Goal: Information Seeking & Learning: Learn about a topic

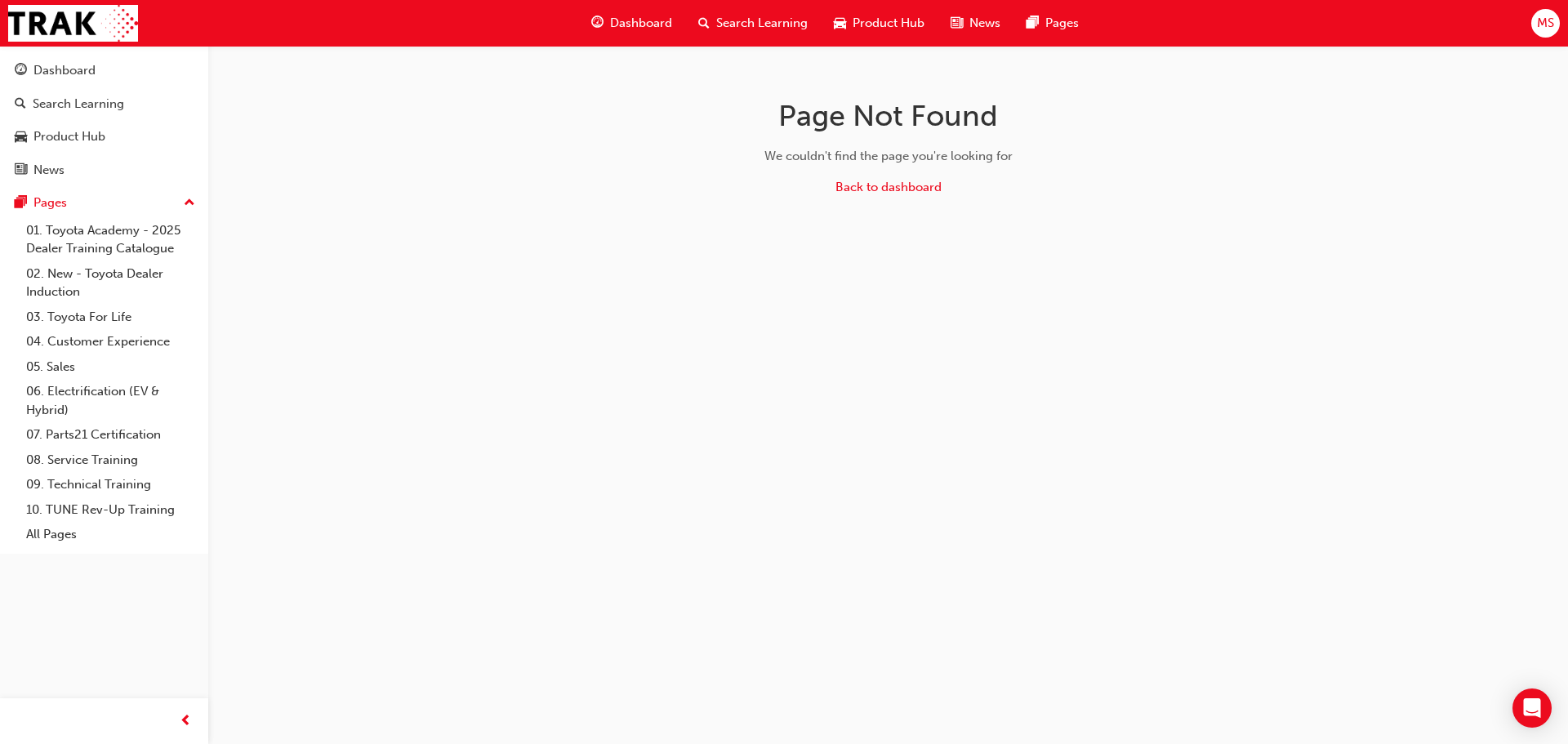
click at [635, 26] on span "Dashboard" at bounding box center [641, 23] width 62 height 19
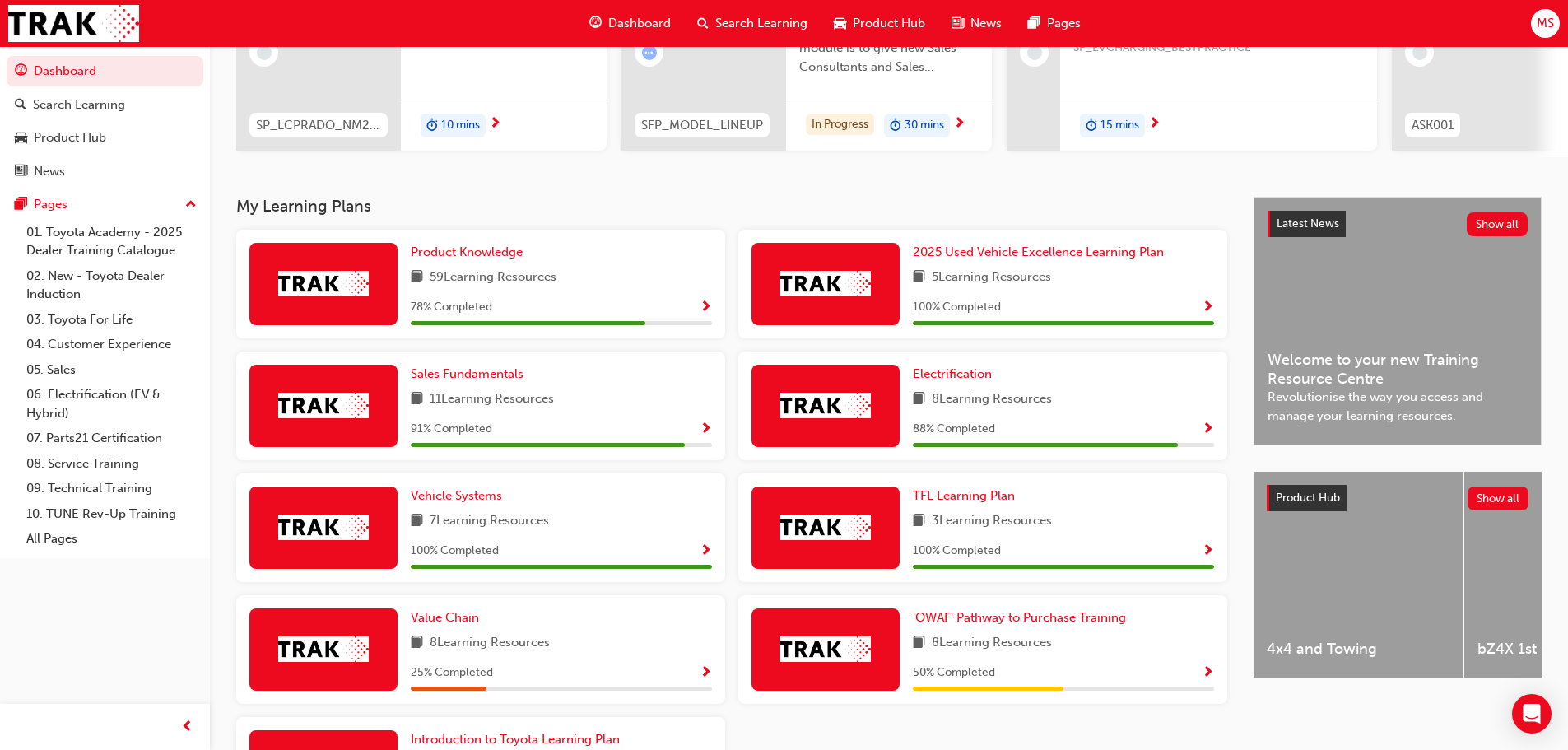
scroll to position [385, 0]
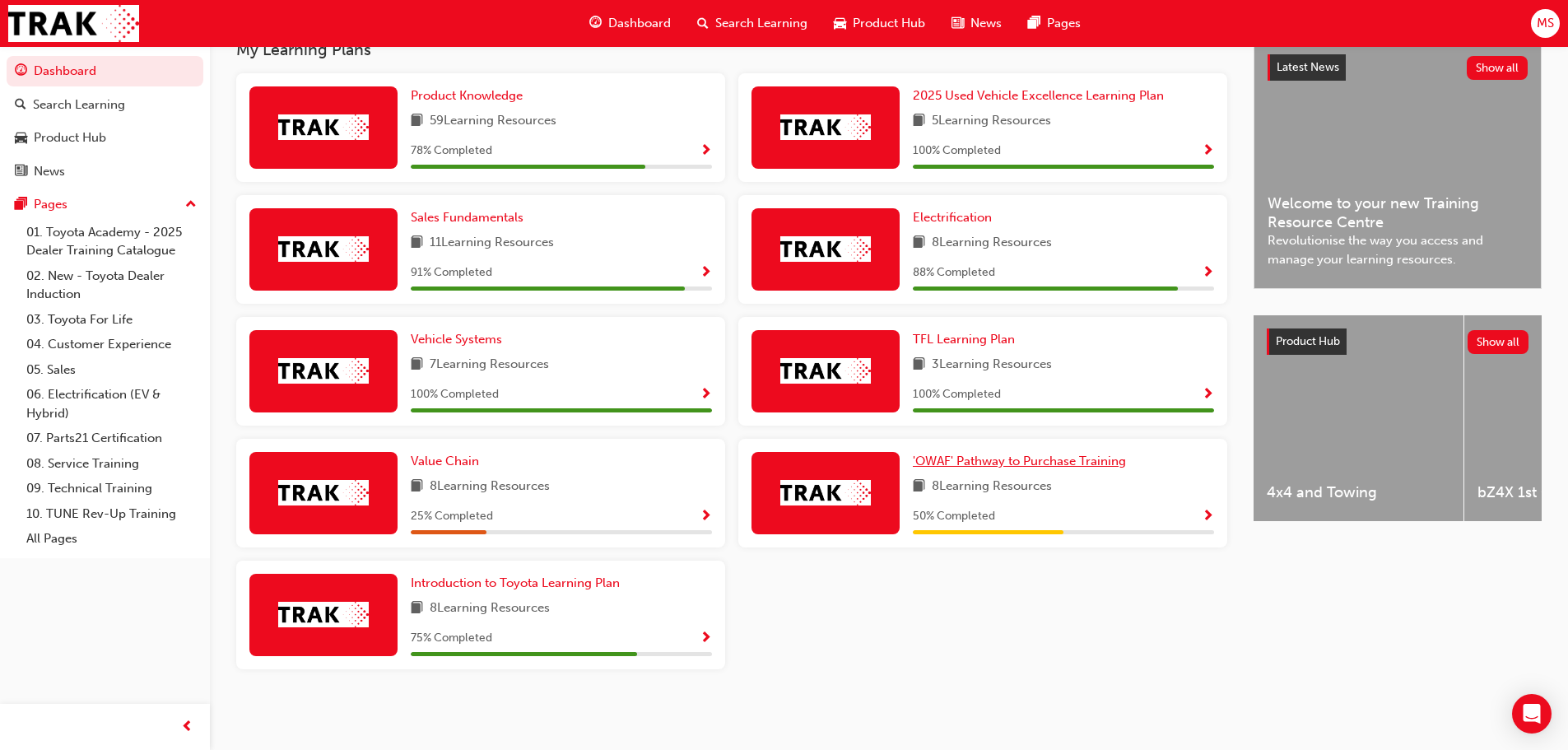
click at [1024, 461] on span "'OWAF' Pathway to Purchase Training" at bounding box center [1020, 461] width 213 height 15
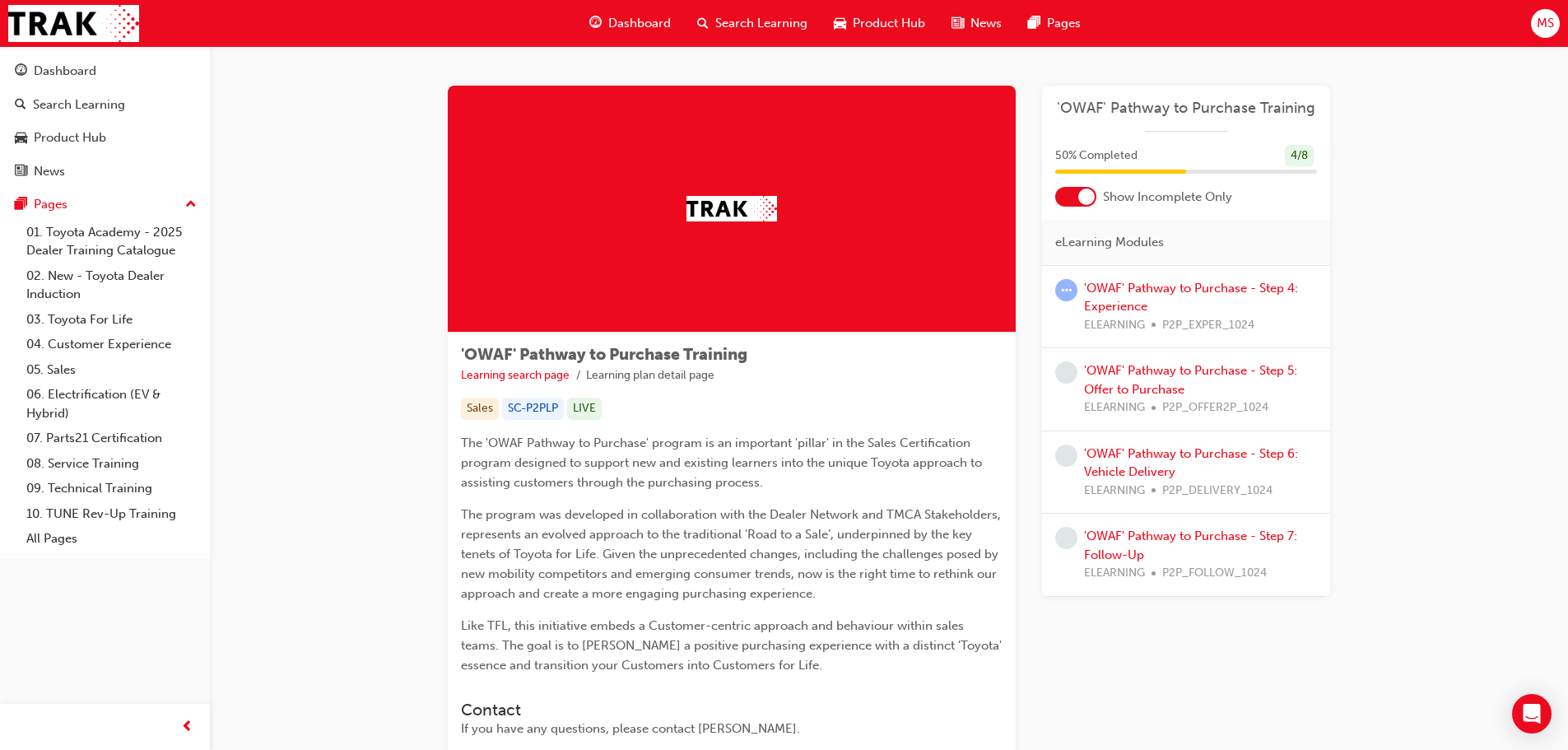
click at [1119, 297] on div "'OWAF' Pathway to Purchase - Step 4: Experience ELEARNING P2P_EXPER_1024" at bounding box center [1200, 307] width 233 height 56
click at [1133, 289] on link "'OWAF' Pathway to Purchase - Step 4: Experience" at bounding box center [1190, 298] width 214 height 34
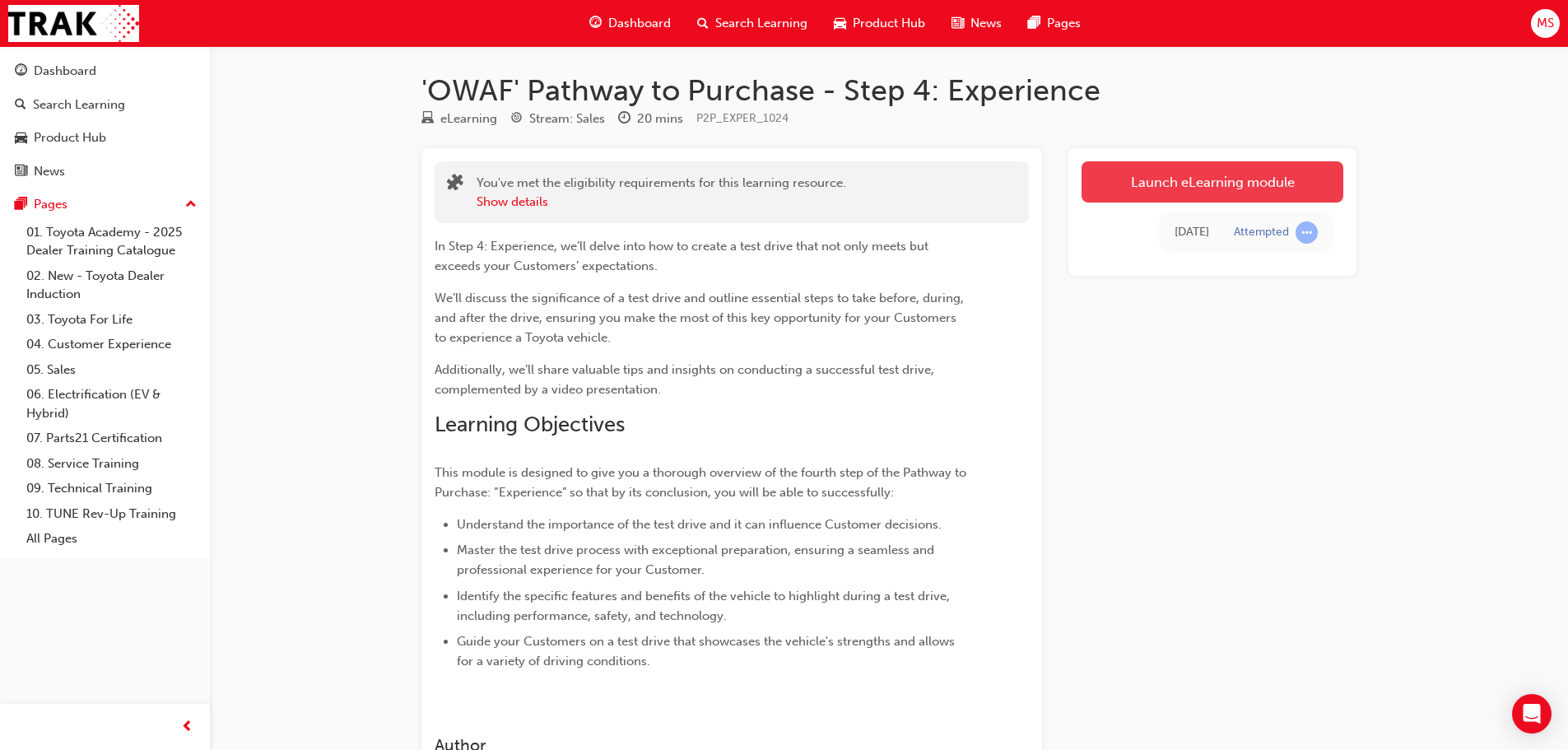
click at [1183, 177] on link "Launch eLearning module" at bounding box center [1212, 182] width 261 height 42
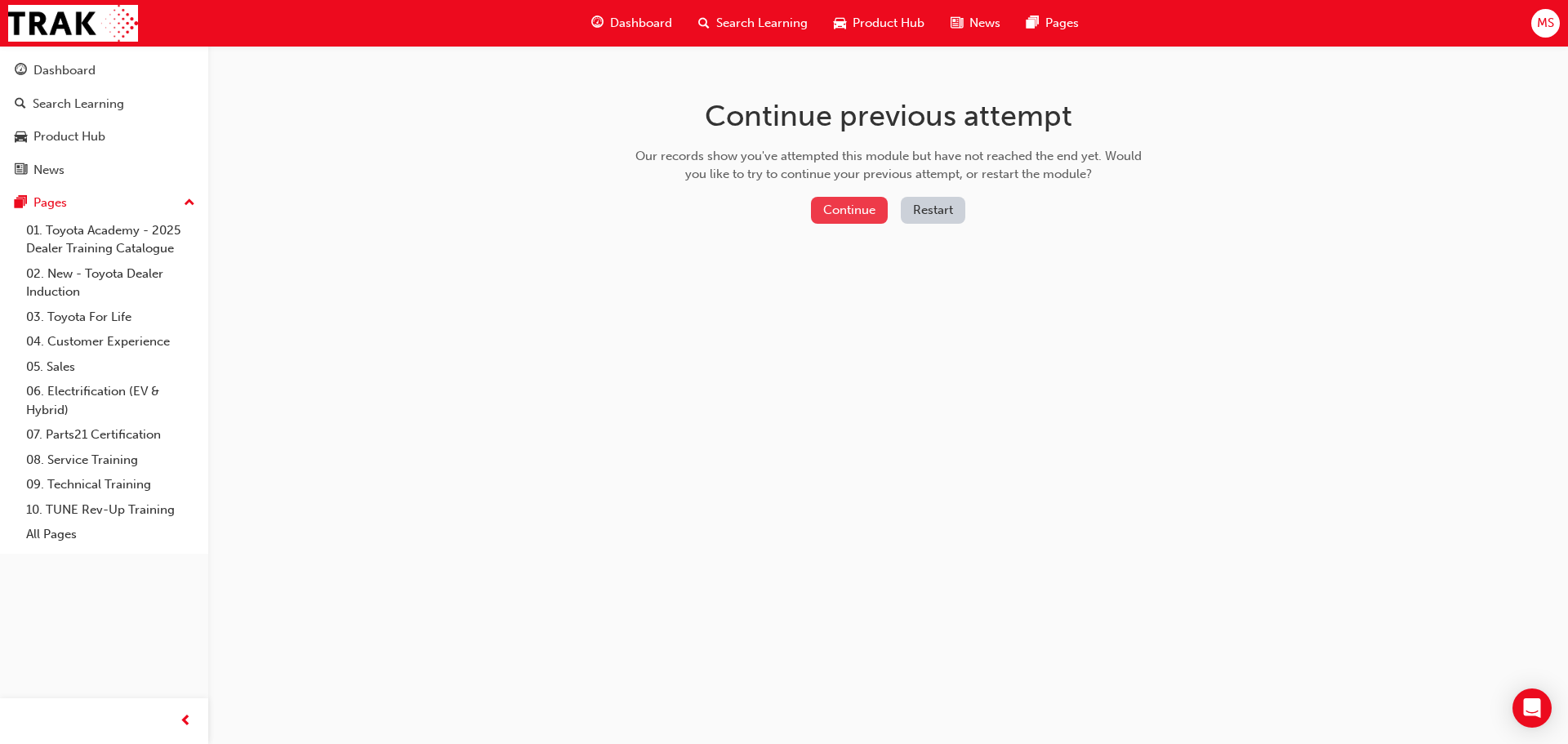
click at [854, 214] on button "Continue" at bounding box center [850, 210] width 77 height 27
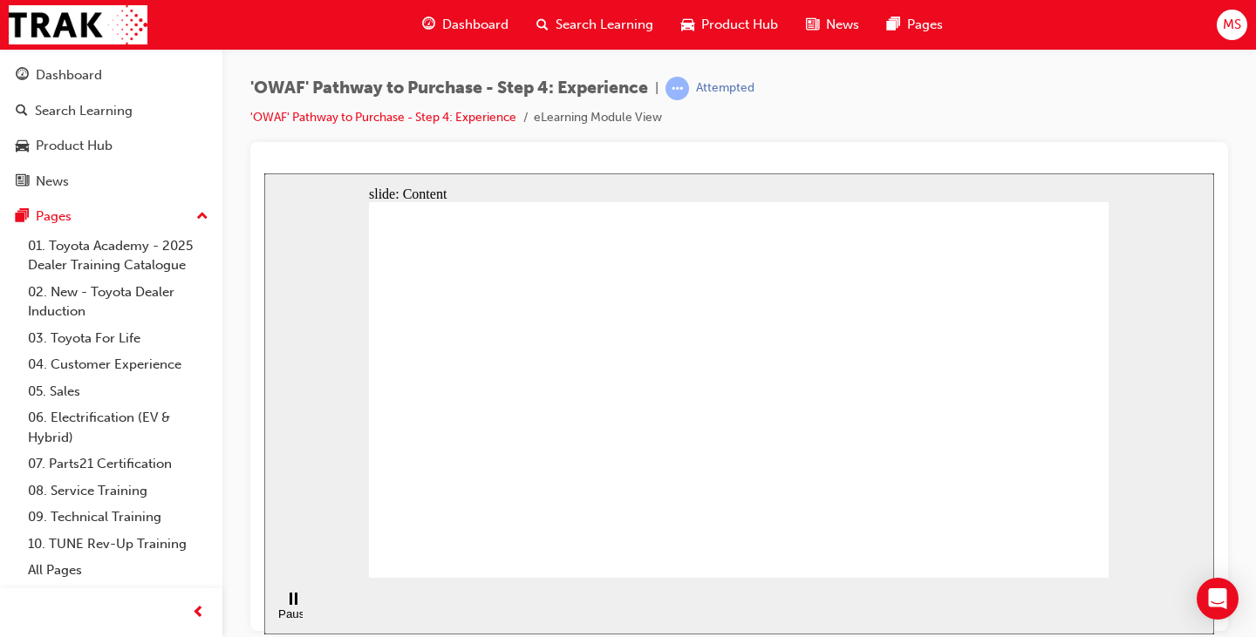
drag, startPoint x: 882, startPoint y: 439, endPoint x: 864, endPoint y: 451, distance: 22.0
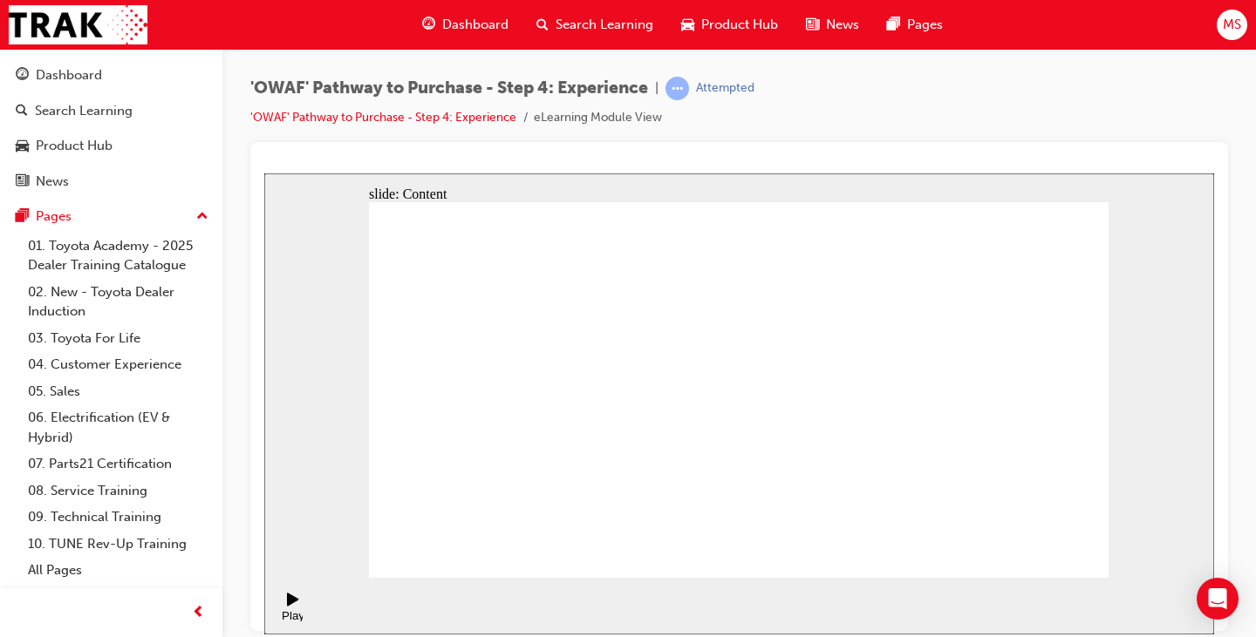
drag, startPoint x: 849, startPoint y: 433, endPoint x: 841, endPoint y: 448, distance: 17.2
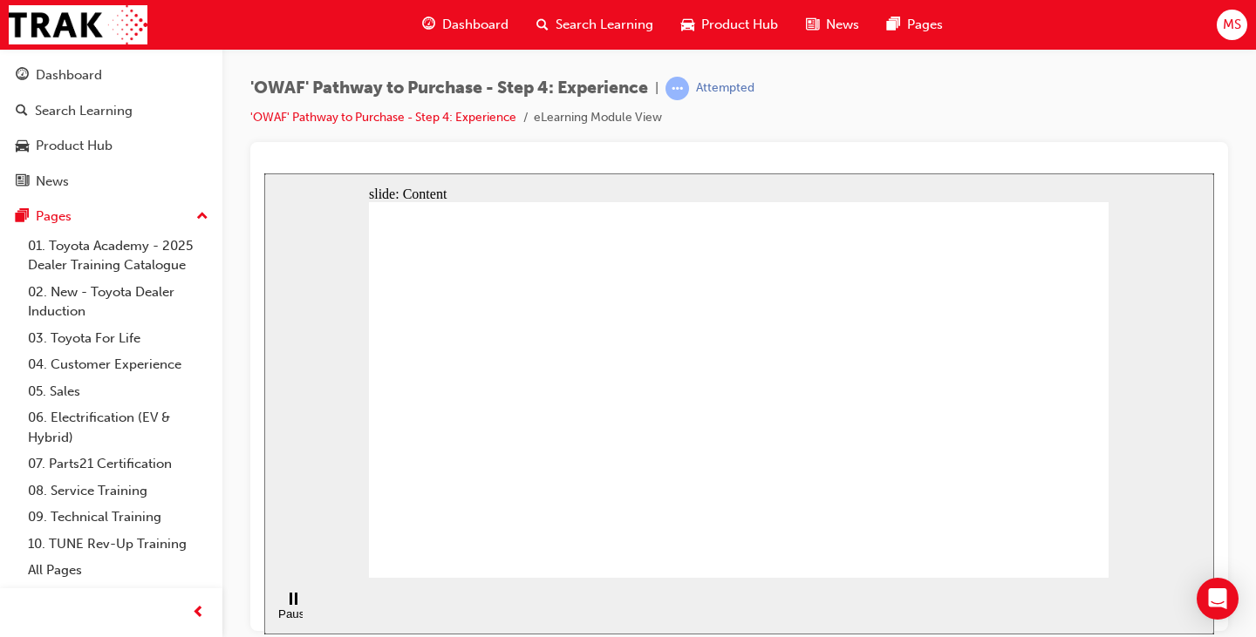
drag, startPoint x: 923, startPoint y: 305, endPoint x: 945, endPoint y: 303, distance: 22.0
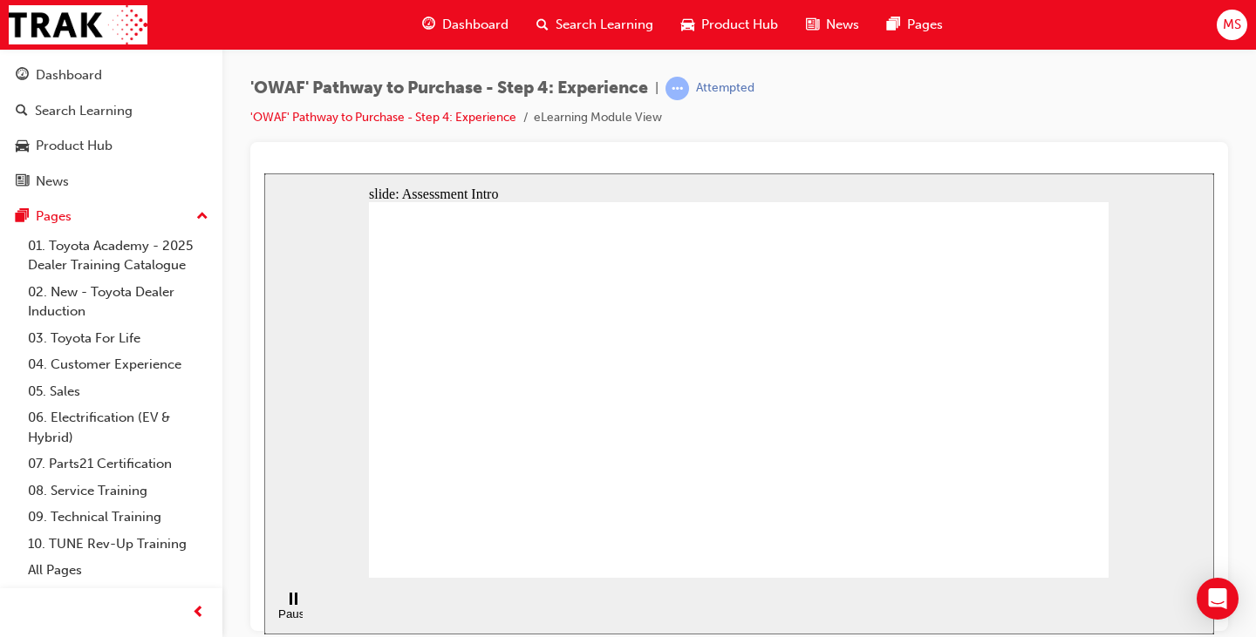
checkbox input "true"
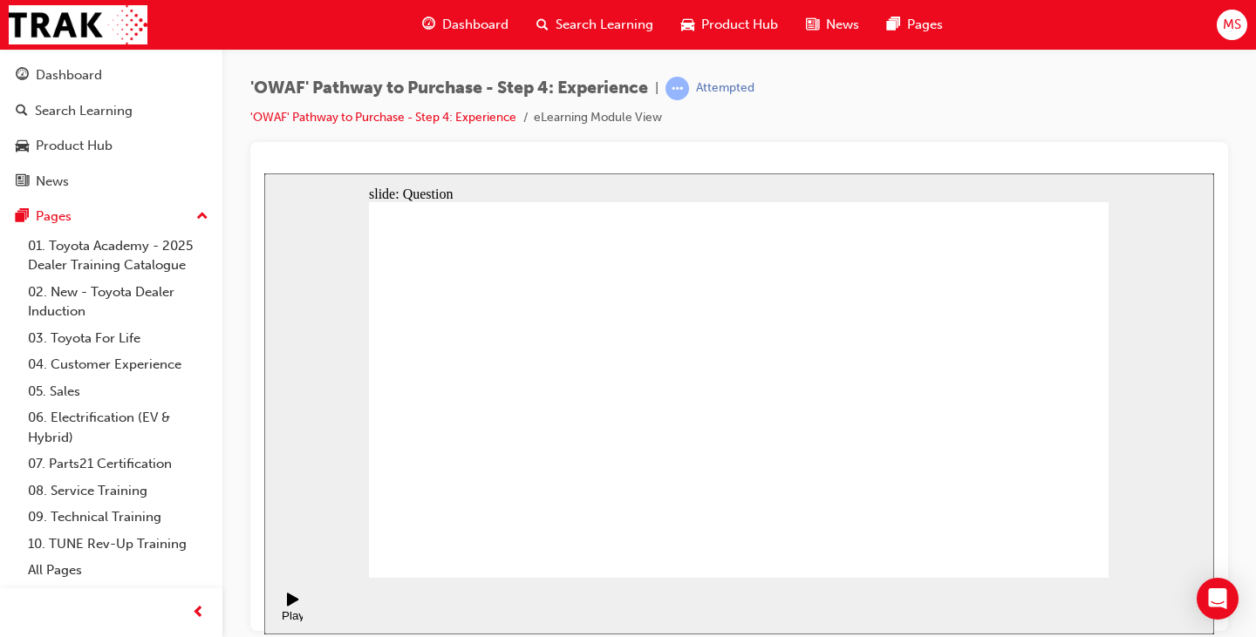
checkbox input "true"
drag, startPoint x: 1007, startPoint y: 429, endPoint x: 566, endPoint y: 439, distance: 441.3
drag, startPoint x: 984, startPoint y: 457, endPoint x: 582, endPoint y: 453, distance: 401.1
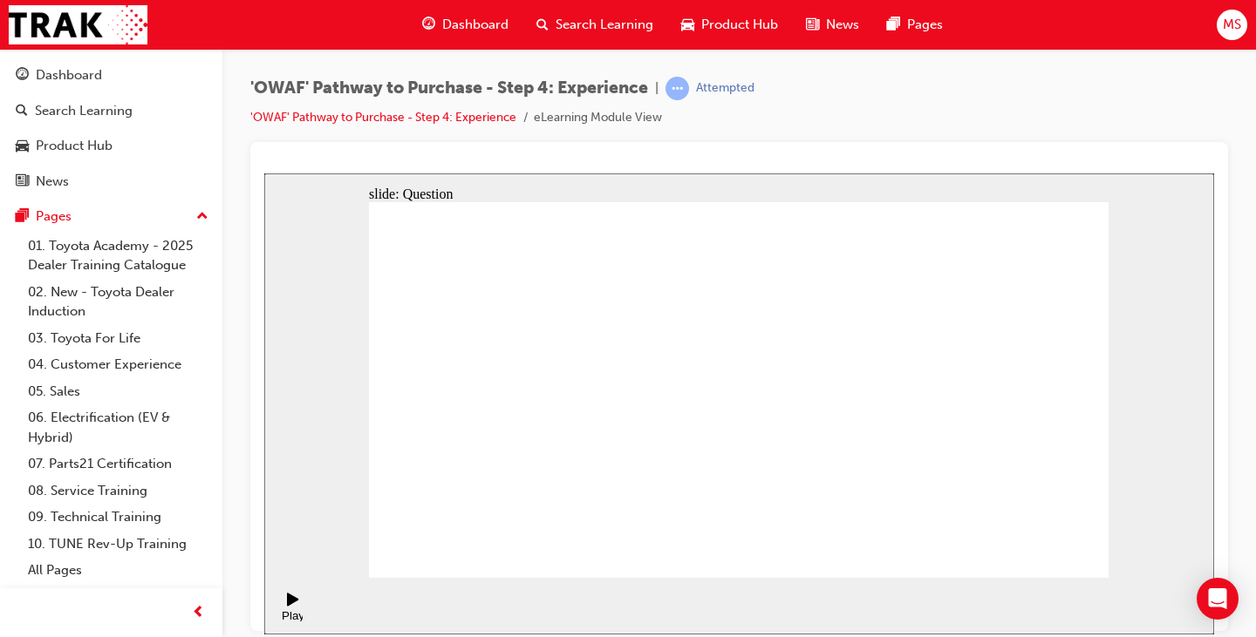
drag, startPoint x: 1005, startPoint y: 446, endPoint x: 764, endPoint y: 447, distance: 241.5
drag, startPoint x: 1007, startPoint y: 432, endPoint x: 532, endPoint y: 451, distance: 475.6
drag, startPoint x: 1001, startPoint y: 432, endPoint x: 836, endPoint y: 445, distance: 165.3
drag, startPoint x: 1020, startPoint y: 433, endPoint x: 843, endPoint y: 456, distance: 178.5
drag, startPoint x: 1010, startPoint y: 442, endPoint x: 563, endPoint y: 496, distance: 449.7
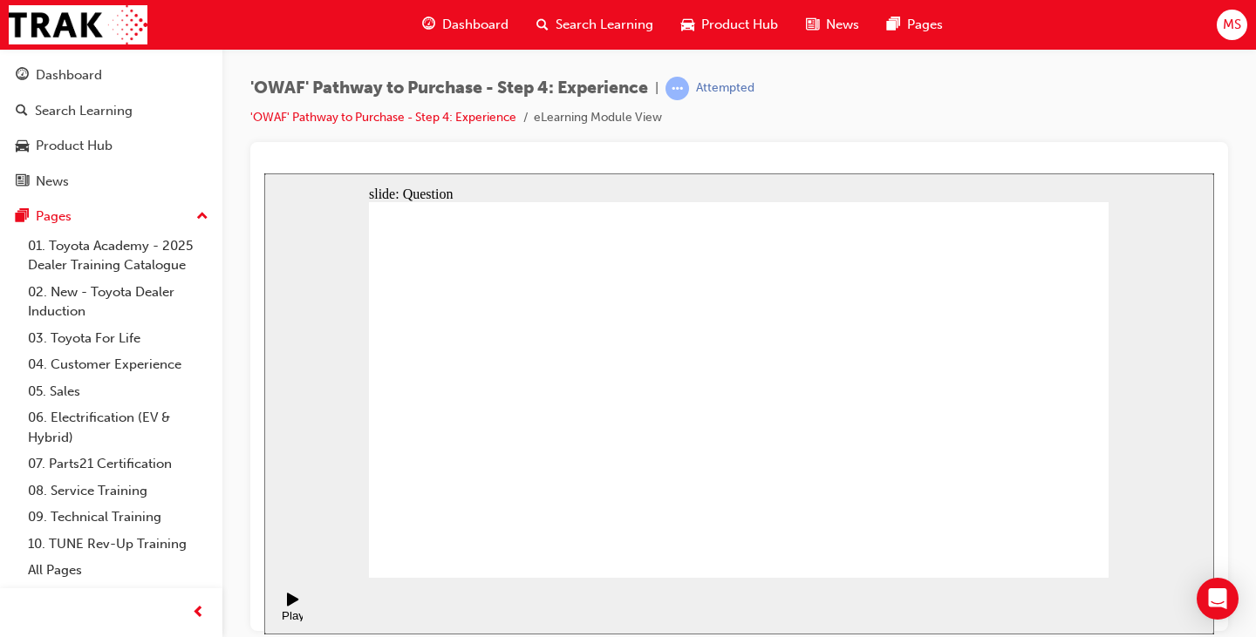
drag, startPoint x: 1000, startPoint y: 458, endPoint x: 554, endPoint y: 486, distance: 447.3
drag, startPoint x: 1016, startPoint y: 443, endPoint x: 566, endPoint y: 458, distance: 450.2
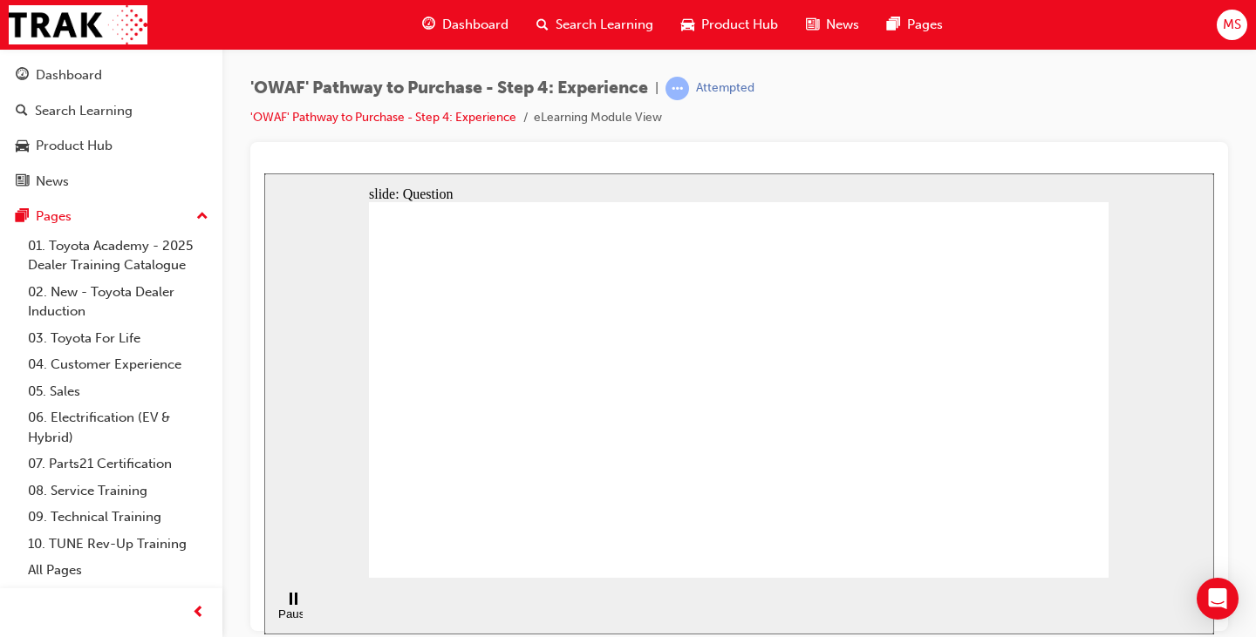
drag, startPoint x: 1019, startPoint y: 431, endPoint x: 613, endPoint y: 473, distance: 408.6
drag, startPoint x: 998, startPoint y: 422, endPoint x: 827, endPoint y: 460, distance: 175.0
drag, startPoint x: 1020, startPoint y: 439, endPoint x: 610, endPoint y: 469, distance: 410.9
drag, startPoint x: 1009, startPoint y: 438, endPoint x: 820, endPoint y: 467, distance: 191.5
drag, startPoint x: 1021, startPoint y: 447, endPoint x: 853, endPoint y: 476, distance: 170.7
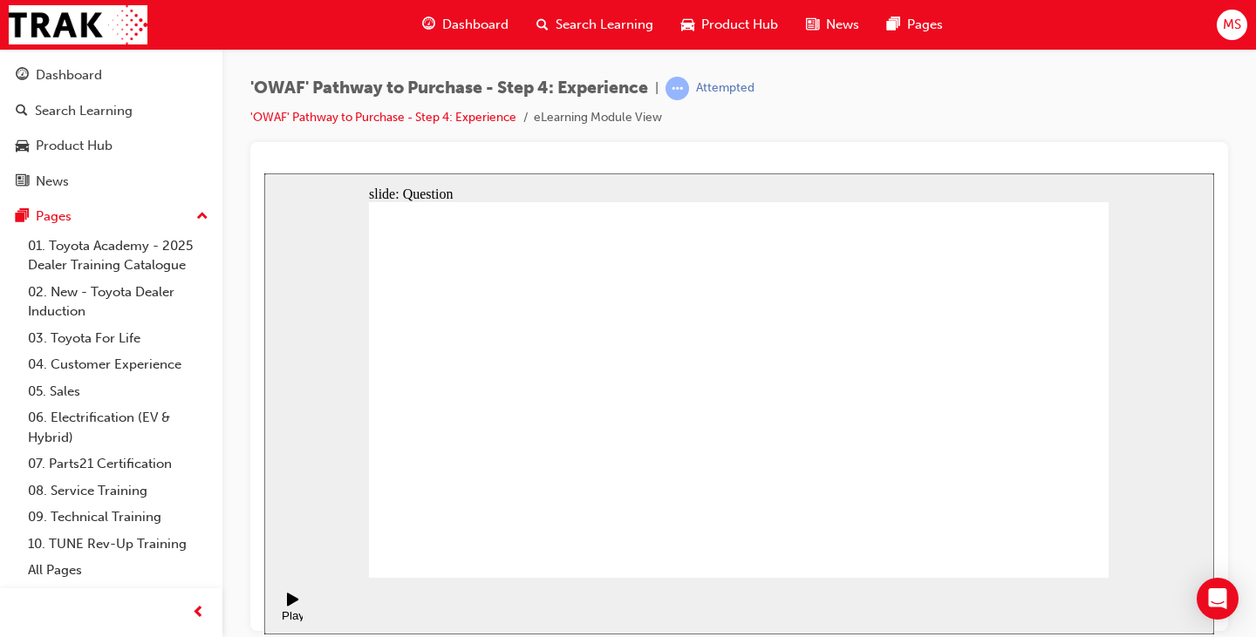
drag, startPoint x: 1046, startPoint y: 449, endPoint x: 613, endPoint y: 485, distance: 434.8
drag, startPoint x: 998, startPoint y: 437, endPoint x: 821, endPoint y: 463, distance: 179.8
drag, startPoint x: 977, startPoint y: 482, endPoint x: 804, endPoint y: 362, distance: 210.4
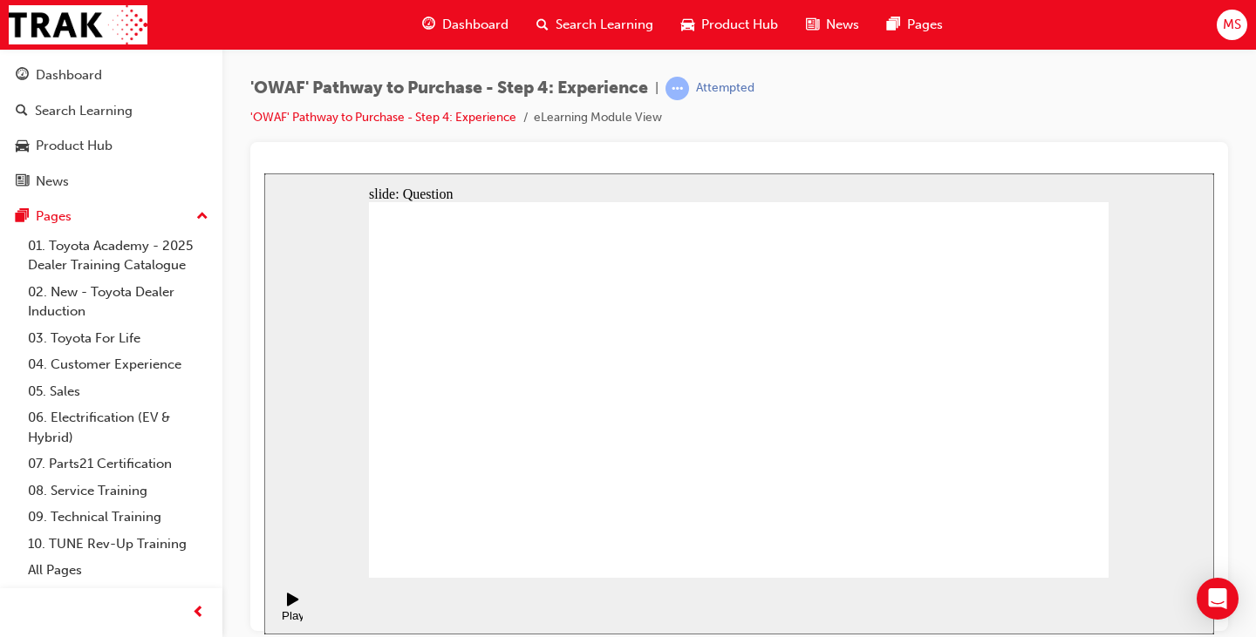
drag, startPoint x: 1043, startPoint y: 493, endPoint x: 972, endPoint y: 383, distance: 130.6
drag, startPoint x: 732, startPoint y: 500, endPoint x: 893, endPoint y: 394, distance: 192.0
drag, startPoint x: 809, startPoint y: 501, endPoint x: 740, endPoint y: 396, distance: 126.0
drag, startPoint x: 883, startPoint y: 465, endPoint x: 1049, endPoint y: 378, distance: 187.2
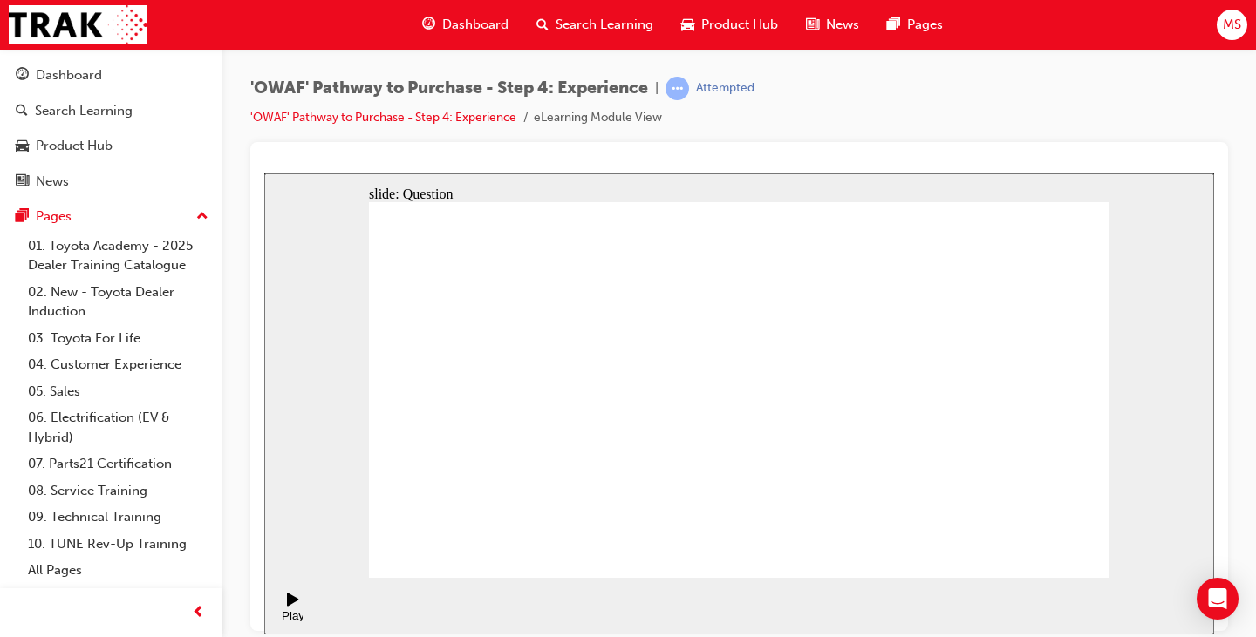
drag, startPoint x: 441, startPoint y: 344, endPoint x: 490, endPoint y: 344, distance: 48.8
drag, startPoint x: 602, startPoint y: 507, endPoint x: 721, endPoint y: 343, distance: 203.5
drag, startPoint x: 767, startPoint y: 476, endPoint x: 968, endPoint y: 351, distance: 236.2
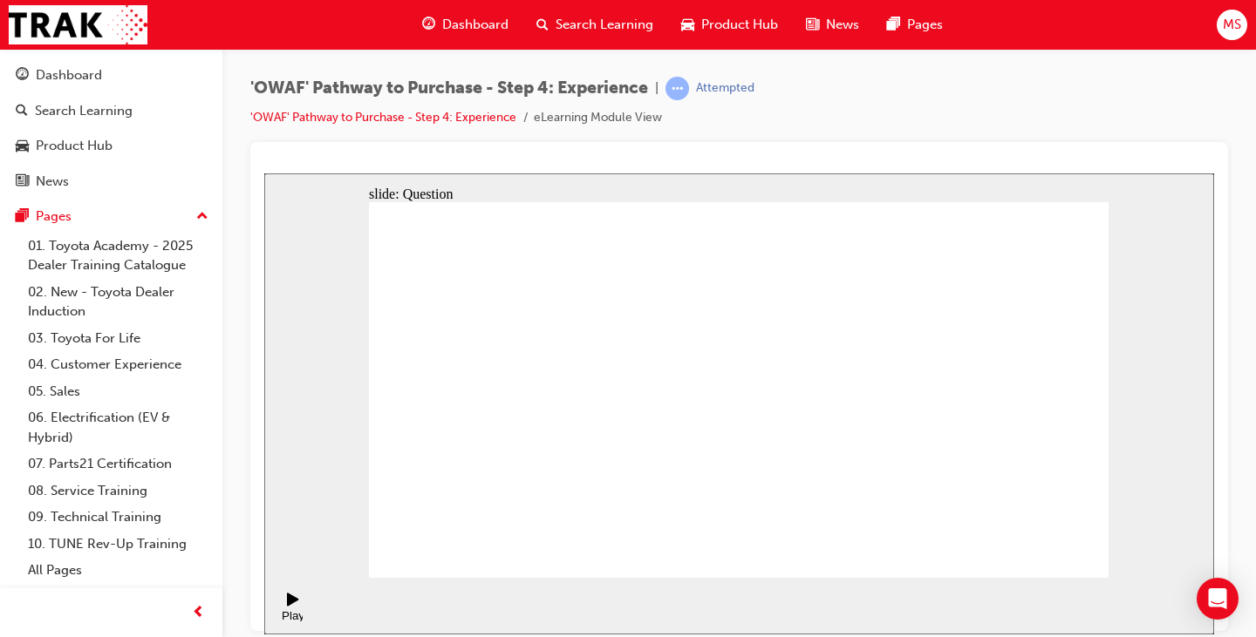
drag, startPoint x: 752, startPoint y: 383, endPoint x: 913, endPoint y: 387, distance: 160.5
drag, startPoint x: 882, startPoint y: 513, endPoint x: 928, endPoint y: 392, distance: 128.9
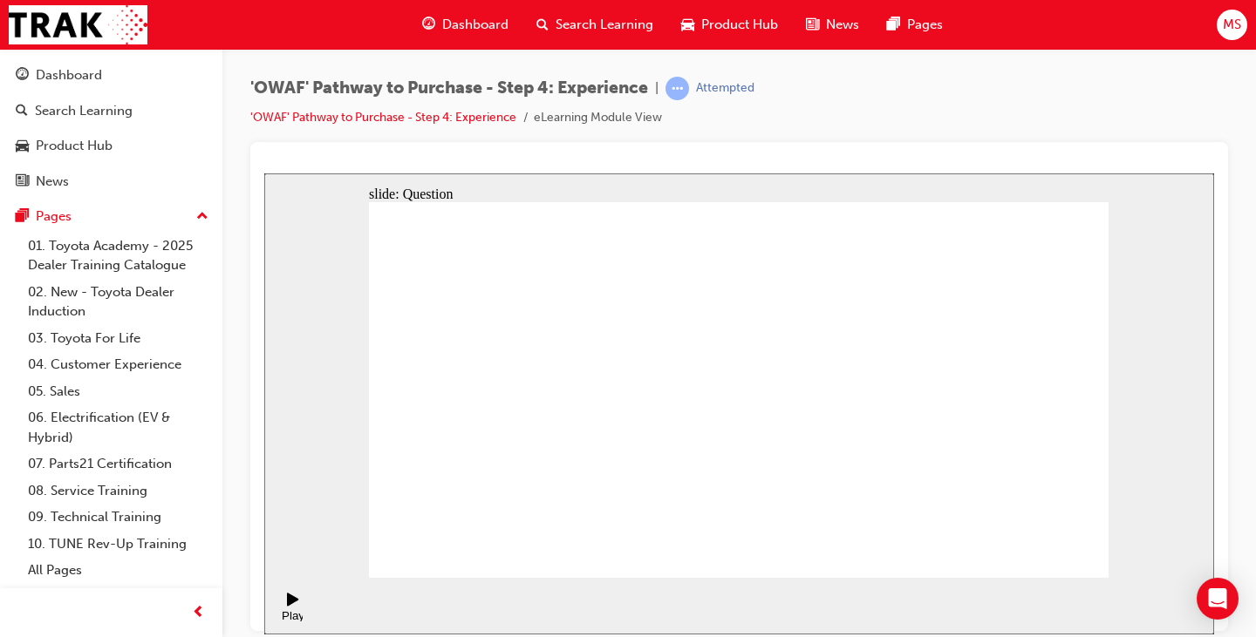
radio input "true"
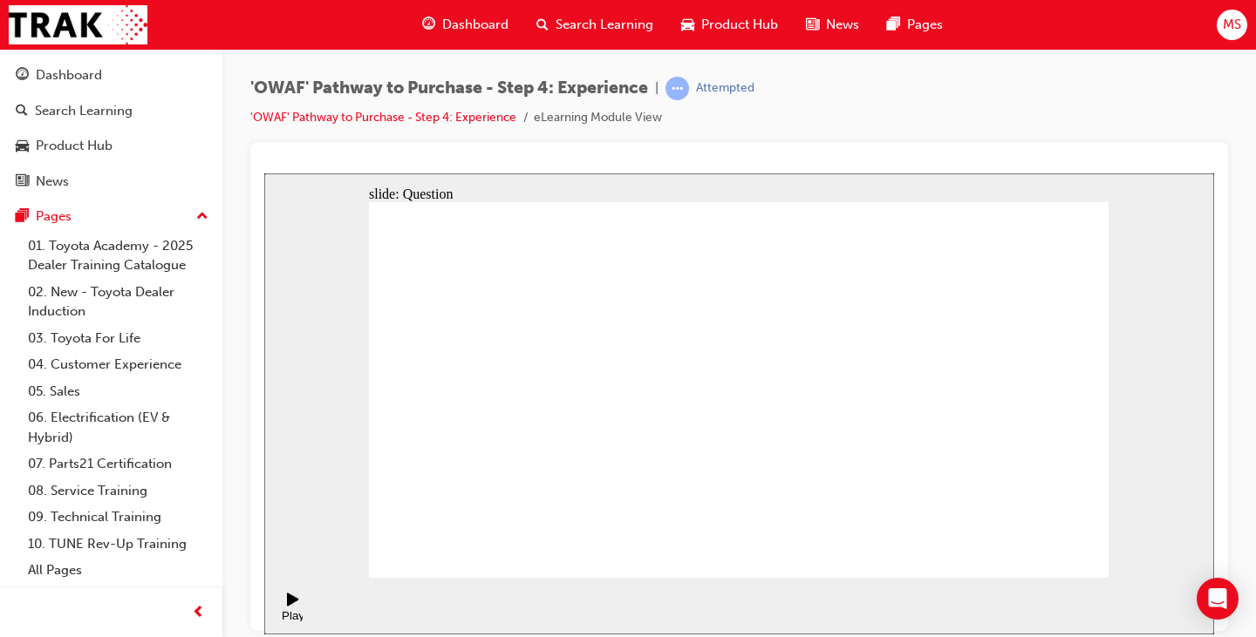
drag, startPoint x: 589, startPoint y: 507, endPoint x: 589, endPoint y: 494, distance: 13.1
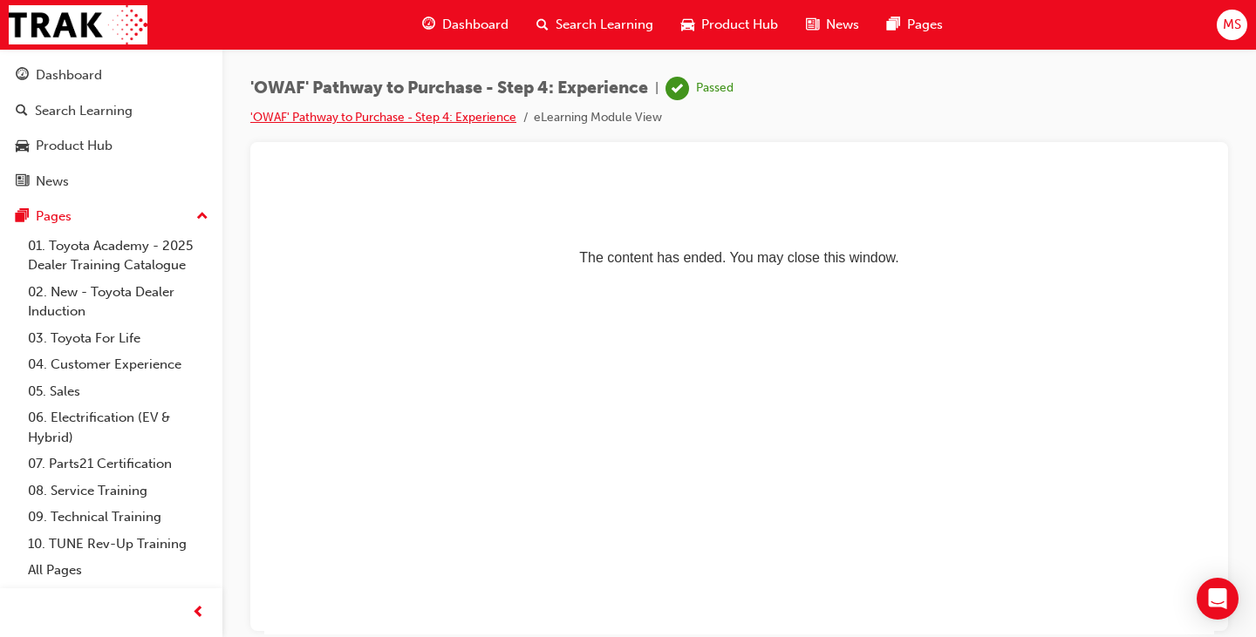
click at [471, 115] on link "'OWAF' Pathway to Purchase - Step 4: Experience" at bounding box center [383, 117] width 266 height 15
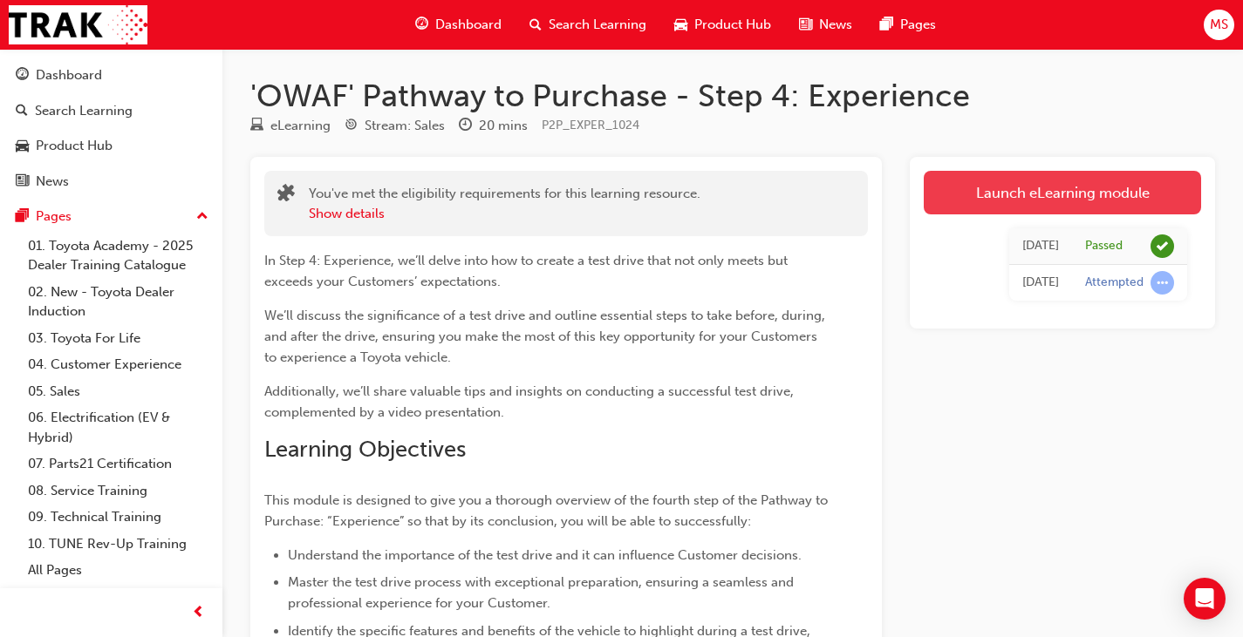
click at [1038, 195] on link "Launch eLearning module" at bounding box center [1061, 193] width 277 height 44
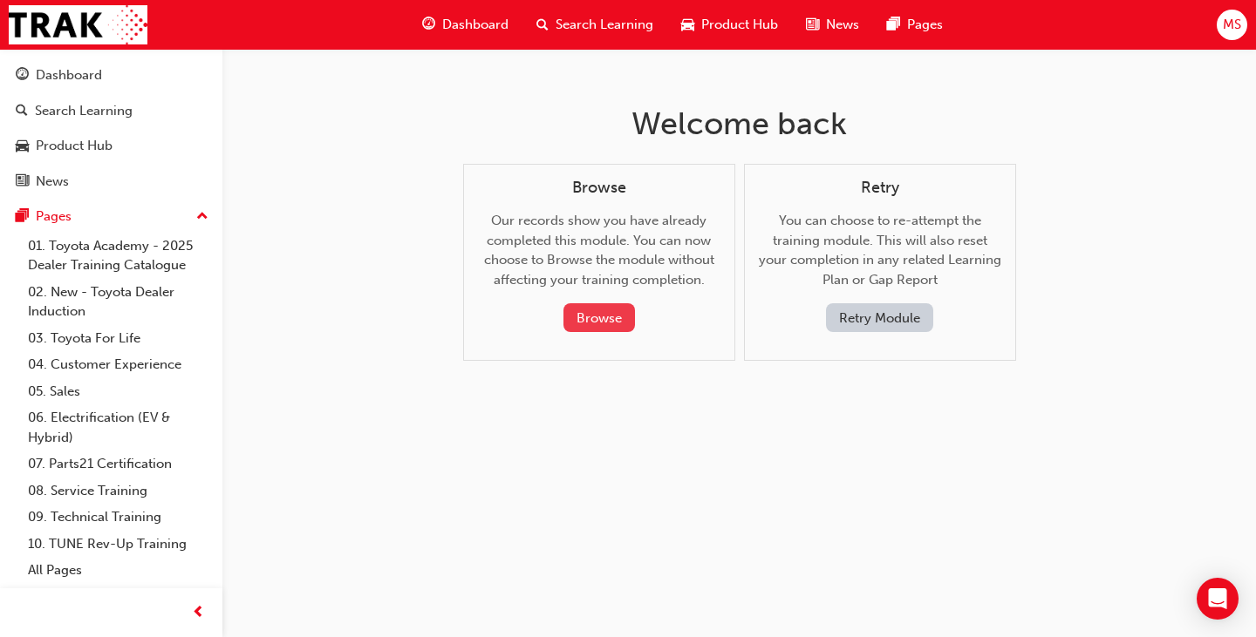
click at [609, 316] on button "Browse" at bounding box center [599, 317] width 72 height 29
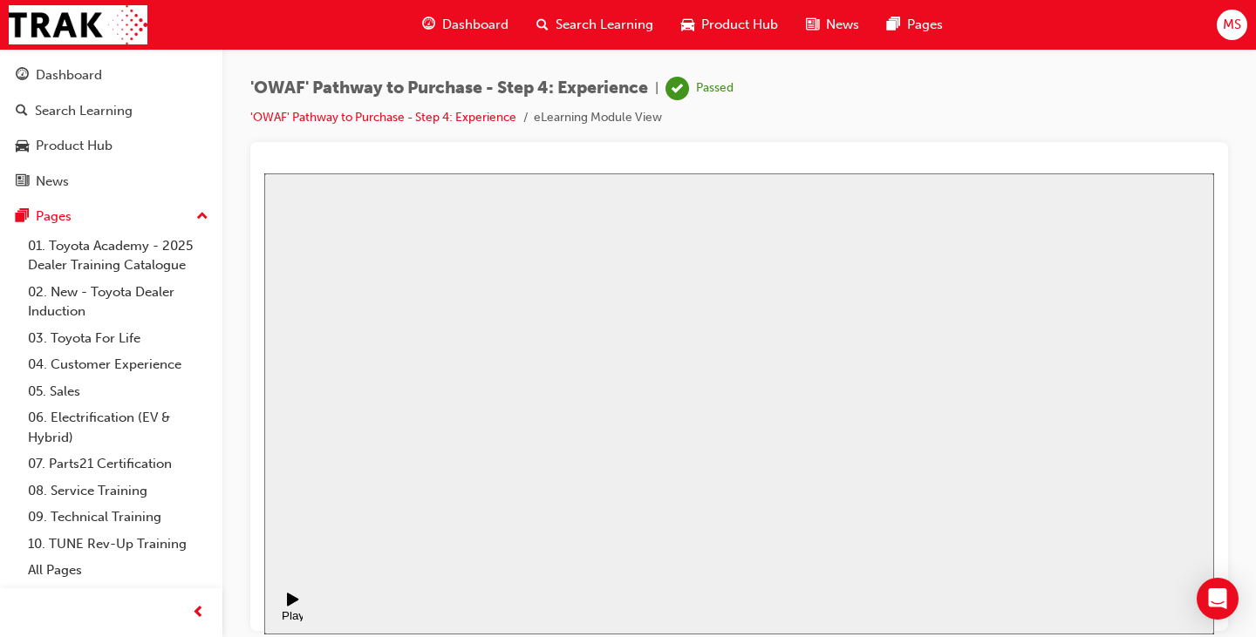
click at [472, 30] on span "Dashboard" at bounding box center [475, 25] width 66 height 20
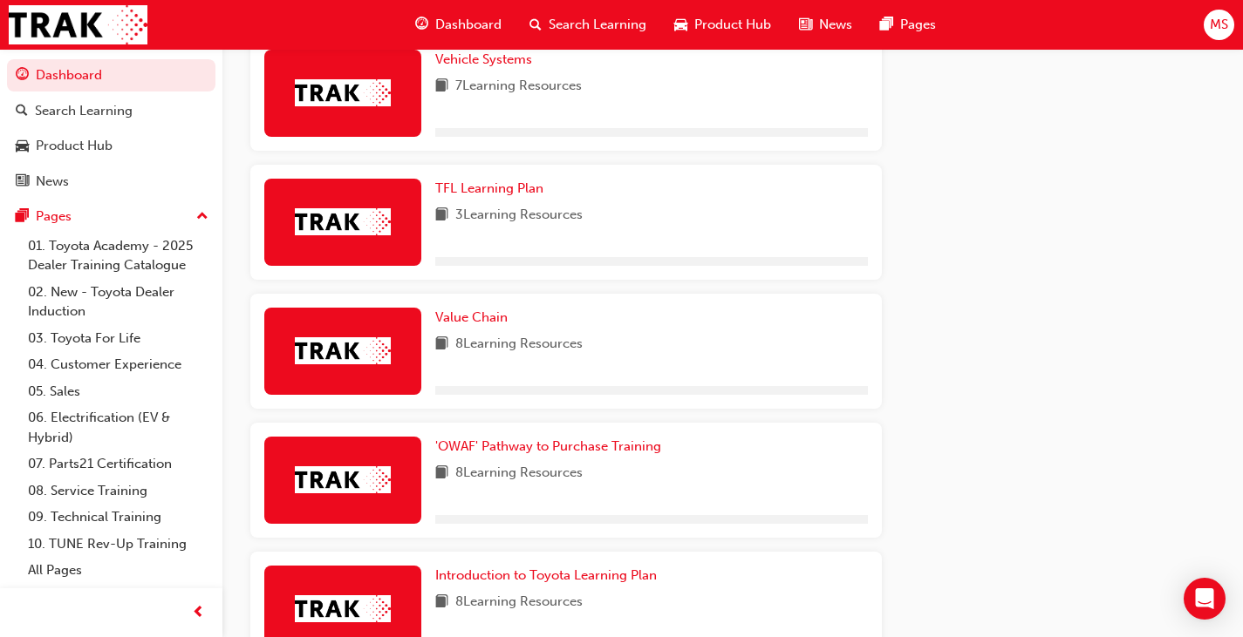
scroll to position [1080, 0]
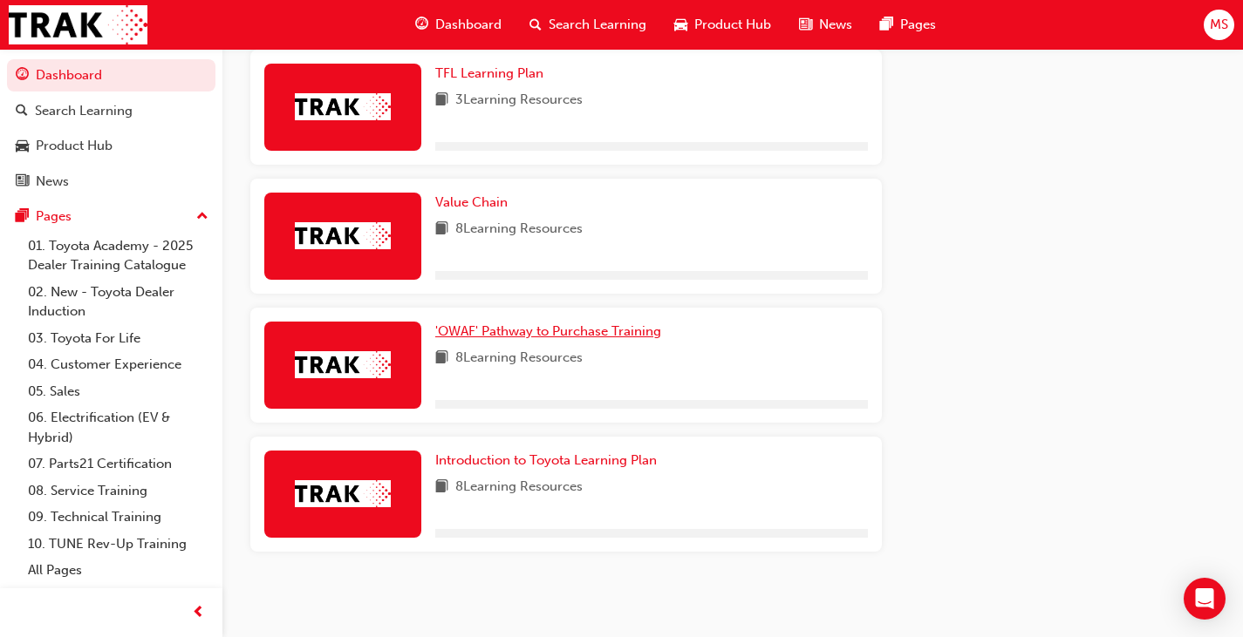
click at [550, 330] on span "'OWAF' Pathway to Purchase Training" at bounding box center [548, 331] width 226 height 16
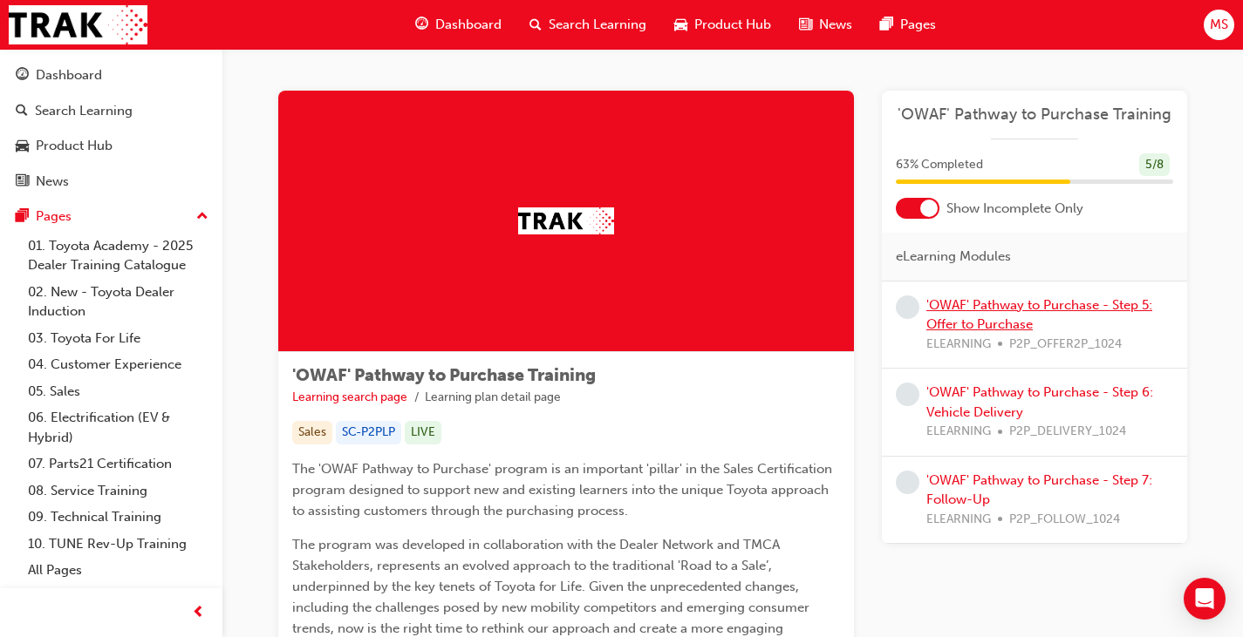
click at [1011, 303] on link "'OWAF' Pathway to Purchase - Step 5: Offer to Purchase" at bounding box center [1039, 315] width 226 height 36
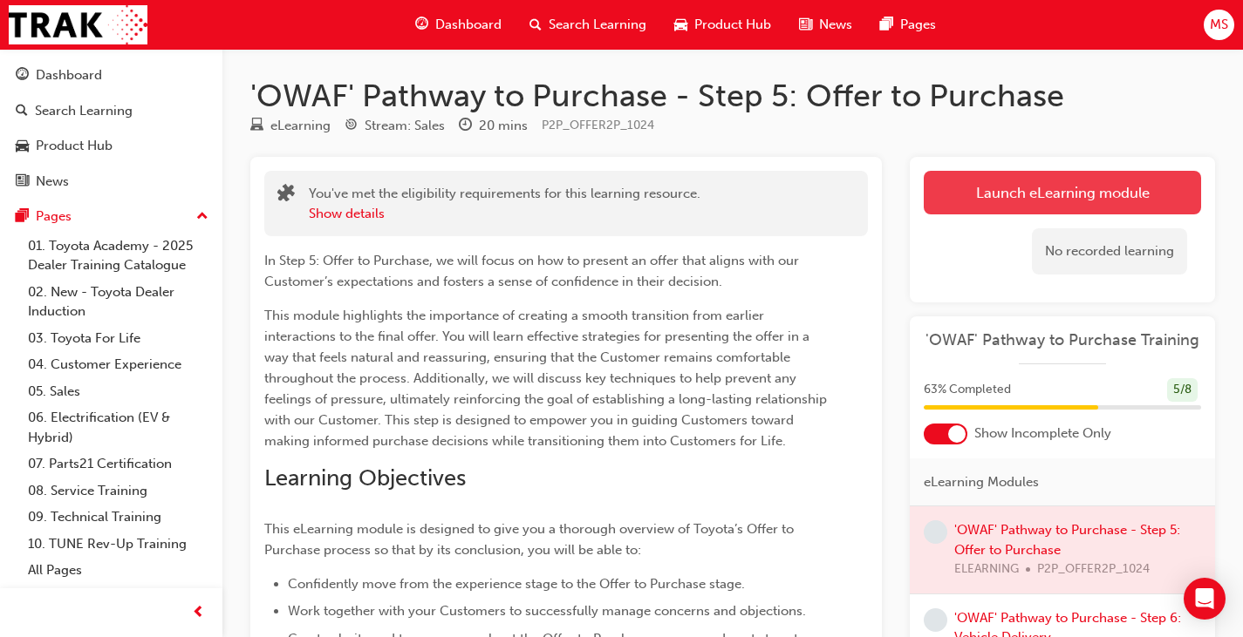
click at [1028, 197] on link "Launch eLearning module" at bounding box center [1061, 193] width 277 height 44
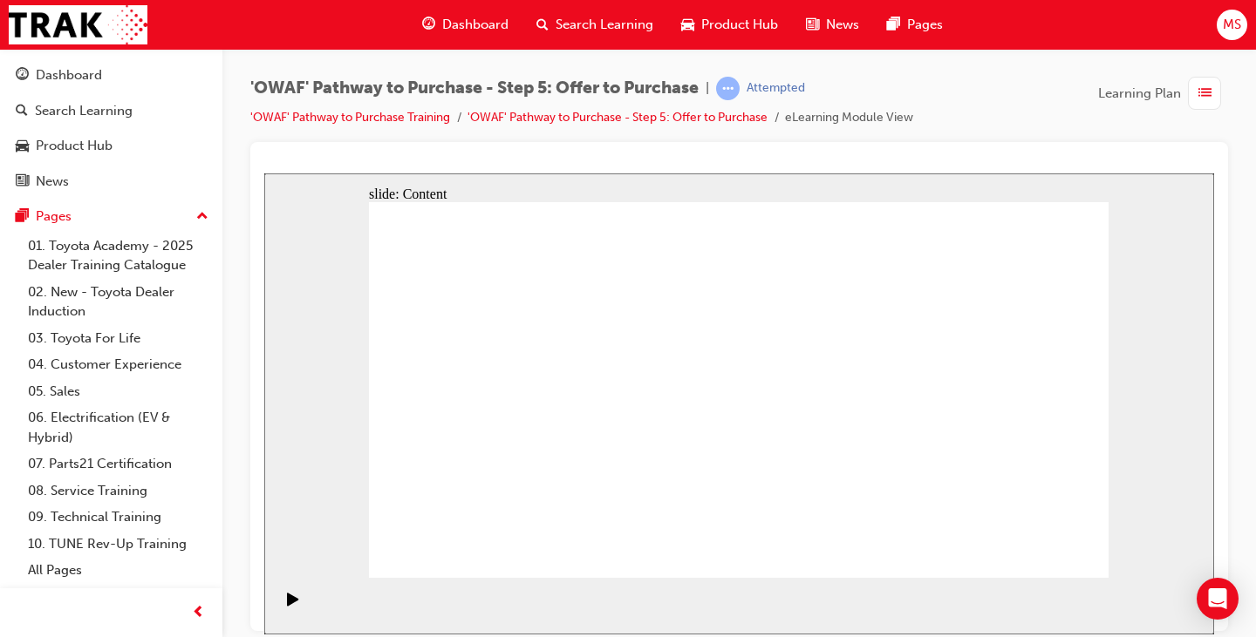
drag, startPoint x: 525, startPoint y: 410, endPoint x: 523, endPoint y: 397, distance: 13.2
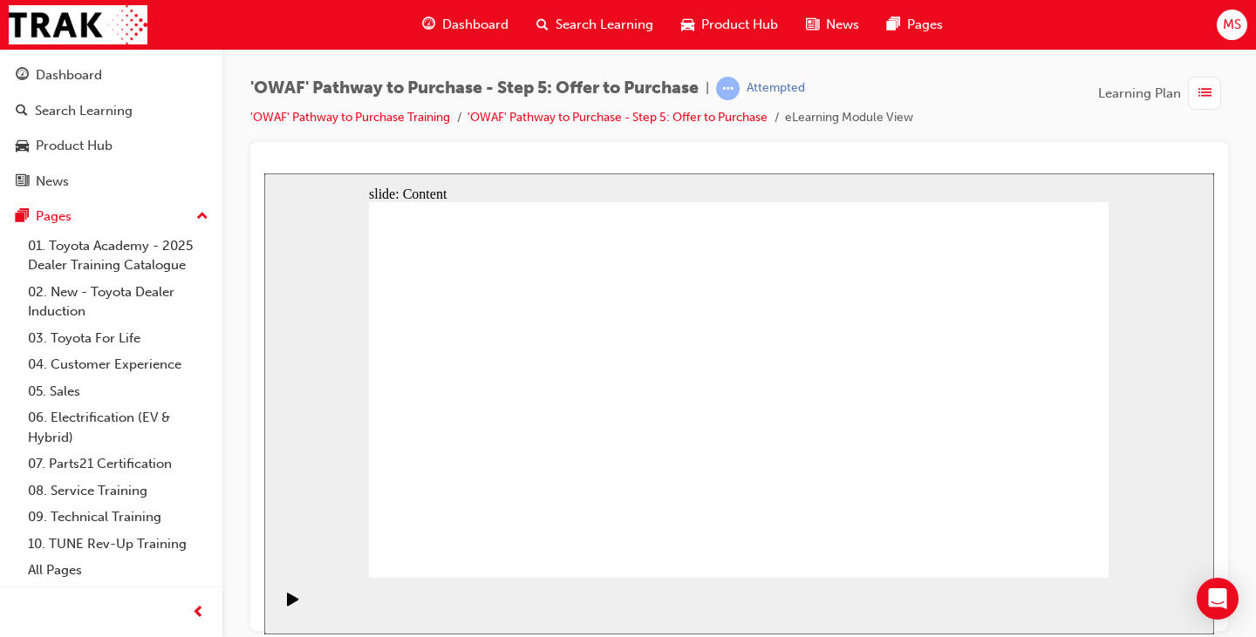
drag, startPoint x: 691, startPoint y: 343, endPoint x: 701, endPoint y: 342, distance: 9.6
drag, startPoint x: 828, startPoint y: 344, endPoint x: 842, endPoint y: 344, distance: 14.0
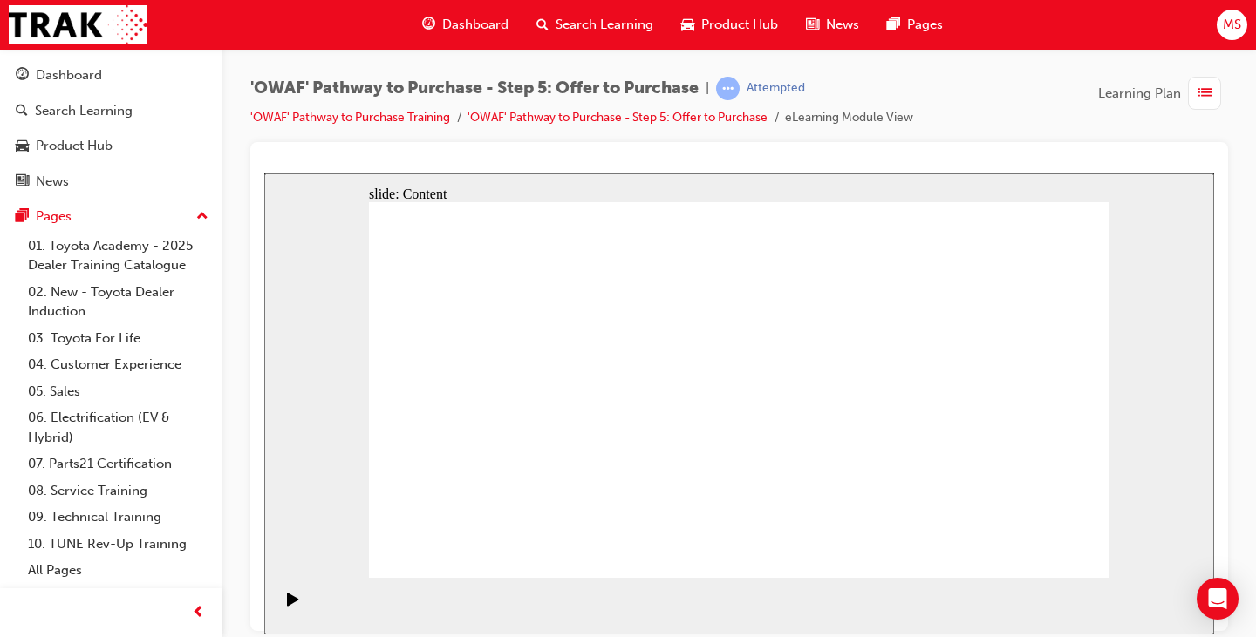
drag, startPoint x: 930, startPoint y: 342, endPoint x: 941, endPoint y: 342, distance: 11.3
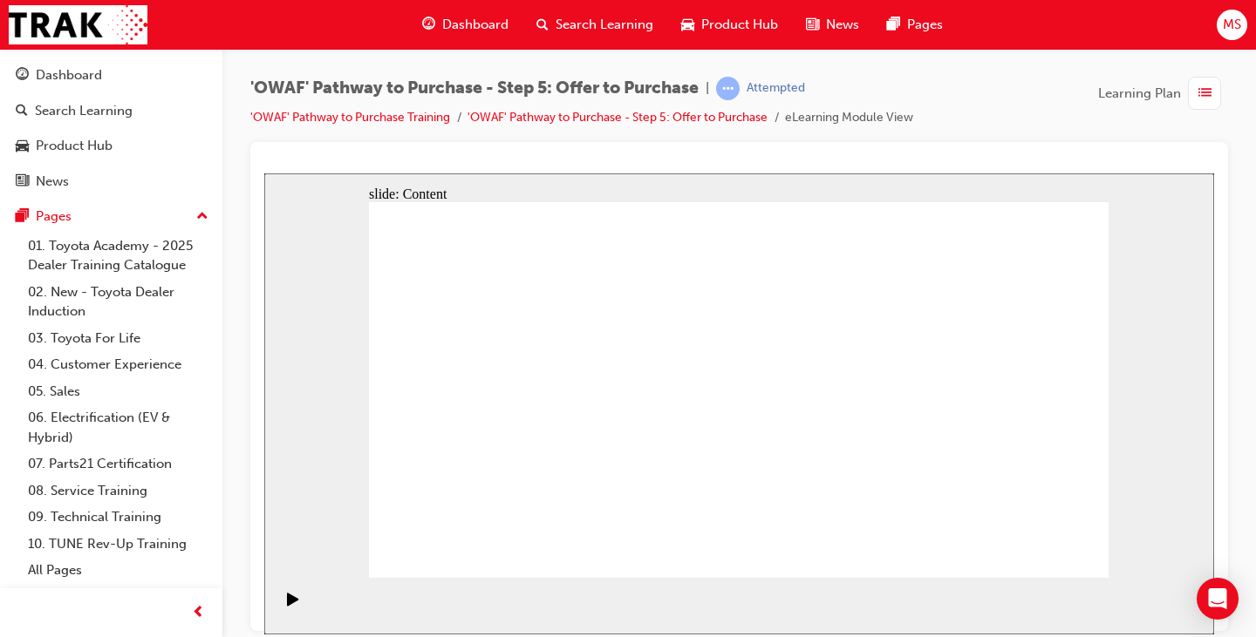
drag, startPoint x: 886, startPoint y: 481, endPoint x: 836, endPoint y: 491, distance: 50.6
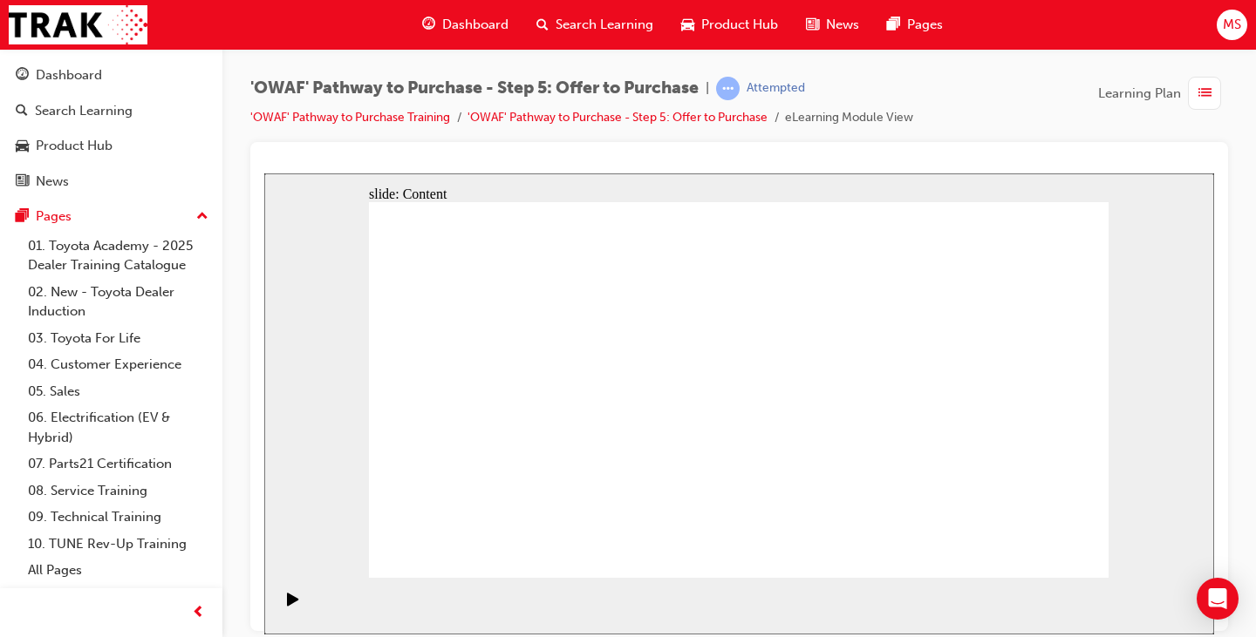
drag, startPoint x: 781, startPoint y: 495, endPoint x: 833, endPoint y: 496, distance: 51.5
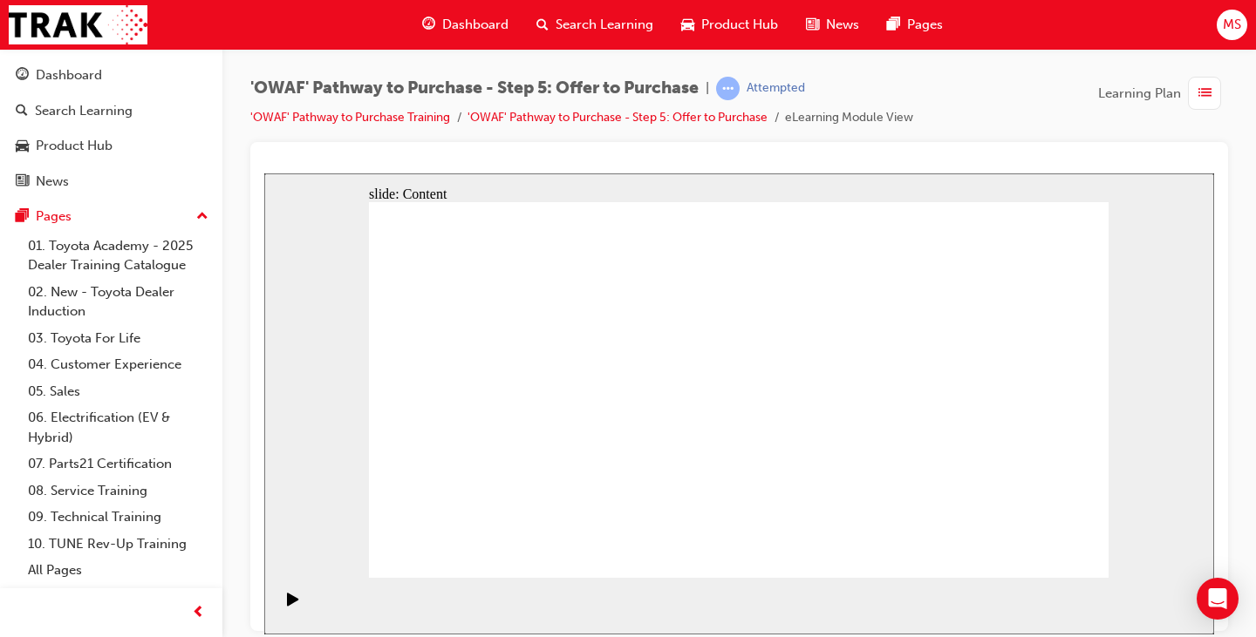
drag, startPoint x: 977, startPoint y: 384, endPoint x: 987, endPoint y: 437, distance: 54.2
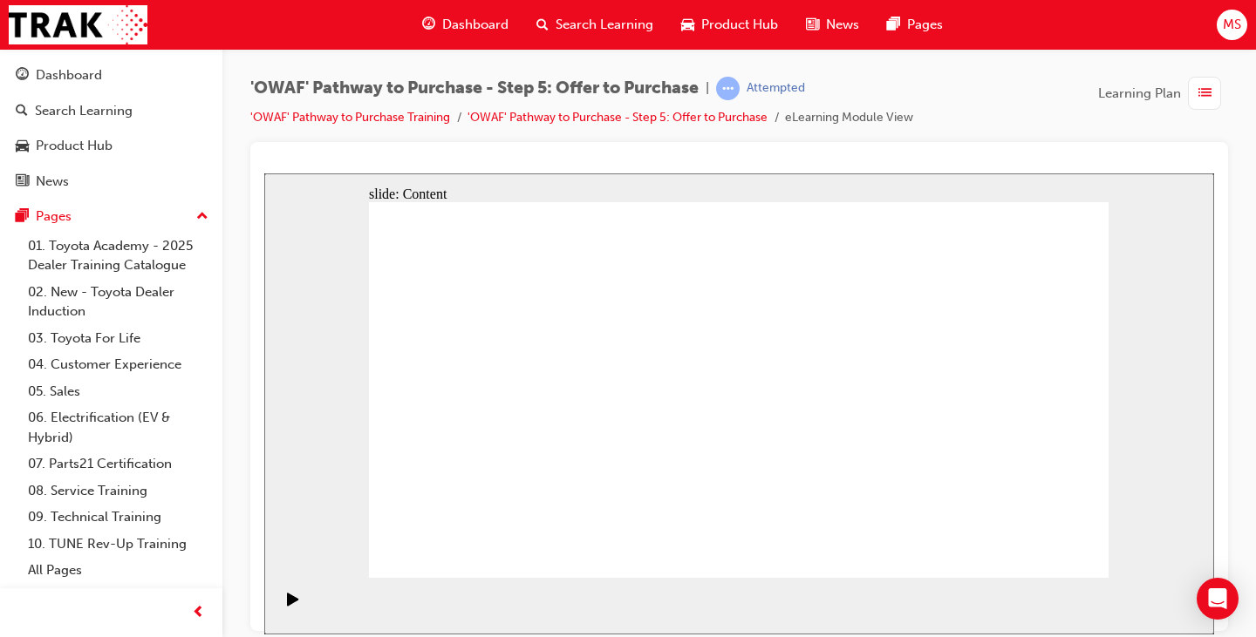
drag, startPoint x: 653, startPoint y: 262, endPoint x: 663, endPoint y: 262, distance: 9.6
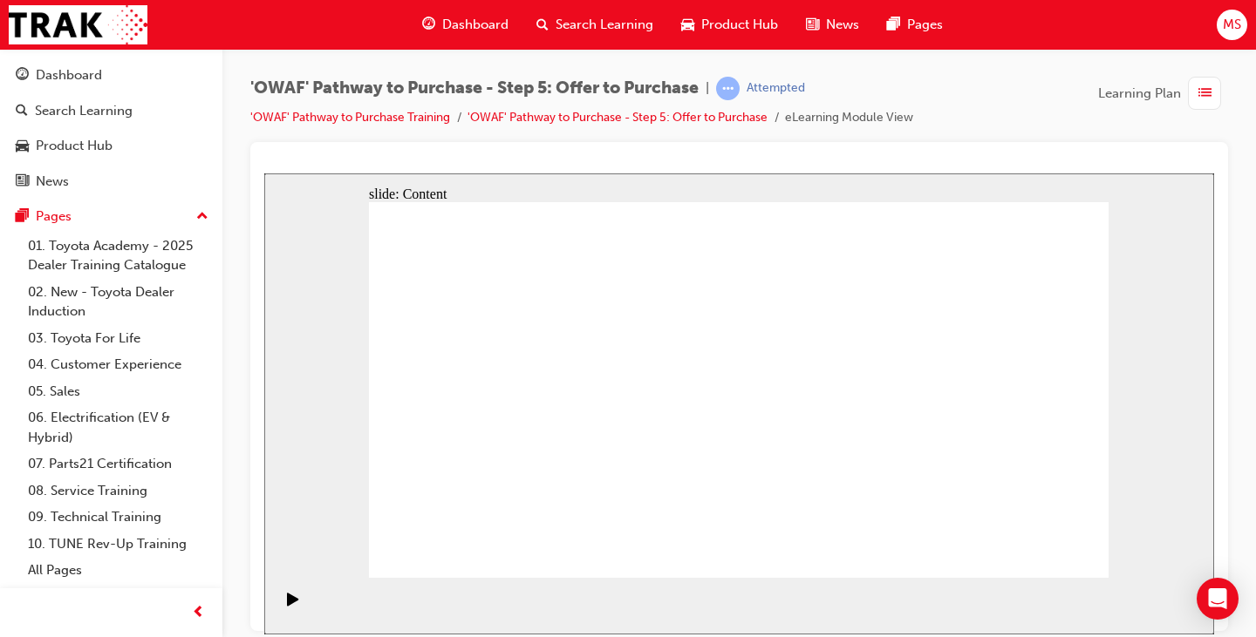
drag, startPoint x: 1046, startPoint y: 539, endPoint x: 1045, endPoint y: 548, distance: 8.9
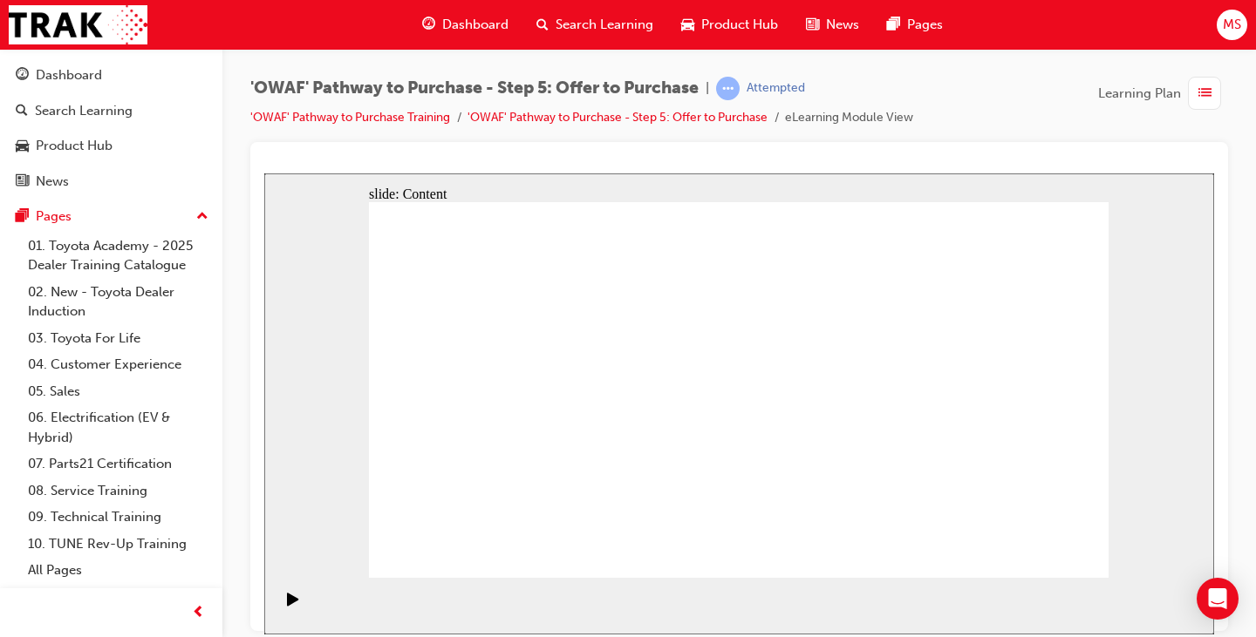
drag, startPoint x: 682, startPoint y: 325, endPoint x: 698, endPoint y: 325, distance: 15.7
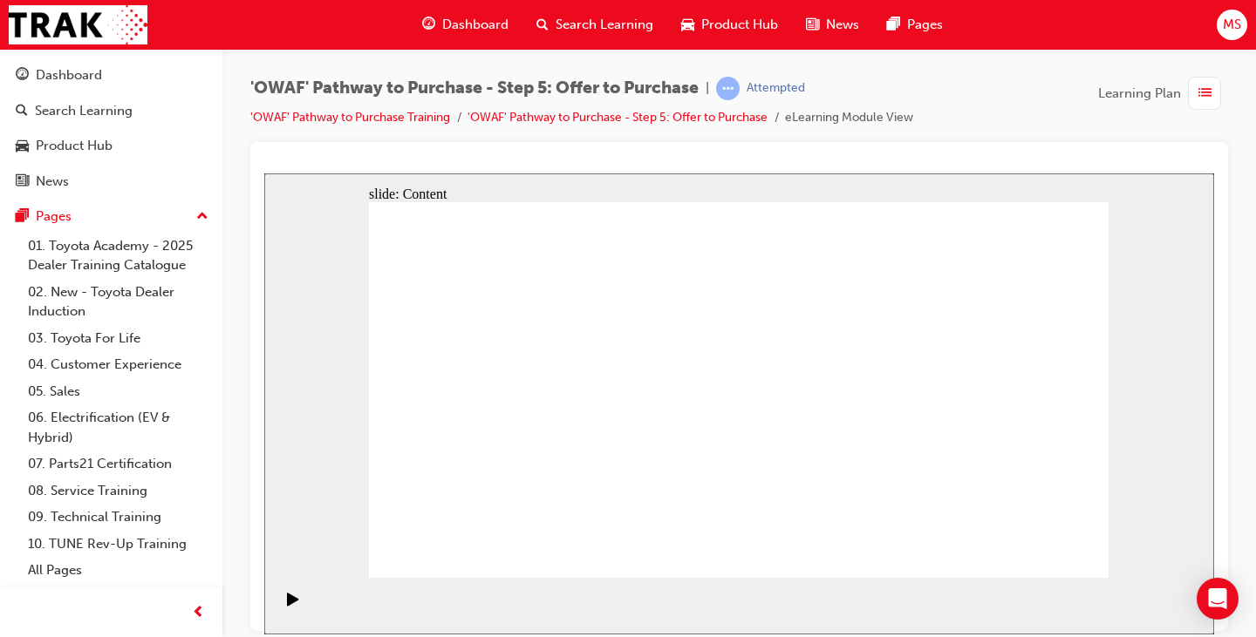
drag, startPoint x: 625, startPoint y: 358, endPoint x: 647, endPoint y: 355, distance: 22.0
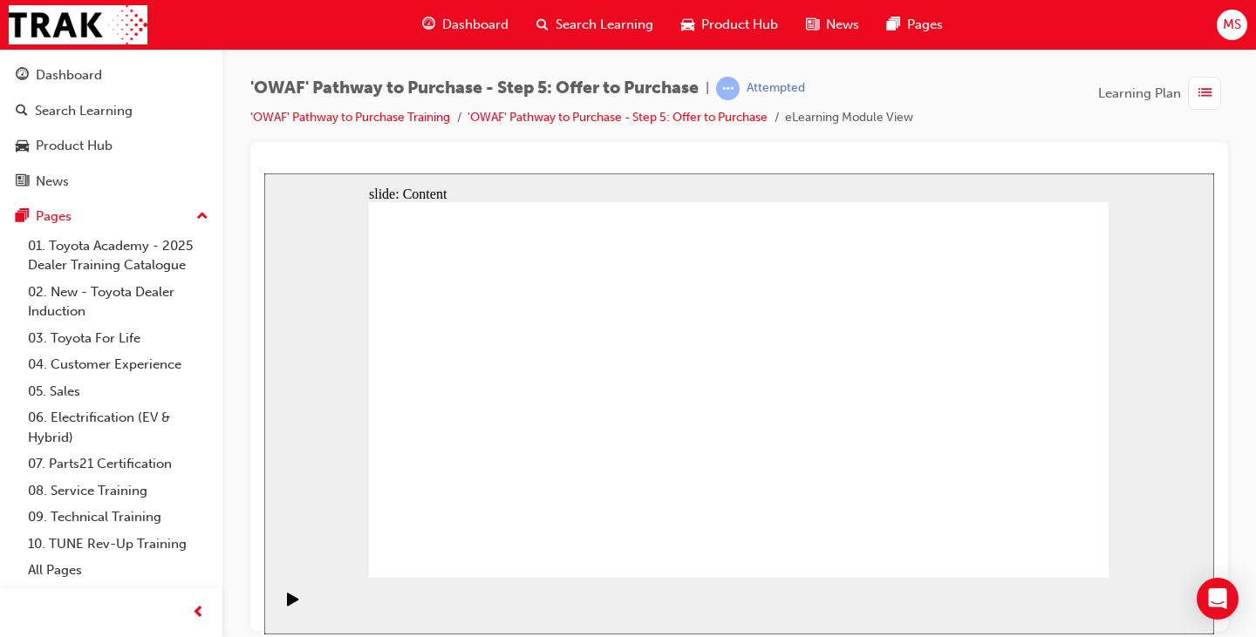
drag, startPoint x: 868, startPoint y: 364, endPoint x: 901, endPoint y: 373, distance: 33.4
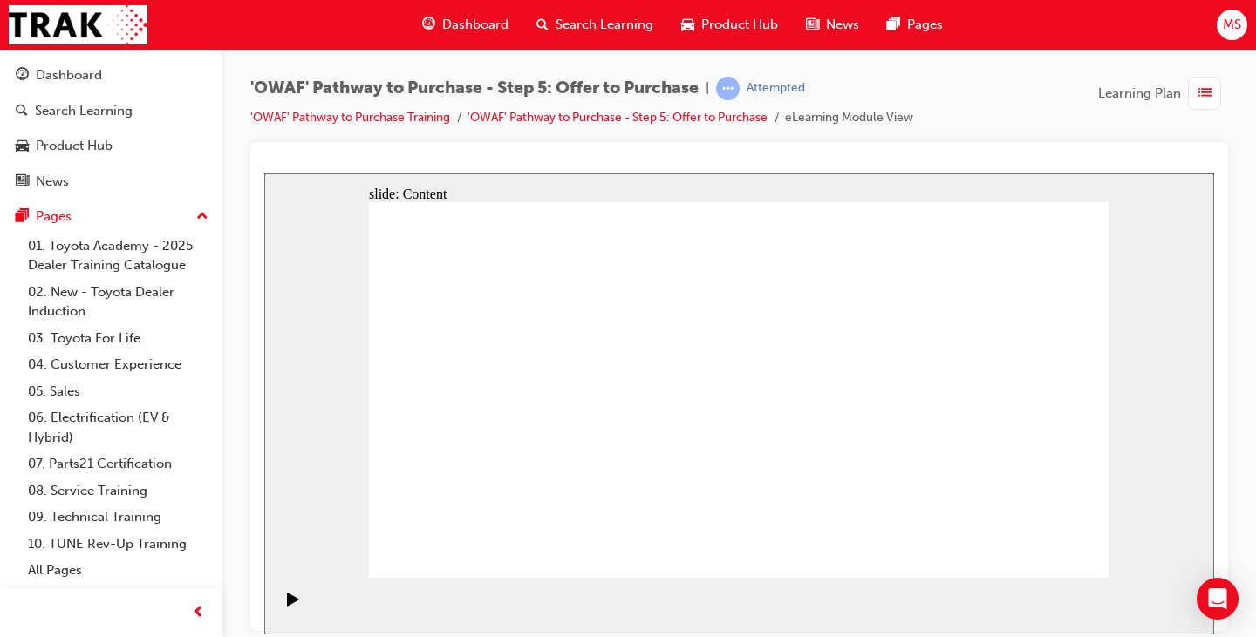
drag, startPoint x: 1042, startPoint y: 389, endPoint x: 1073, endPoint y: 423, distance: 46.3
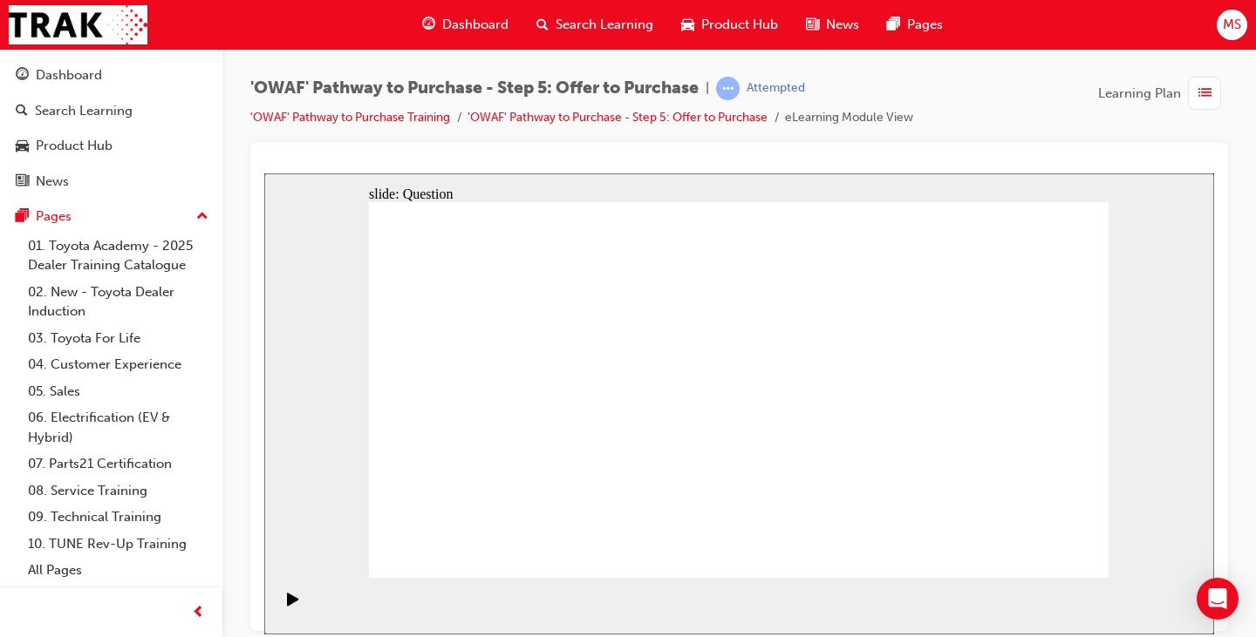
radio input "true"
drag, startPoint x: 1038, startPoint y: 374, endPoint x: 523, endPoint y: 468, distance: 523.0
drag, startPoint x: 928, startPoint y: 379, endPoint x: 702, endPoint y: 457, distance: 238.8
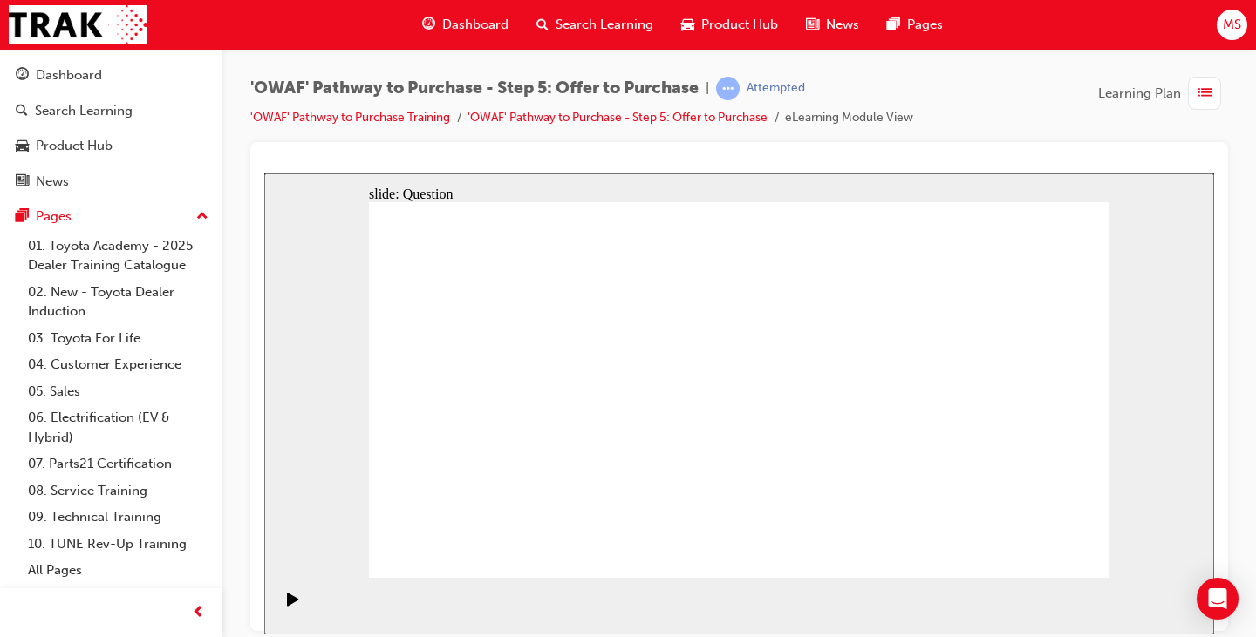
drag, startPoint x: 478, startPoint y: 380, endPoint x: 845, endPoint y: 497, distance: 385.2
drag, startPoint x: 675, startPoint y: 372, endPoint x: 962, endPoint y: 481, distance: 306.9
drag, startPoint x: 994, startPoint y: 371, endPoint x: 708, endPoint y: 420, distance: 290.1
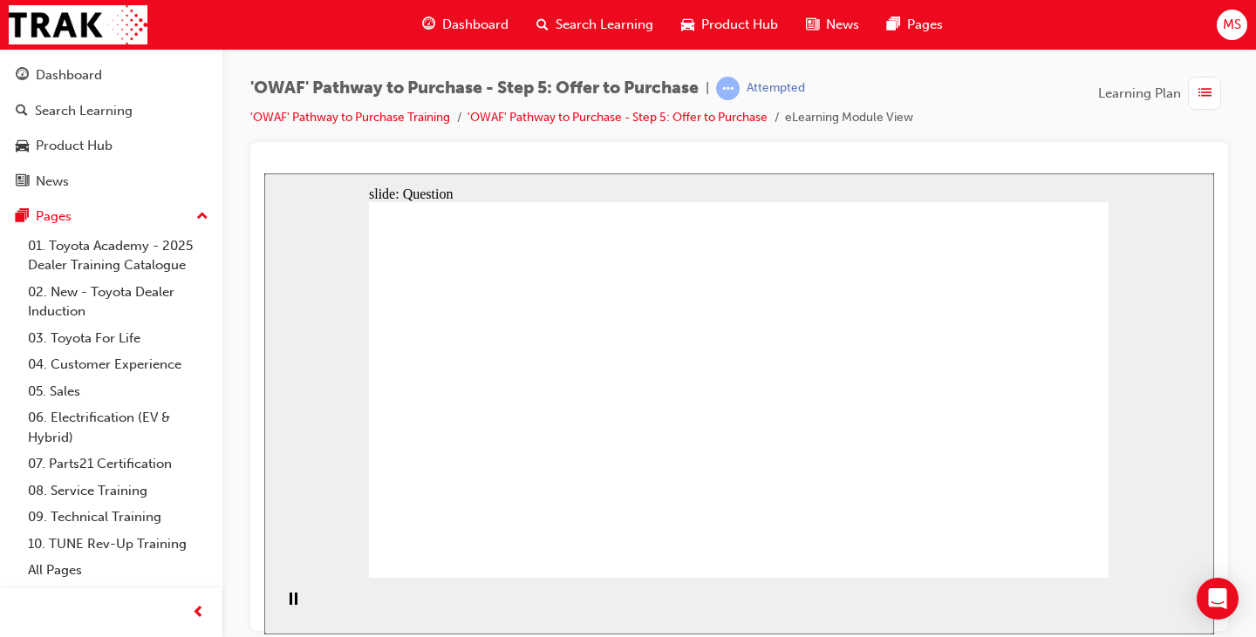
drag, startPoint x: 900, startPoint y: 483, endPoint x: 737, endPoint y: 478, distance: 163.1
drag, startPoint x: 920, startPoint y: 374, endPoint x: 771, endPoint y: 359, distance: 149.8
drag, startPoint x: 1023, startPoint y: 432, endPoint x: 721, endPoint y: 396, distance: 303.8
drag, startPoint x: 1019, startPoint y: 490, endPoint x: 531, endPoint y: 391, distance: 498.3
drag, startPoint x: 870, startPoint y: 435, endPoint x: 554, endPoint y: 447, distance: 316.8
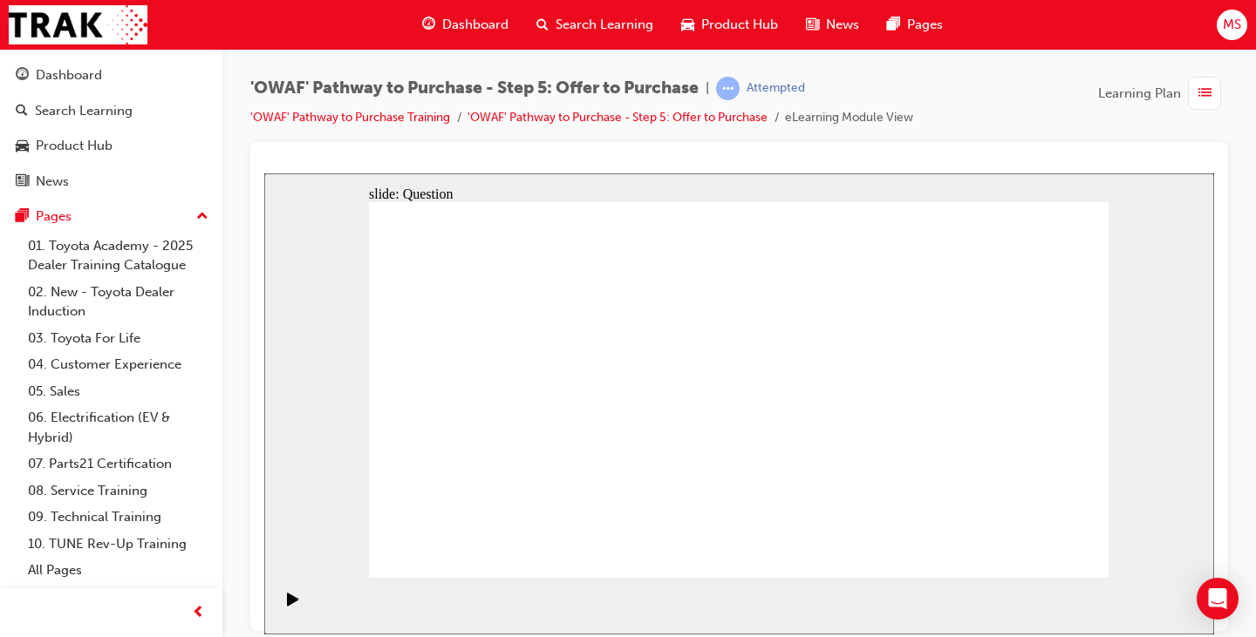
drag, startPoint x: 496, startPoint y: 443, endPoint x: 708, endPoint y: 492, distance: 217.4
drag, startPoint x: 866, startPoint y: 356, endPoint x: 843, endPoint y: 363, distance: 23.7
drag, startPoint x: 1030, startPoint y: 430, endPoint x: 521, endPoint y: 455, distance: 509.0
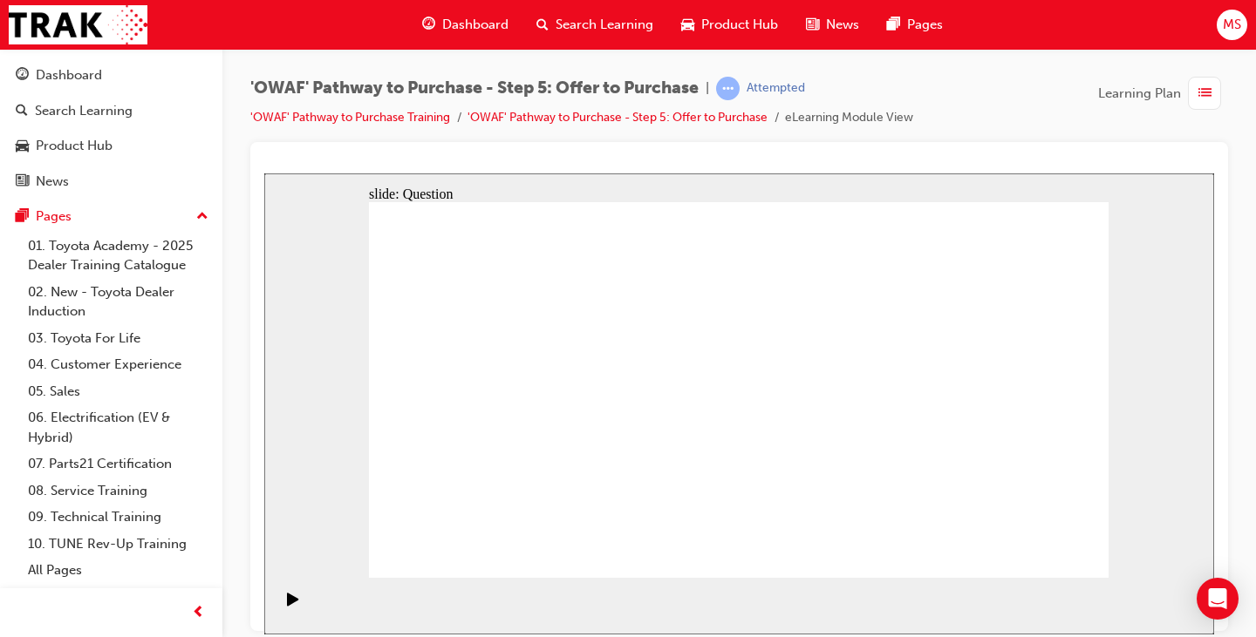
checkbox input "true"
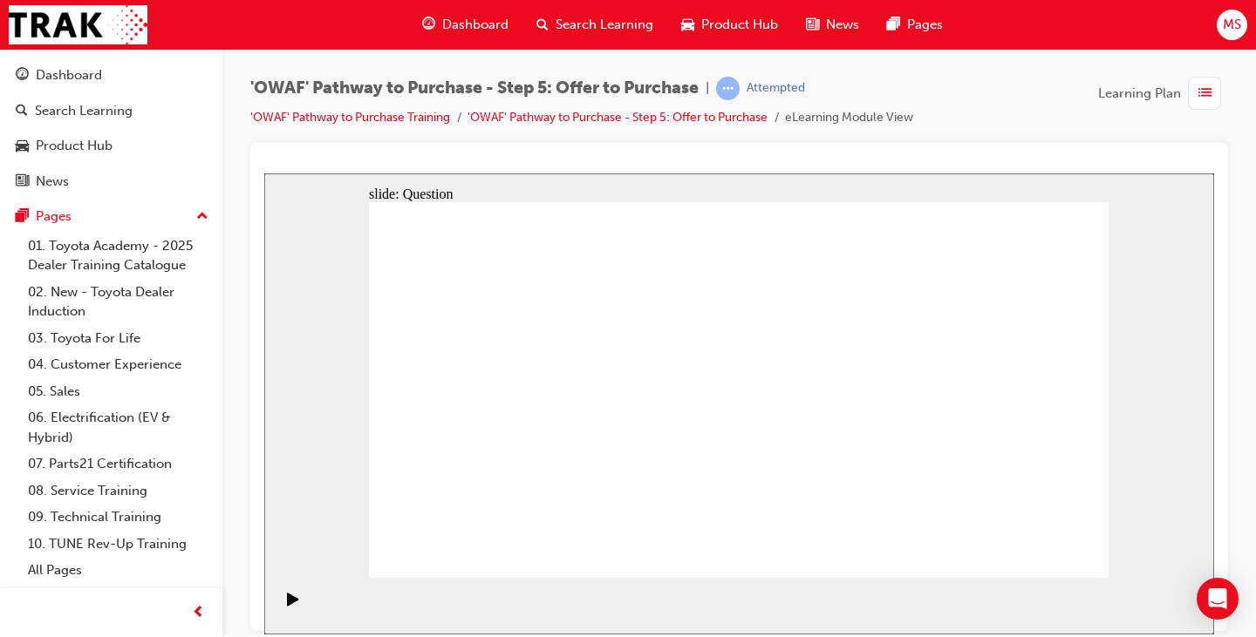
checkbox input "true"
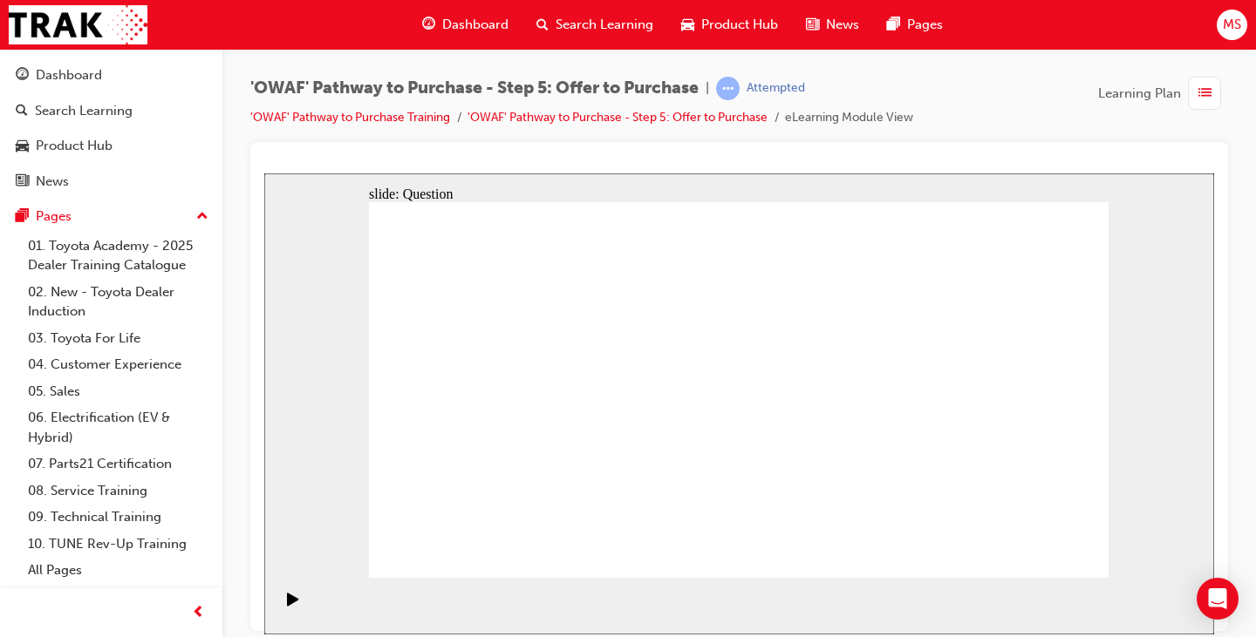
checkbox input "false"
drag, startPoint x: 1011, startPoint y: 544, endPoint x: 1032, endPoint y: 545, distance: 20.9
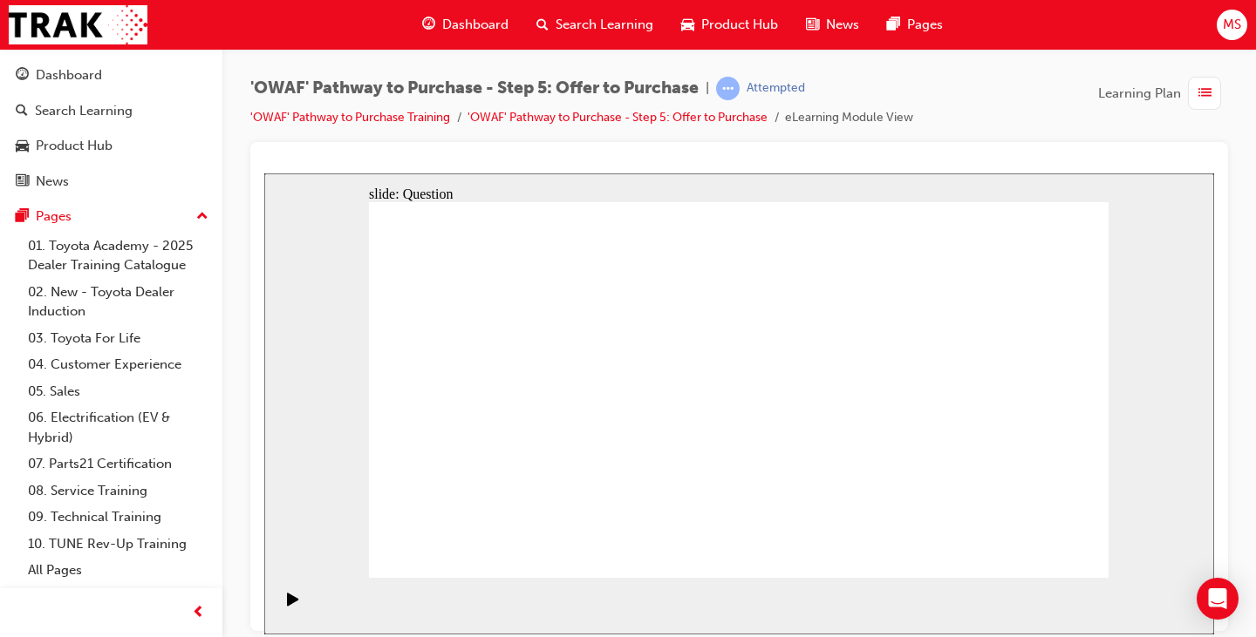
radio input "false"
radio input "true"
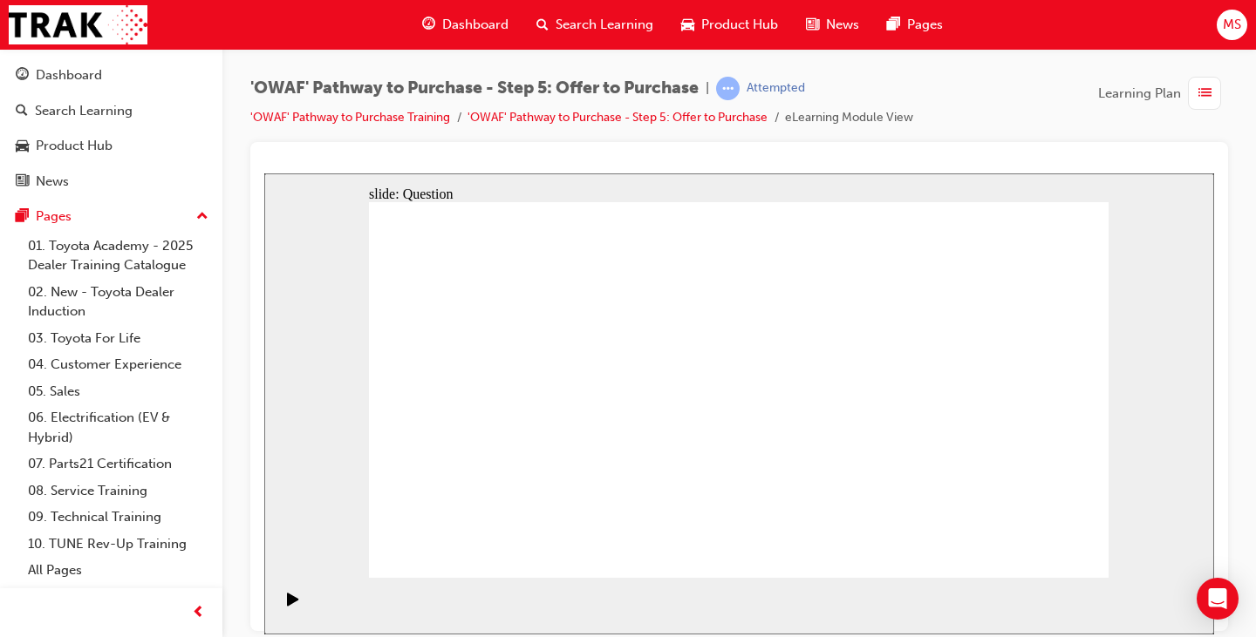
radio input "true"
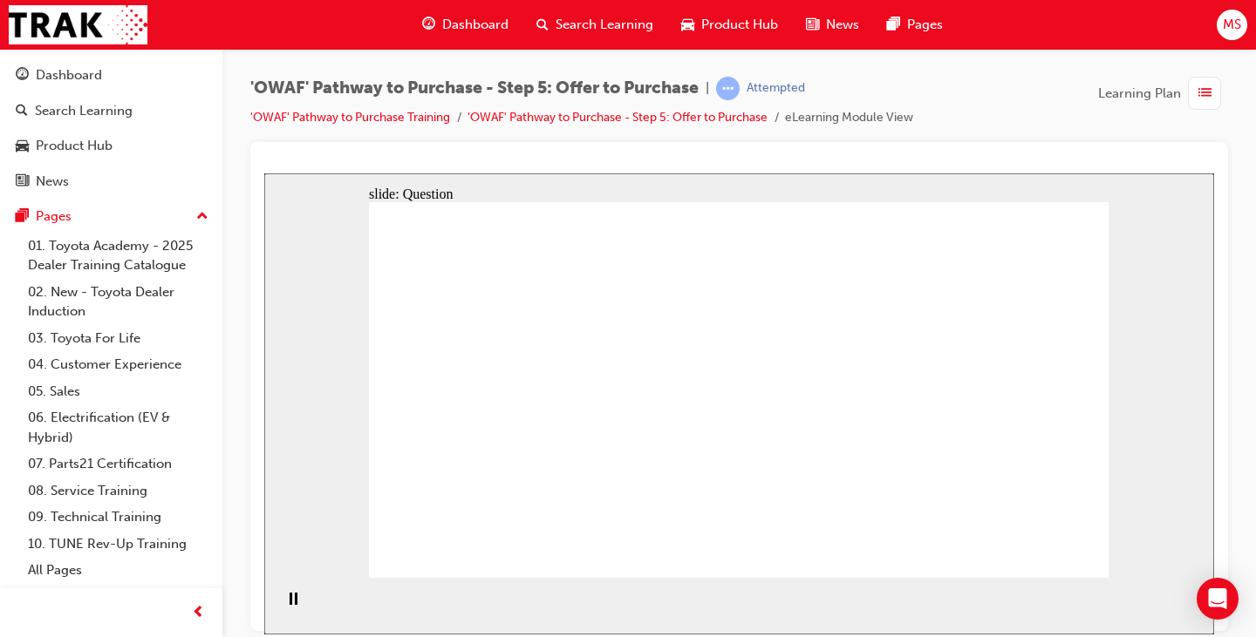
radio input "true"
drag, startPoint x: 1007, startPoint y: 377, endPoint x: 521, endPoint y: 474, distance: 496.3
drag, startPoint x: 895, startPoint y: 378, endPoint x: 679, endPoint y: 472, distance: 235.1
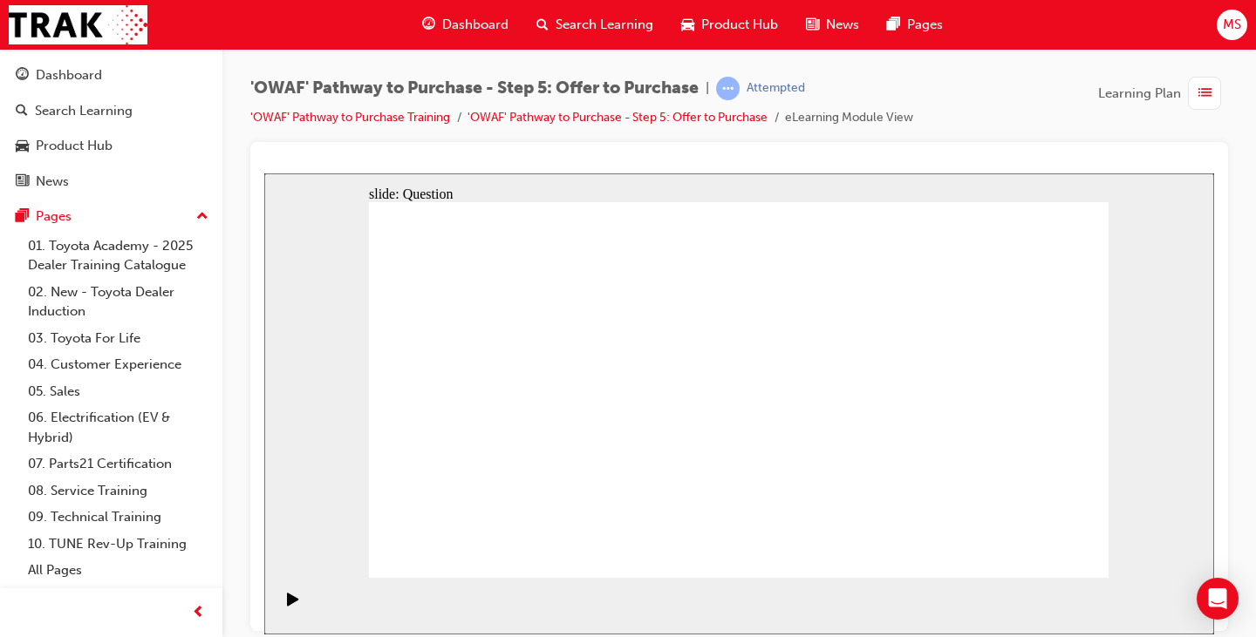
drag, startPoint x: 480, startPoint y: 375, endPoint x: 839, endPoint y: 484, distance: 375.4
drag, startPoint x: 667, startPoint y: 385, endPoint x: 952, endPoint y: 487, distance: 303.1
drag, startPoint x: 904, startPoint y: 374, endPoint x: 521, endPoint y: 364, distance: 383.8
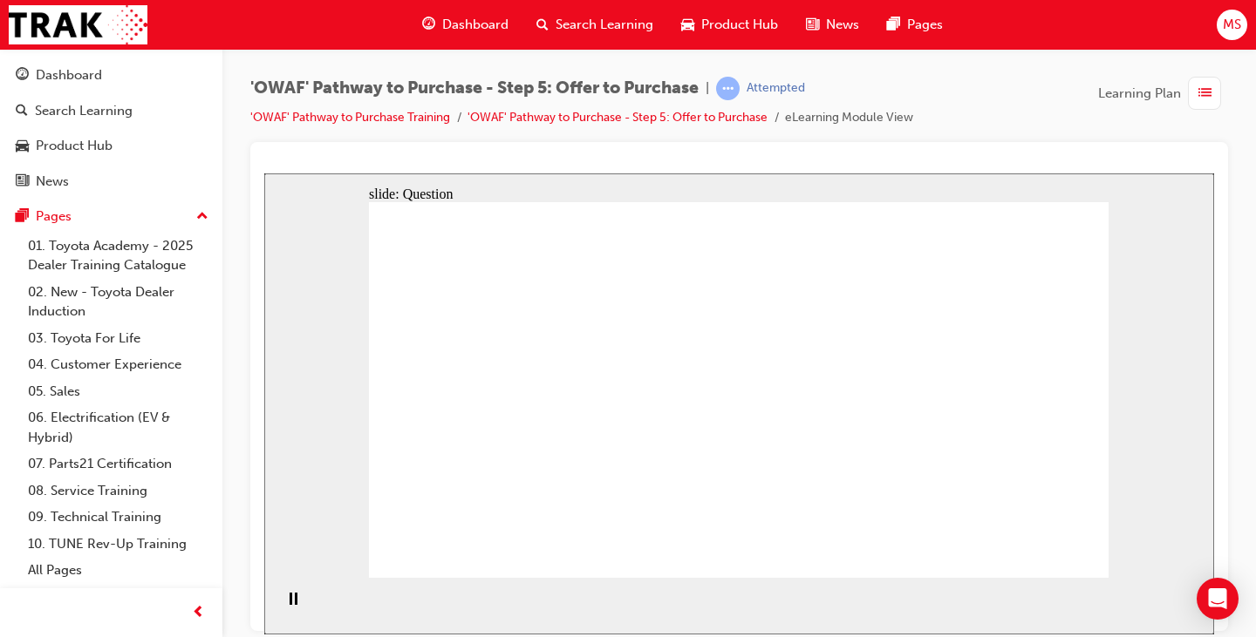
drag, startPoint x: 1022, startPoint y: 380, endPoint x: 692, endPoint y: 371, distance: 329.7
drag, startPoint x: 1024, startPoint y: 433, endPoint x: 695, endPoint y: 412, distance: 329.4
drag, startPoint x: 896, startPoint y: 487, endPoint x: 693, endPoint y: 451, distance: 206.4
drag, startPoint x: 868, startPoint y: 432, endPoint x: 594, endPoint y: 419, distance: 274.1
drag, startPoint x: 1007, startPoint y: 490, endPoint x: 491, endPoint y: 508, distance: 516.5
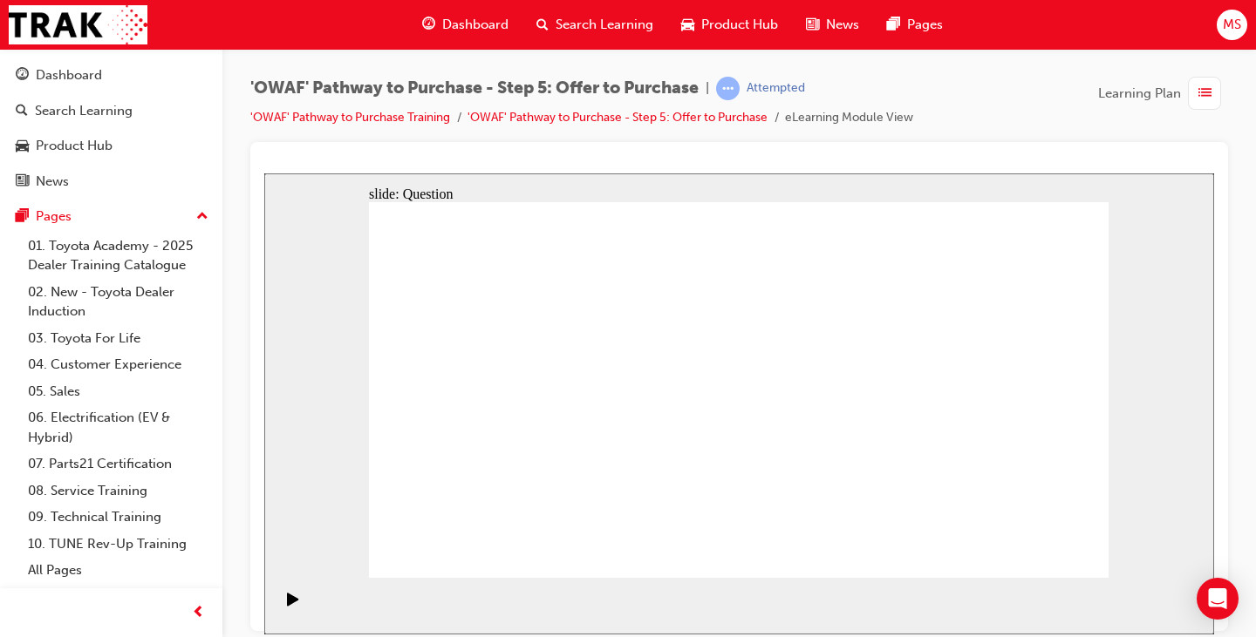
drag, startPoint x: 496, startPoint y: 402, endPoint x: 680, endPoint y: 498, distance: 207.5
drag, startPoint x: 685, startPoint y: 446, endPoint x: 500, endPoint y: 440, distance: 185.8
drag, startPoint x: 530, startPoint y: 356, endPoint x: 702, endPoint y: 449, distance: 195.5
drag, startPoint x: 587, startPoint y: 398, endPoint x: 503, endPoint y: 396, distance: 83.7
drag, startPoint x: 582, startPoint y: 344, endPoint x: 502, endPoint y: 342, distance: 79.4
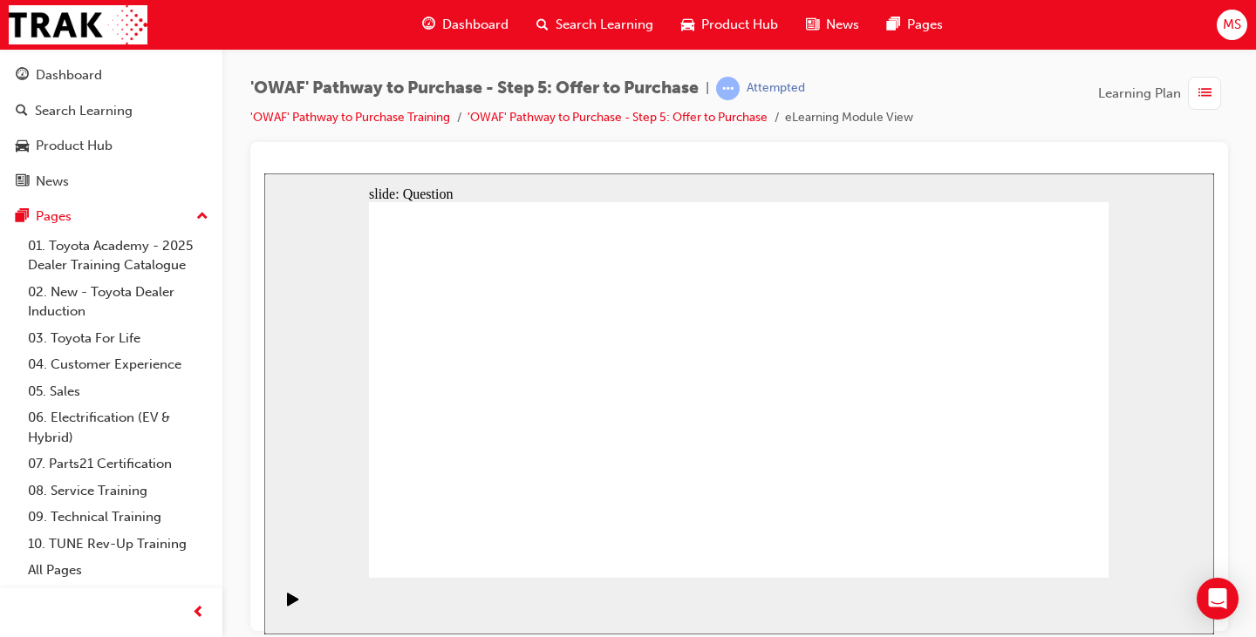
drag, startPoint x: 713, startPoint y: 229, endPoint x: 807, endPoint y: 229, distance: 94.2
drag, startPoint x: 506, startPoint y: 447, endPoint x: 498, endPoint y: 355, distance: 92.8
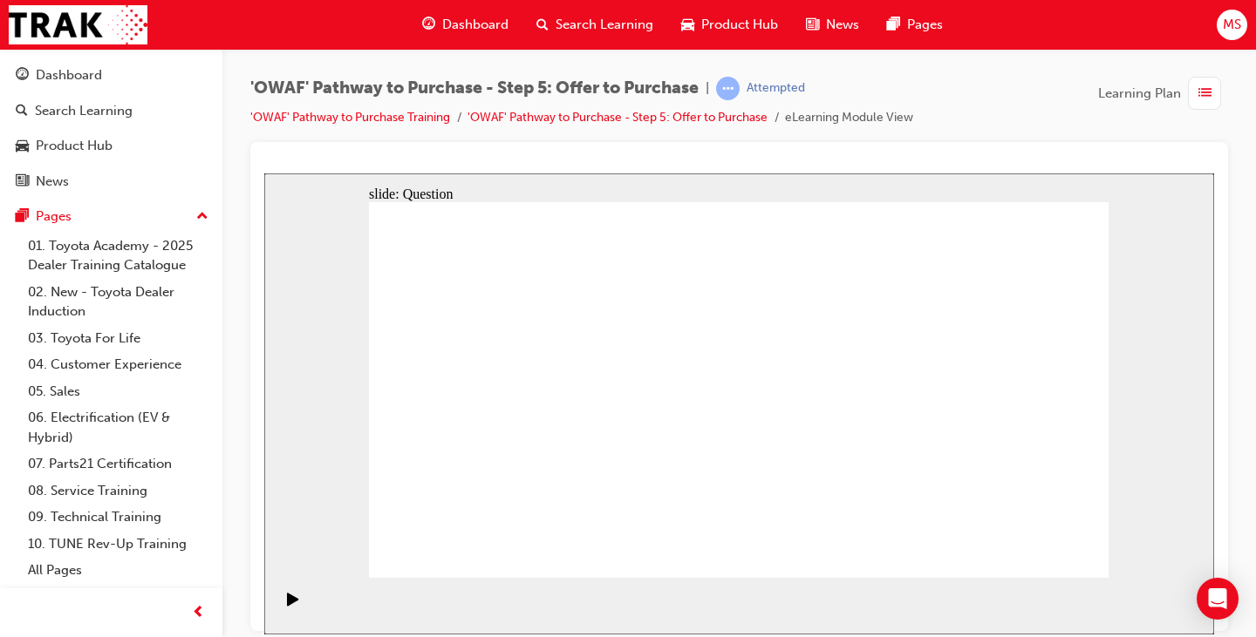
drag, startPoint x: 898, startPoint y: 430, endPoint x: 690, endPoint y: 369, distance: 217.2
drag, startPoint x: 996, startPoint y: 432, endPoint x: 517, endPoint y: 418, distance: 478.9
drag, startPoint x: 673, startPoint y: 367, endPoint x: 713, endPoint y: 358, distance: 41.0
drag, startPoint x: 903, startPoint y: 474, endPoint x: 704, endPoint y: 436, distance: 203.3
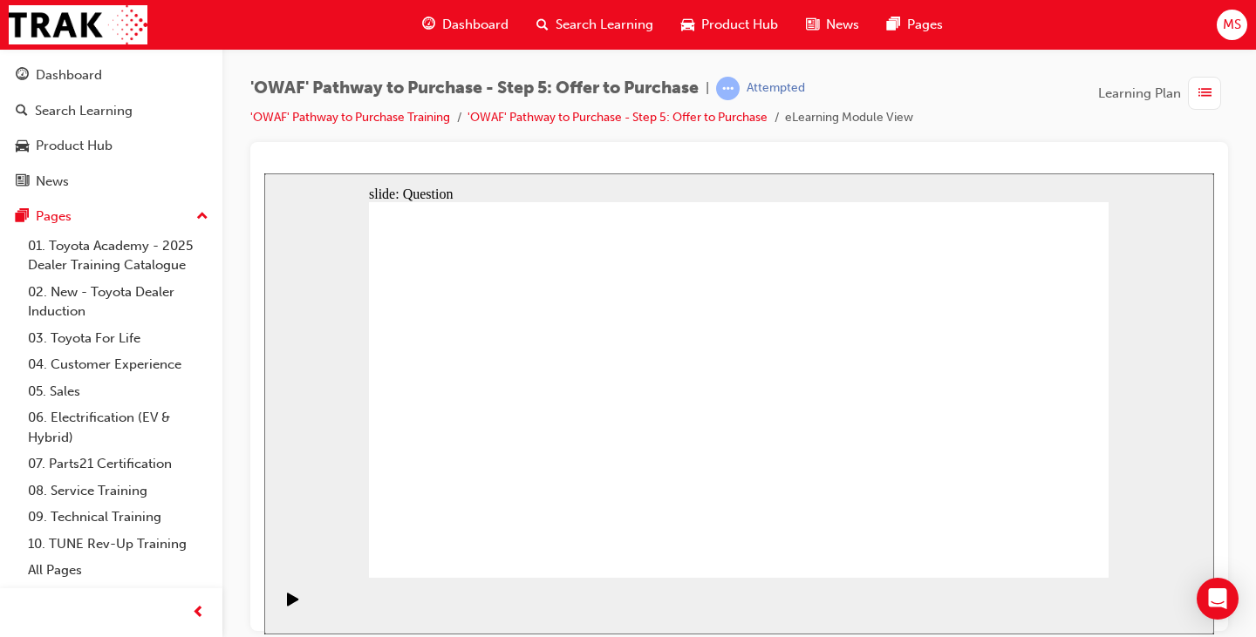
checkbox input "true"
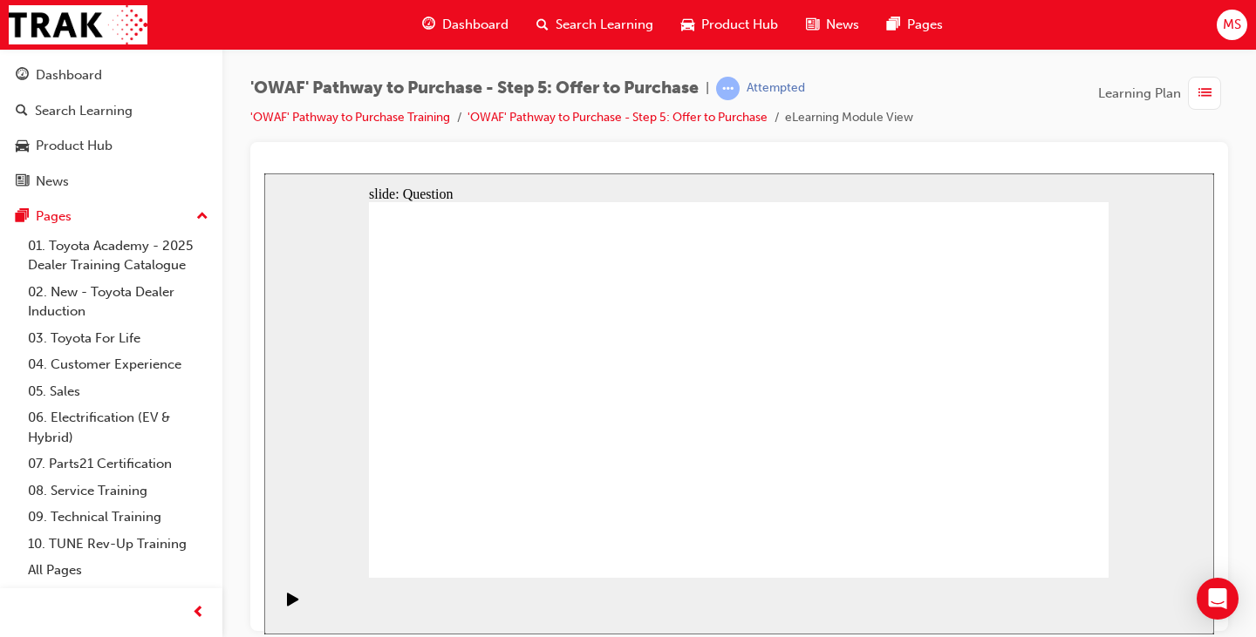
checkbox input "false"
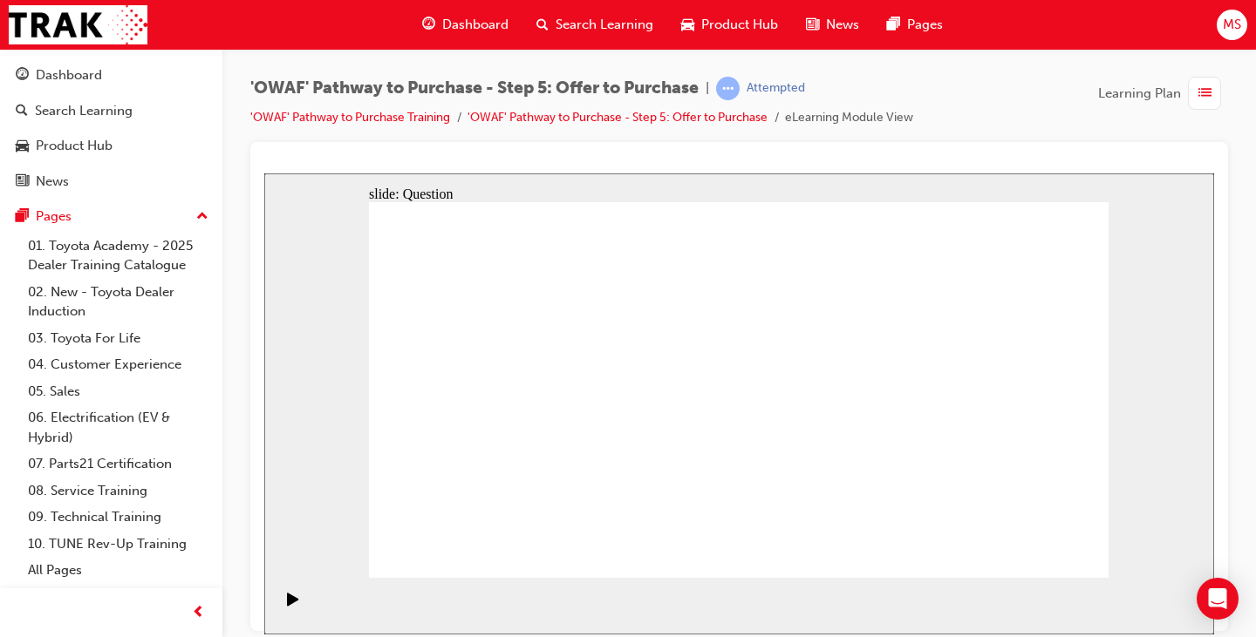
radio input "true"
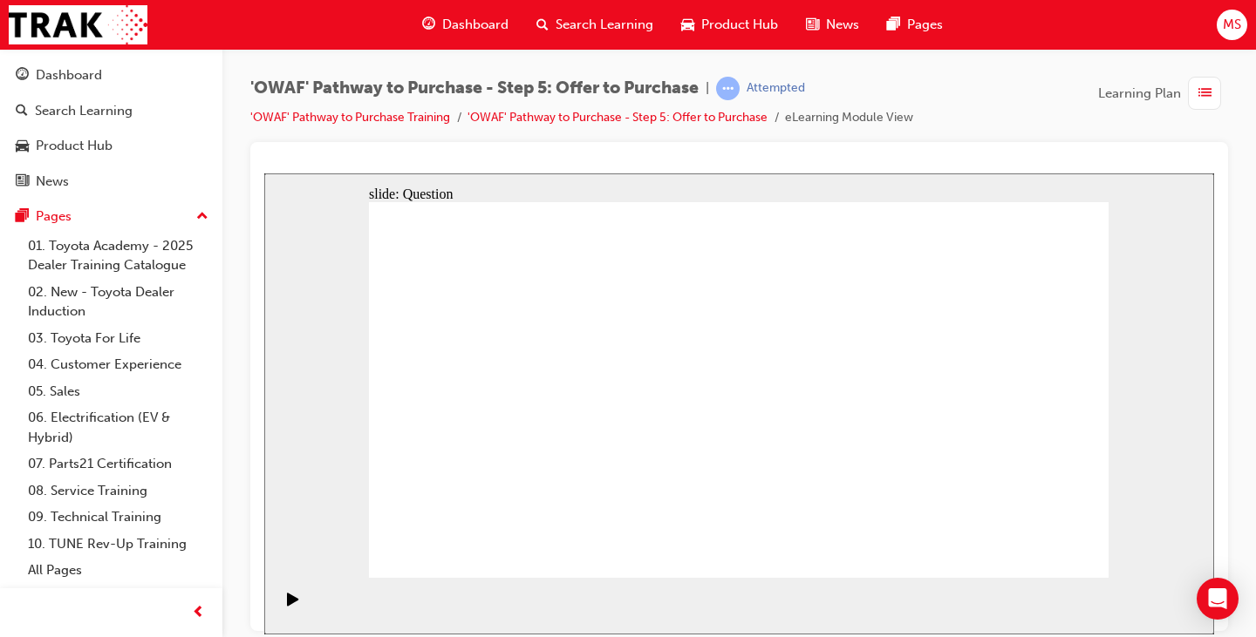
radio input "false"
radio input "true"
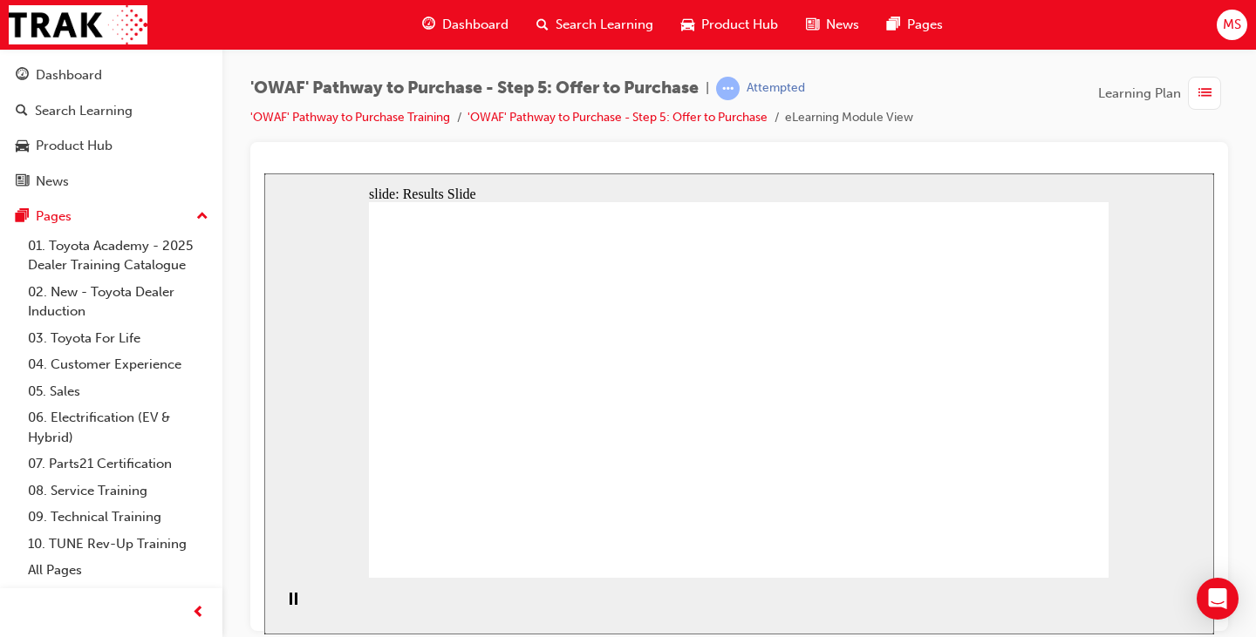
radio input "true"
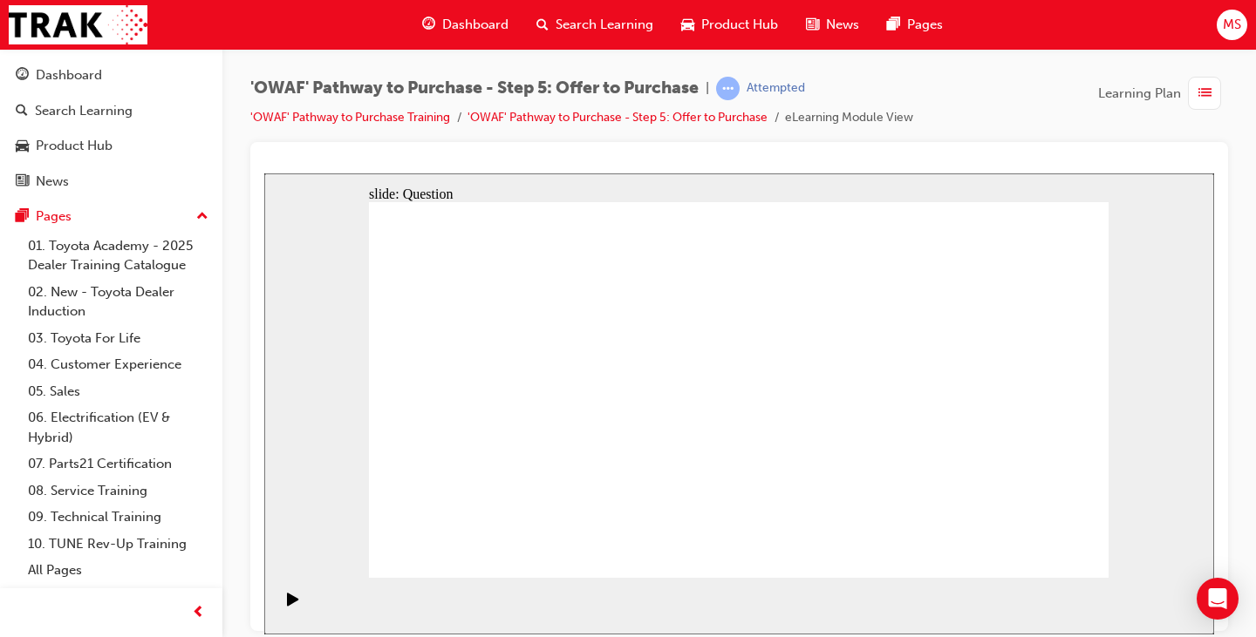
drag, startPoint x: 1023, startPoint y: 371, endPoint x: 527, endPoint y: 467, distance: 505.5
drag, startPoint x: 892, startPoint y: 375, endPoint x: 669, endPoint y: 480, distance: 246.5
drag, startPoint x: 491, startPoint y: 372, endPoint x: 848, endPoint y: 472, distance: 371.1
drag, startPoint x: 671, startPoint y: 374, endPoint x: 957, endPoint y: 469, distance: 301.4
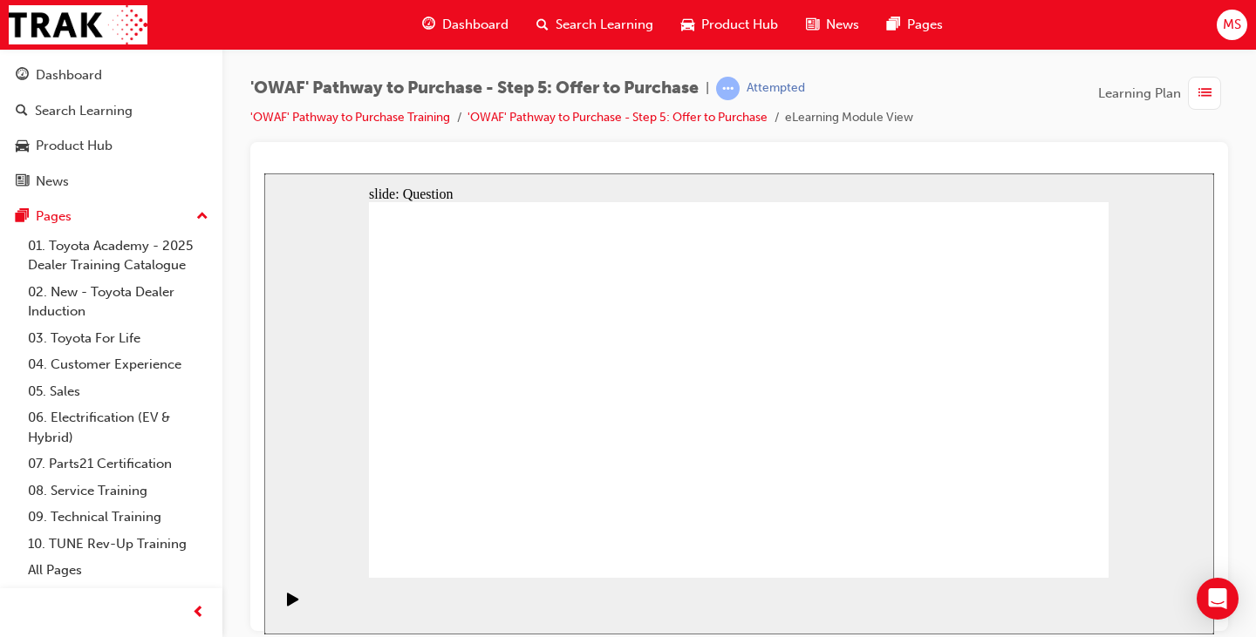
drag, startPoint x: 885, startPoint y: 368, endPoint x: 691, endPoint y: 364, distance: 194.5
drag, startPoint x: 1004, startPoint y: 372, endPoint x: 706, endPoint y: 418, distance: 301.6
drag, startPoint x: 896, startPoint y: 419, endPoint x: 542, endPoint y: 366, distance: 358.0
drag, startPoint x: 1008, startPoint y: 481, endPoint x: 546, endPoint y: 439, distance: 464.1
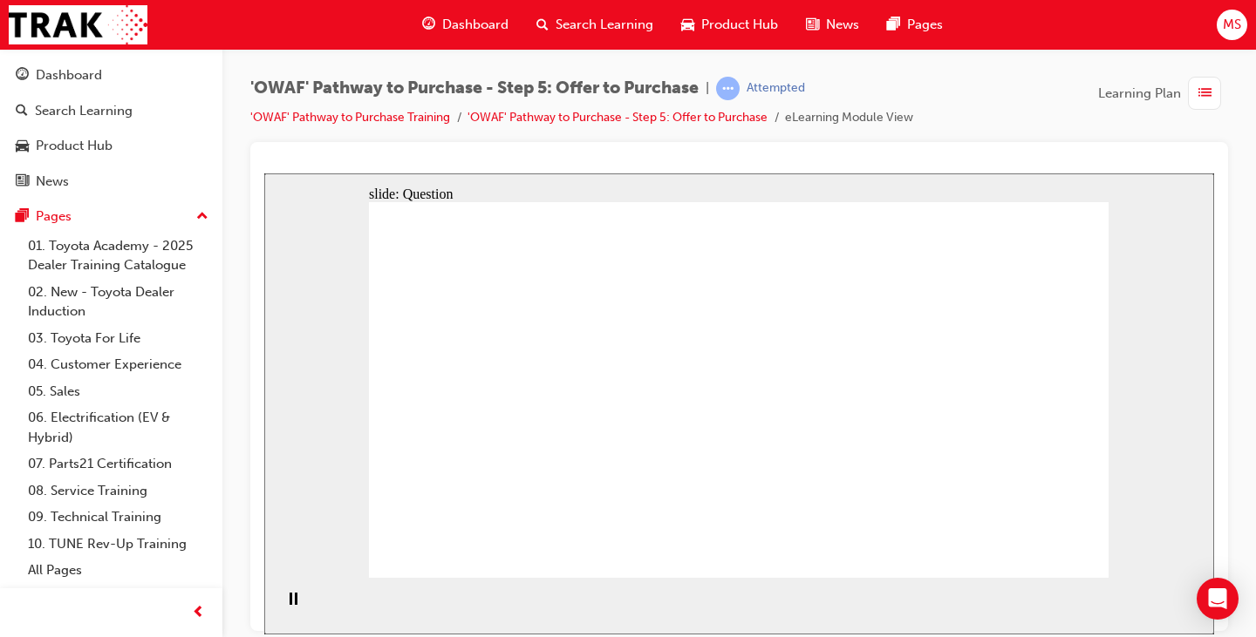
drag, startPoint x: 988, startPoint y: 432, endPoint x: 704, endPoint y: 478, distance: 287.9
drag, startPoint x: 905, startPoint y: 486, endPoint x: 579, endPoint y: 494, distance: 326.2
drag, startPoint x: 764, startPoint y: 310, endPoint x: 967, endPoint y: 320, distance: 203.4
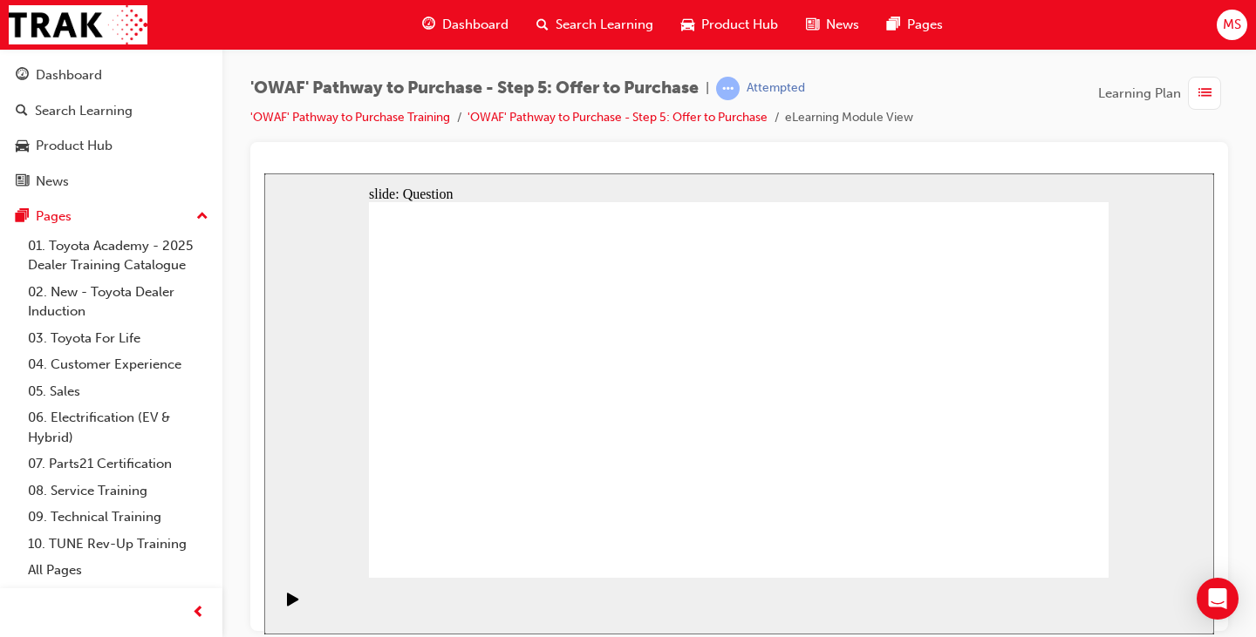
checkbox input "true"
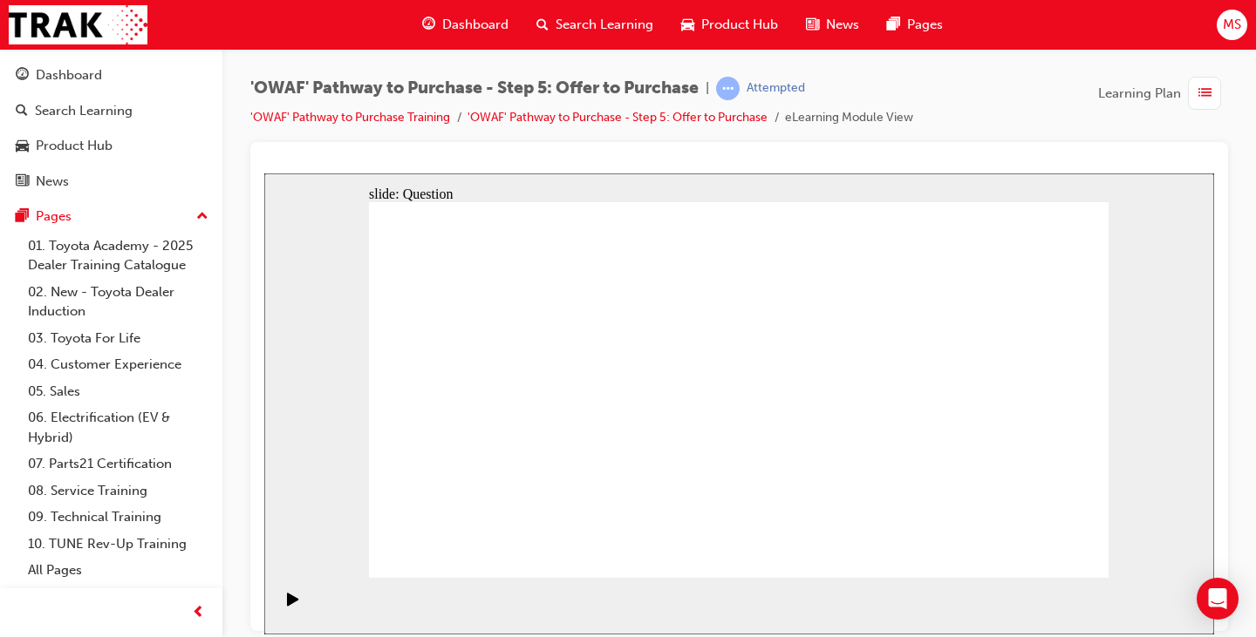
checkbox input "true"
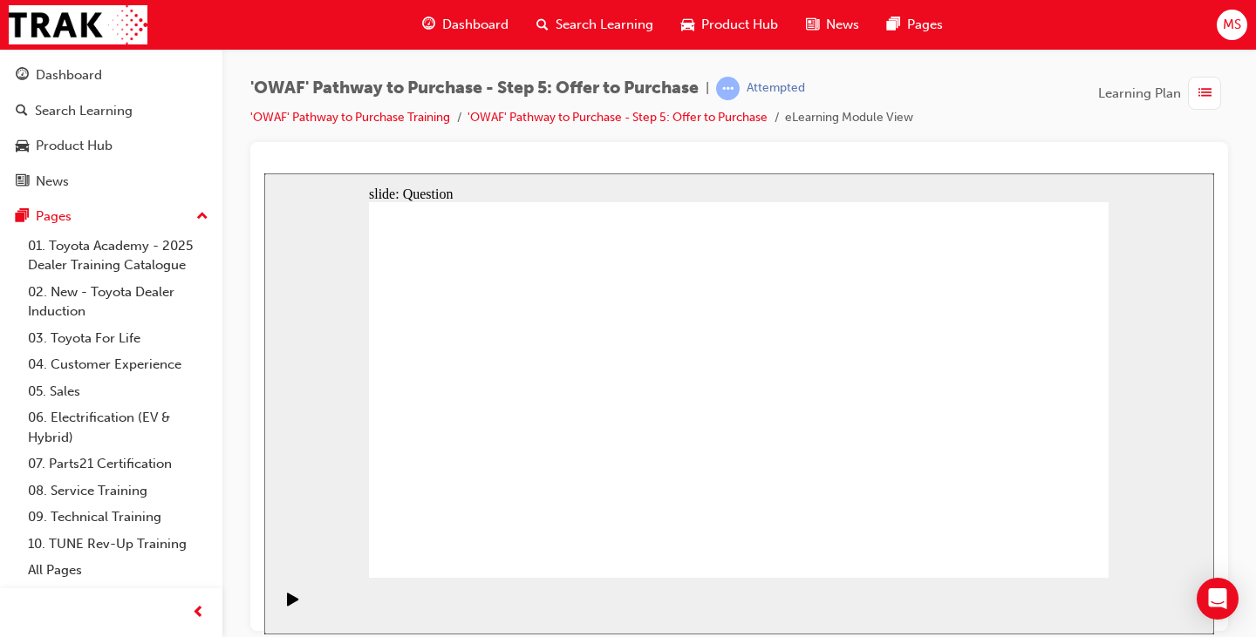
checkbox input "true"
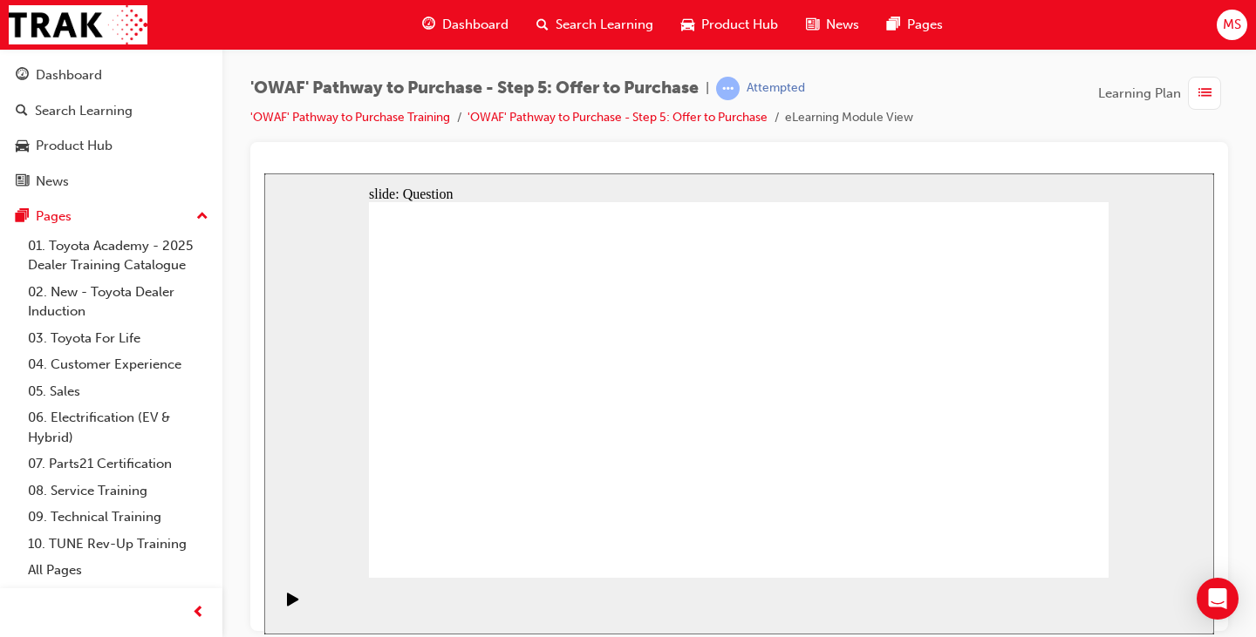
radio input "false"
radio input "true"
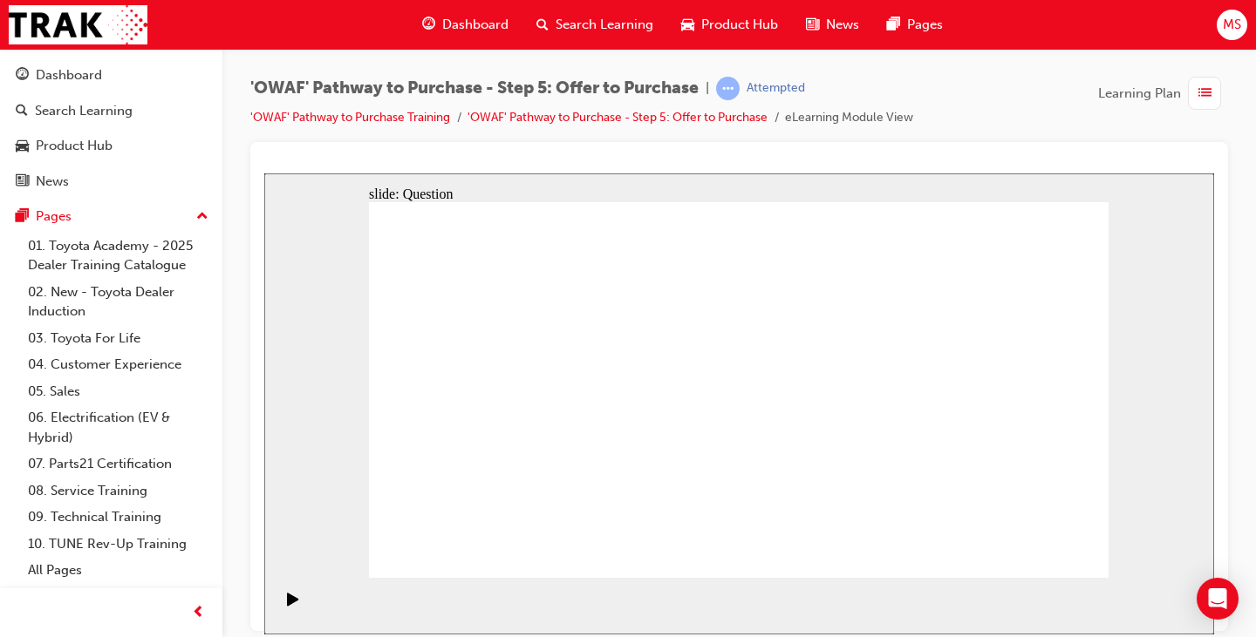
radio input "true"
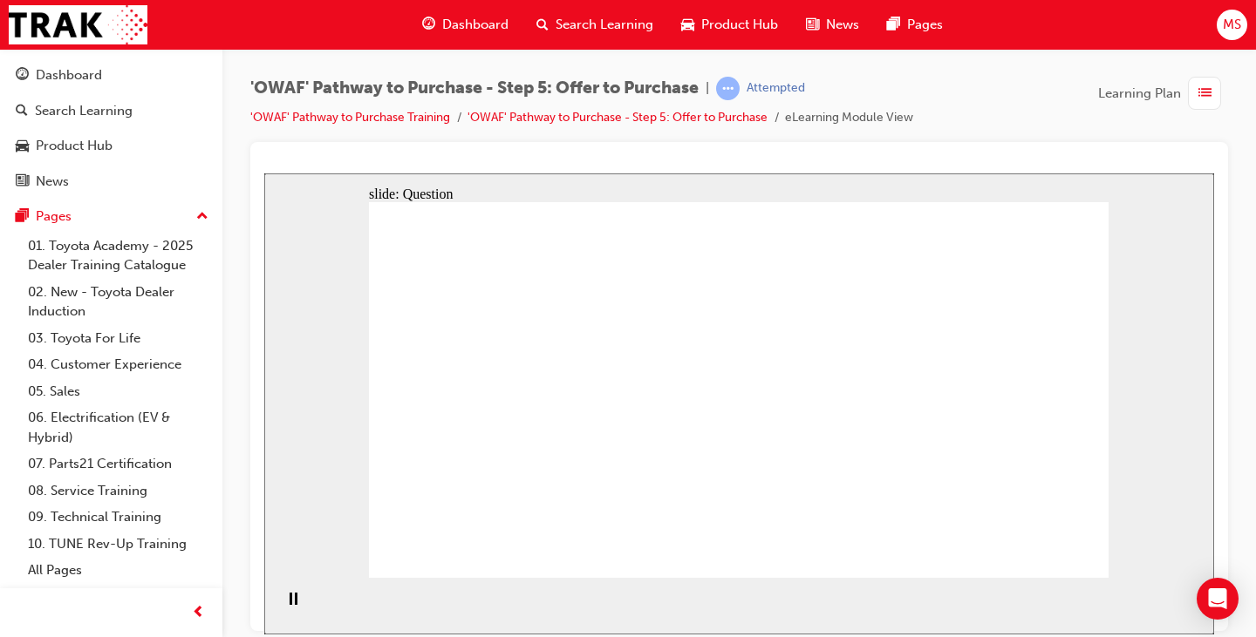
radio input "true"
drag, startPoint x: 1006, startPoint y: 369, endPoint x: 526, endPoint y: 473, distance: 491.7
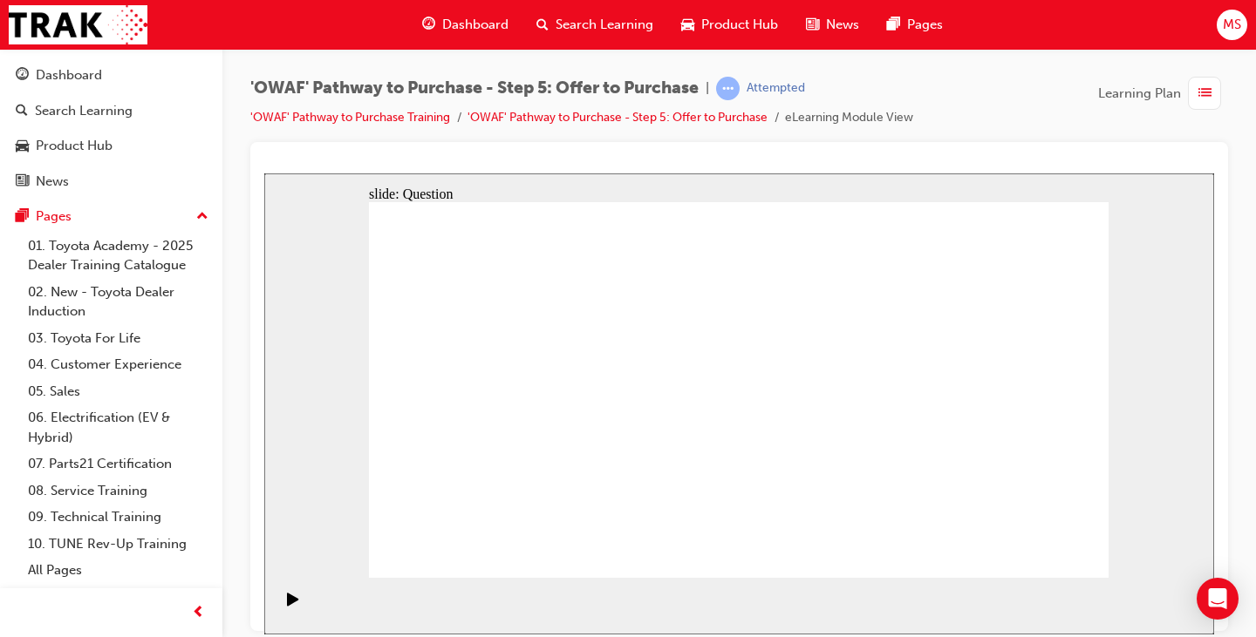
drag, startPoint x: 894, startPoint y: 371, endPoint x: 672, endPoint y: 476, distance: 245.0
drag, startPoint x: 481, startPoint y: 376, endPoint x: 841, endPoint y: 473, distance: 372.1
drag, startPoint x: 700, startPoint y: 371, endPoint x: 988, endPoint y: 470, distance: 304.1
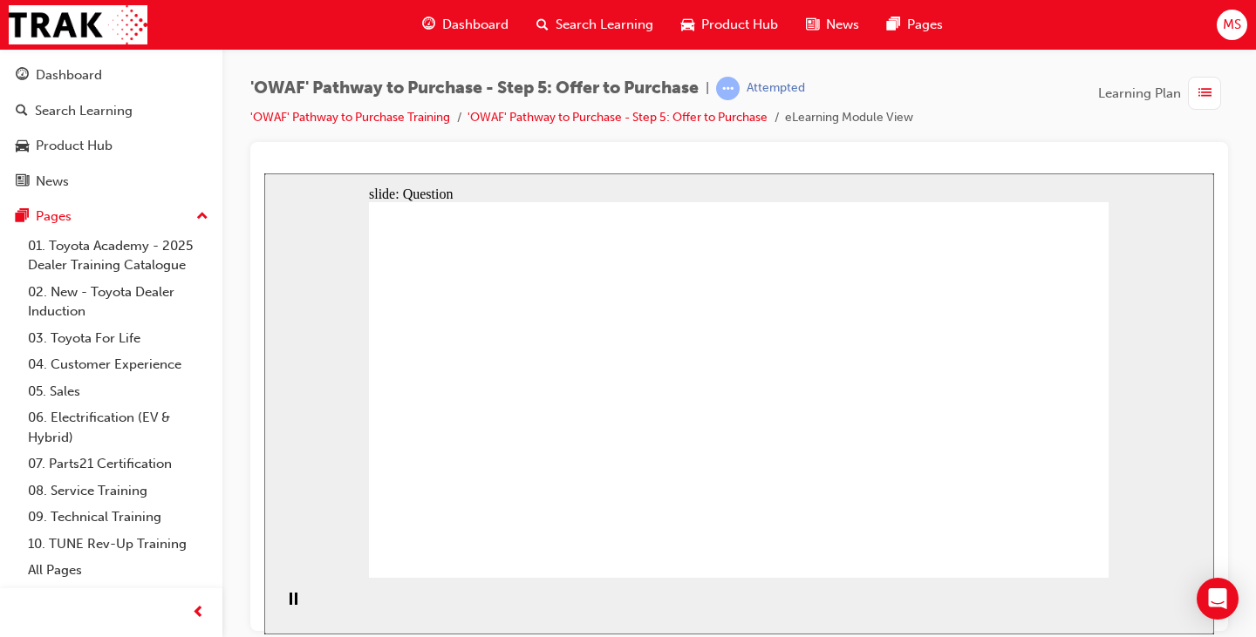
drag, startPoint x: 877, startPoint y: 423, endPoint x: 705, endPoint y: 366, distance: 180.9
drag, startPoint x: 907, startPoint y: 364, endPoint x: 544, endPoint y: 355, distance: 362.9
drag, startPoint x: 1024, startPoint y: 368, endPoint x: 724, endPoint y: 417, distance: 303.9
drag, startPoint x: 1001, startPoint y: 420, endPoint x: 567, endPoint y: 411, distance: 434.3
drag, startPoint x: 889, startPoint y: 476, endPoint x: 548, endPoint y: 466, distance: 340.2
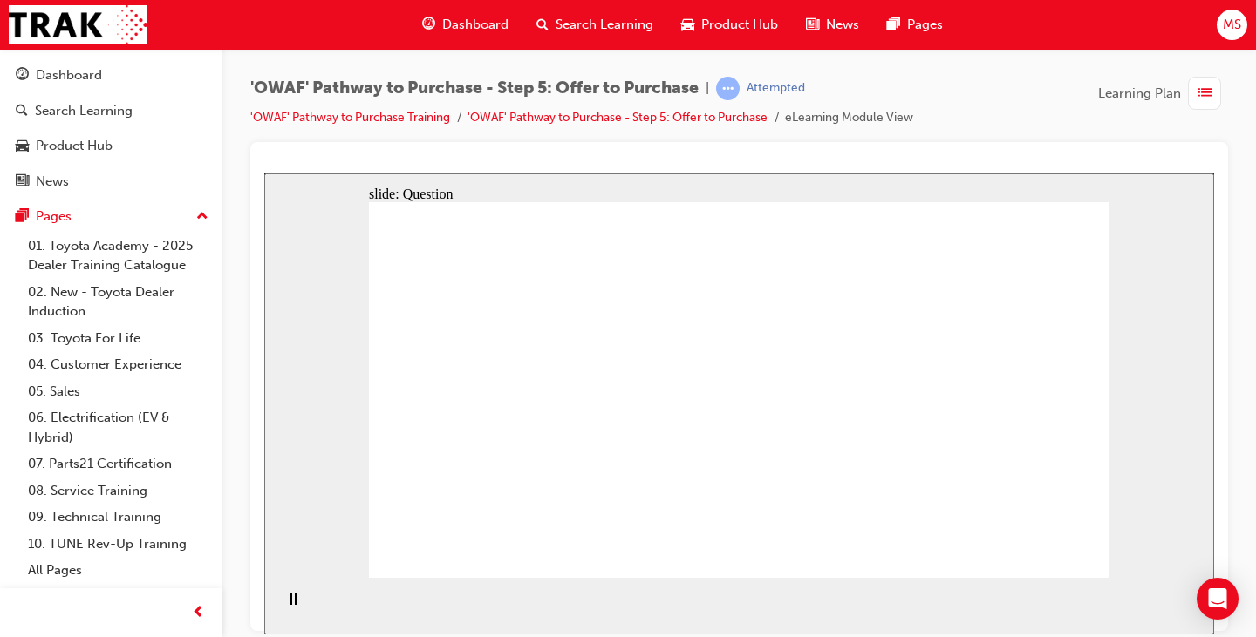
drag, startPoint x: 553, startPoint y: 413, endPoint x: 525, endPoint y: 413, distance: 27.9
drag, startPoint x: 1003, startPoint y: 488, endPoint x: 723, endPoint y: 492, distance: 279.9
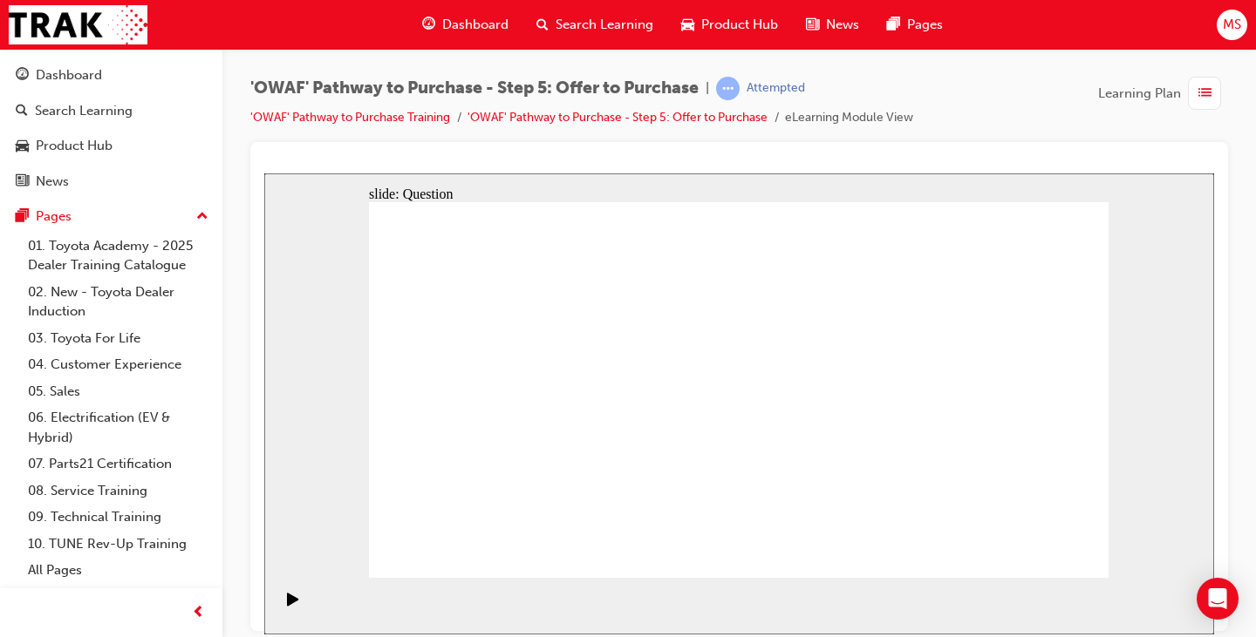
checkbox input "true"
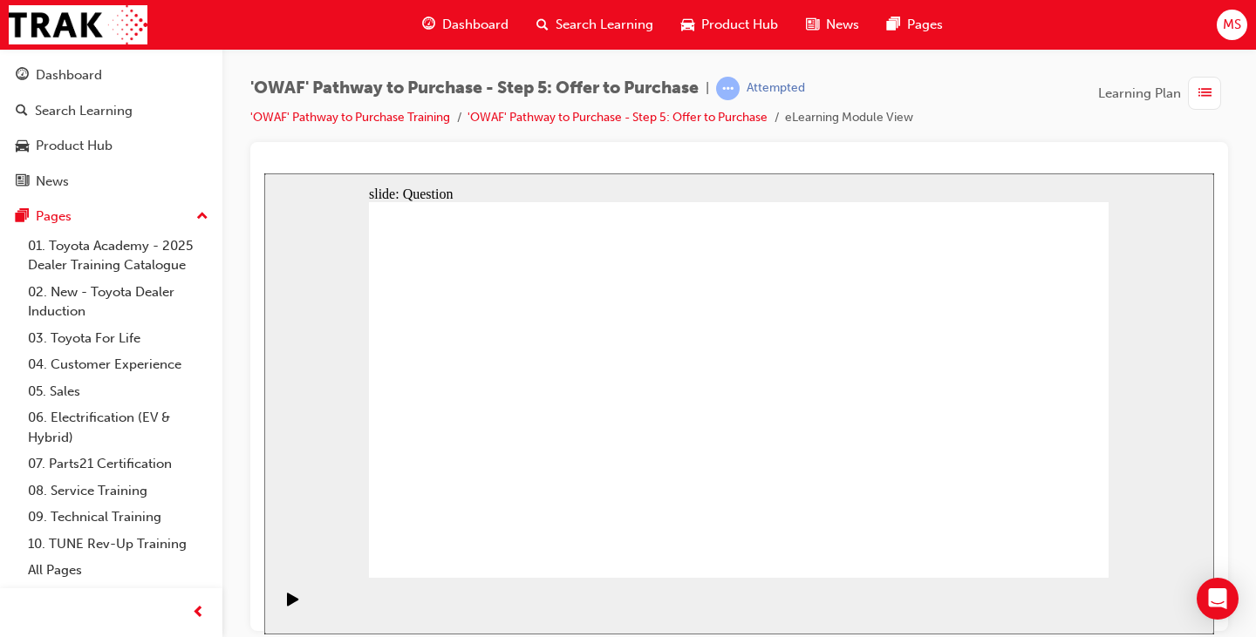
checkbox input "true"
drag, startPoint x: 753, startPoint y: 466, endPoint x: 738, endPoint y: 451, distance: 21.6
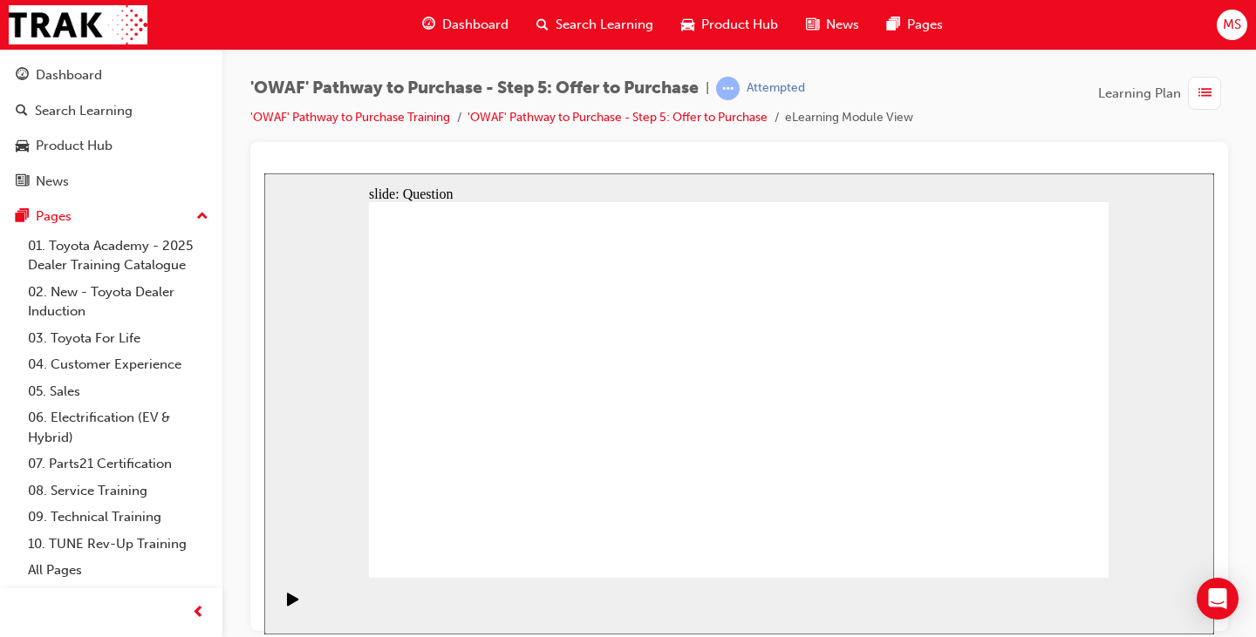
checkbox input "true"
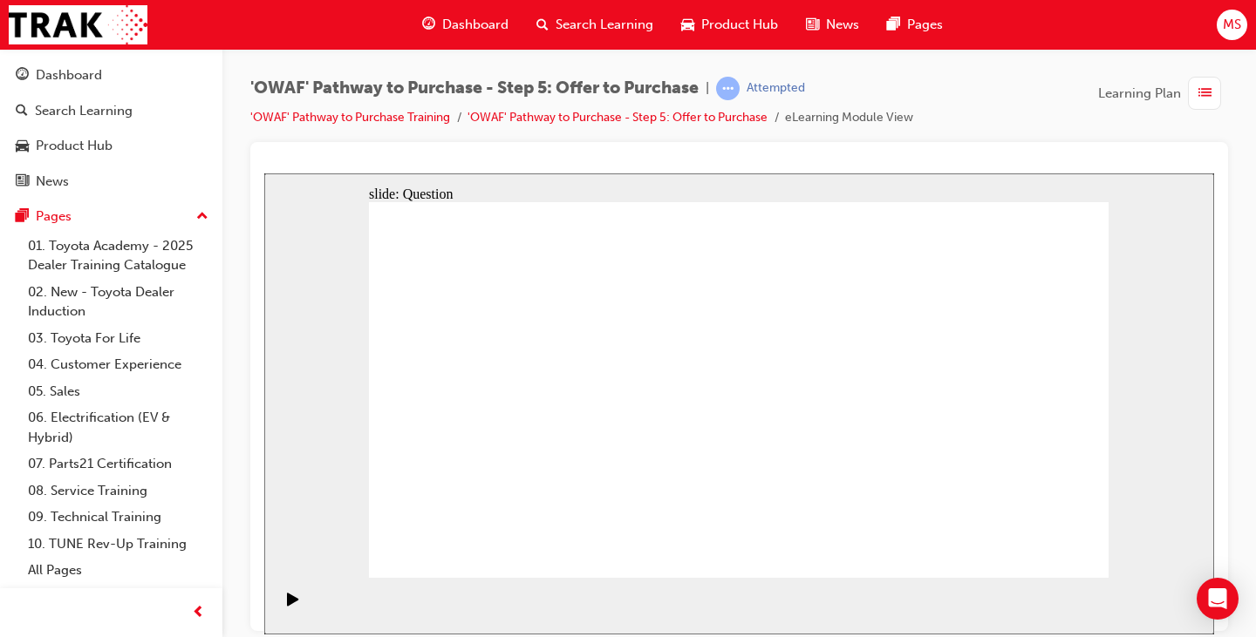
radio input "true"
drag, startPoint x: 1066, startPoint y: 540, endPoint x: 1049, endPoint y: 556, distance: 23.4
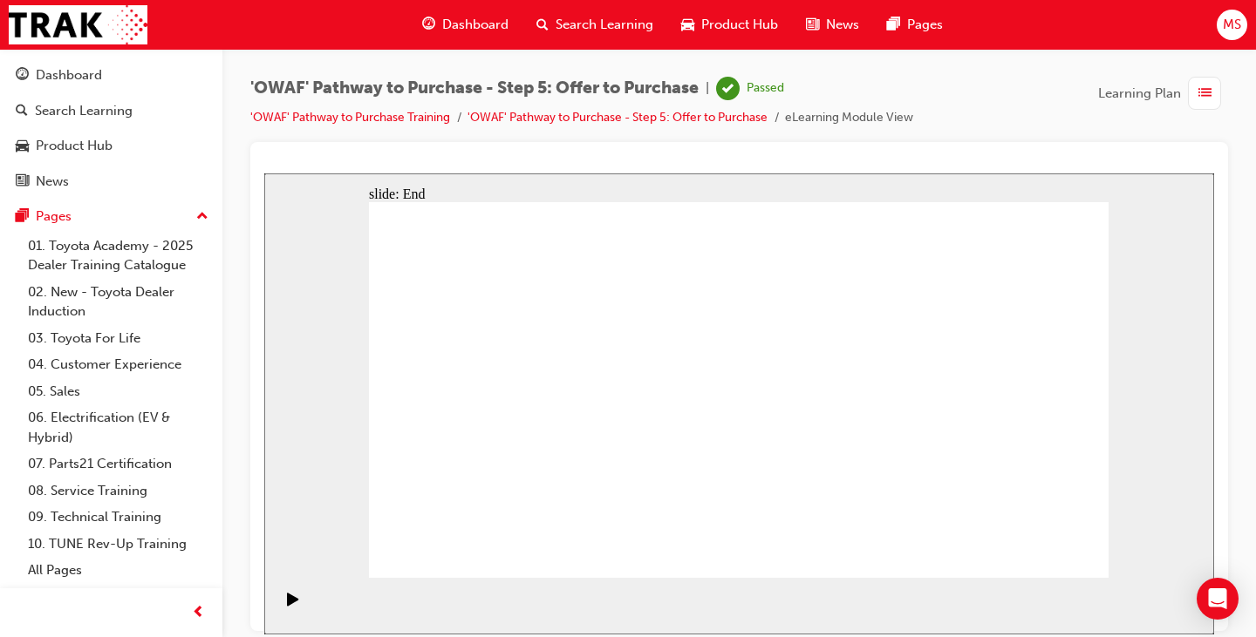
click at [669, 119] on link "'OWAF' Pathway to Purchase - Step 5: Offer to Purchase" at bounding box center [617, 117] width 300 height 15
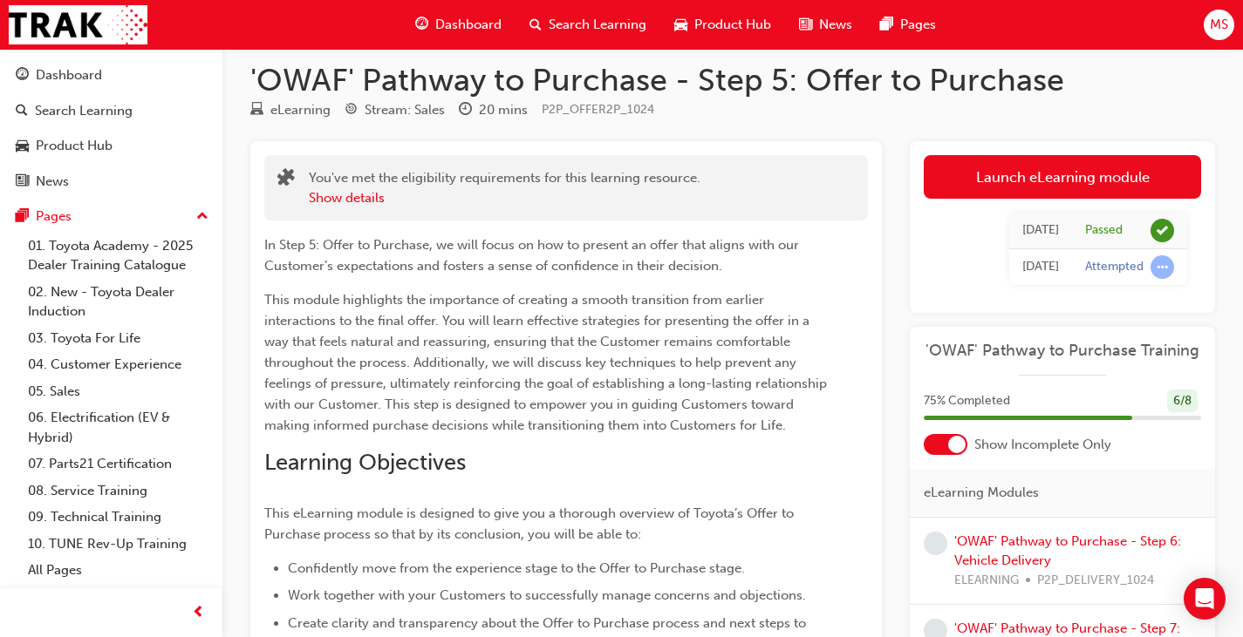
scroll to position [174, 0]
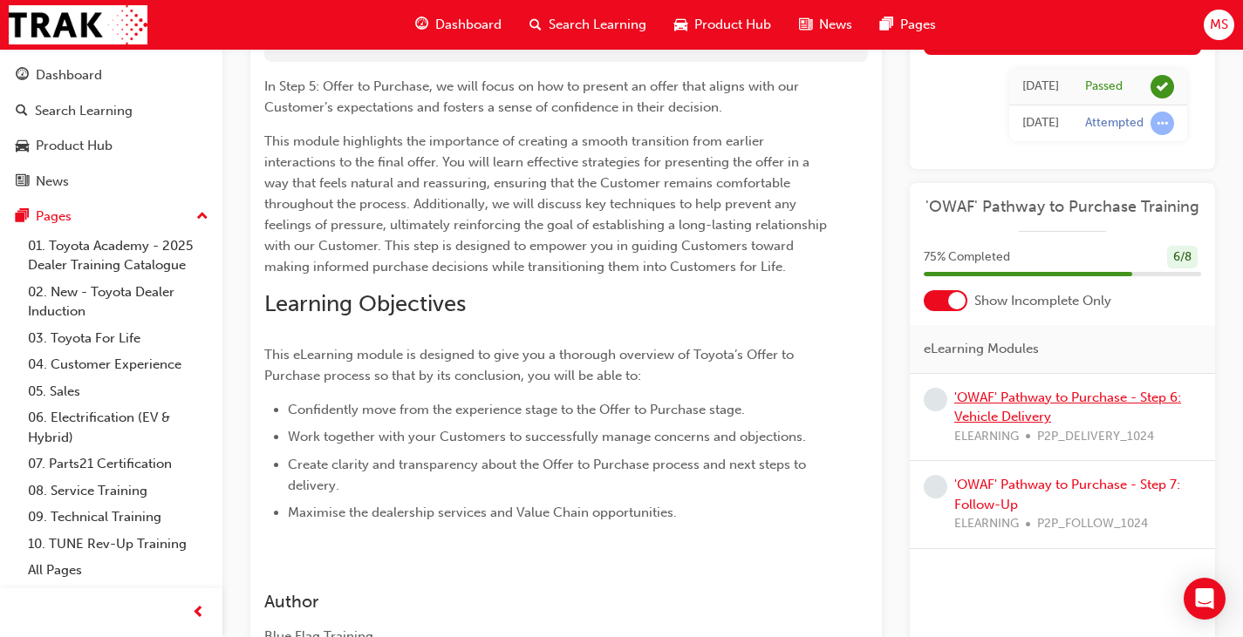
click at [1047, 402] on link "'OWAF' Pathway to Purchase - Step 6: Vehicle Delivery" at bounding box center [1067, 408] width 227 height 36
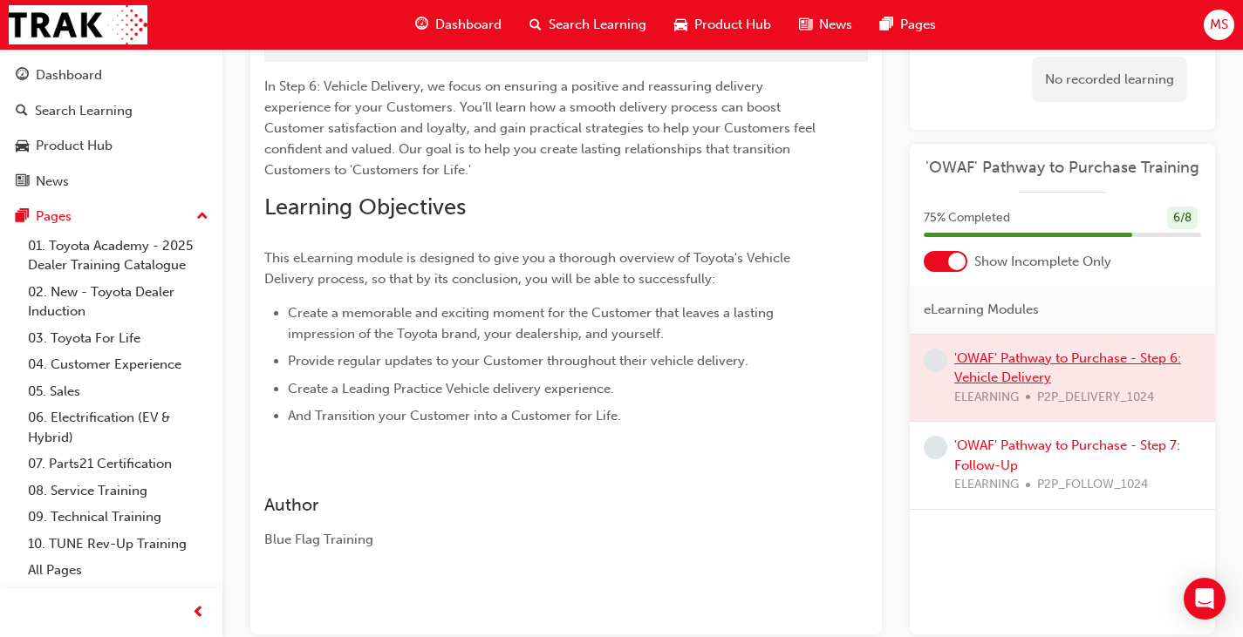
scroll to position [215, 0]
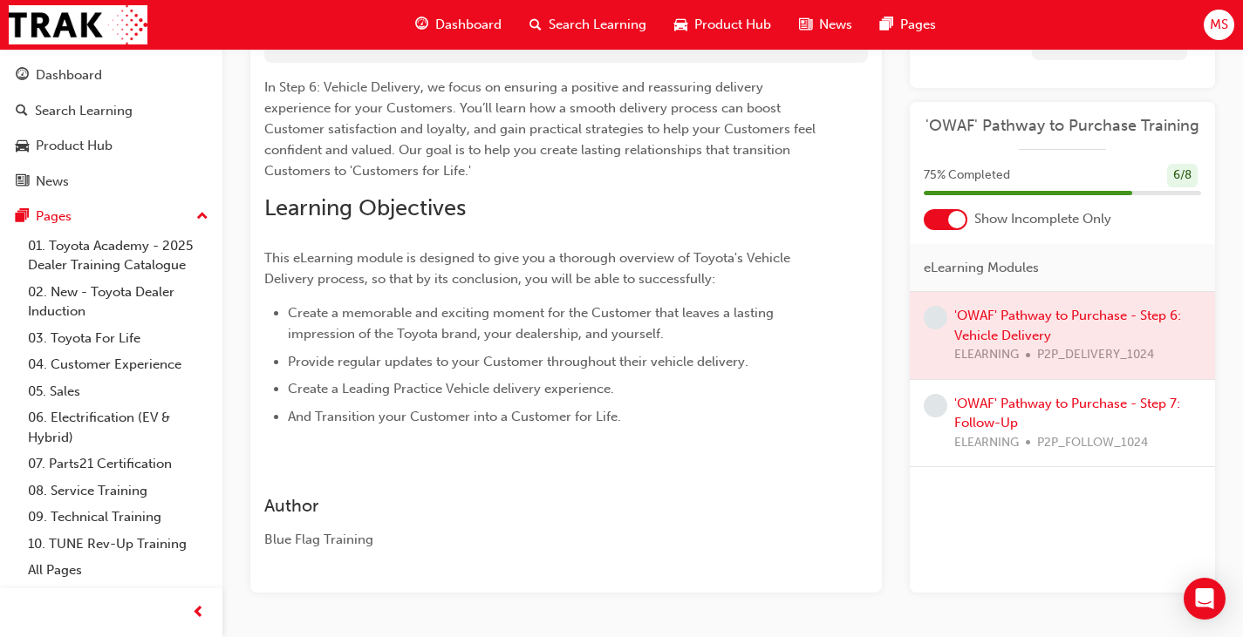
click at [999, 326] on div at bounding box center [1061, 335] width 305 height 87
click at [1004, 318] on div at bounding box center [1061, 335] width 305 height 87
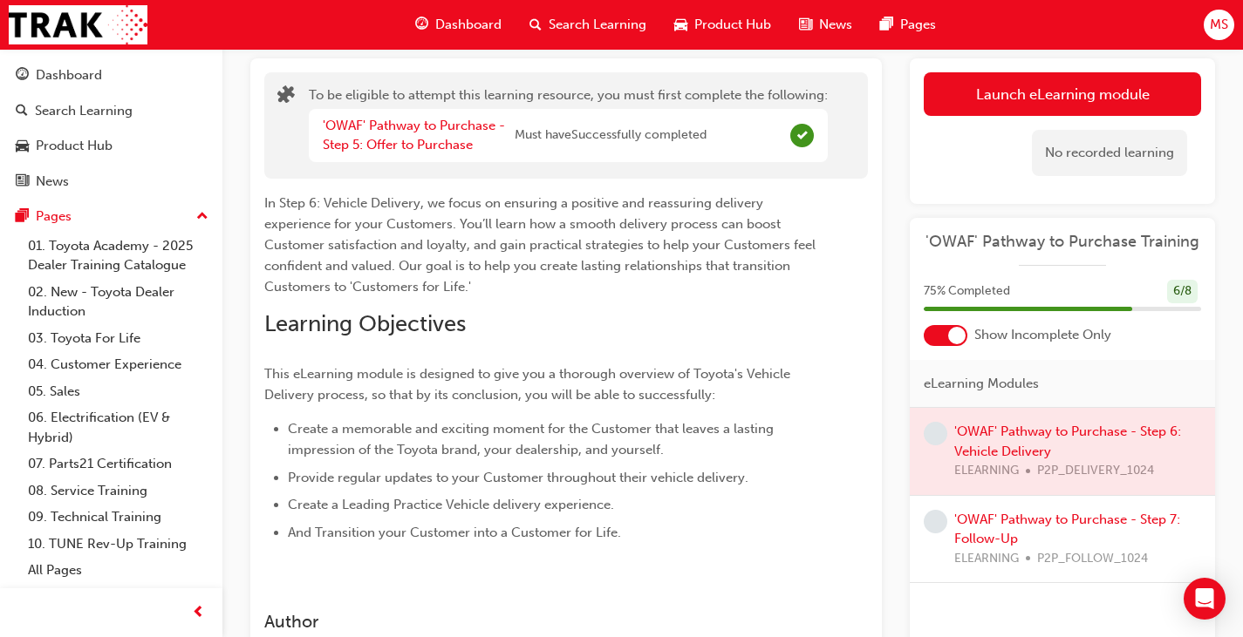
scroll to position [0, 0]
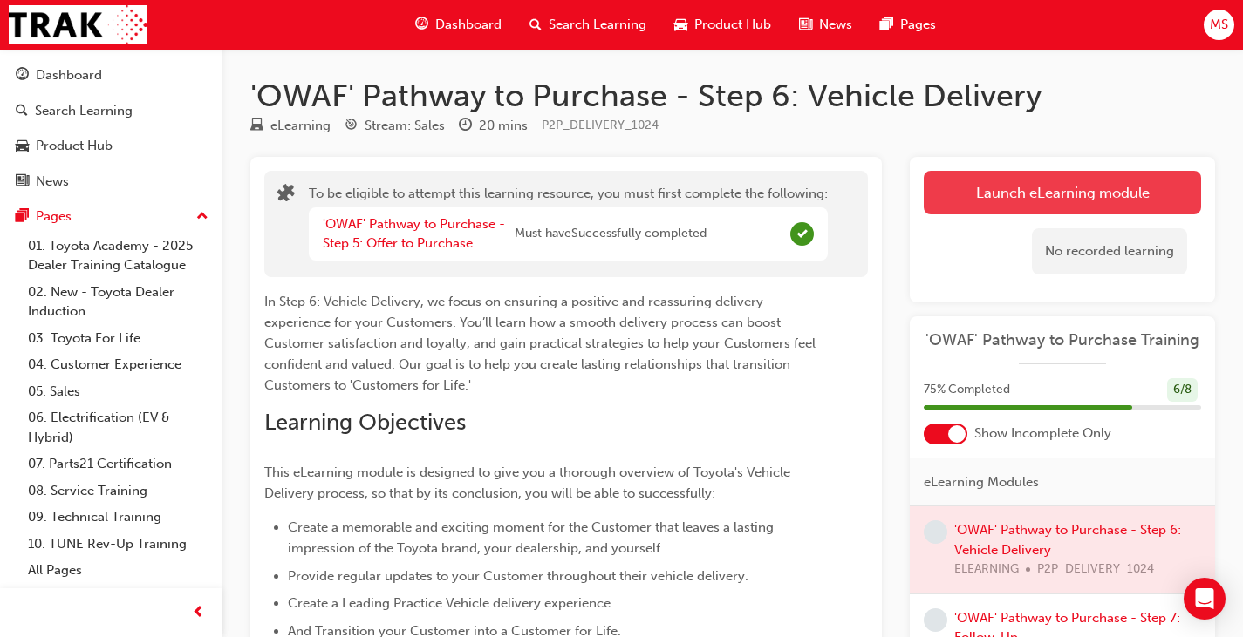
click at [1011, 193] on button "Launch eLearning module" at bounding box center [1061, 193] width 277 height 44
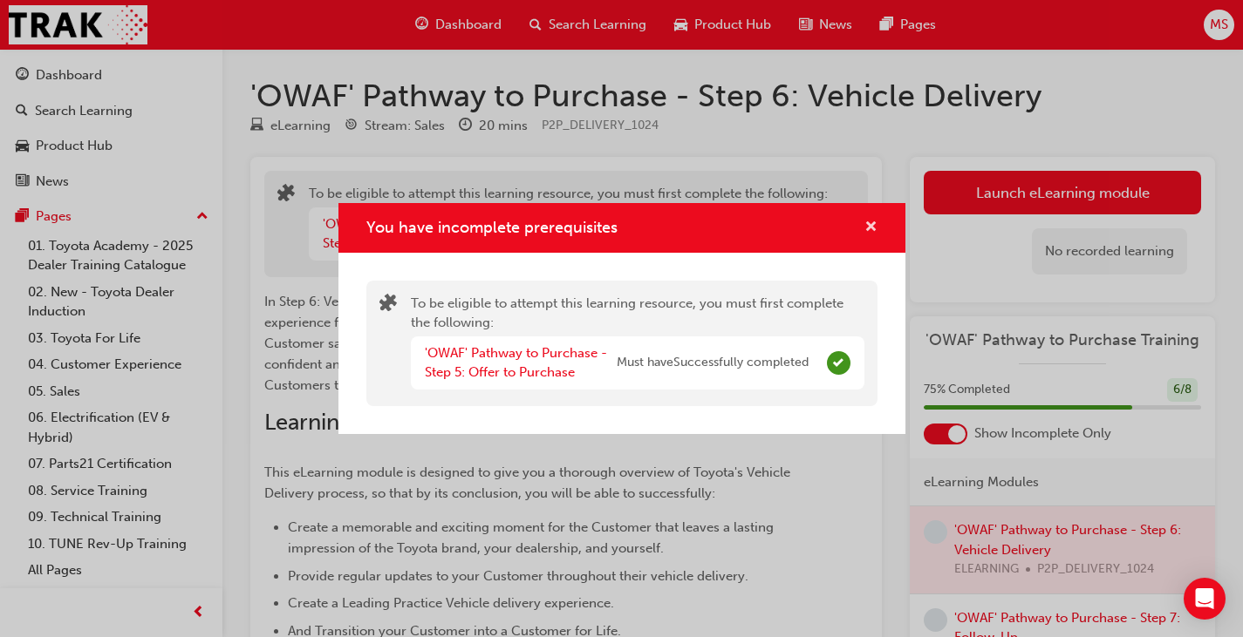
click at [868, 221] on span "cross-icon" at bounding box center [870, 229] width 13 height 16
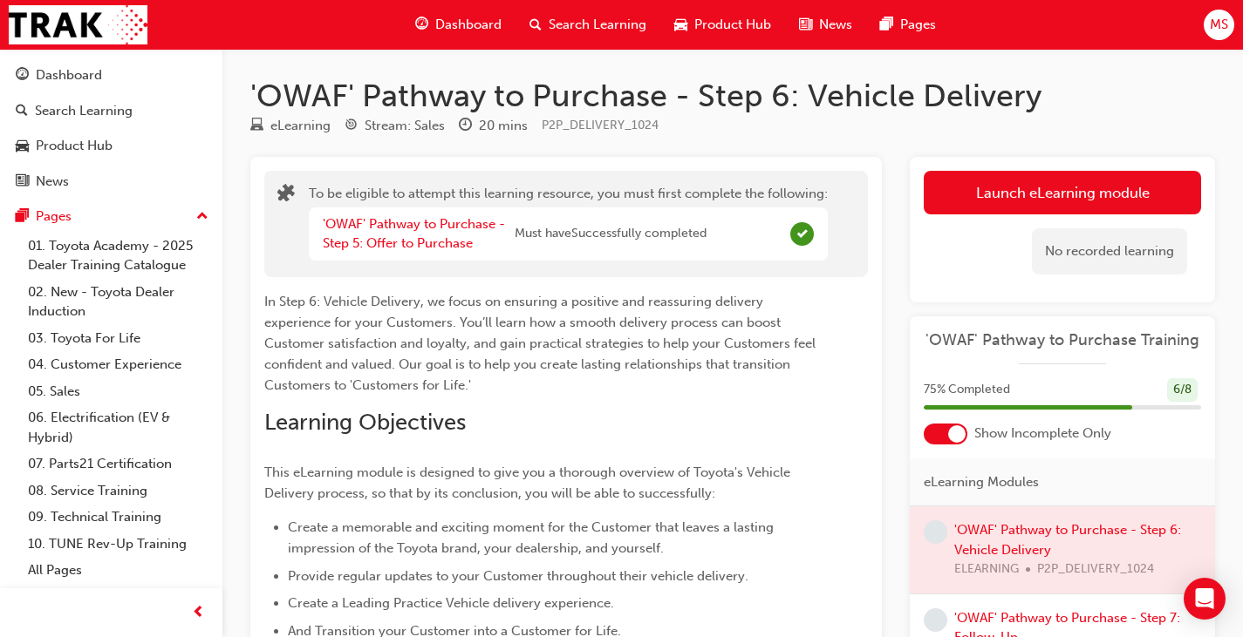
scroll to position [174, 0]
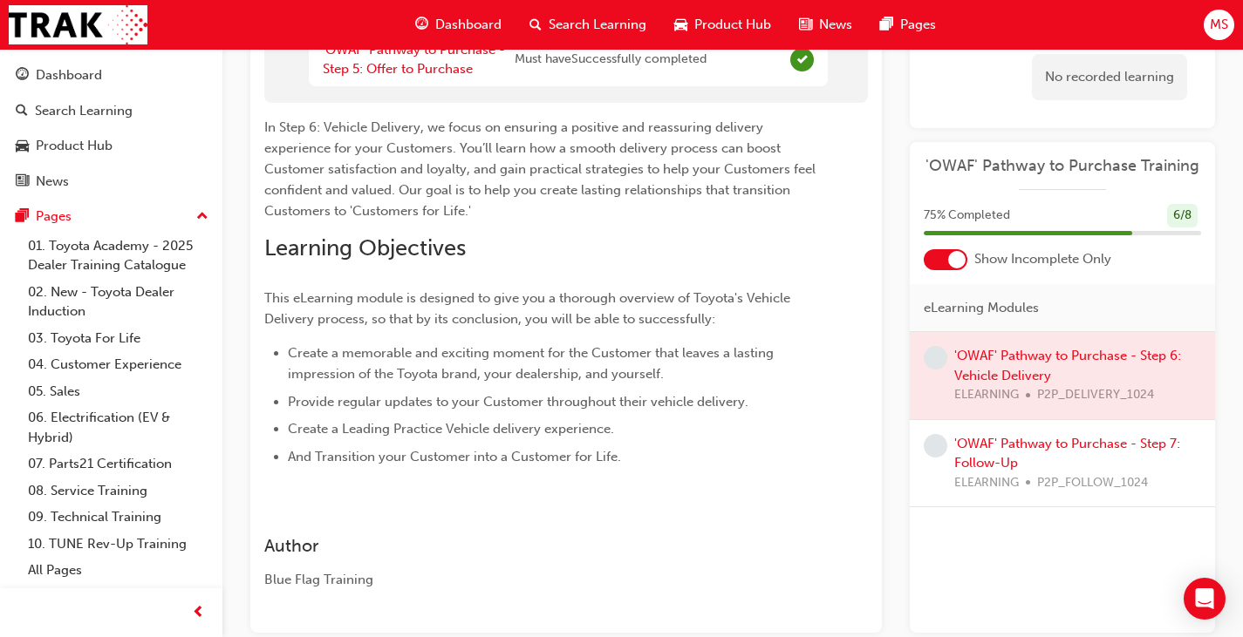
click at [1071, 376] on div at bounding box center [1061, 375] width 305 height 87
click at [995, 358] on div at bounding box center [1061, 375] width 305 height 87
click at [992, 464] on link "'OWAF' Pathway to Purchase - Step 7: Follow-Up" at bounding box center [1067, 454] width 226 height 36
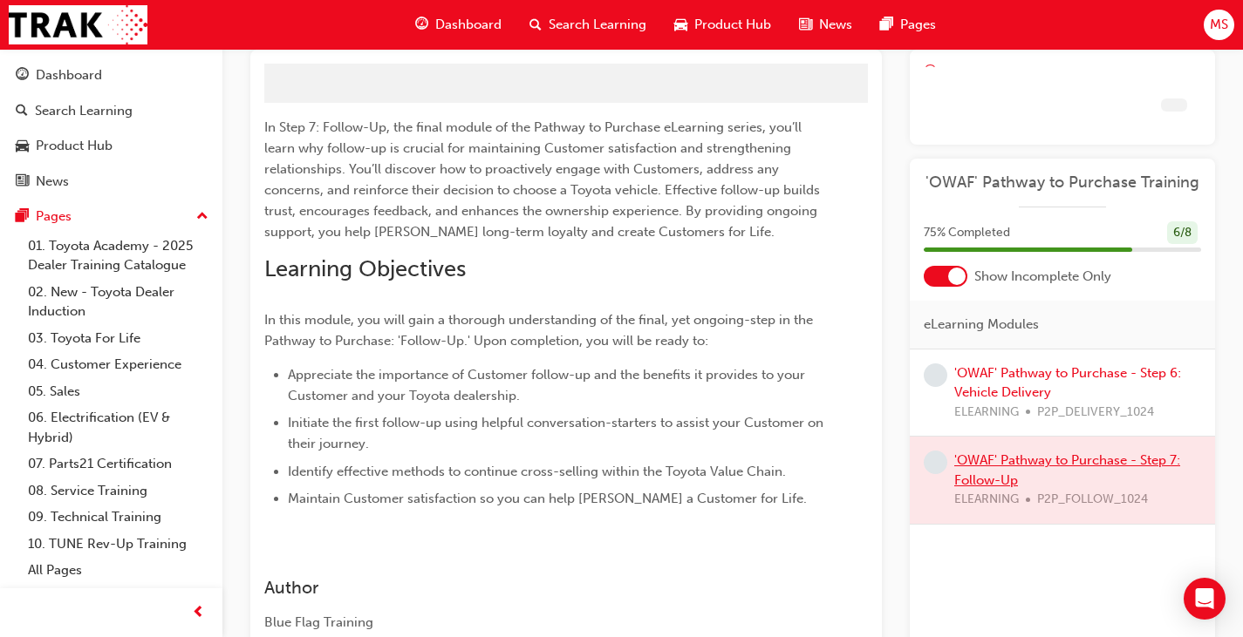
scroll to position [174, 0]
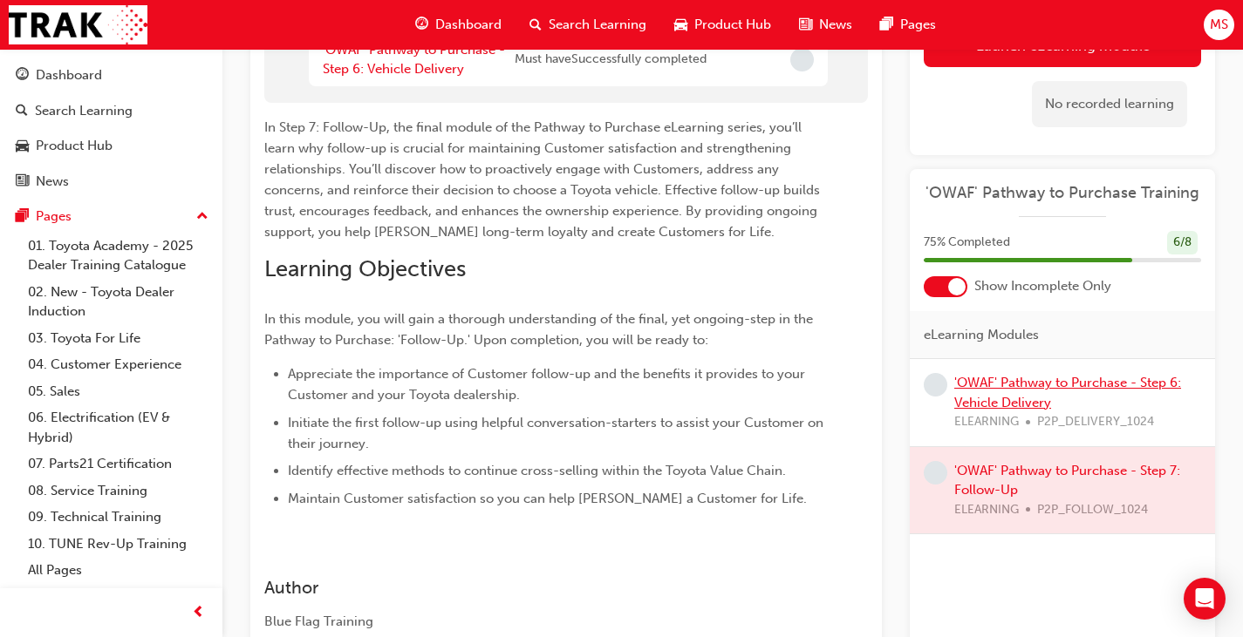
click at [1018, 395] on link "'OWAF' Pathway to Purchase - Step 6: Vehicle Delivery" at bounding box center [1067, 393] width 227 height 36
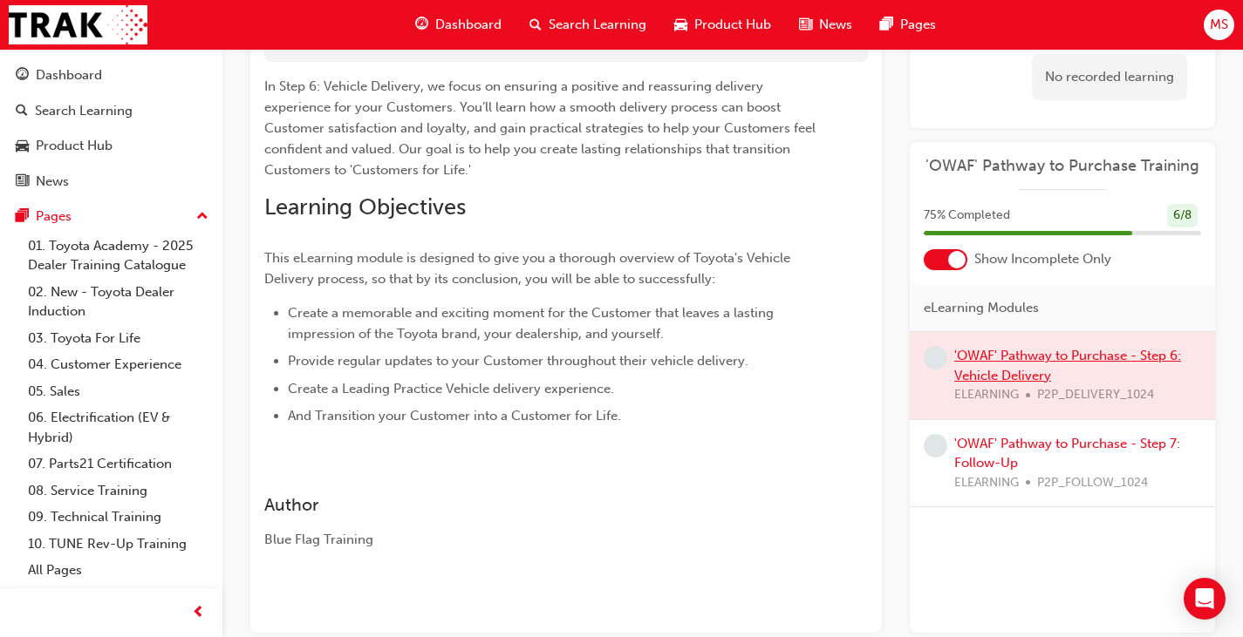
scroll to position [87, 0]
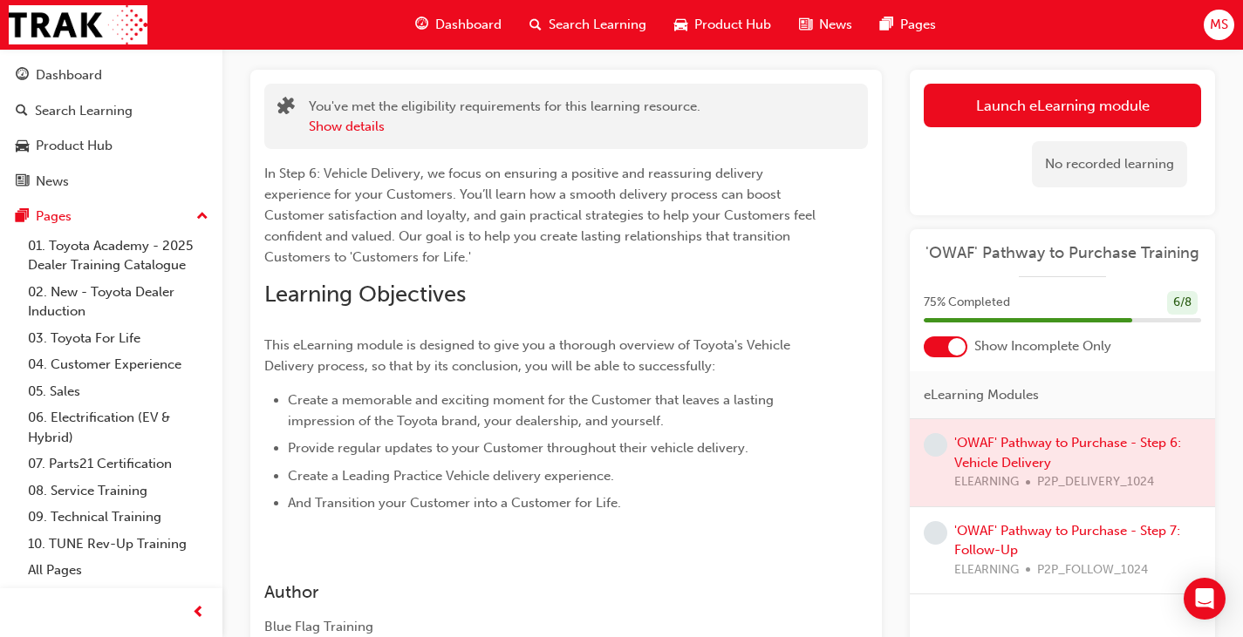
click at [1016, 448] on div at bounding box center [1061, 462] width 305 height 87
click at [1010, 455] on div at bounding box center [1061, 462] width 305 height 87
click at [1009, 469] on div at bounding box center [1061, 462] width 305 height 87
click at [1028, 436] on div at bounding box center [1061, 462] width 305 height 87
click at [1022, 453] on div at bounding box center [1061, 462] width 305 height 87
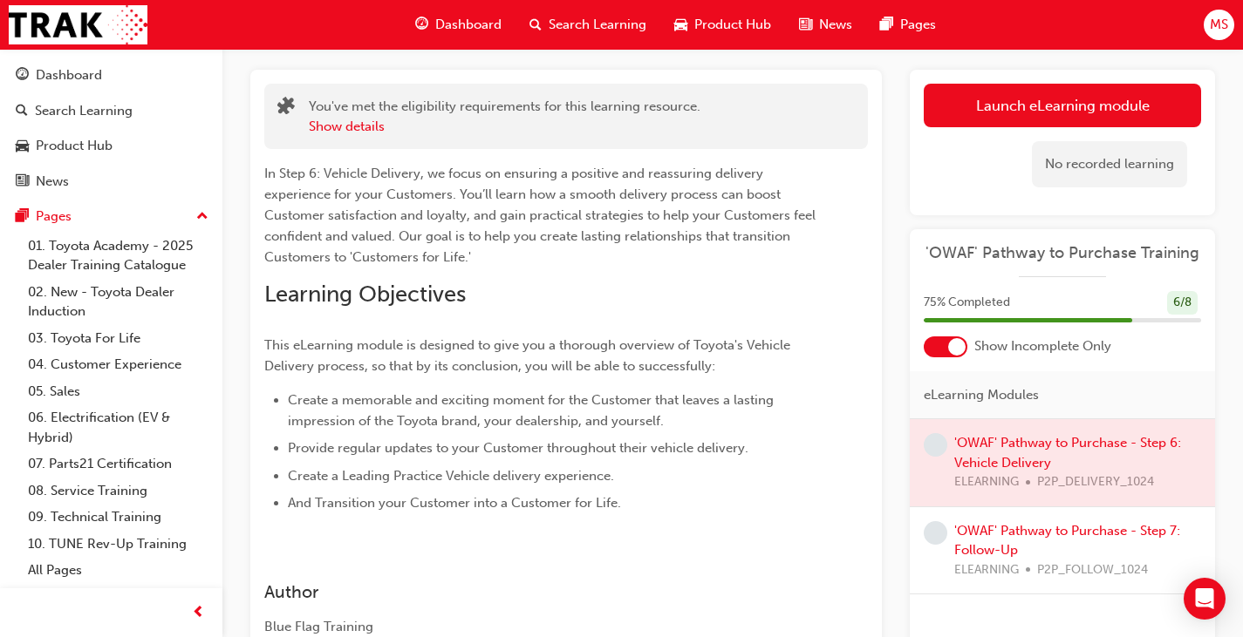
click at [1020, 463] on div at bounding box center [1061, 462] width 305 height 87
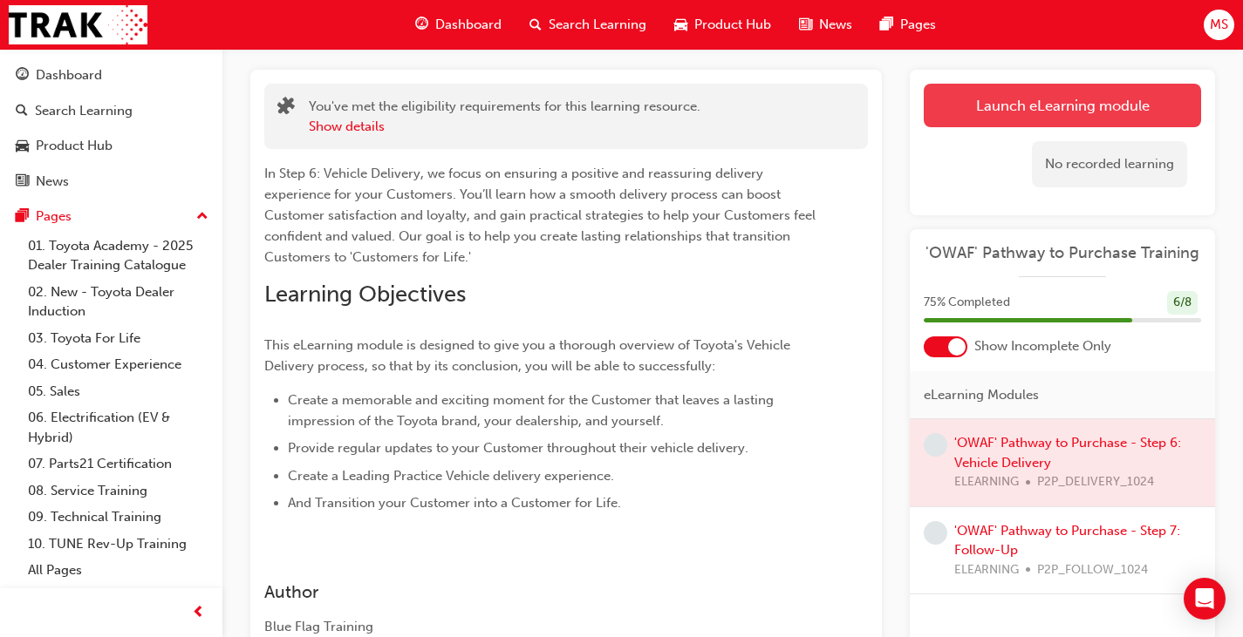
click at [1059, 108] on button "Launch eLearning module" at bounding box center [1061, 106] width 277 height 44
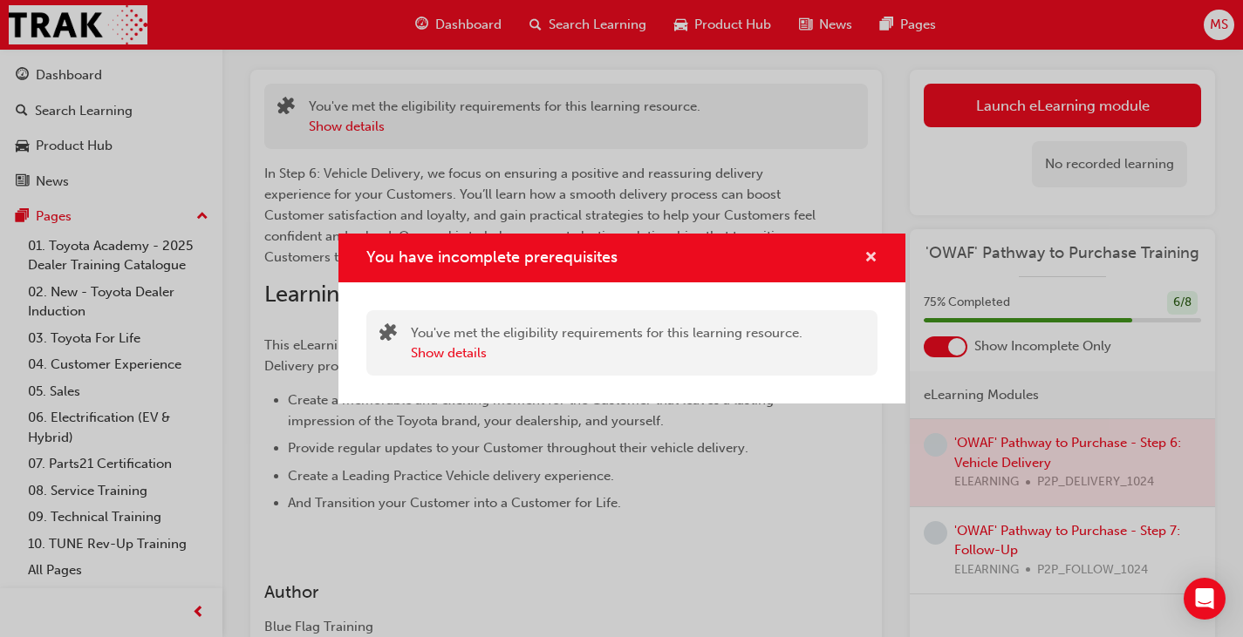
click at [873, 255] on span "cross-icon" at bounding box center [870, 259] width 13 height 16
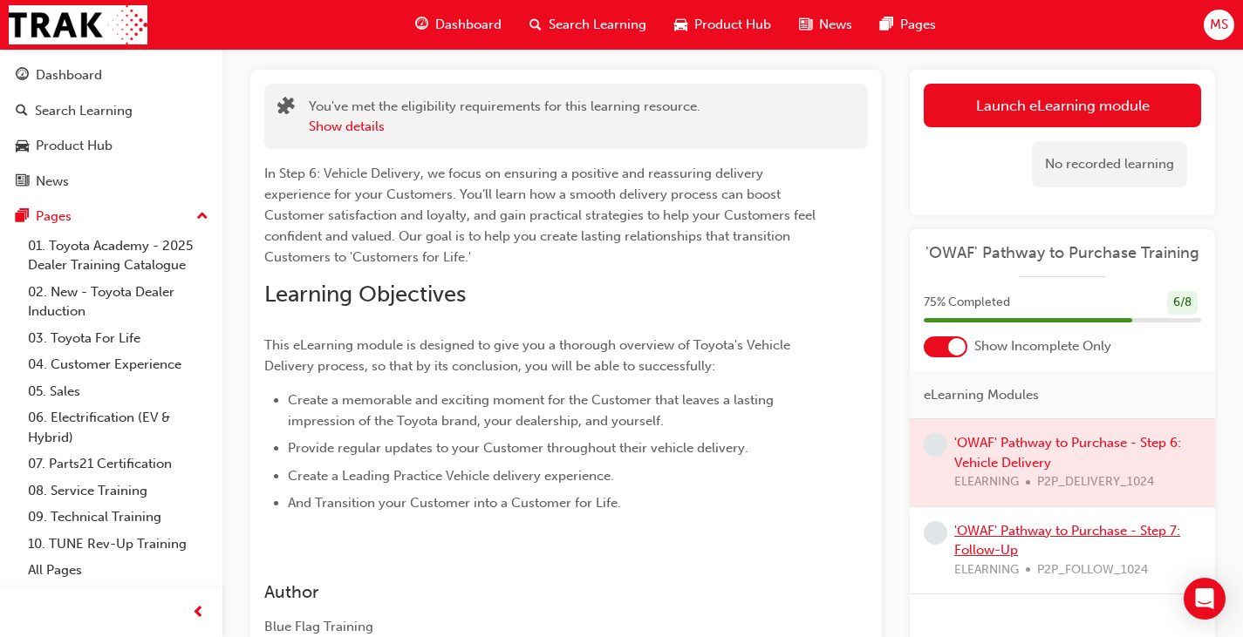
click at [1003, 533] on link "'OWAF' Pathway to Purchase - Step 7: Follow-Up" at bounding box center [1067, 541] width 226 height 36
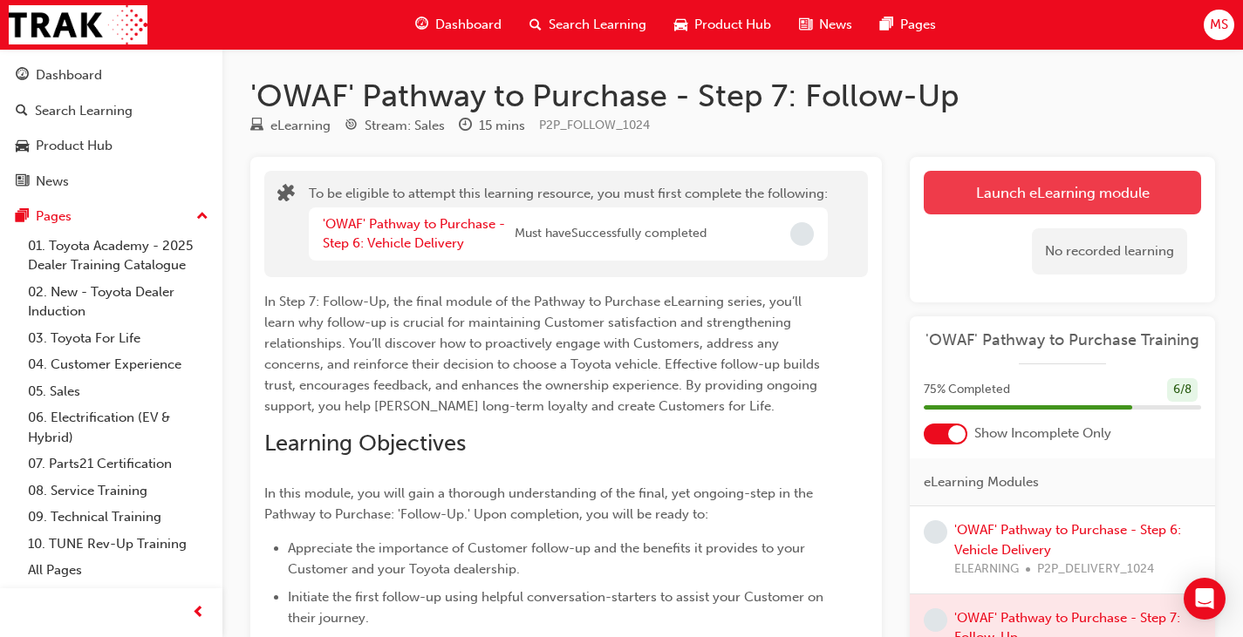
click at [1018, 196] on button "Launch eLearning module" at bounding box center [1061, 193] width 277 height 44
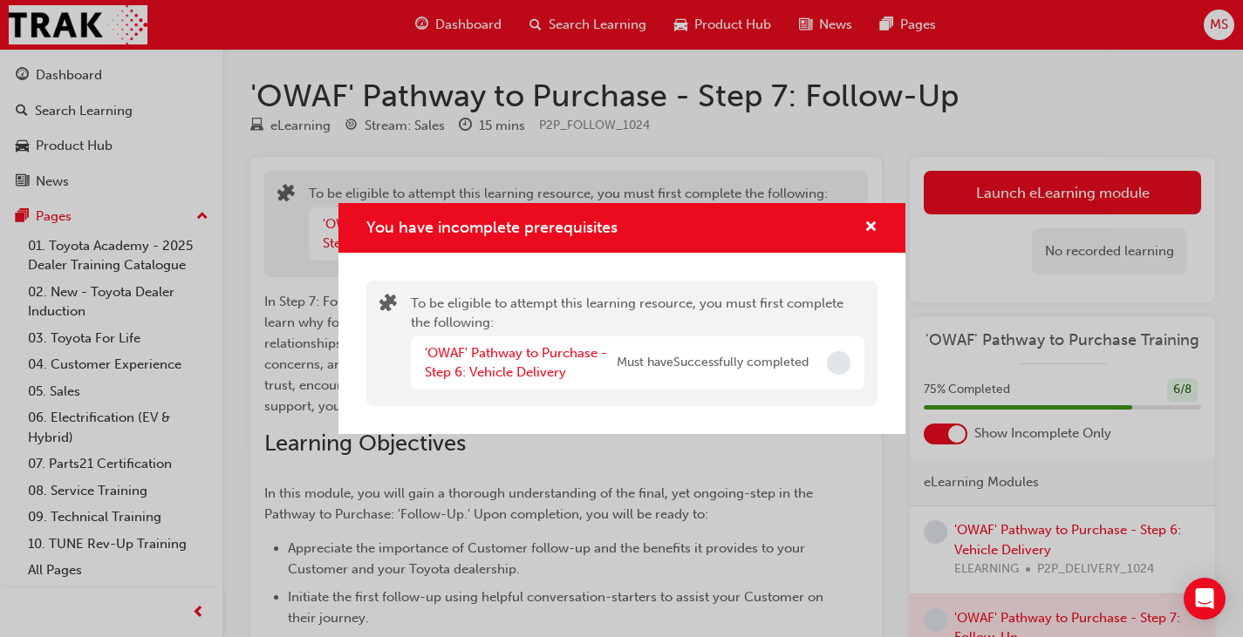
click at [781, 367] on span "Must have Successfully completed" at bounding box center [712, 363] width 192 height 20
click at [872, 226] on span "cross-icon" at bounding box center [870, 229] width 13 height 16
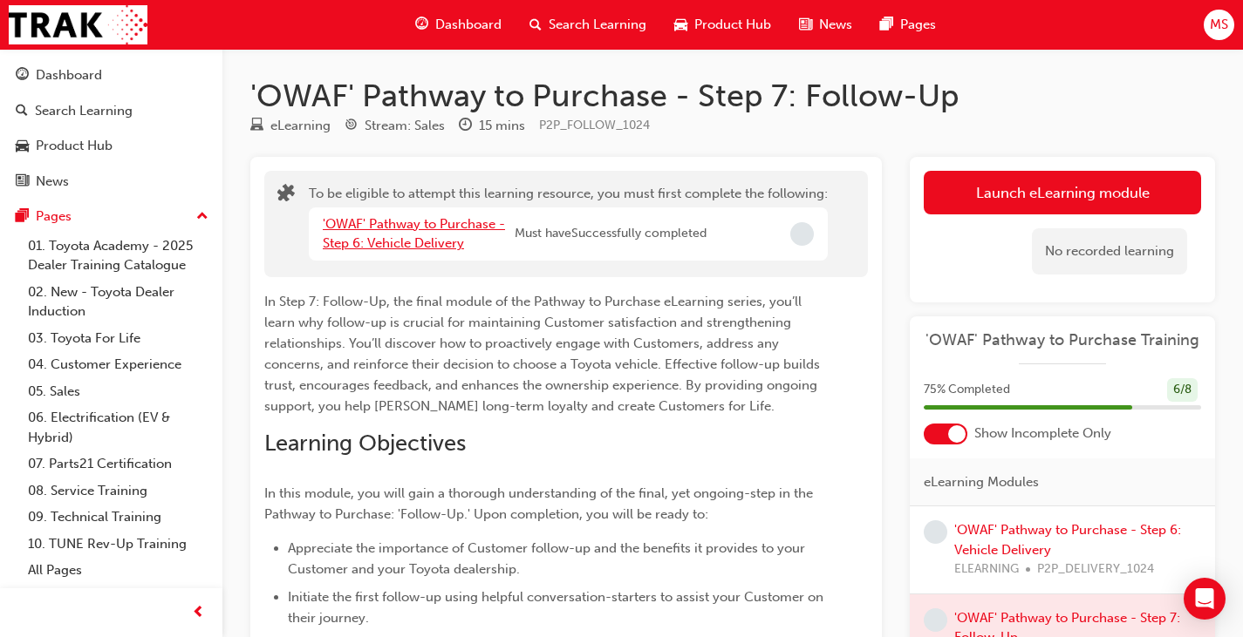
click at [420, 237] on link "'OWAF' Pathway to Purchase - Step 6: Vehicle Delivery" at bounding box center [414, 234] width 182 height 36
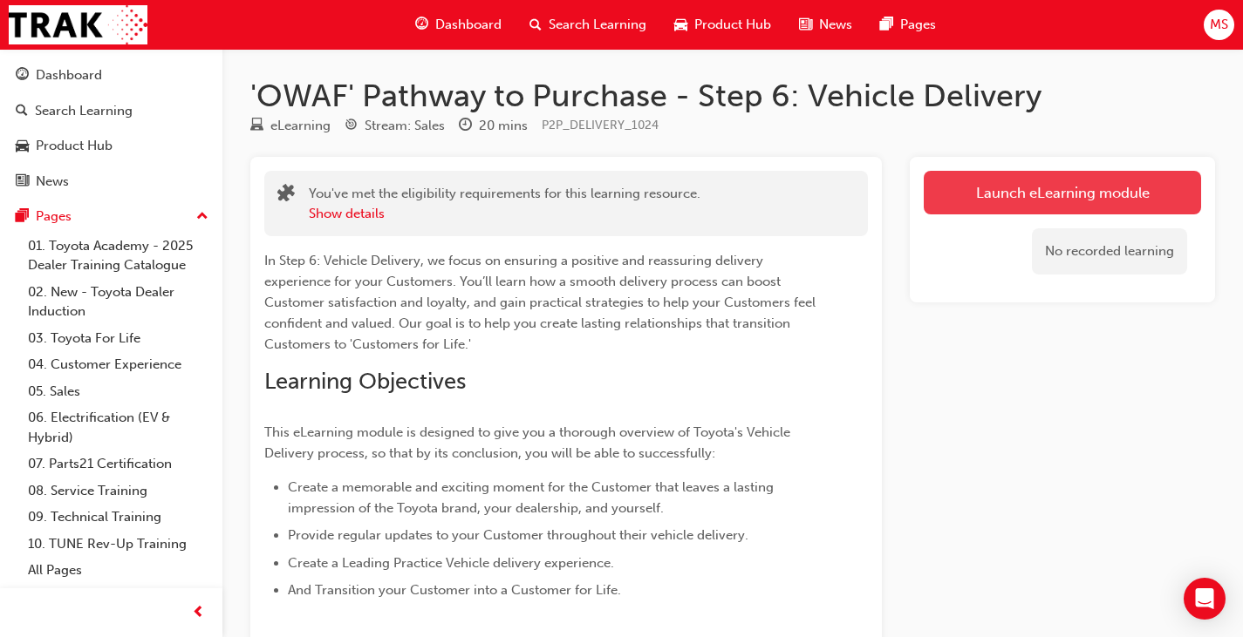
click at [957, 201] on link "Launch eLearning module" at bounding box center [1061, 193] width 277 height 44
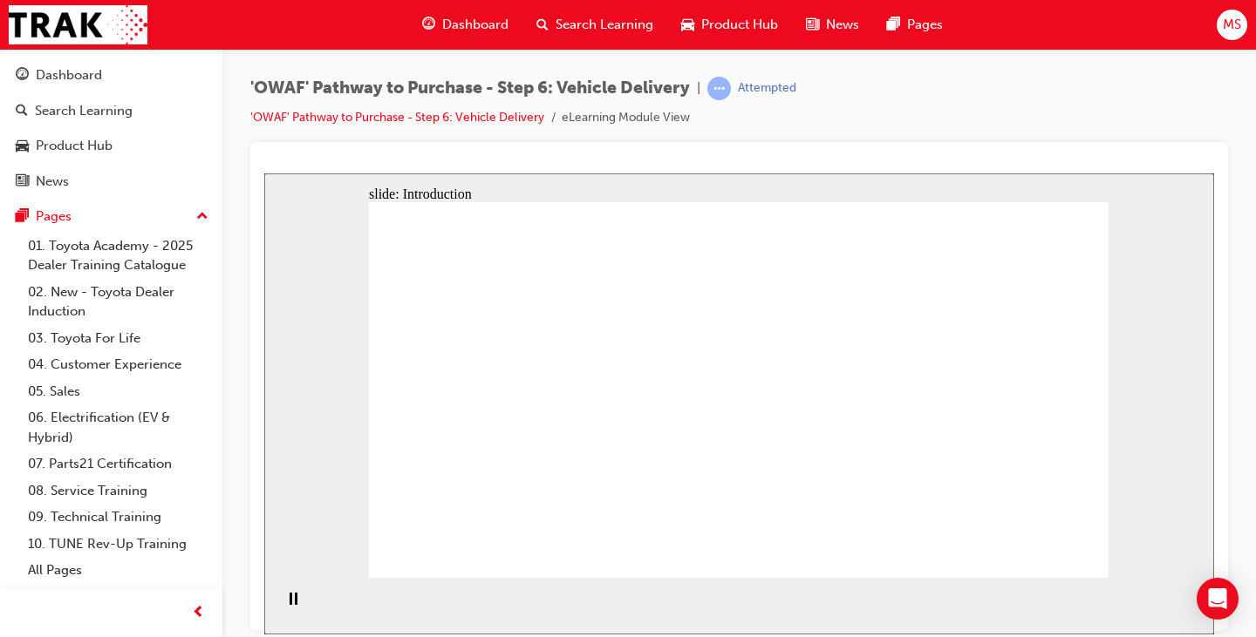
drag, startPoint x: 833, startPoint y: 263, endPoint x: 978, endPoint y: 282, distance: 146.8
drag, startPoint x: 982, startPoint y: 282, endPoint x: 973, endPoint y: 330, distance: 48.7
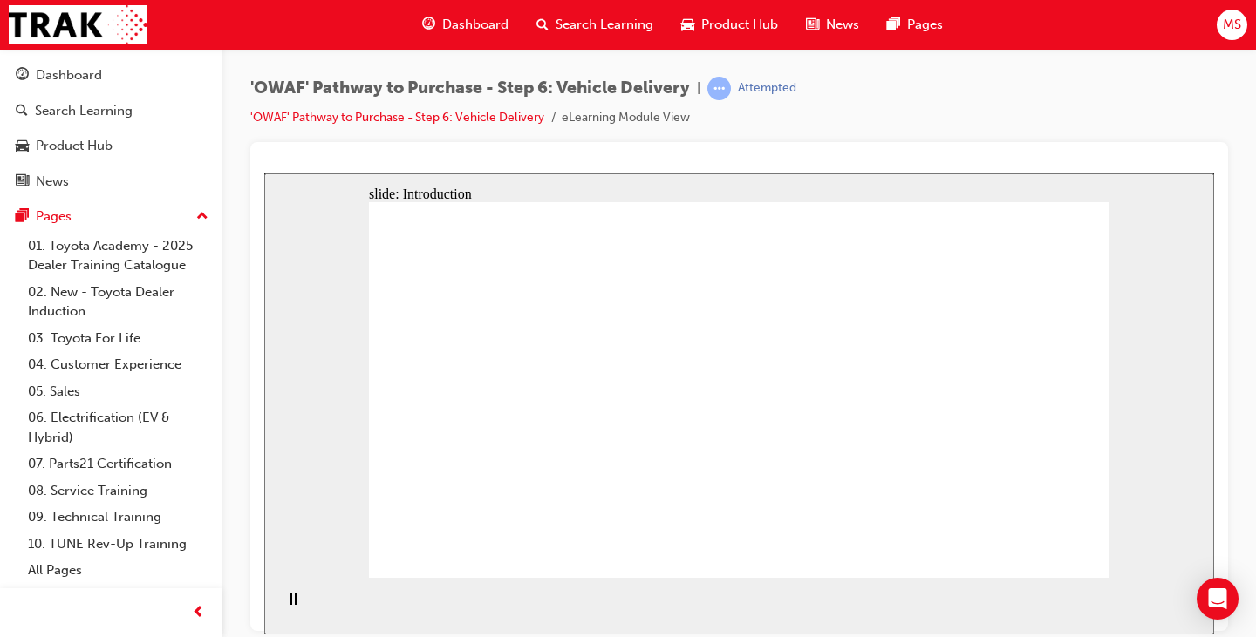
drag, startPoint x: 970, startPoint y: 349, endPoint x: 971, endPoint y: 395, distance: 46.2
drag, startPoint x: 773, startPoint y: 500, endPoint x: 790, endPoint y: 479, distance: 27.2
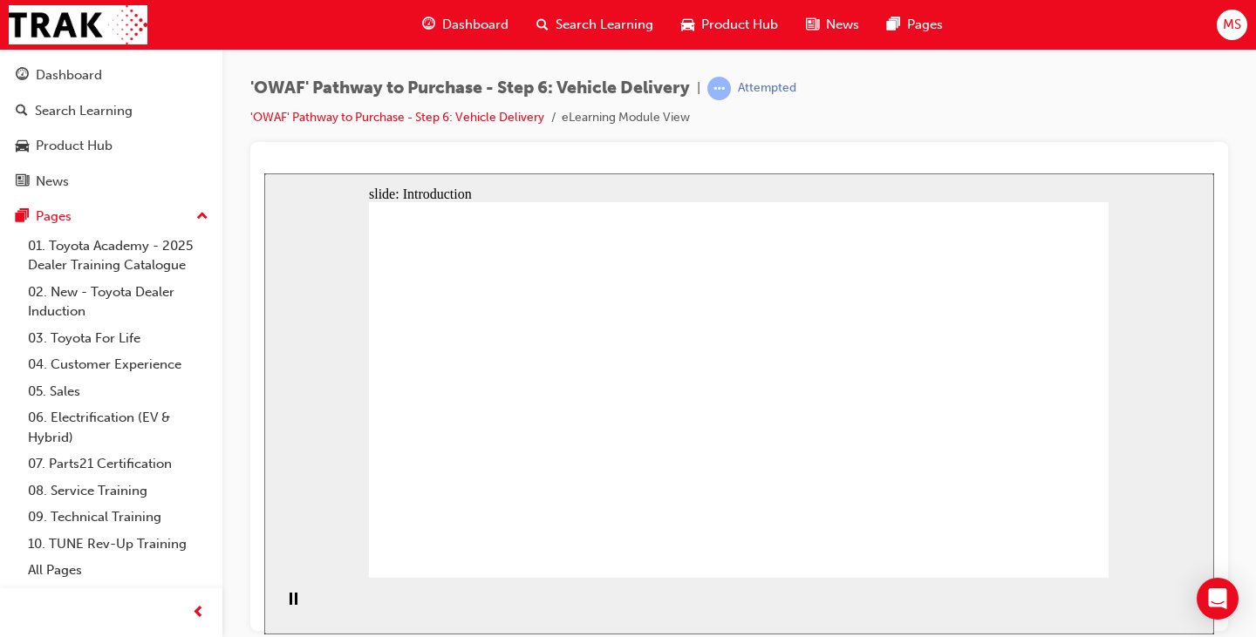
drag, startPoint x: 724, startPoint y: 401, endPoint x: 758, endPoint y: 283, distance: 122.5
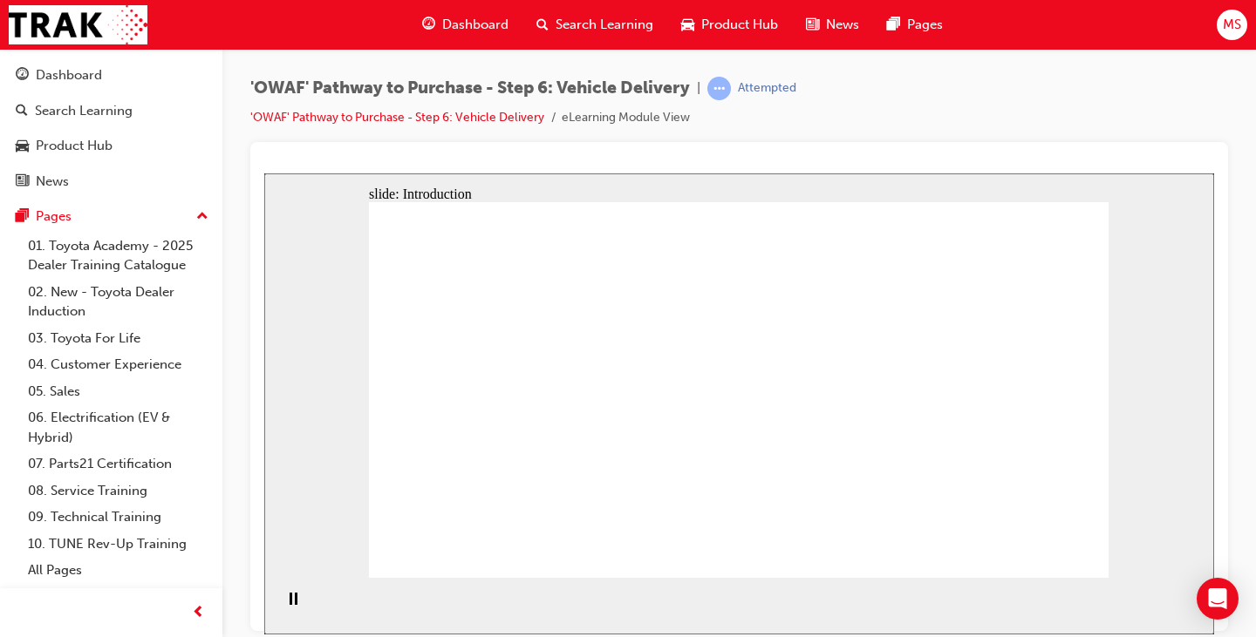
drag, startPoint x: 767, startPoint y: 261, endPoint x: 555, endPoint y: 408, distance: 258.8
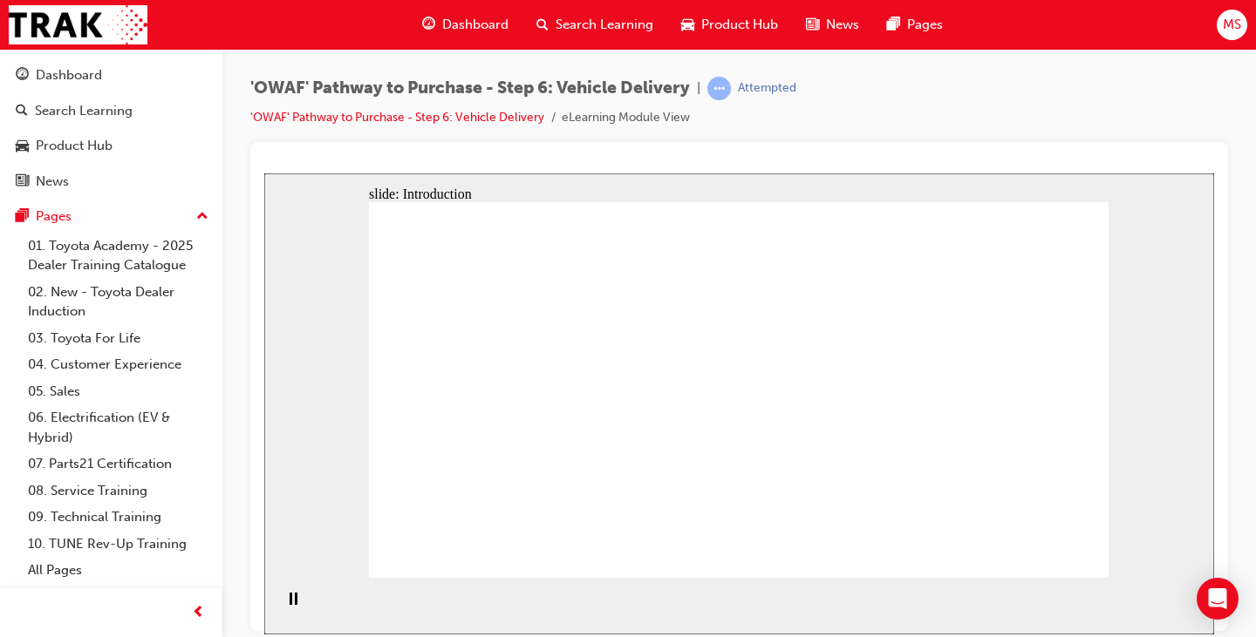
drag, startPoint x: 525, startPoint y: 422, endPoint x: 685, endPoint y: 412, distance: 160.7
drag, startPoint x: 686, startPoint y: 412, endPoint x: 744, endPoint y: 386, distance: 63.2
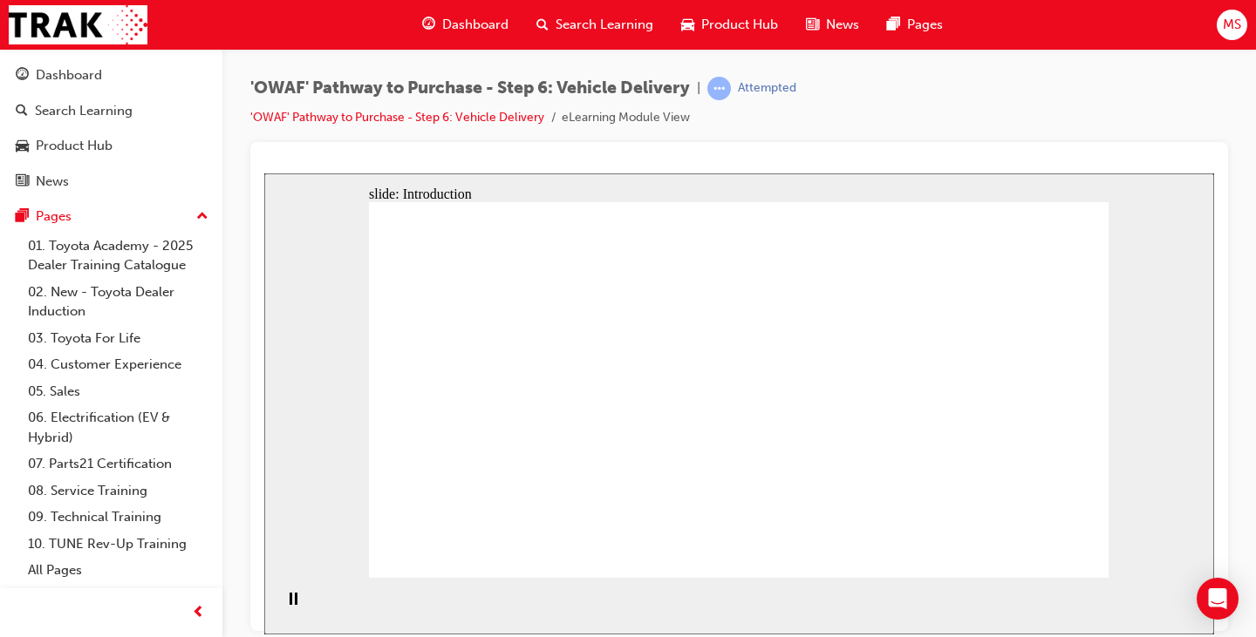
drag, startPoint x: 742, startPoint y: 377, endPoint x: 718, endPoint y: 374, distance: 24.6
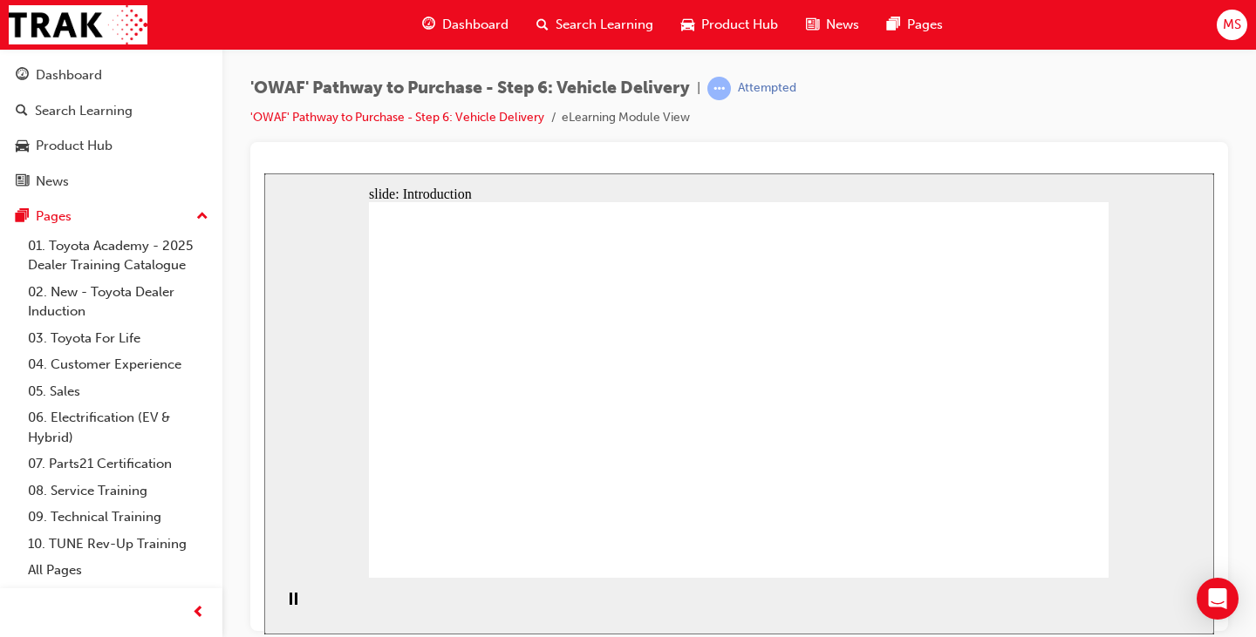
drag, startPoint x: 718, startPoint y: 345, endPoint x: 730, endPoint y: 366, distance: 24.2
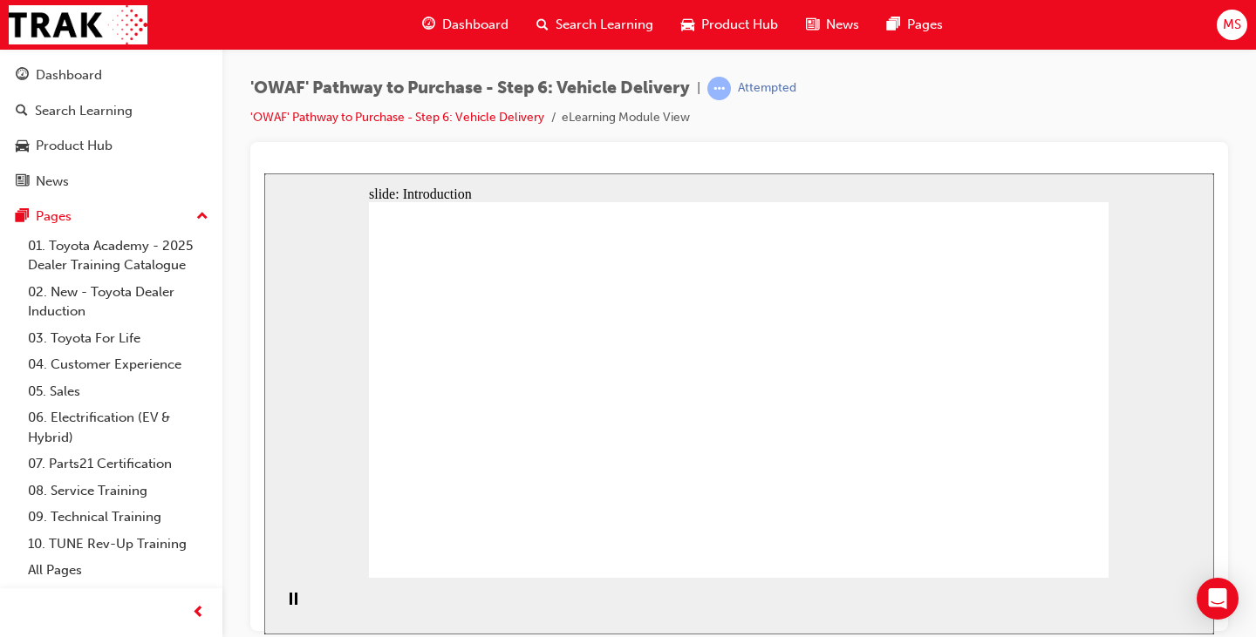
drag, startPoint x: 751, startPoint y: 399, endPoint x: 771, endPoint y: 419, distance: 27.8
drag, startPoint x: 771, startPoint y: 419, endPoint x: 970, endPoint y: 606, distance: 273.9
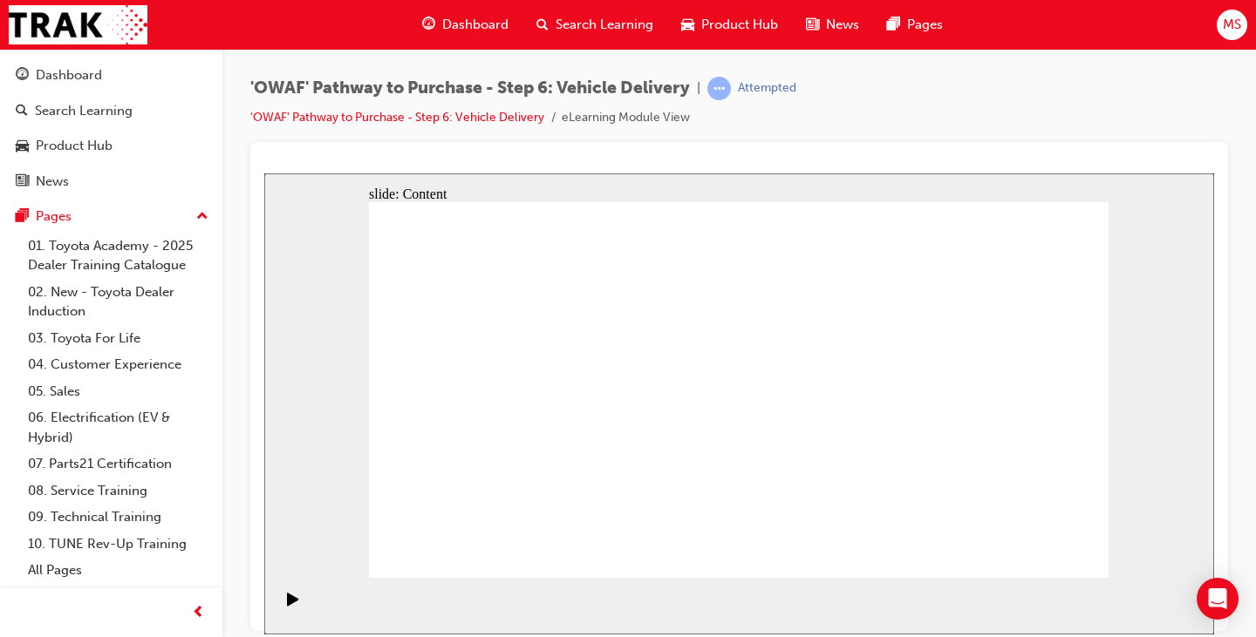
drag, startPoint x: 1069, startPoint y: 541, endPoint x: 1070, endPoint y: 551, distance: 10.5
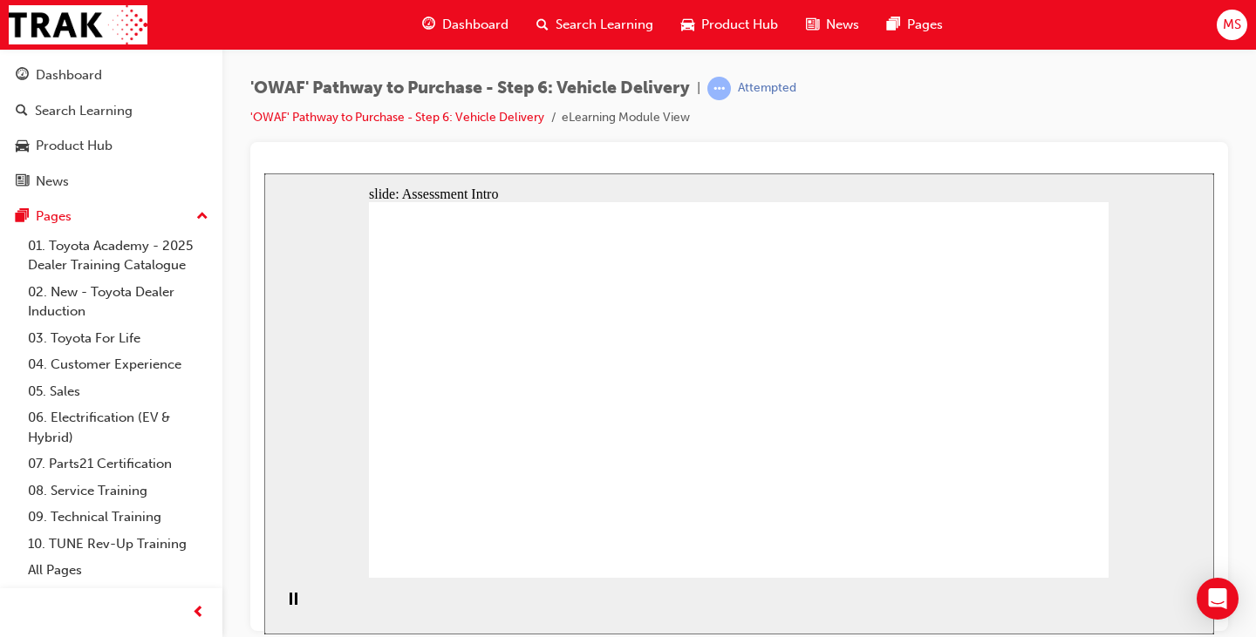
radio input "true"
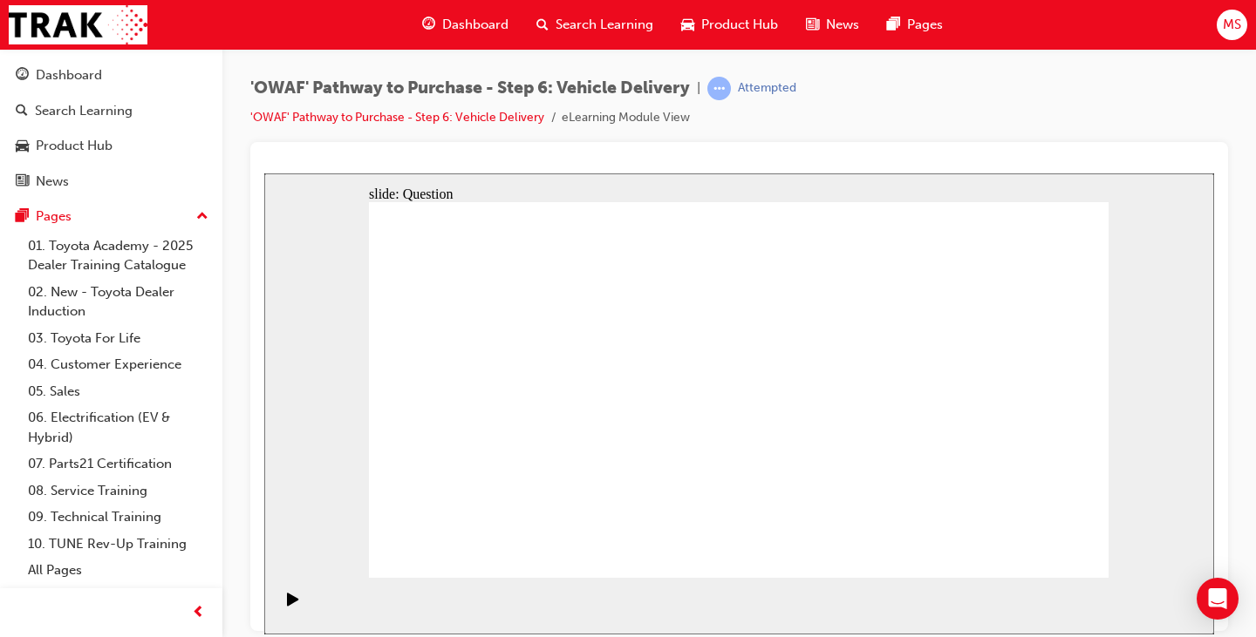
drag, startPoint x: 760, startPoint y: 474, endPoint x: 895, endPoint y: 357, distance: 179.2
drag, startPoint x: 873, startPoint y: 475, endPoint x: 545, endPoint y: 406, distance: 335.0
drag, startPoint x: 617, startPoint y: 467, endPoint x: 642, endPoint y: 358, distance: 112.5
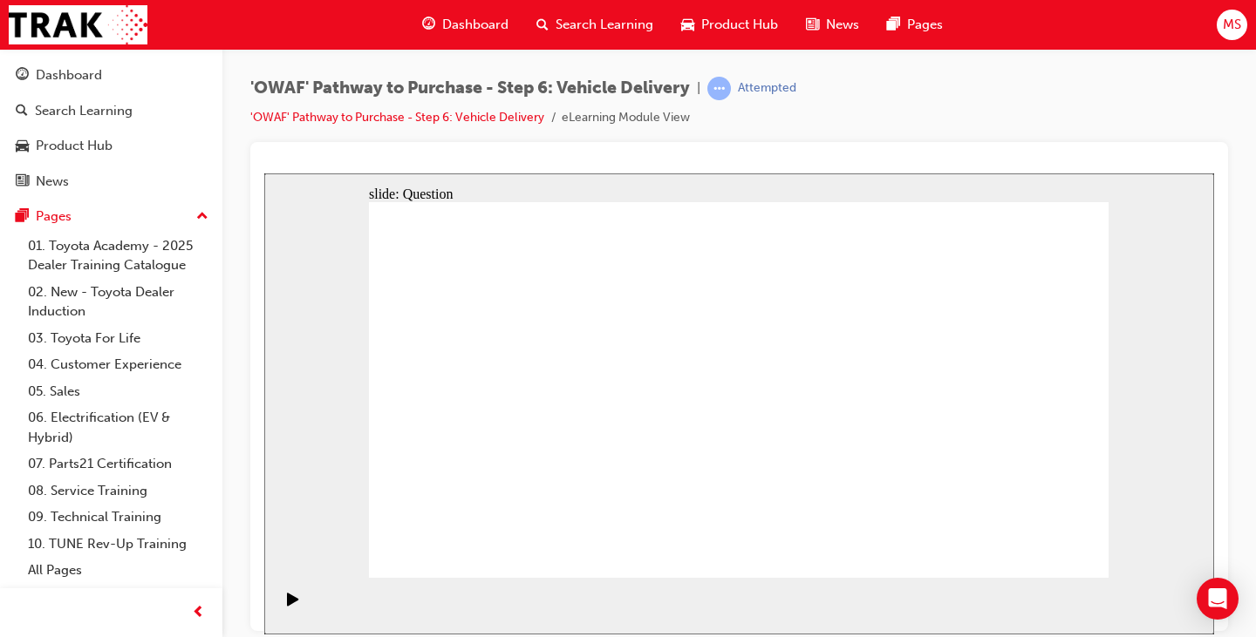
drag, startPoint x: 446, startPoint y: 340, endPoint x: 553, endPoint y: 344, distance: 107.3
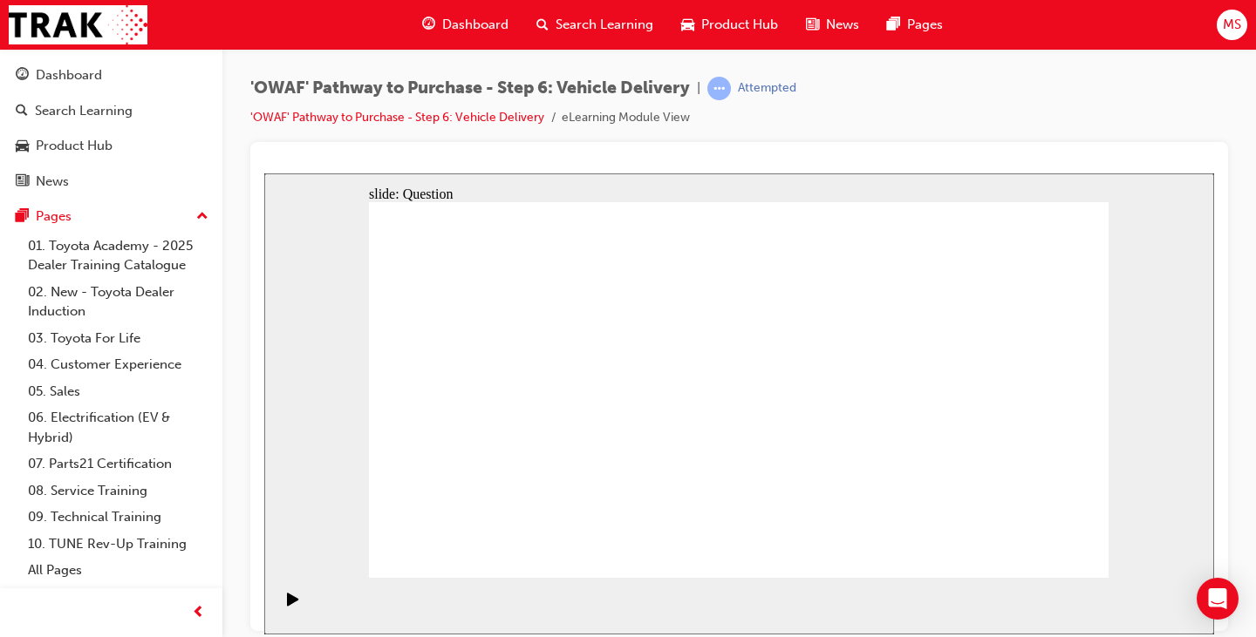
checkbox input "true"
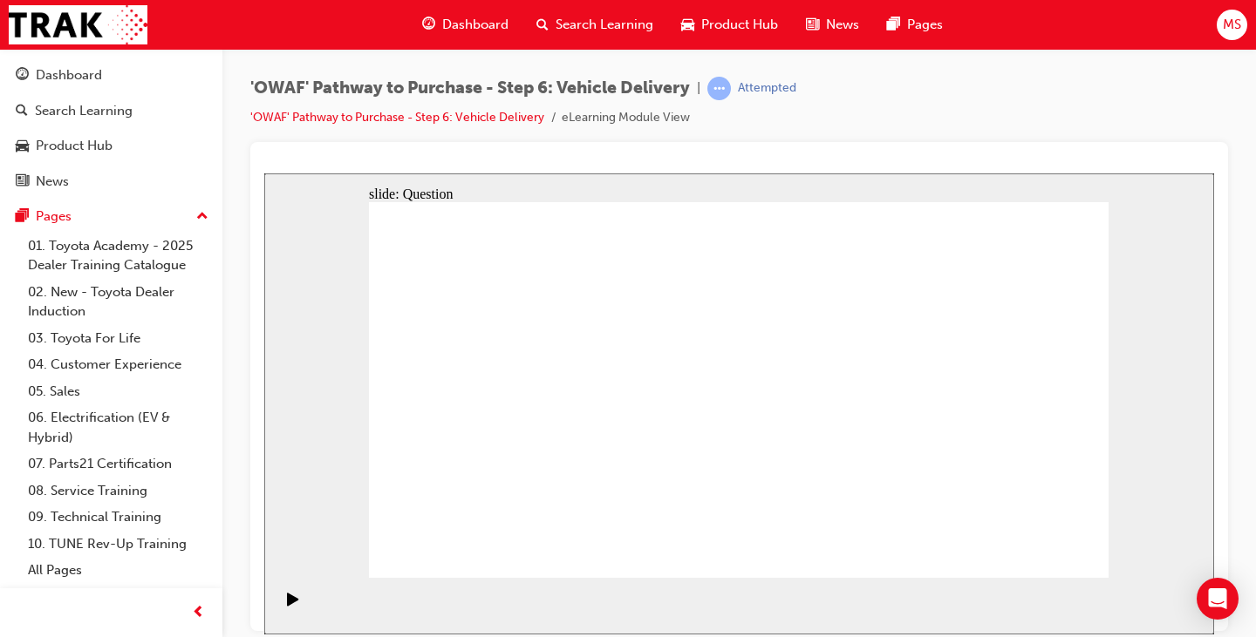
drag, startPoint x: 995, startPoint y: 422, endPoint x: 475, endPoint y: 442, distance: 520.1
drag, startPoint x: 986, startPoint y: 434, endPoint x: 541, endPoint y: 453, distance: 445.1
drag, startPoint x: 972, startPoint y: 439, endPoint x: 779, endPoint y: 481, distance: 198.0
drag, startPoint x: 1024, startPoint y: 441, endPoint x: 534, endPoint y: 492, distance: 492.6
drag, startPoint x: 991, startPoint y: 443, endPoint x: 537, endPoint y: 497, distance: 457.5
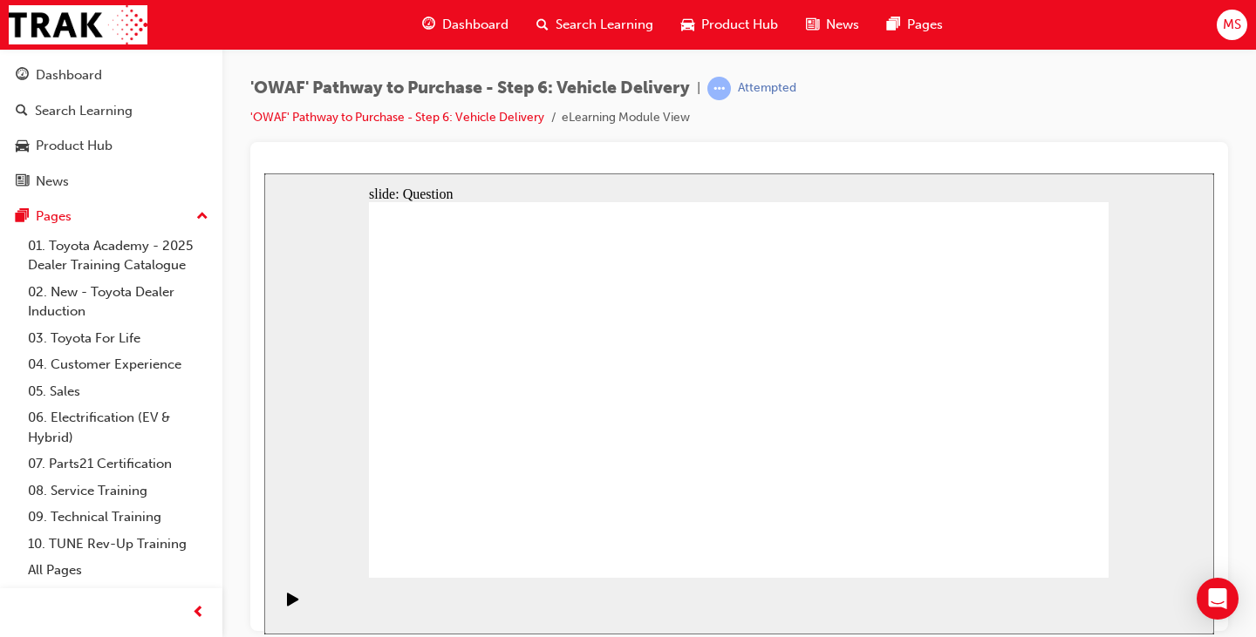
drag, startPoint x: 979, startPoint y: 446, endPoint x: 744, endPoint y: 464, distance: 236.1
drag, startPoint x: 984, startPoint y: 443, endPoint x: 542, endPoint y: 452, distance: 442.2
drag, startPoint x: 1025, startPoint y: 430, endPoint x: 592, endPoint y: 461, distance: 433.6
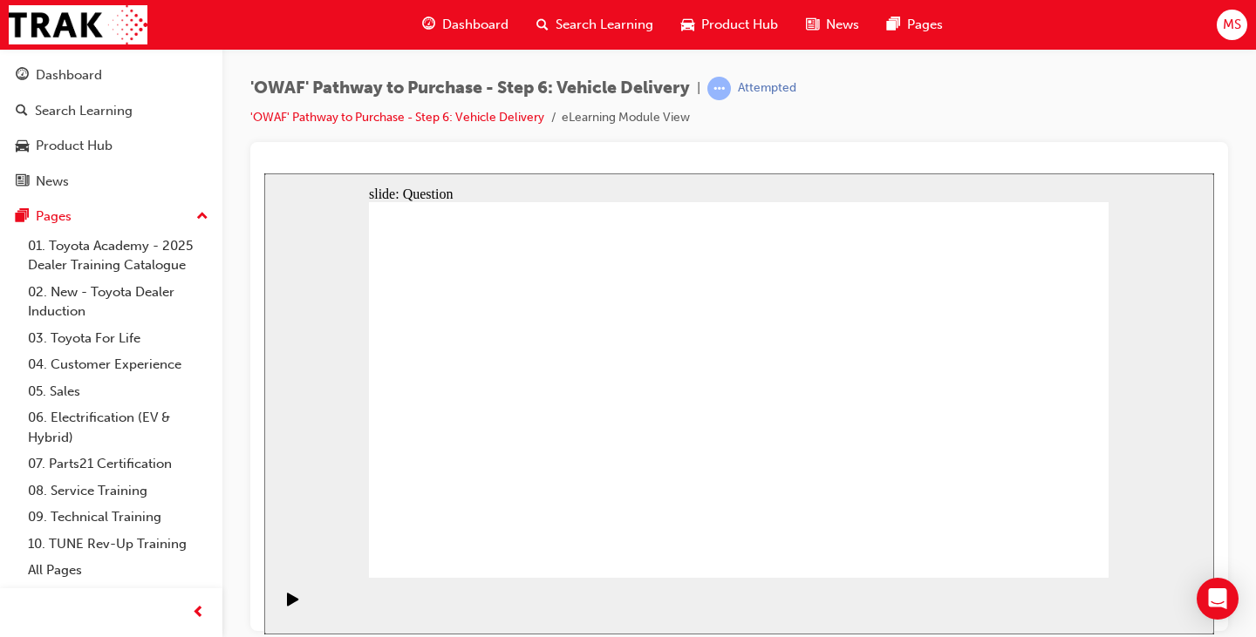
radio input "true"
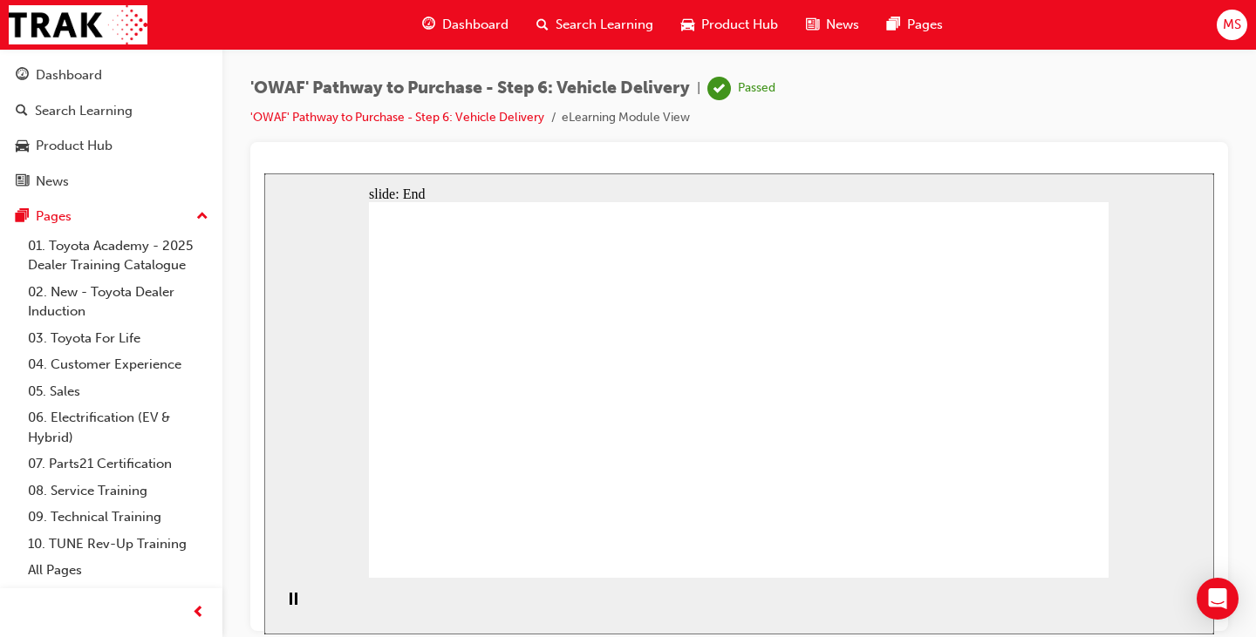
click at [503, 115] on link "'OWAF' Pathway to Purchase - Step 6: Vehicle Delivery" at bounding box center [397, 117] width 294 height 15
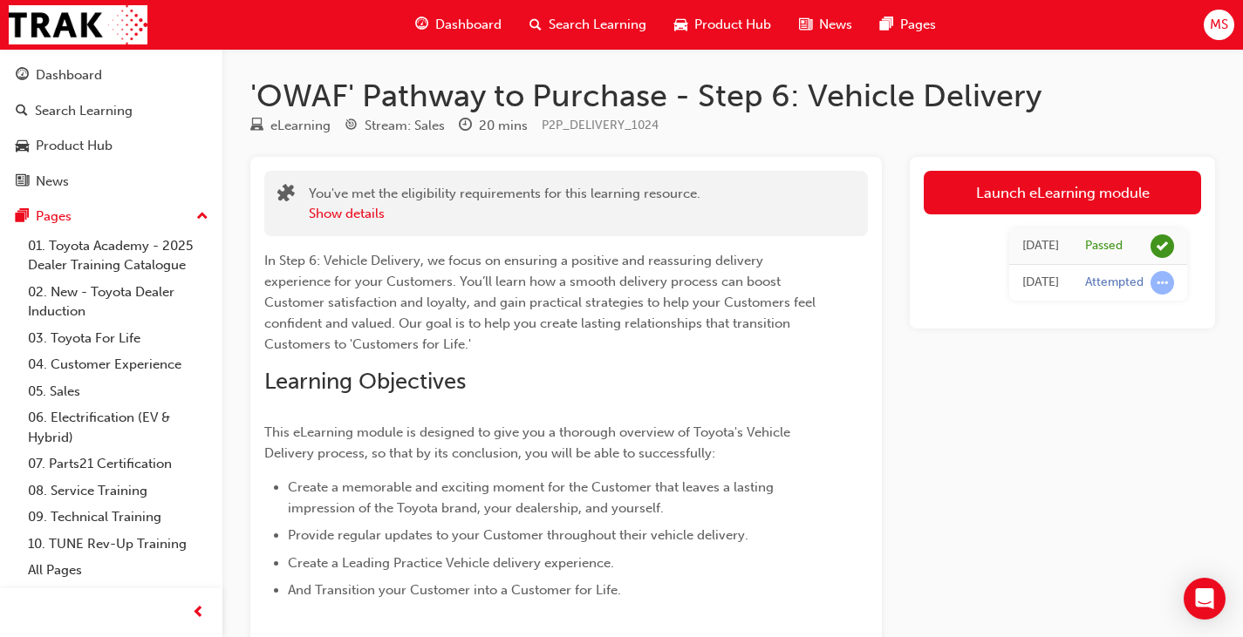
click at [473, 24] on span "Dashboard" at bounding box center [468, 25] width 66 height 20
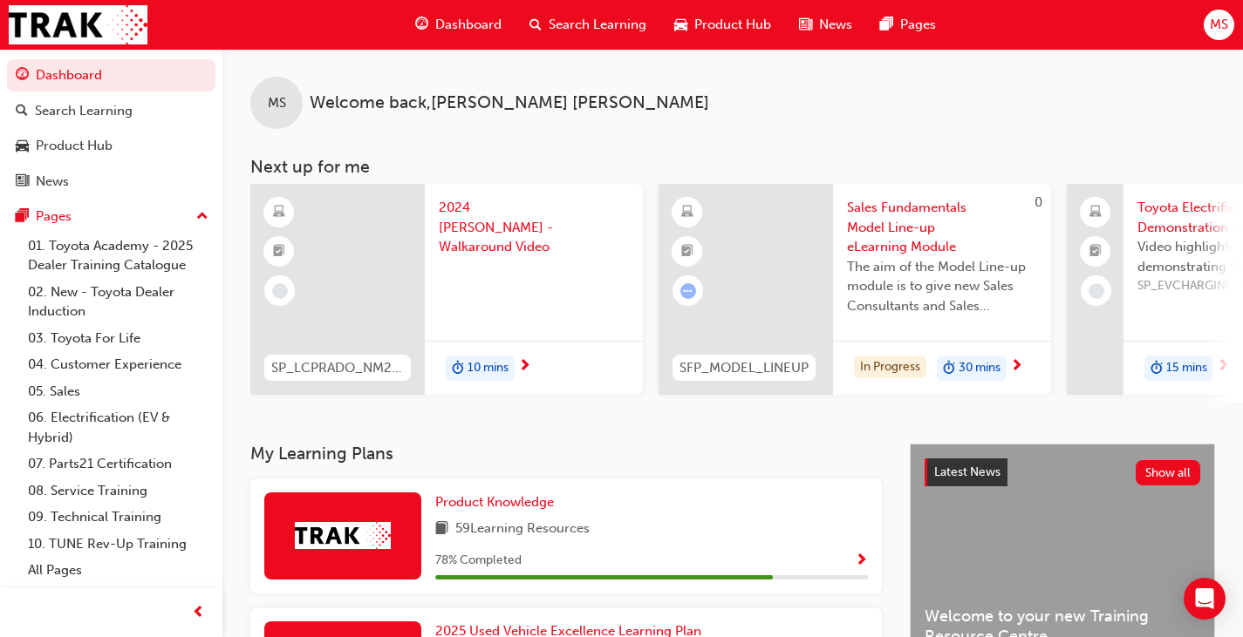
click at [467, 25] on span "Dashboard" at bounding box center [468, 25] width 66 height 20
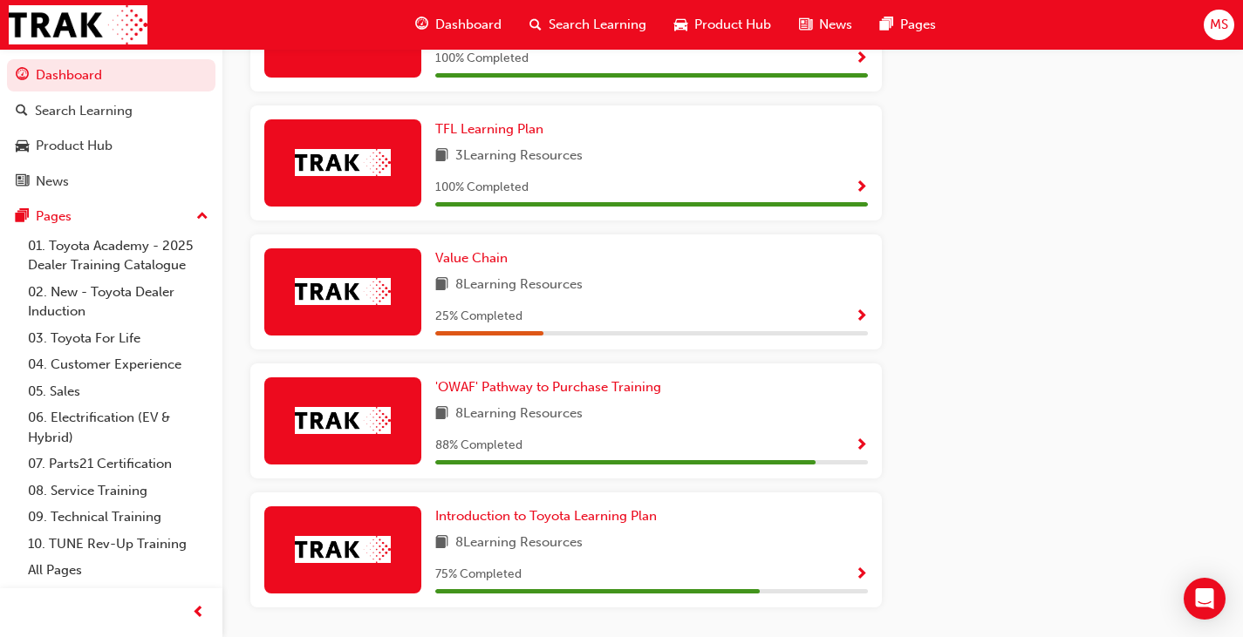
scroll to position [1080, 0]
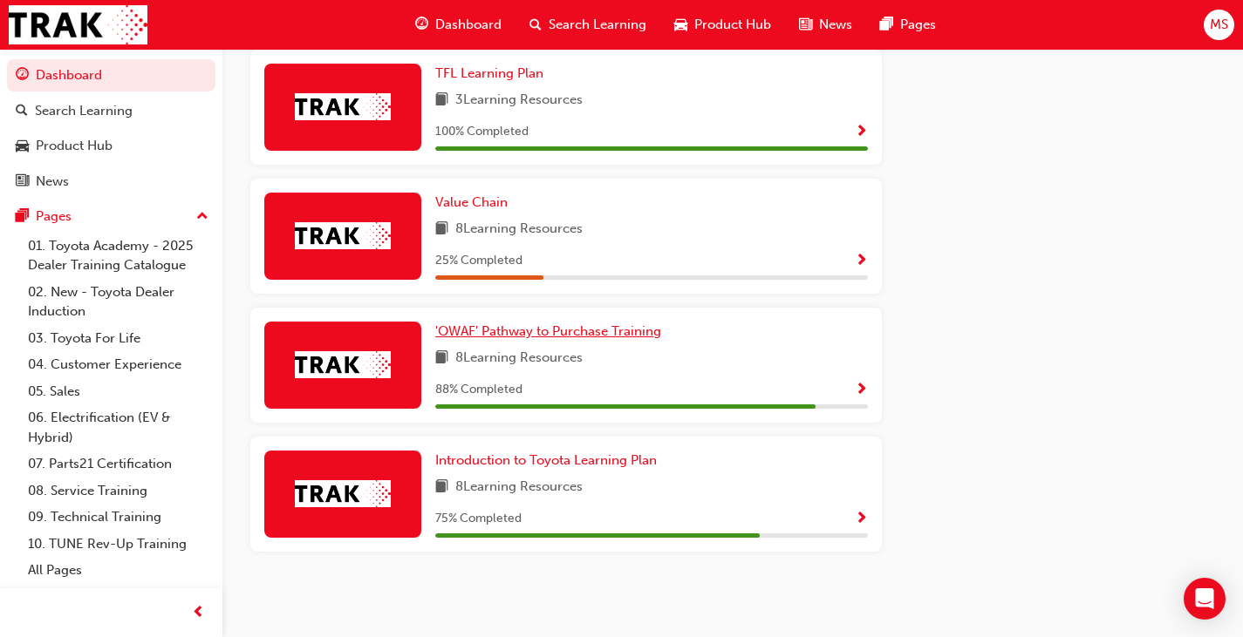
click at [583, 328] on span "'OWAF' Pathway to Purchase Training" at bounding box center [548, 331] width 226 height 16
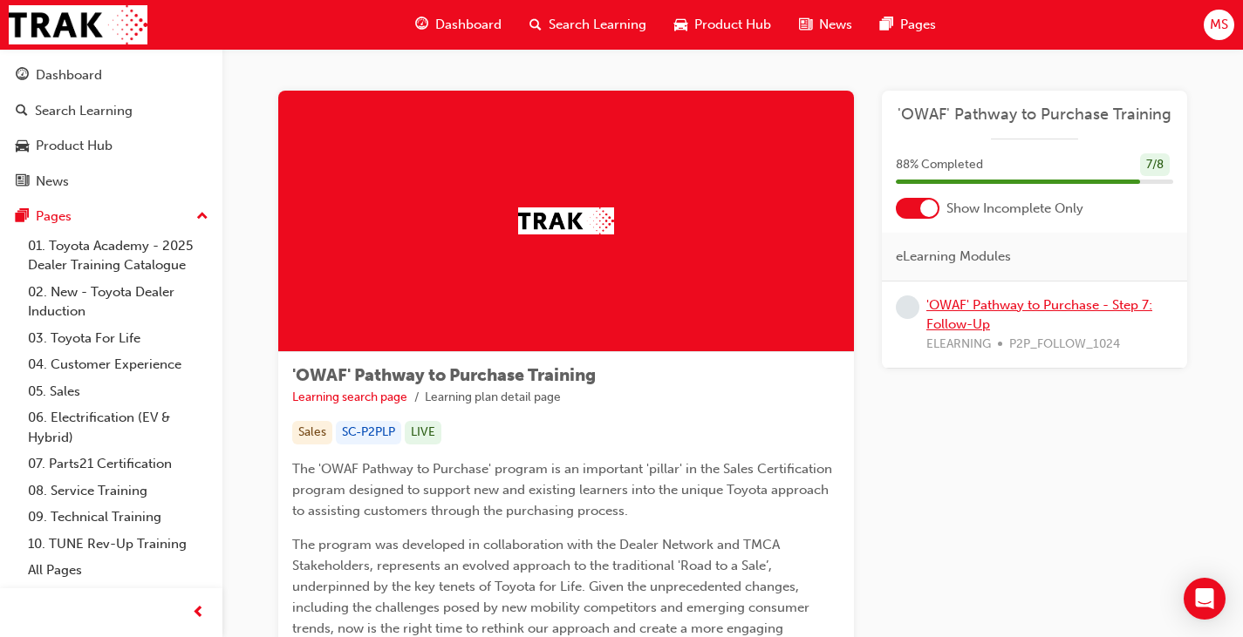
click at [998, 306] on link "'OWAF' Pathway to Purchase - Step 7: Follow-Up" at bounding box center [1039, 315] width 226 height 36
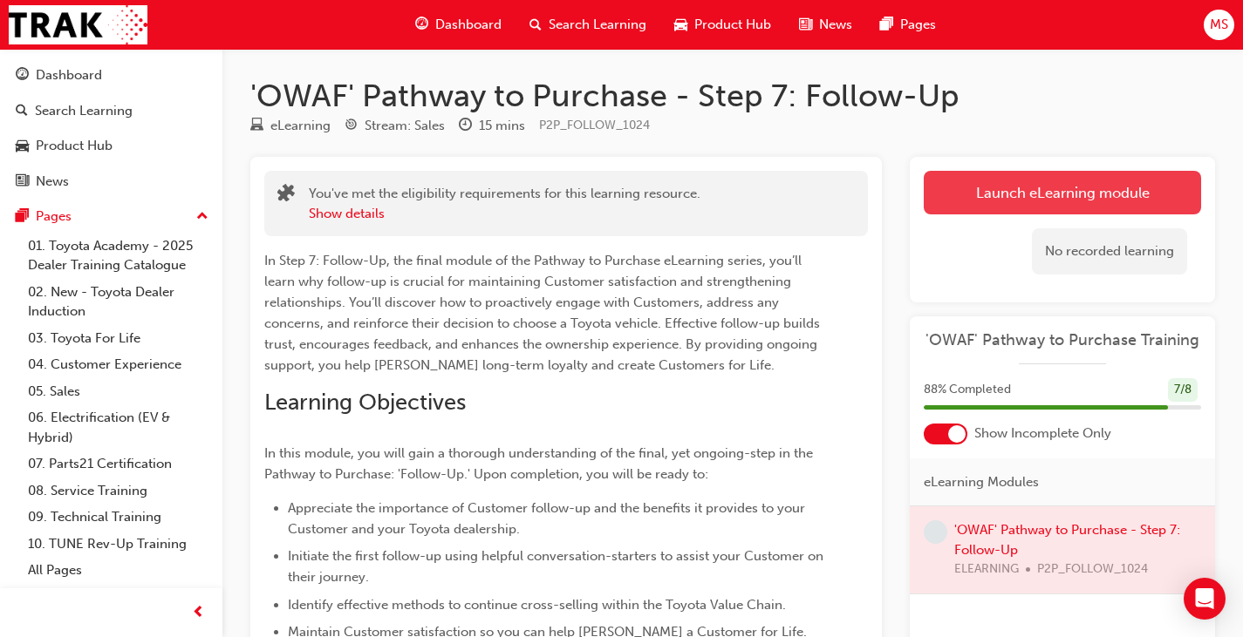
click at [996, 192] on button "Launch eLearning module" at bounding box center [1061, 193] width 277 height 44
click at [1059, 203] on link "Launch eLearning module" at bounding box center [1061, 193] width 277 height 44
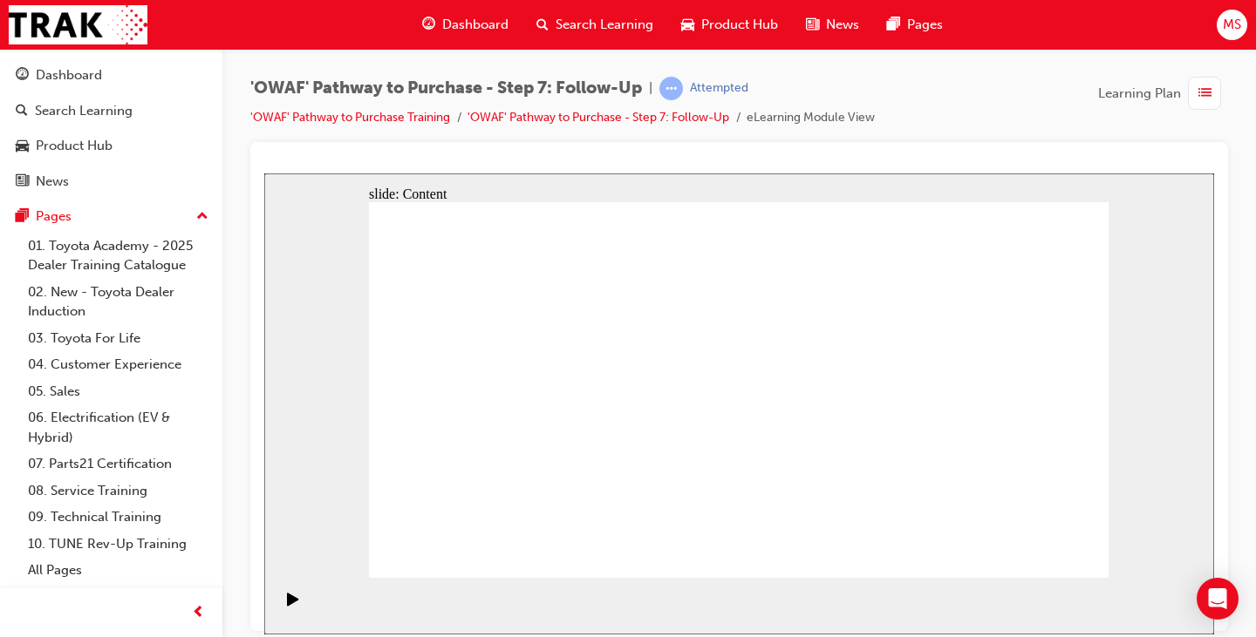
drag, startPoint x: 943, startPoint y: 376, endPoint x: 1050, endPoint y: 369, distance: 107.5
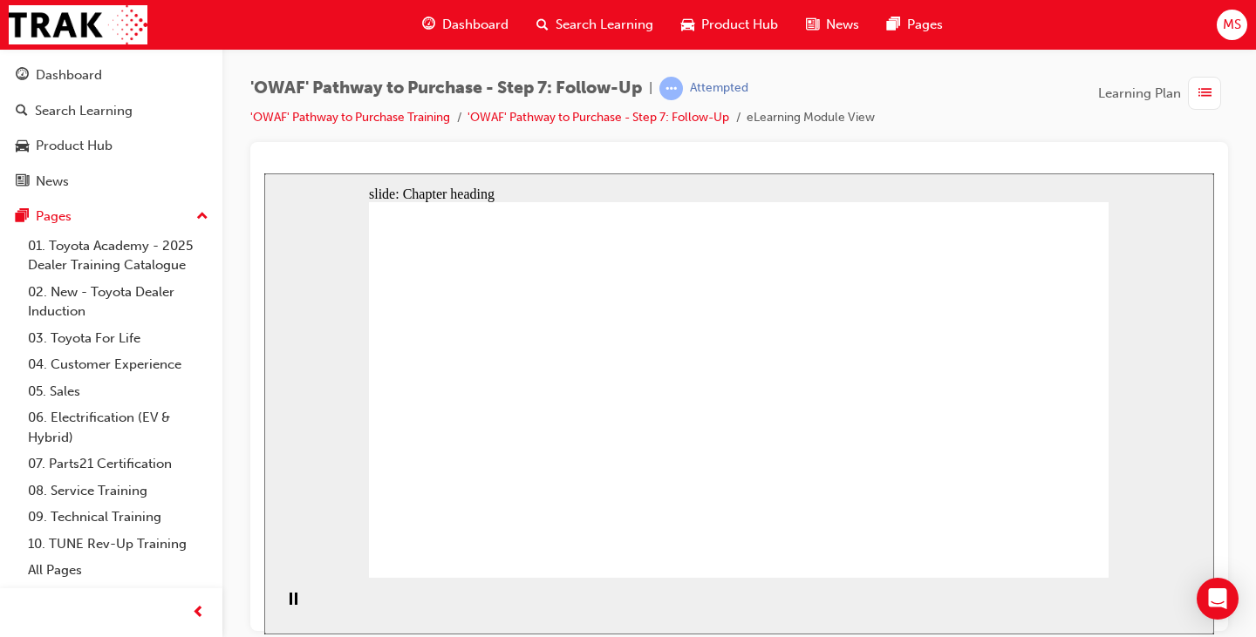
drag, startPoint x: 643, startPoint y: 493, endPoint x: 661, endPoint y: 493, distance: 18.3
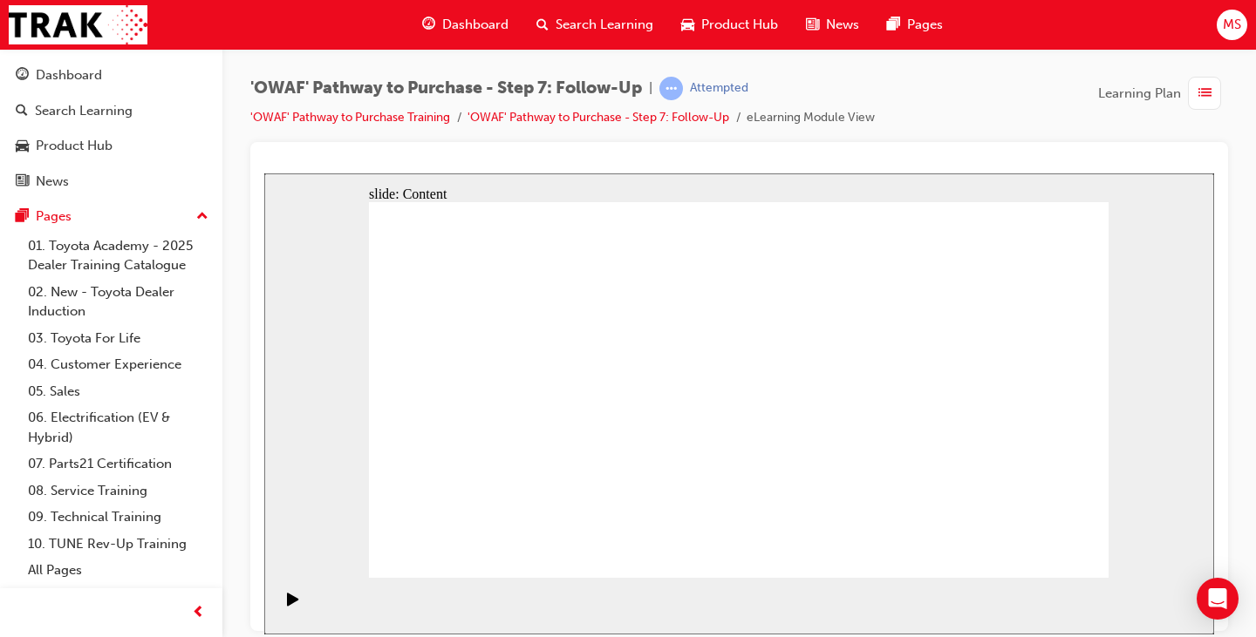
drag, startPoint x: 784, startPoint y: 330, endPoint x: 784, endPoint y: 351, distance: 21.8
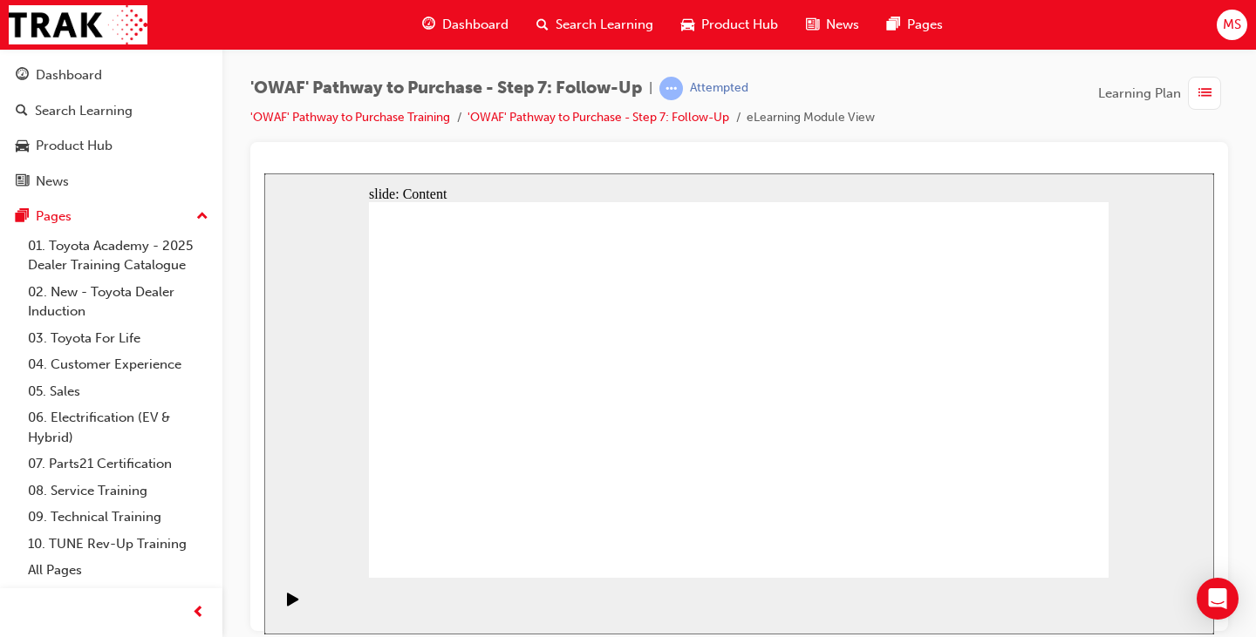
drag, startPoint x: 552, startPoint y: 453, endPoint x: 583, endPoint y: 451, distance: 31.4
drag, startPoint x: 906, startPoint y: 463, endPoint x: 1016, endPoint y: 463, distance: 109.9
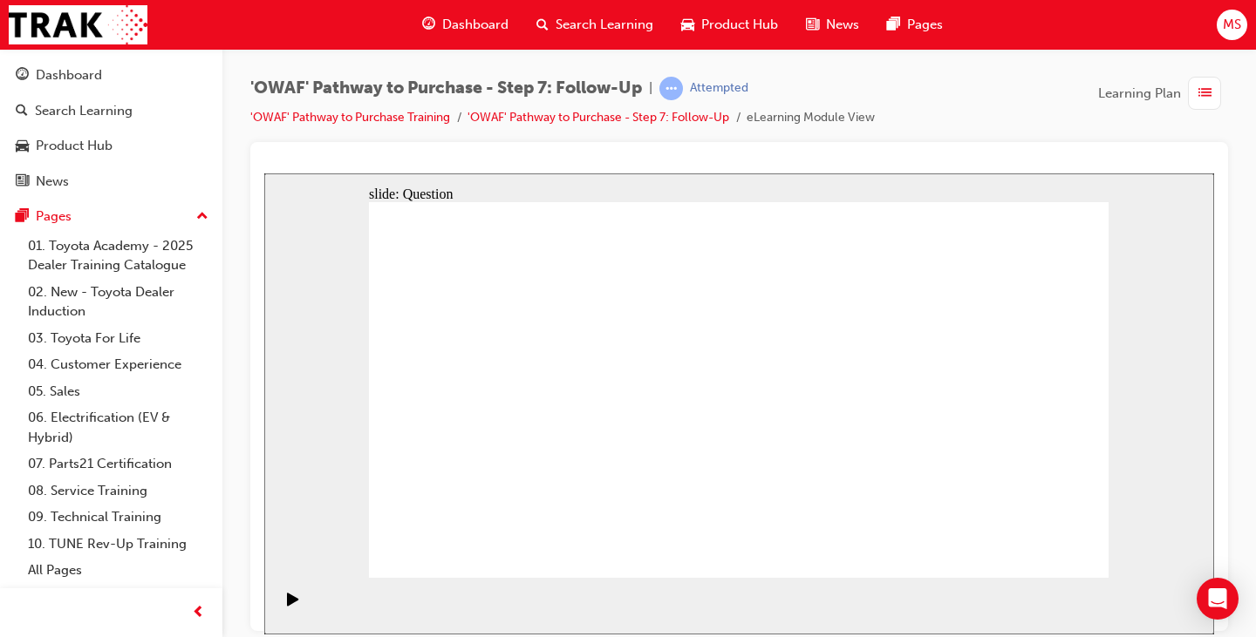
radio input "true"
radio input "false"
radio input "true"
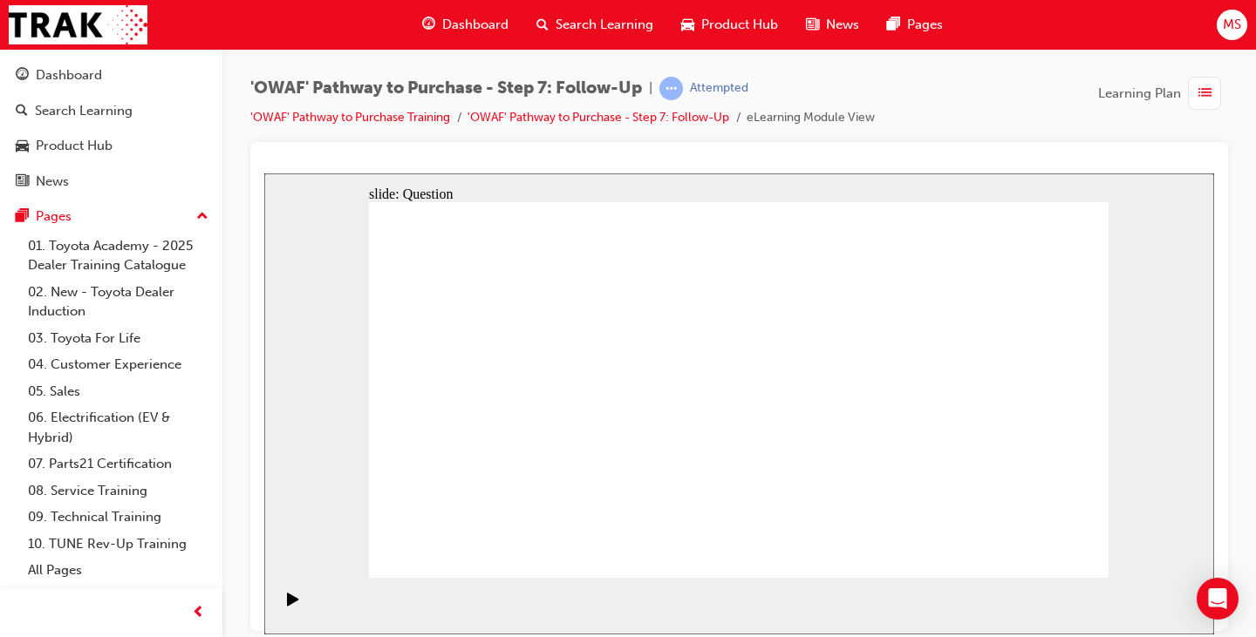
radio input "true"
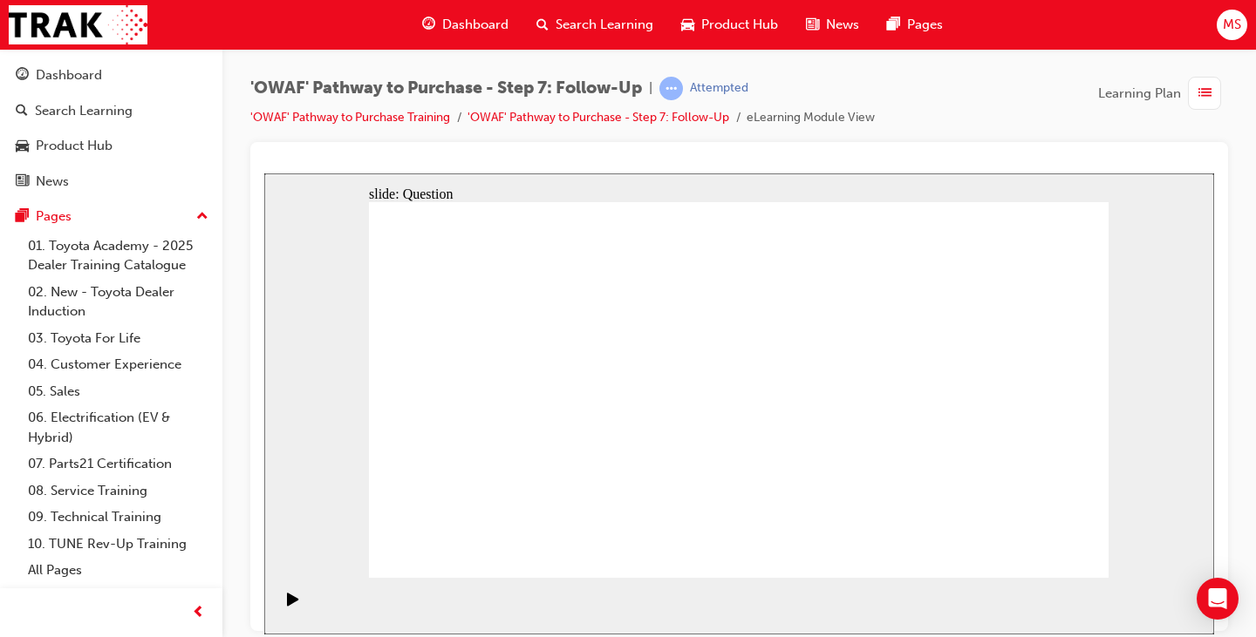
drag, startPoint x: 623, startPoint y: 493, endPoint x: 759, endPoint y: 351, distance: 196.7
drag, startPoint x: 760, startPoint y: 531, endPoint x: 588, endPoint y: 388, distance: 224.2
drag, startPoint x: 853, startPoint y: 487, endPoint x: 607, endPoint y: 420, distance: 254.9
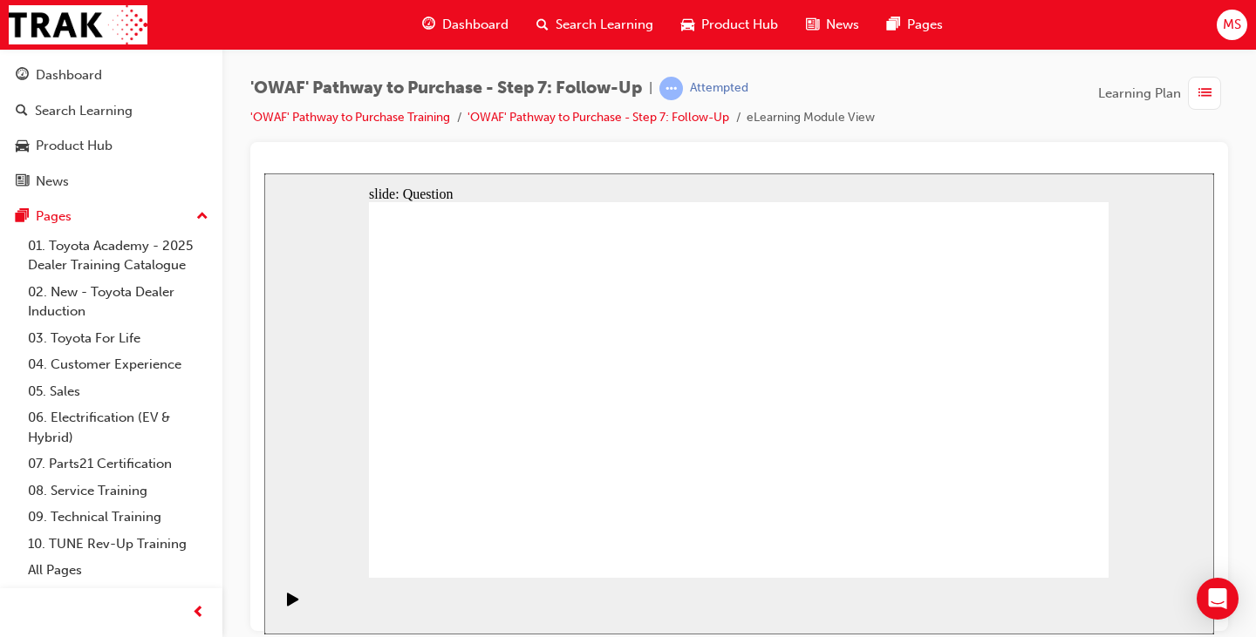
radio input "true"
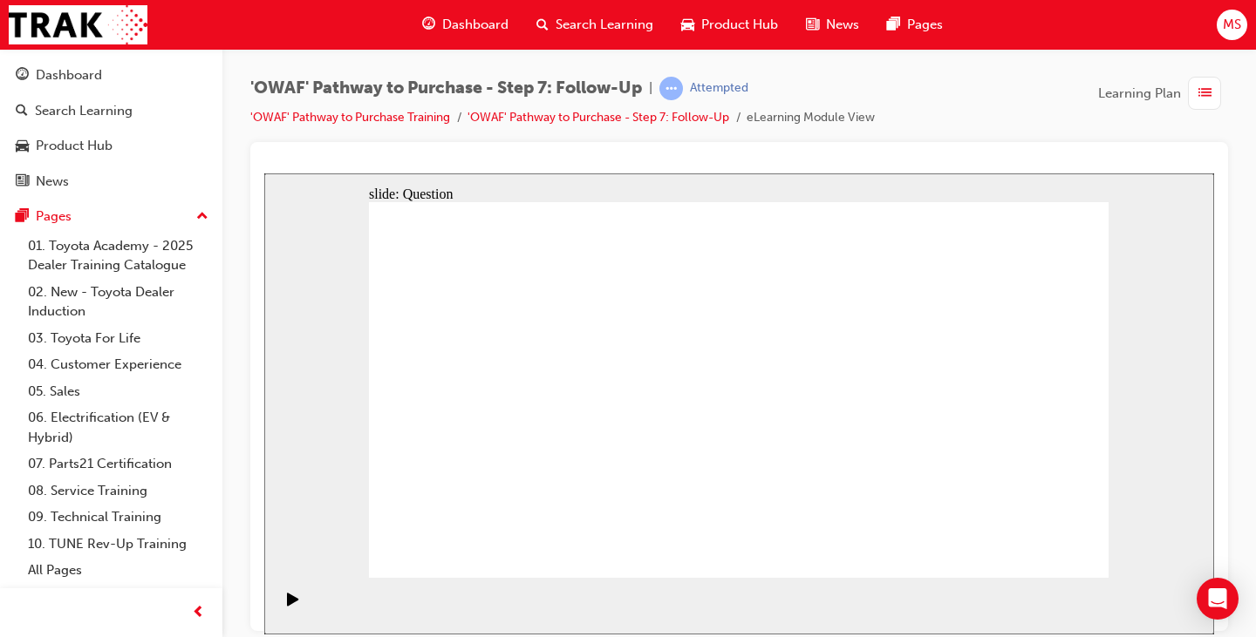
drag, startPoint x: 988, startPoint y: 339, endPoint x: 984, endPoint y: 349, distance: 10.5
radio input "false"
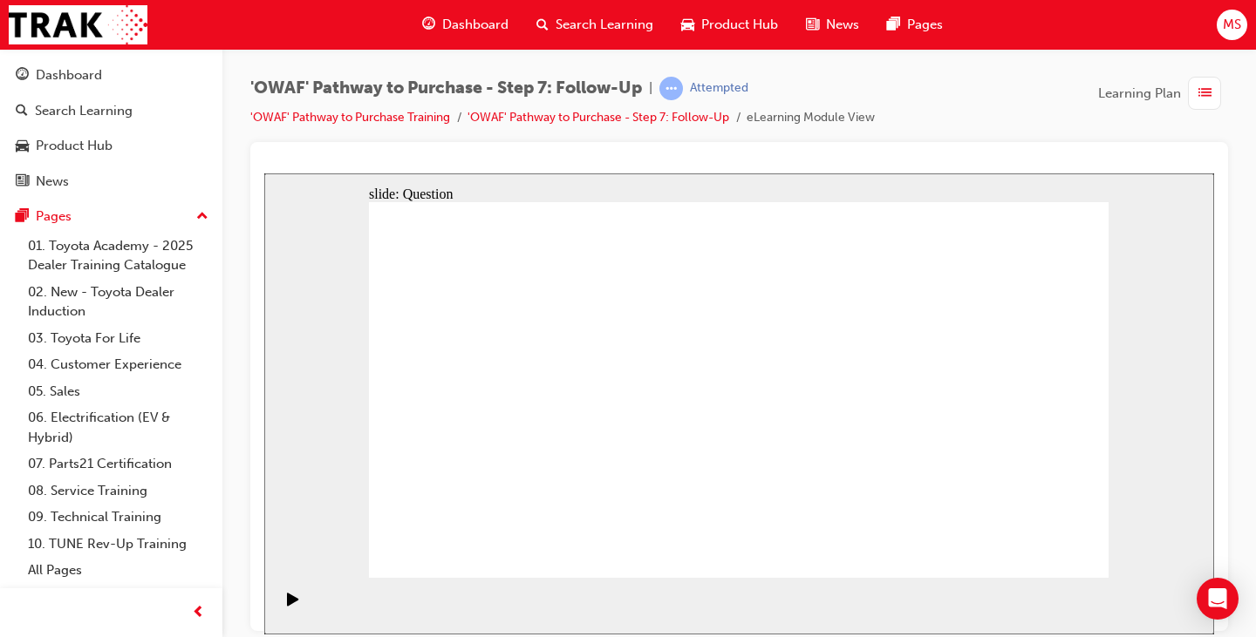
radio input "true"
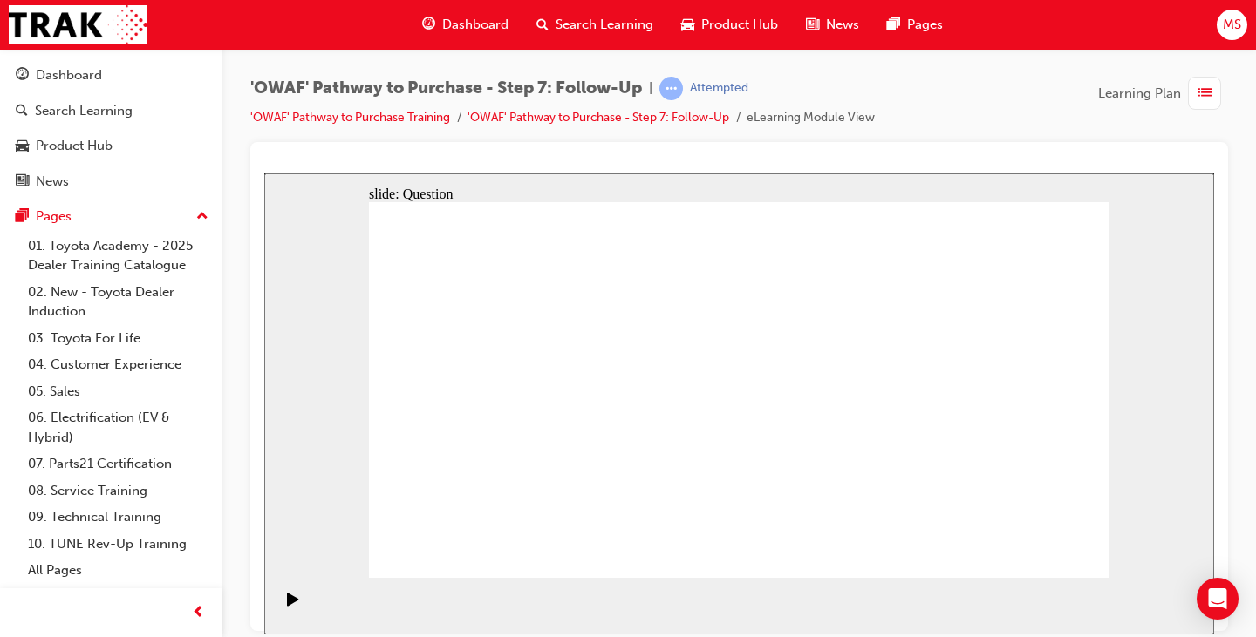
drag, startPoint x: 416, startPoint y: 317, endPoint x: 491, endPoint y: 336, distance: 77.4
radio input "true"
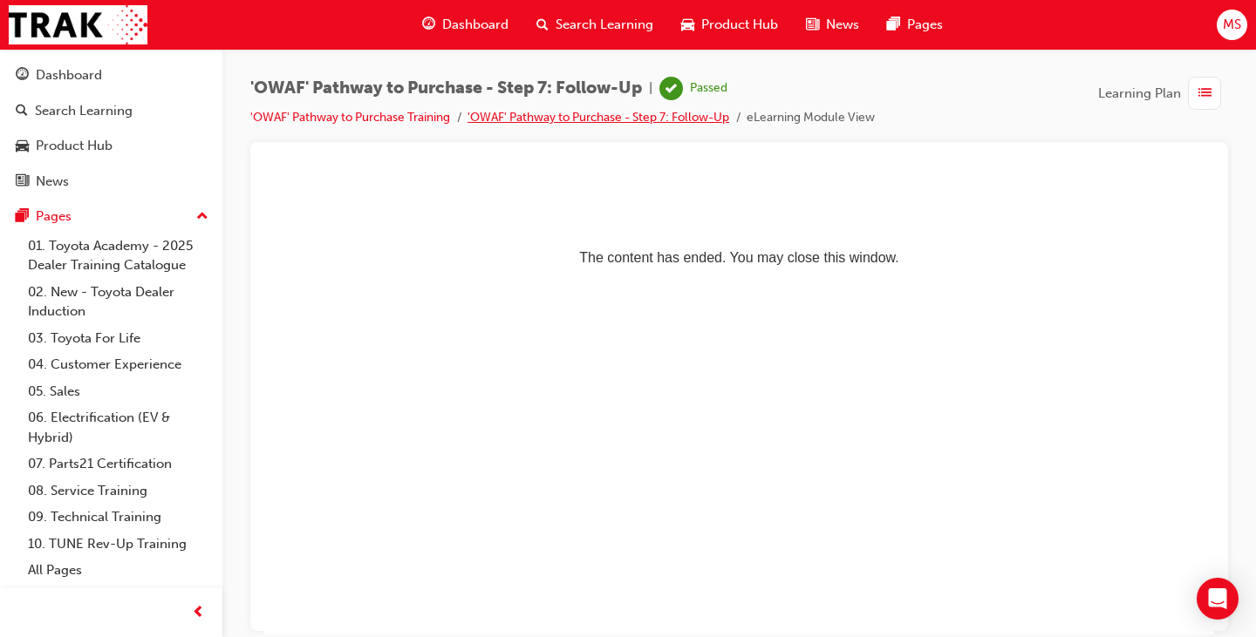
click at [565, 116] on link "'OWAF' Pathway to Purchase - Step 7: Follow-Up" at bounding box center [598, 117] width 262 height 15
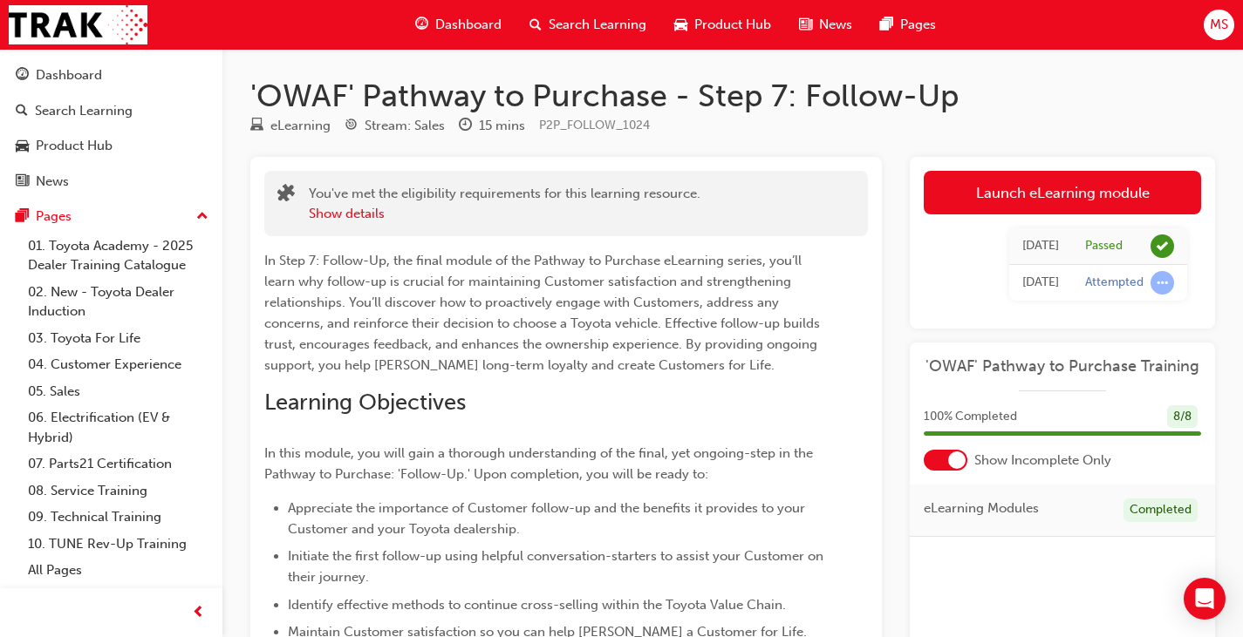
click at [451, 23] on span "Dashboard" at bounding box center [468, 25] width 66 height 20
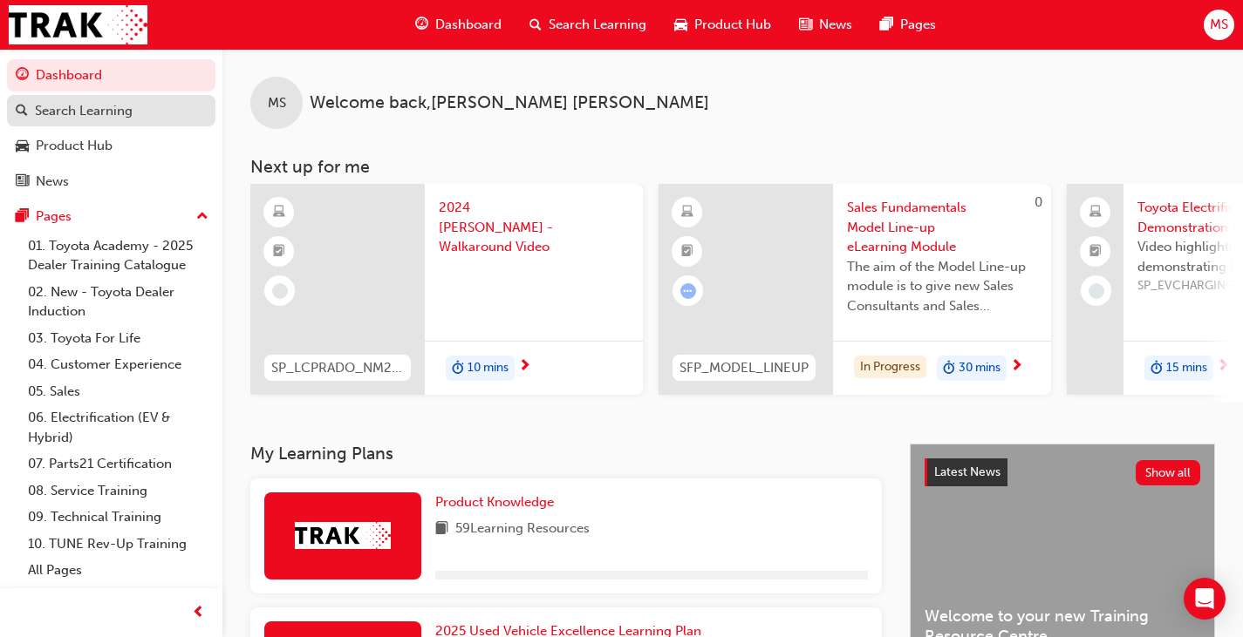
click at [115, 110] on div "Search Learning" at bounding box center [84, 111] width 98 height 20
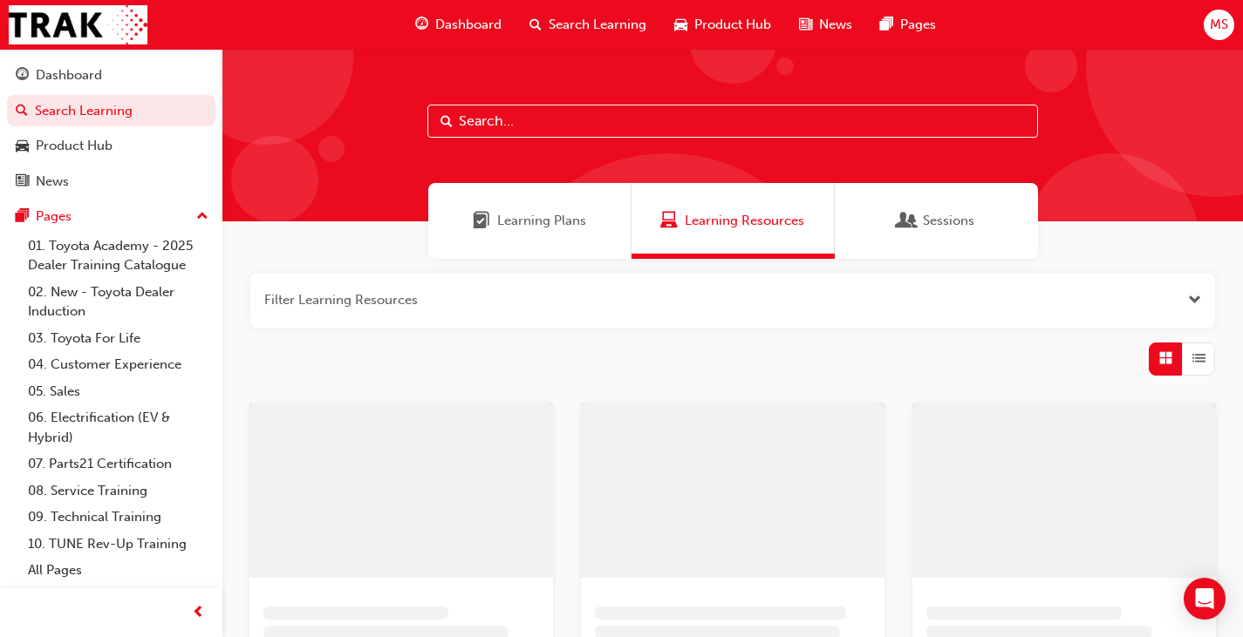
click at [555, 117] on input "text" at bounding box center [732, 121] width 610 height 33
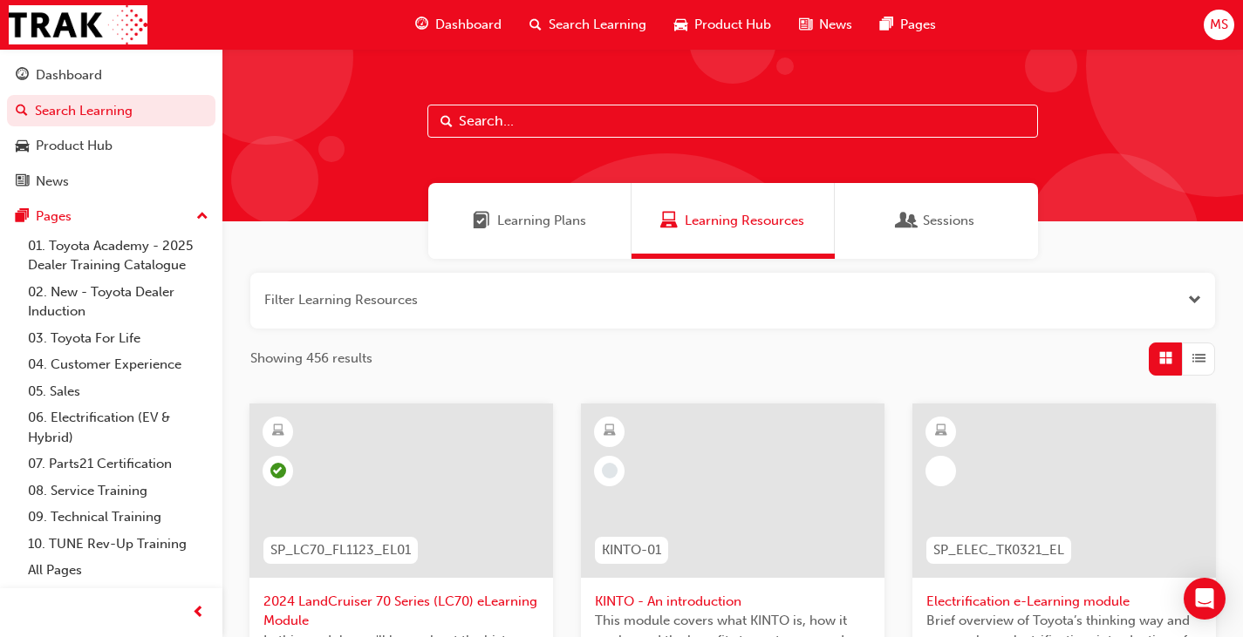
paste input "SPK9103"
type input "SPK9103"
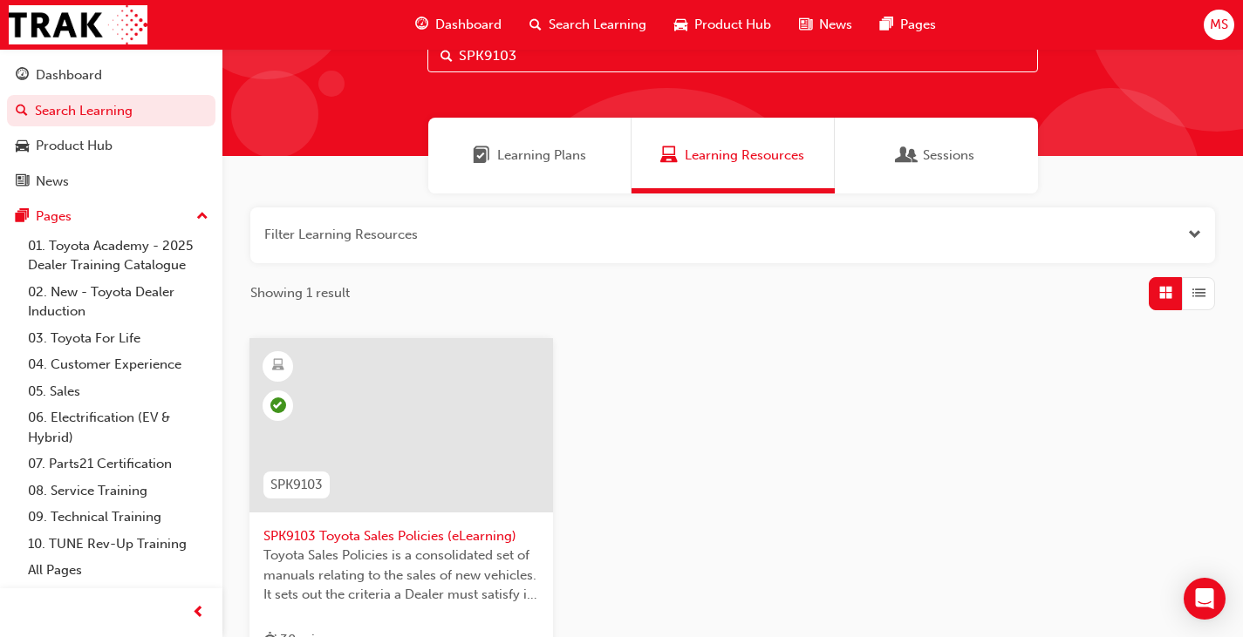
scroll to position [174, 0]
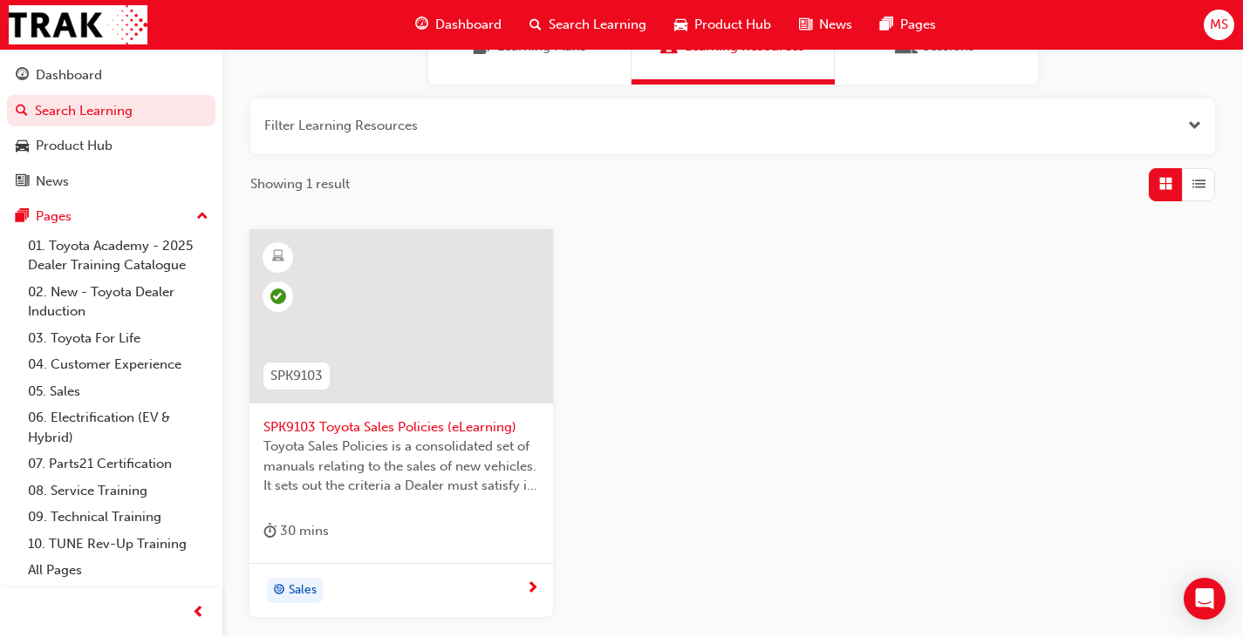
click at [448, 426] on span "SPK9103 Toyota Sales Policies (eLearning)" at bounding box center [401, 428] width 276 height 20
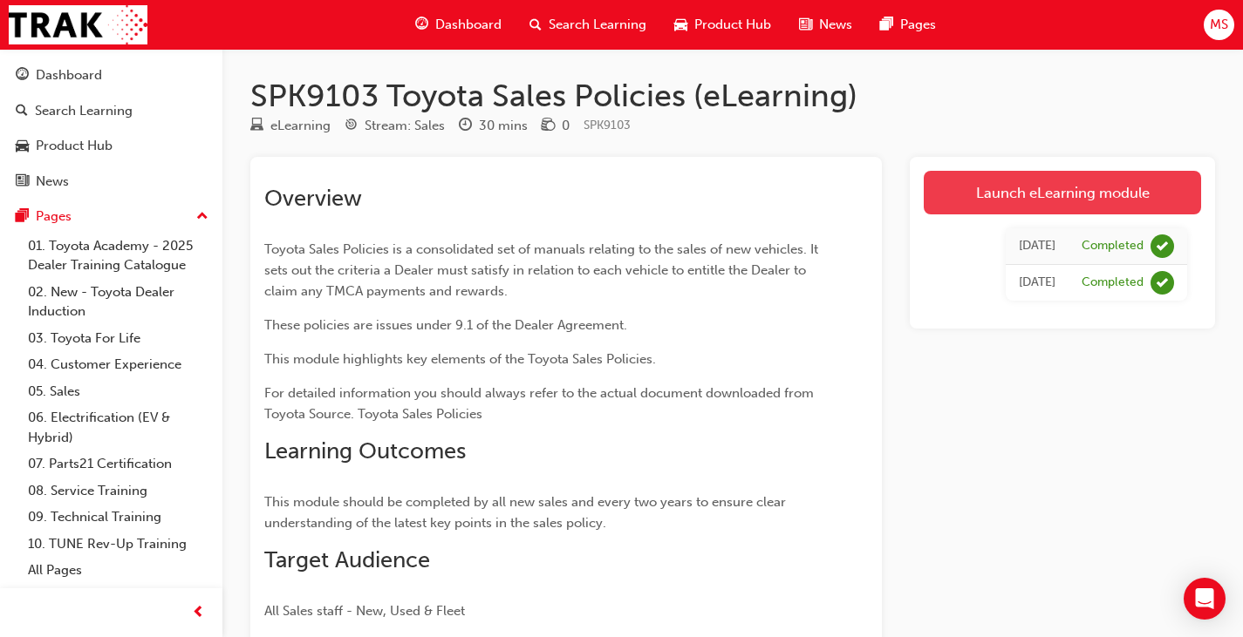
click at [1098, 194] on link "Launch eLearning module" at bounding box center [1061, 193] width 277 height 44
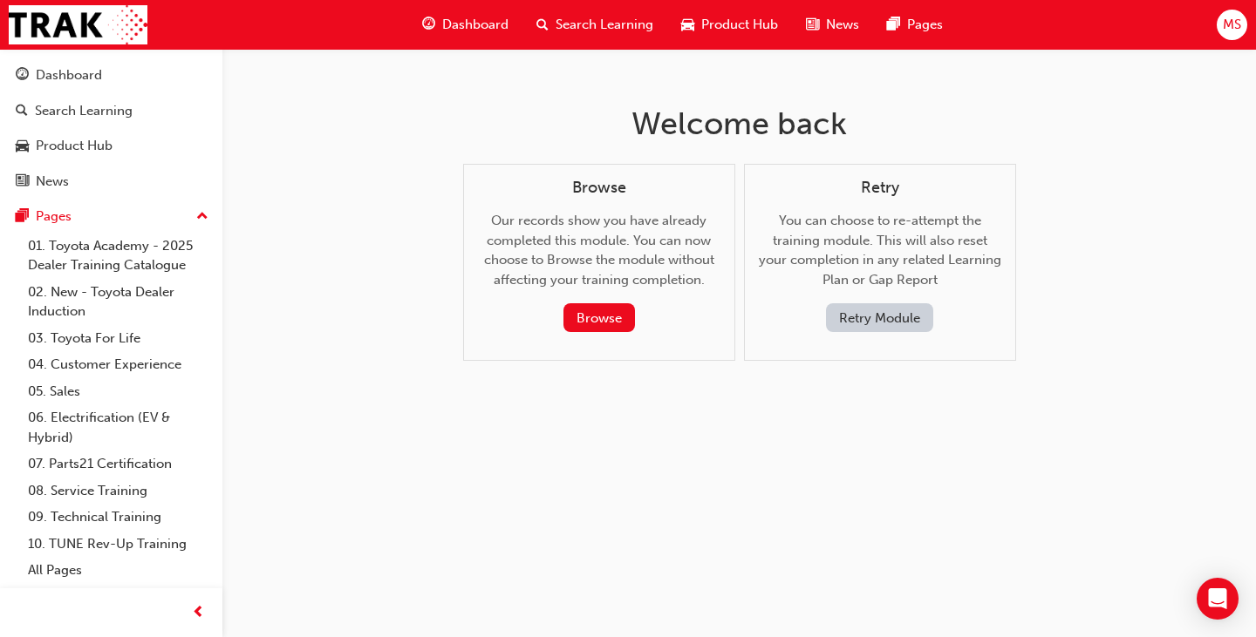
click at [859, 323] on button "Retry Module" at bounding box center [879, 317] width 107 height 29
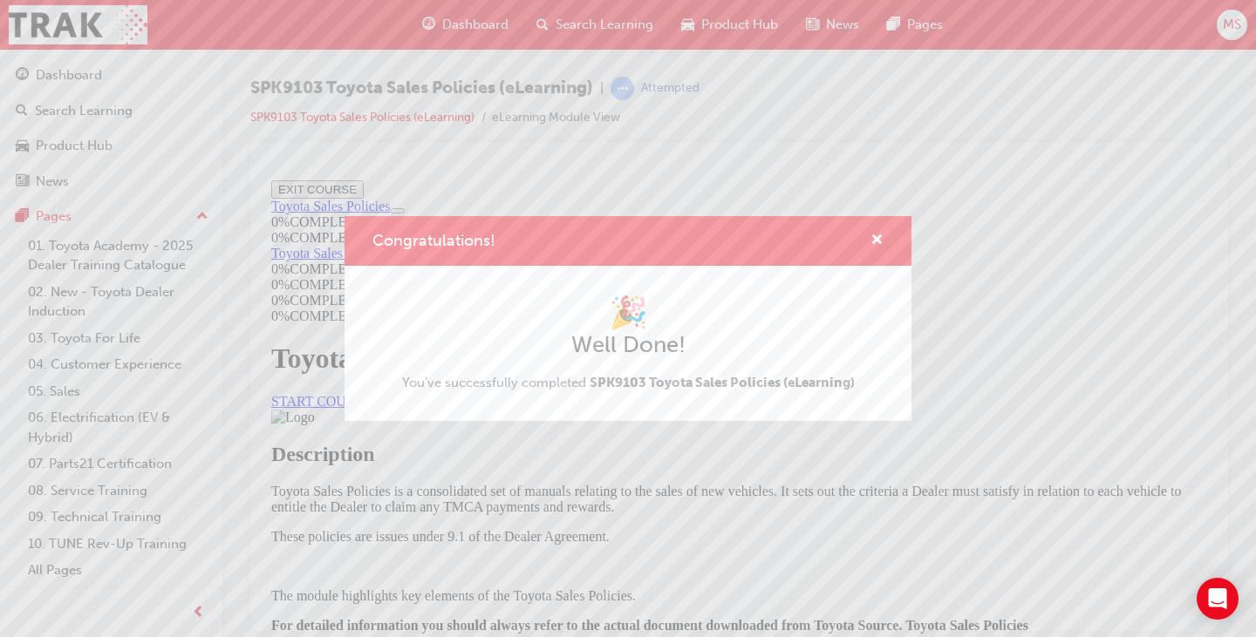
drag, startPoint x: 909, startPoint y: 552, endPoint x: 598, endPoint y: 197, distance: 471.5
click at [909, 552] on div "Congratulations! 🎉 Well Done! You've successfully completed SPK9103 Toyota Sale…" at bounding box center [628, 318] width 1256 height 637
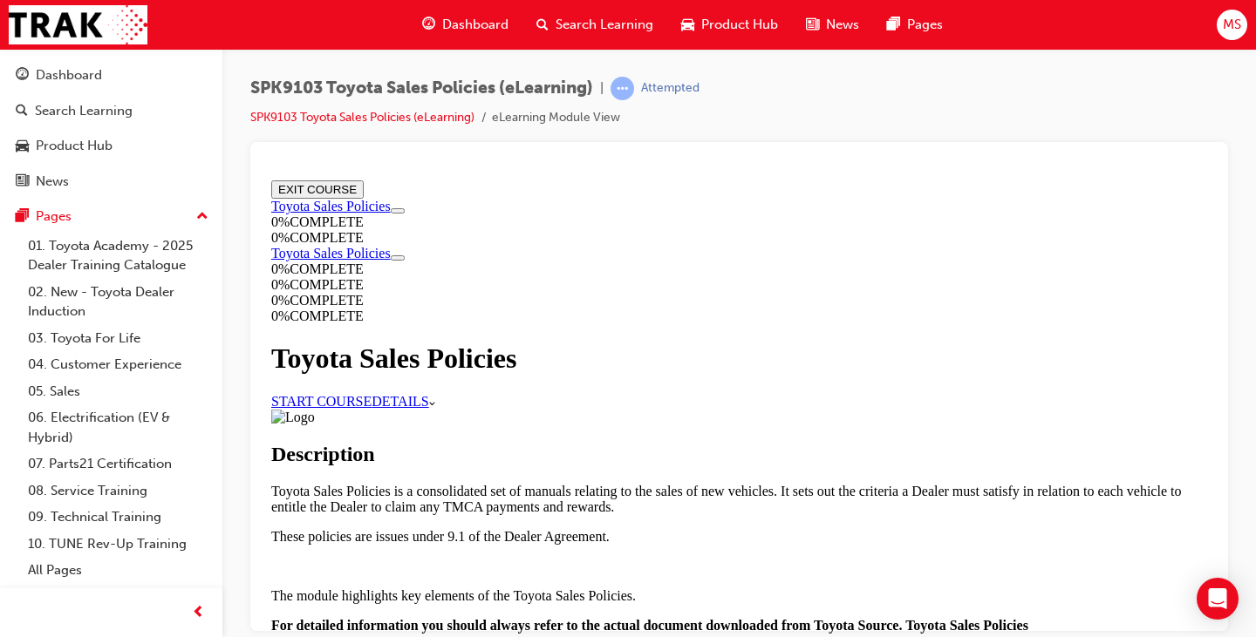
scroll to position [87, 0]
click at [371, 393] on link "START COURSE" at bounding box center [321, 400] width 100 height 15
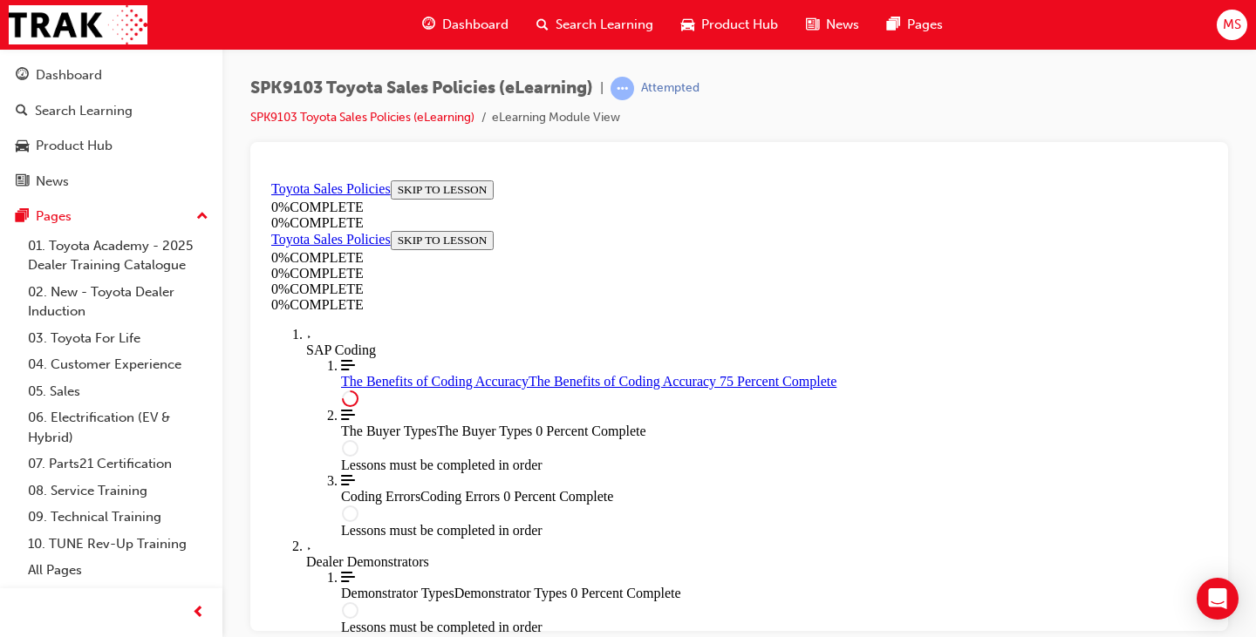
scroll to position [1202, 0]
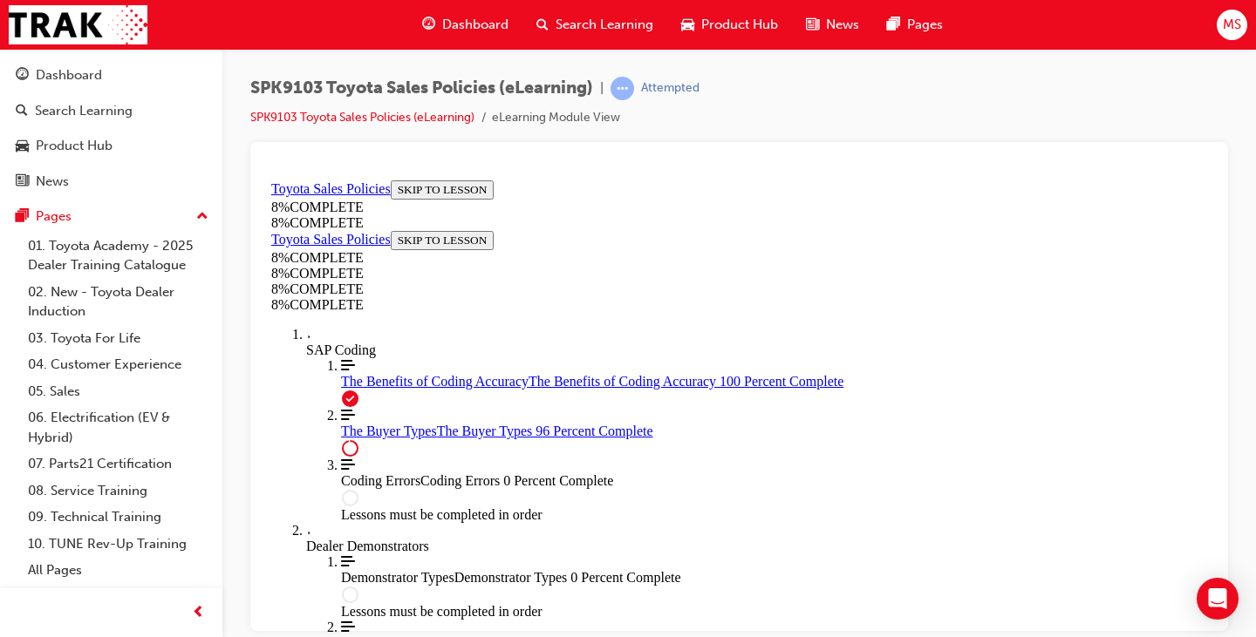
scroll to position [7235, 0]
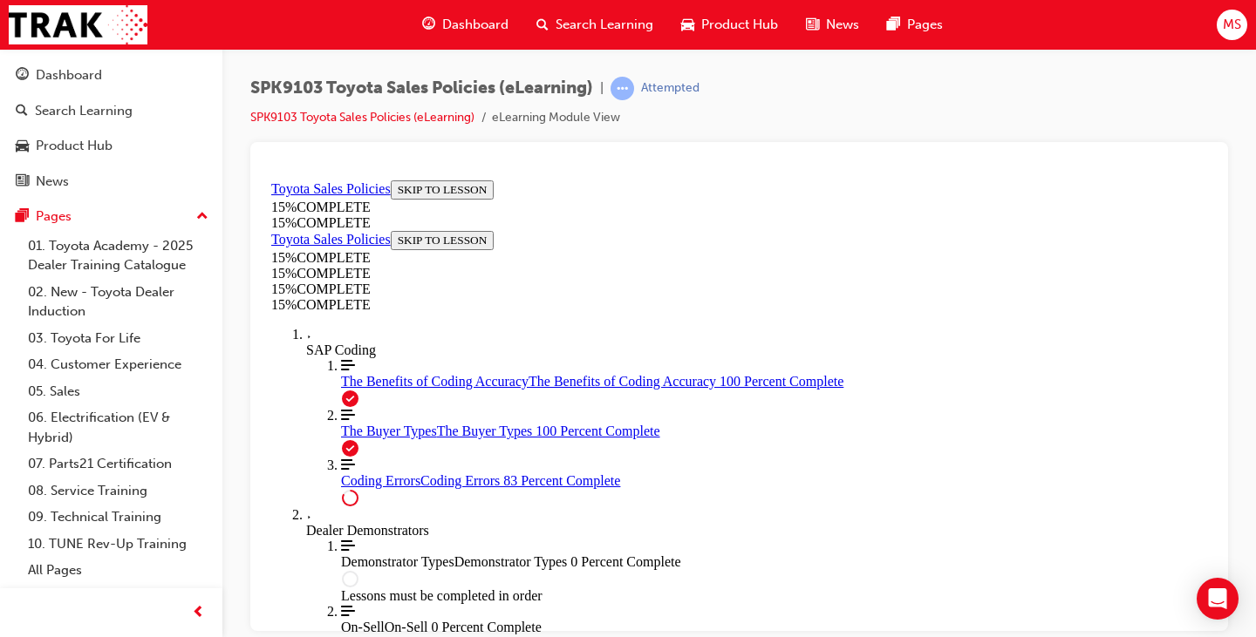
scroll to position [1811, 0]
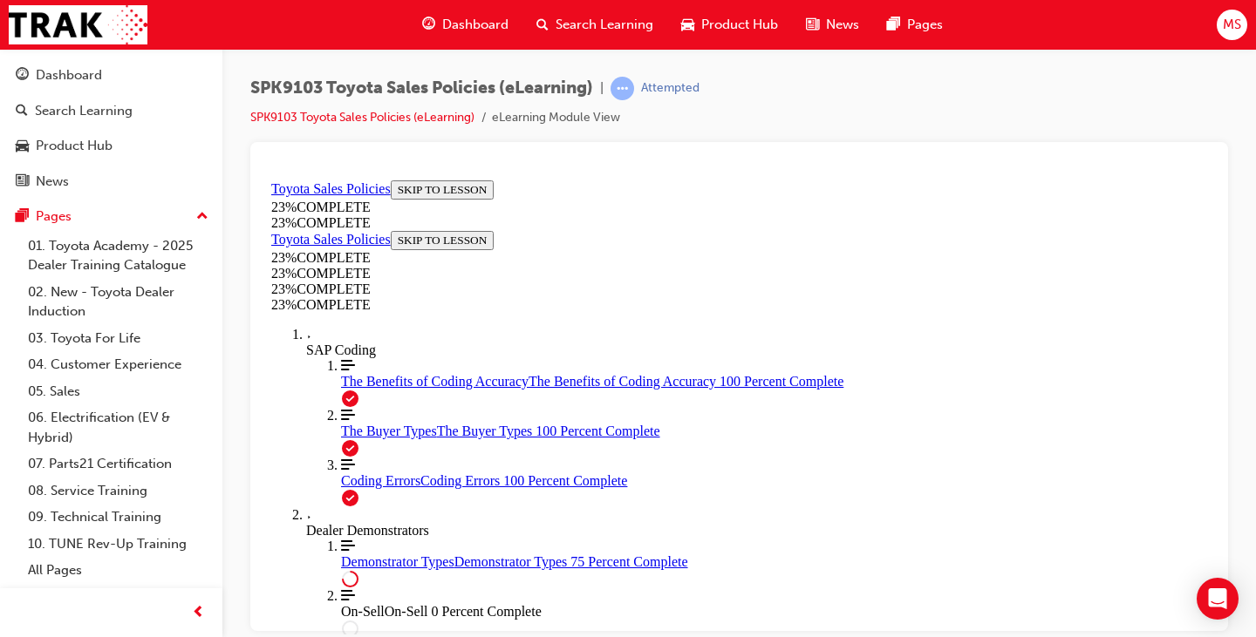
scroll to position [1420, 0]
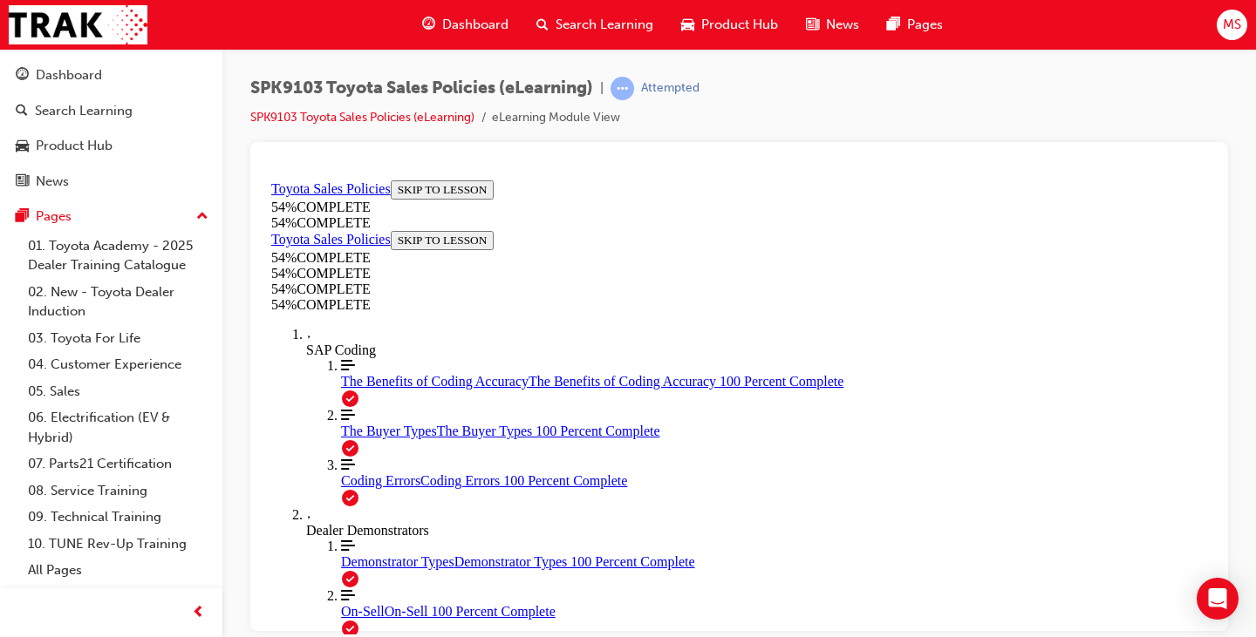
scroll to position [1146, 0]
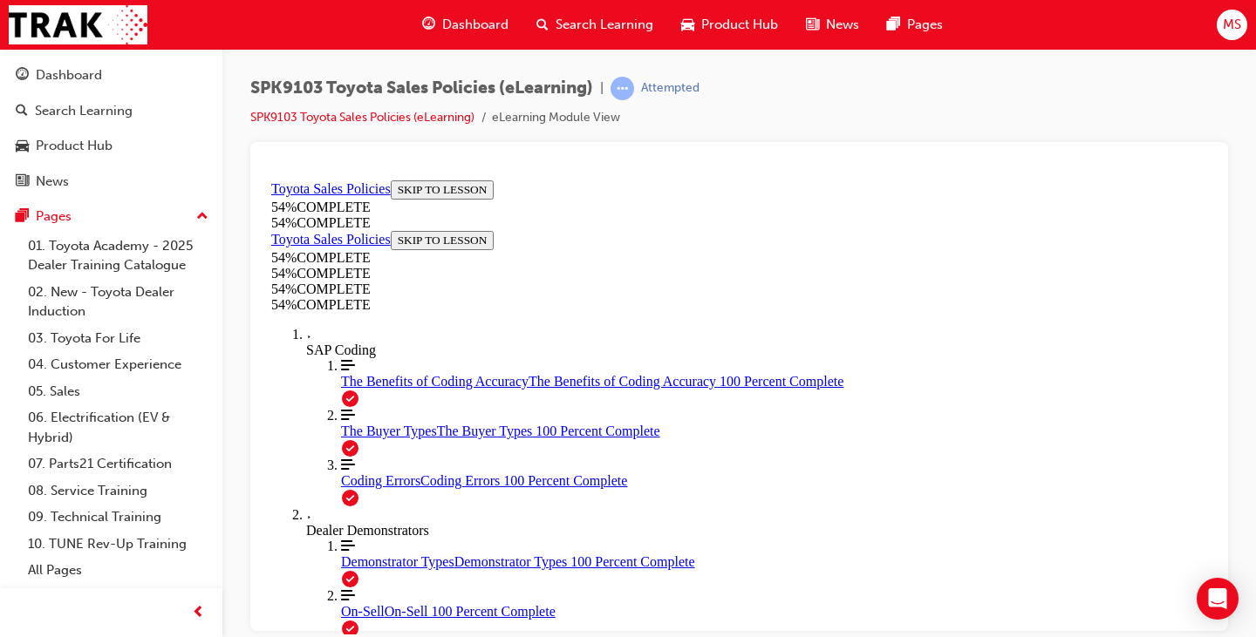
scroll to position [1222, 0]
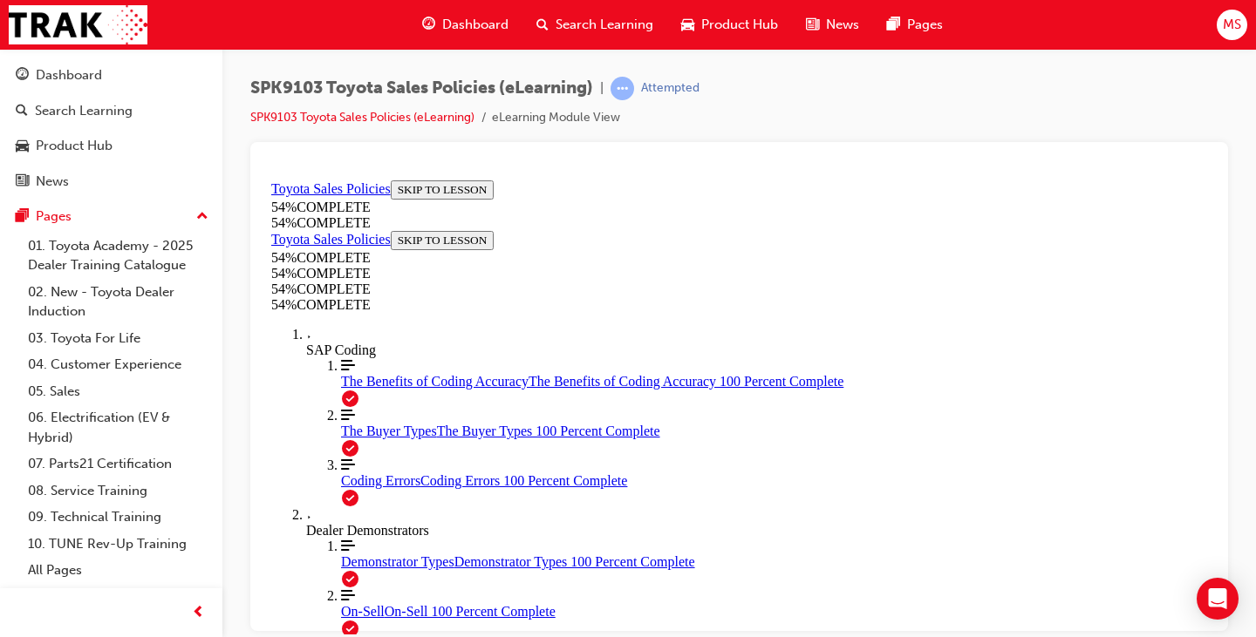
scroll to position [834, 0]
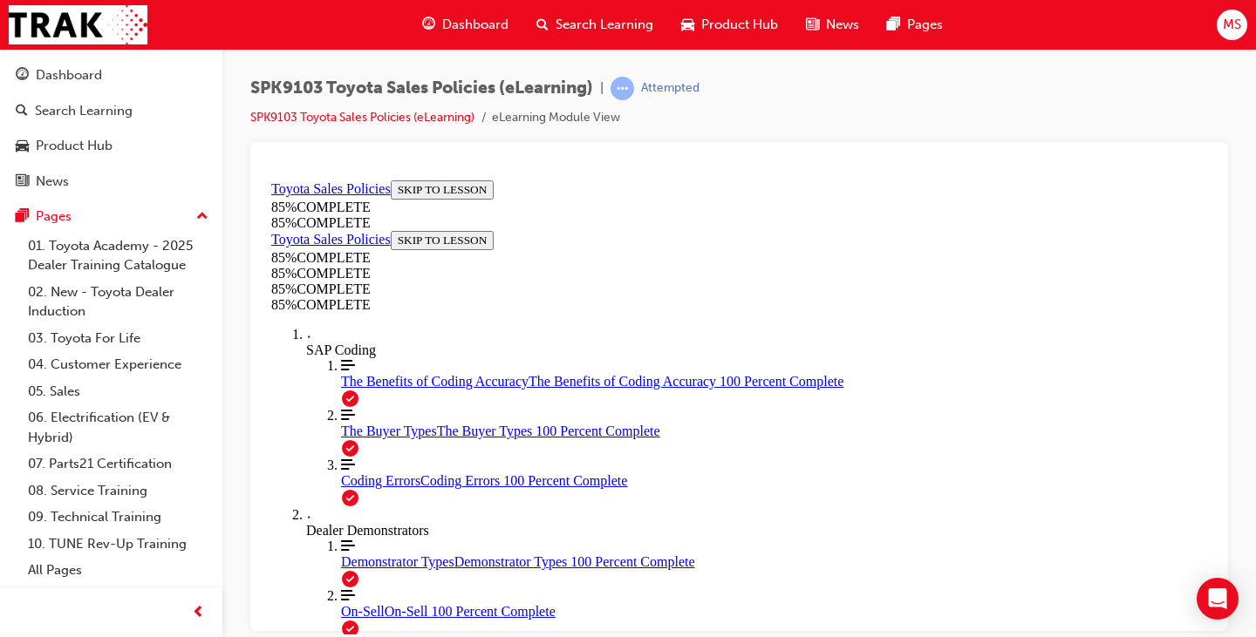
scroll to position [2412, 0]
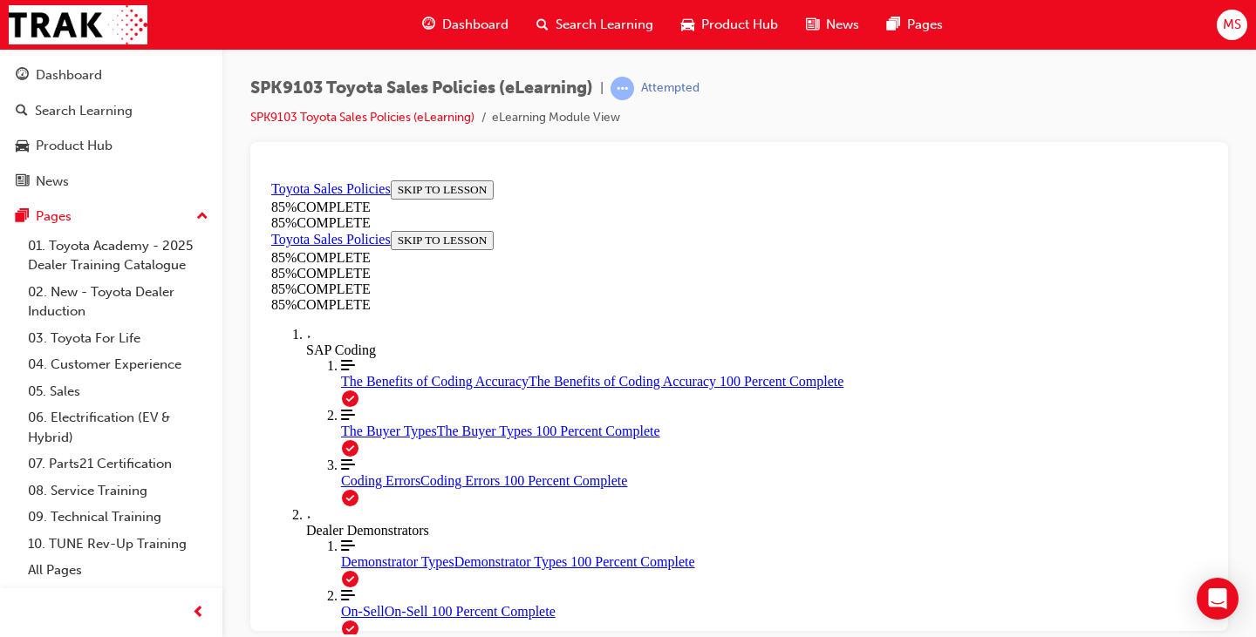
scroll to position [3649, 0]
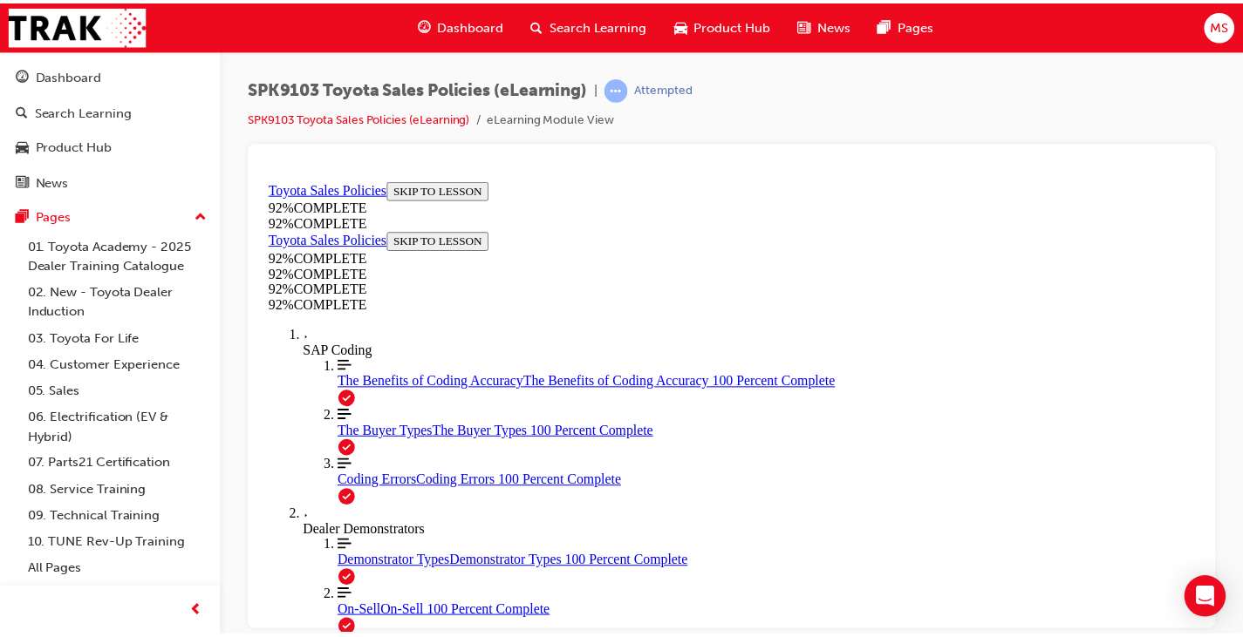
scroll to position [245, 0]
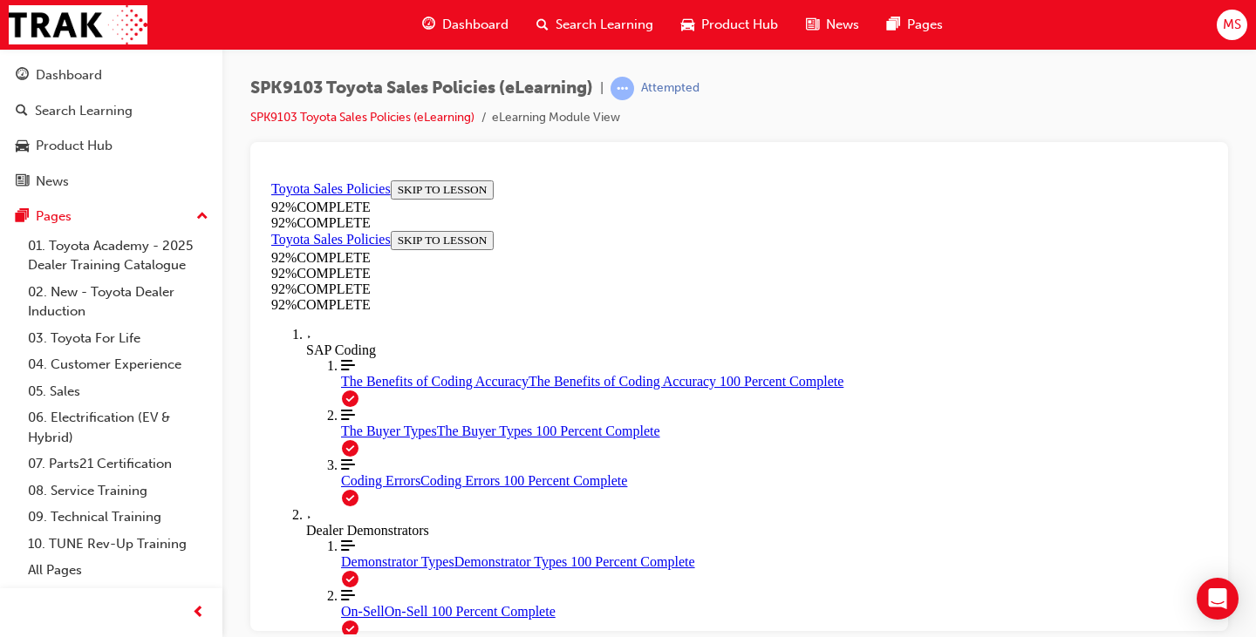
drag, startPoint x: 680, startPoint y: 433, endPoint x: 1029, endPoint y: 448, distance: 349.1
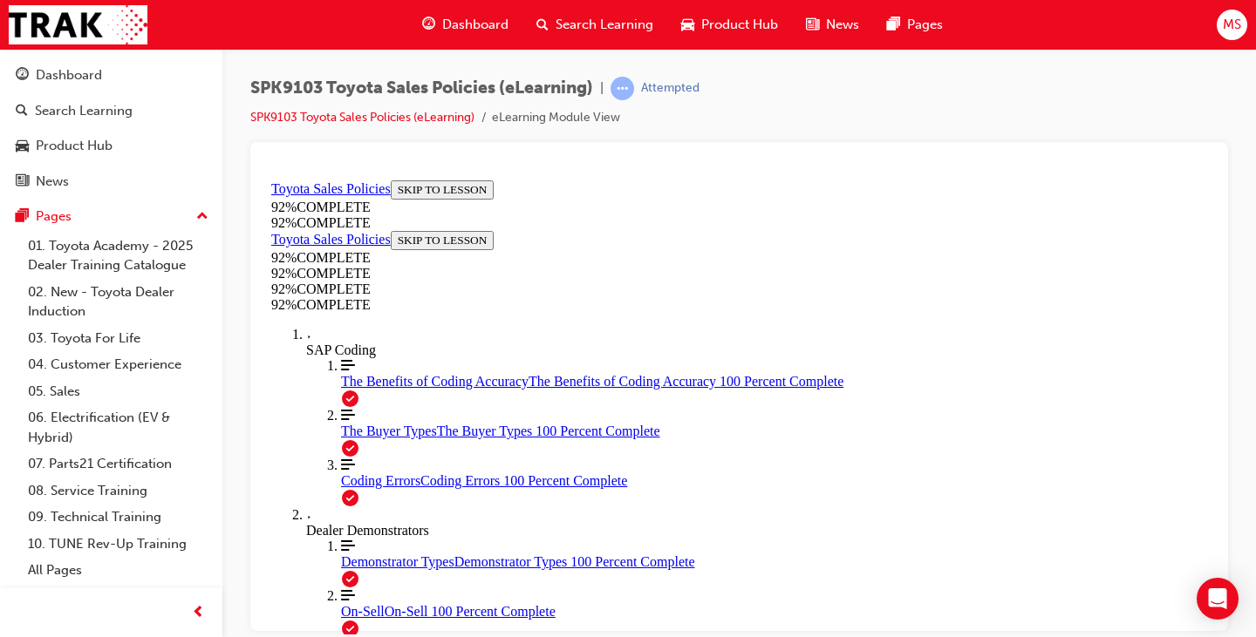
scroll to position [441, 0]
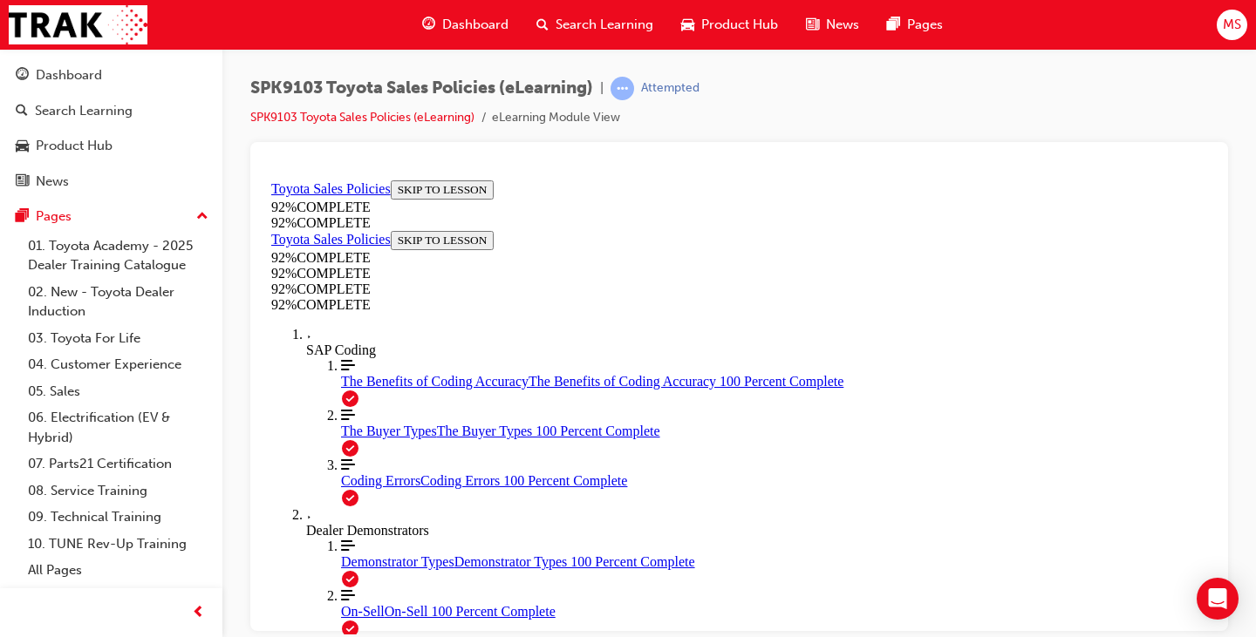
drag, startPoint x: 731, startPoint y: 289, endPoint x: 991, endPoint y: 289, distance: 259.8
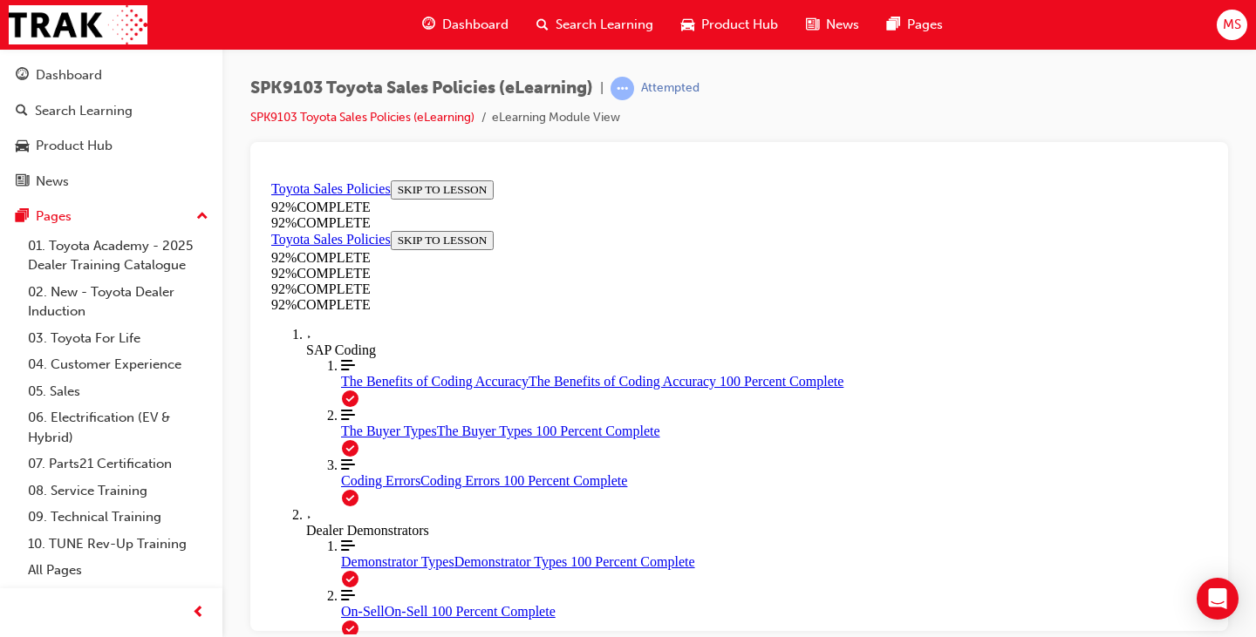
drag, startPoint x: 695, startPoint y: 341, endPoint x: 1054, endPoint y: 340, distance: 359.2
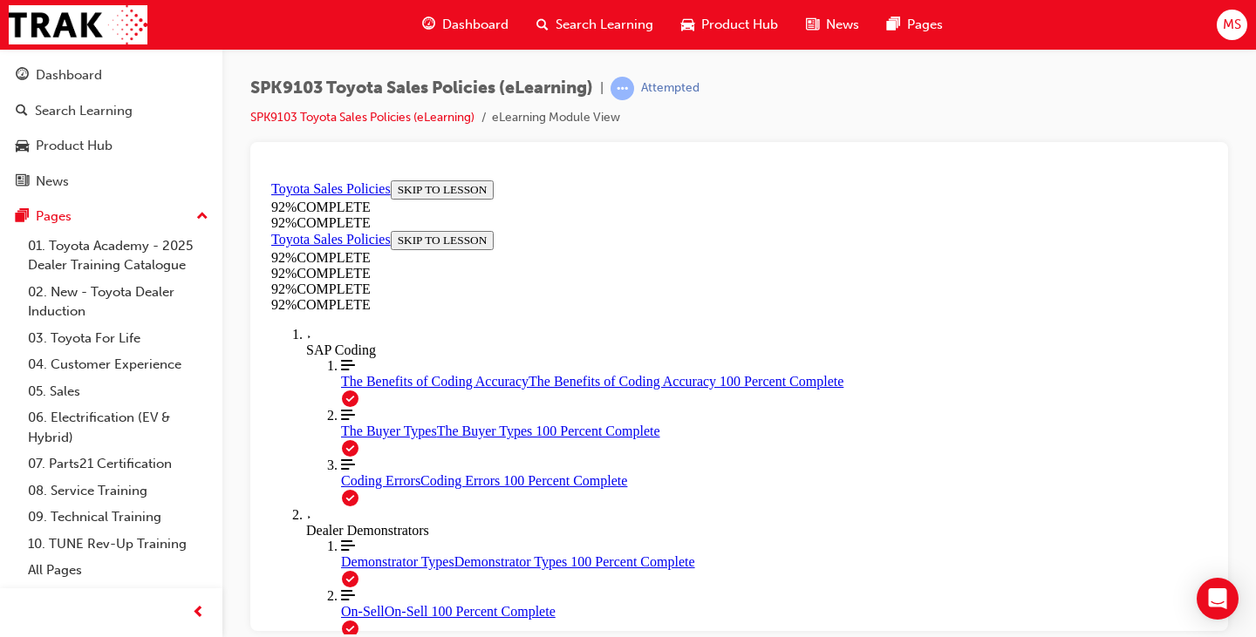
drag, startPoint x: 730, startPoint y: 264, endPoint x: 910, endPoint y: 264, distance: 180.5
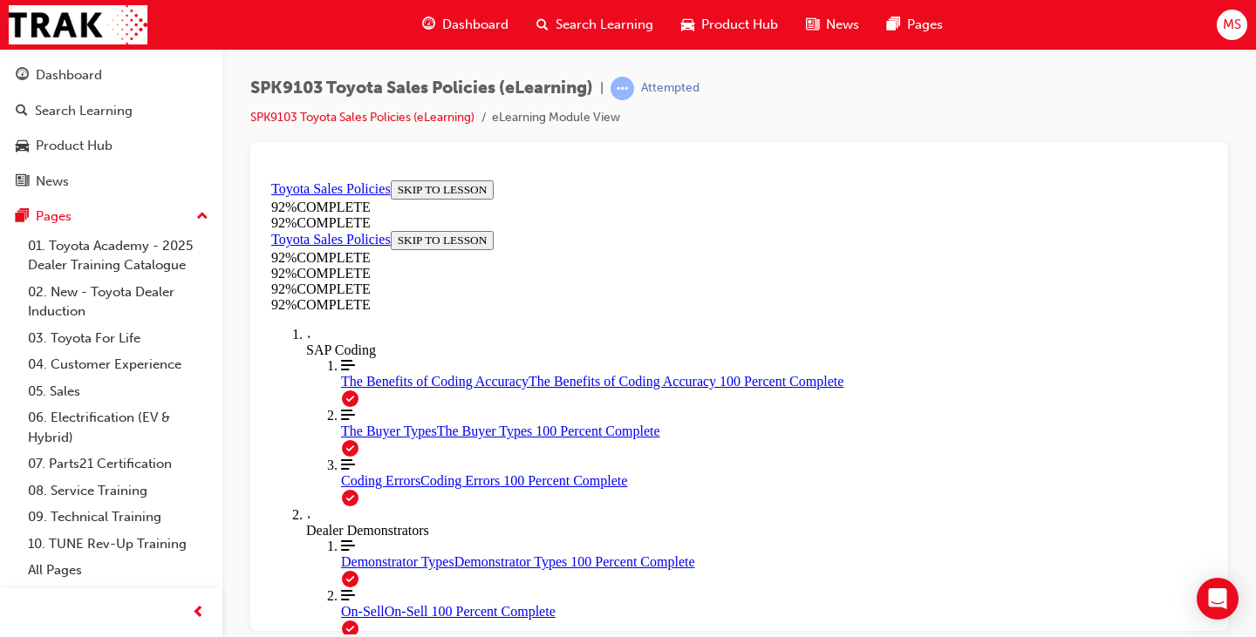
scroll to position [238, 0]
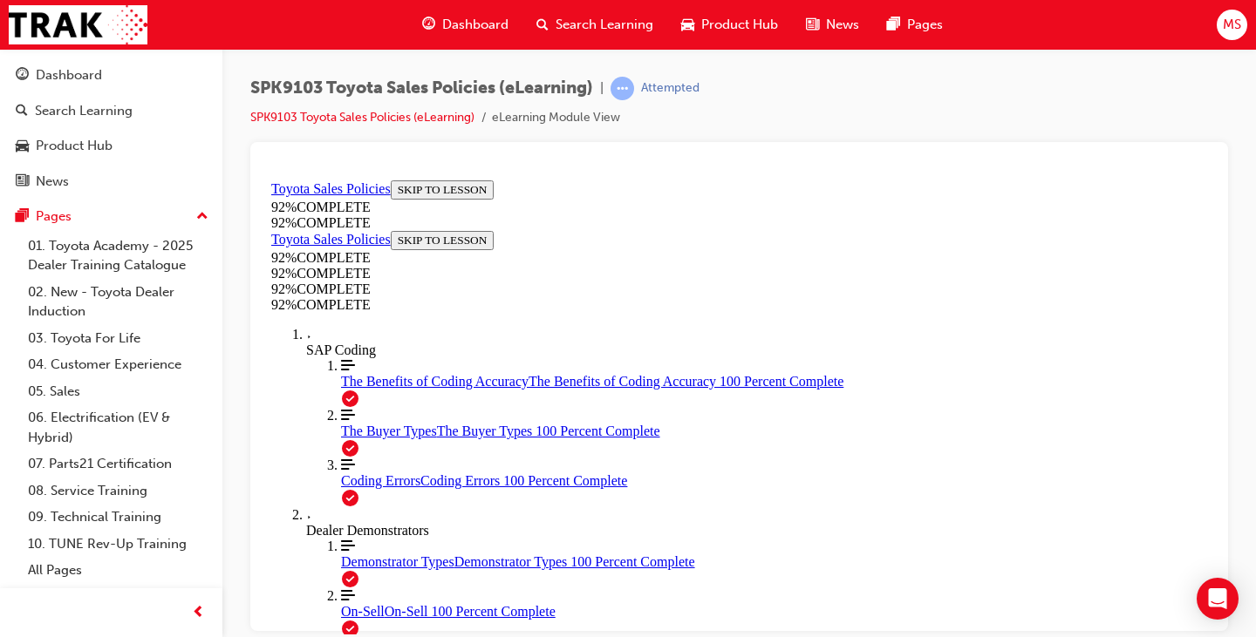
drag, startPoint x: 695, startPoint y: 351, endPoint x: 946, endPoint y: 357, distance: 251.2
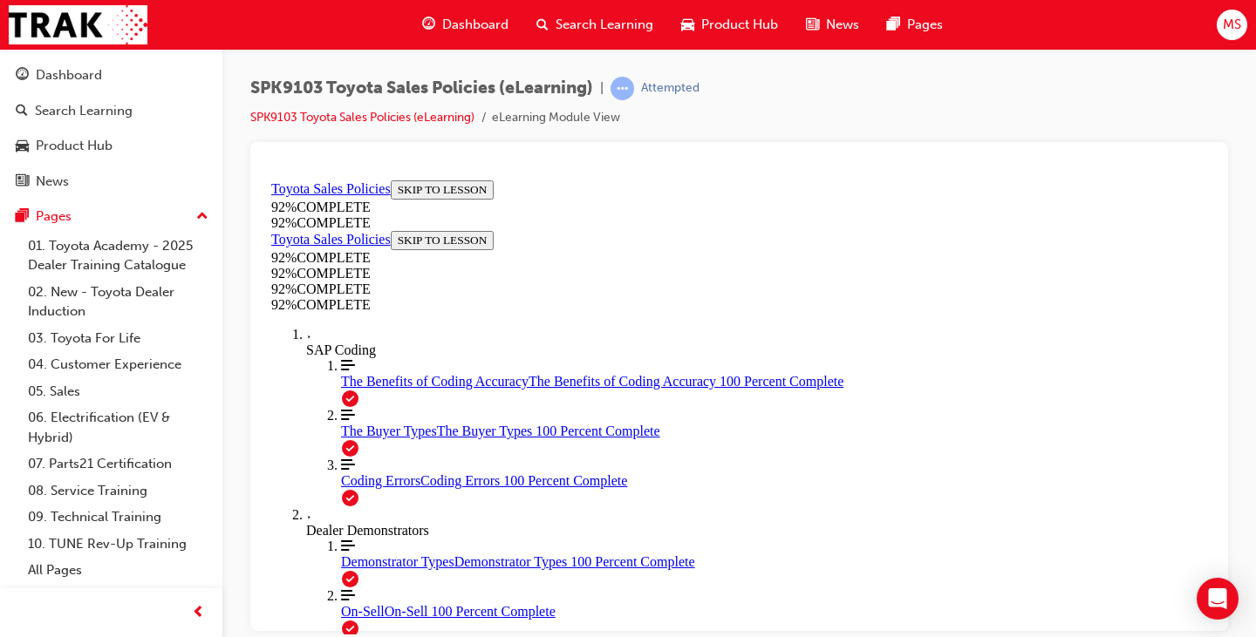
drag, startPoint x: 697, startPoint y: 262, endPoint x: 1078, endPoint y: 280, distance: 381.5
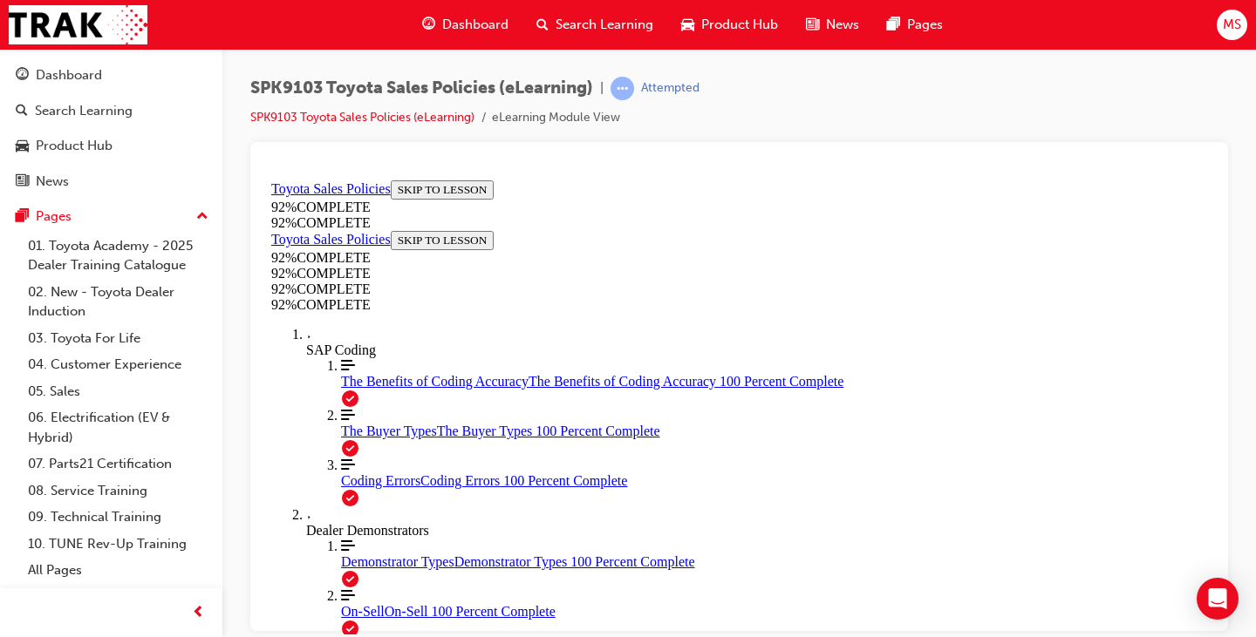
scroll to position [440, 0]
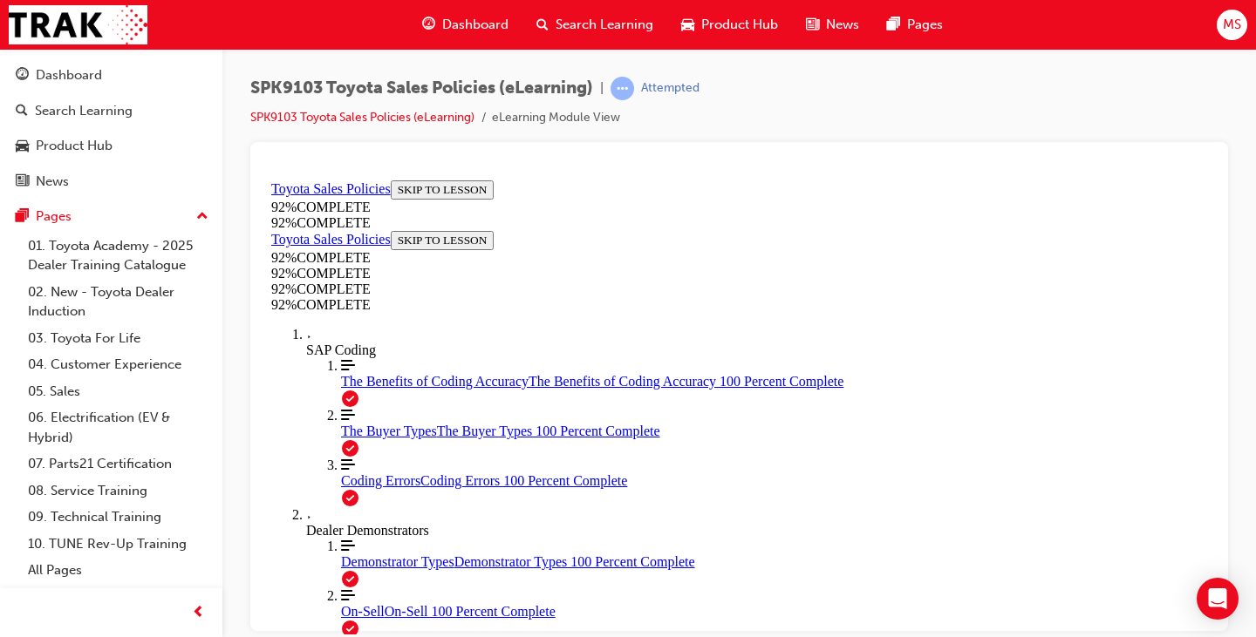
drag, startPoint x: 684, startPoint y: 349, endPoint x: 1018, endPoint y: 364, distance: 334.3
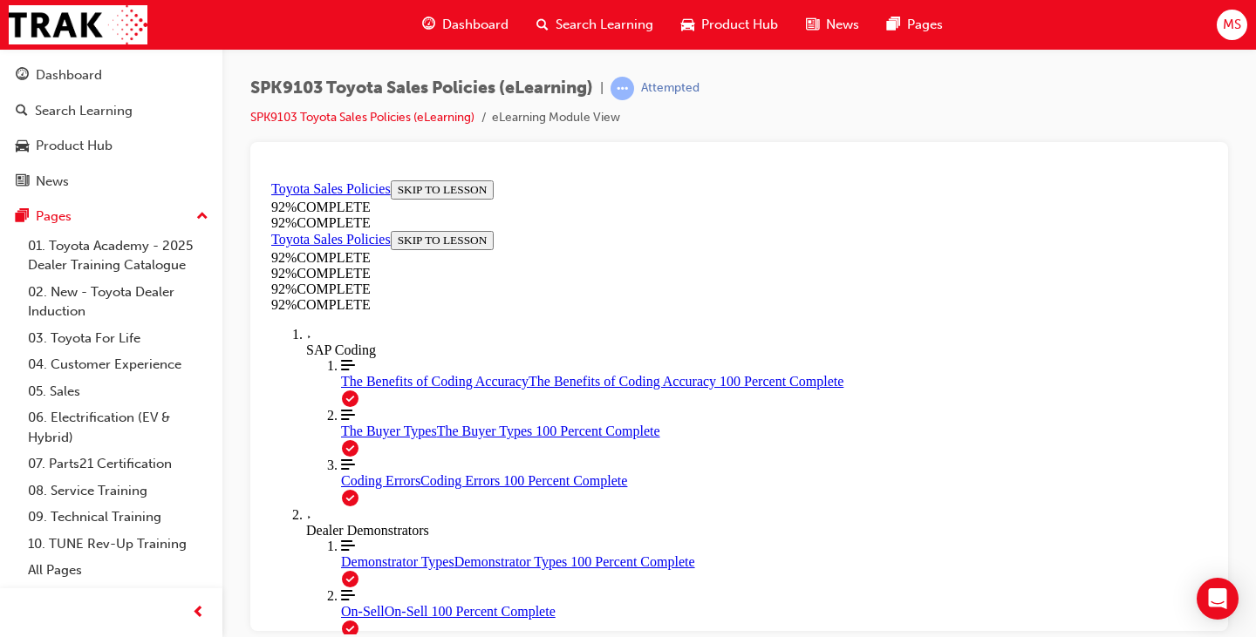
scroll to position [421, 0]
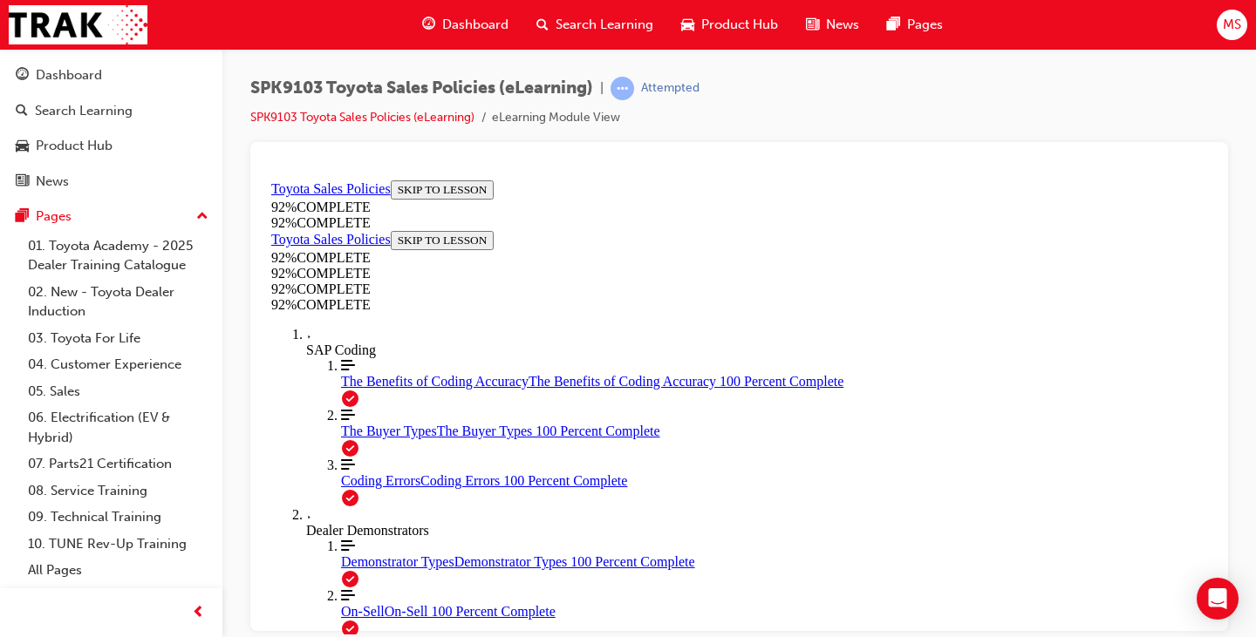
scroll to position [421, 0]
drag, startPoint x: 702, startPoint y: 263, endPoint x: 1059, endPoint y: 281, distance: 357.9
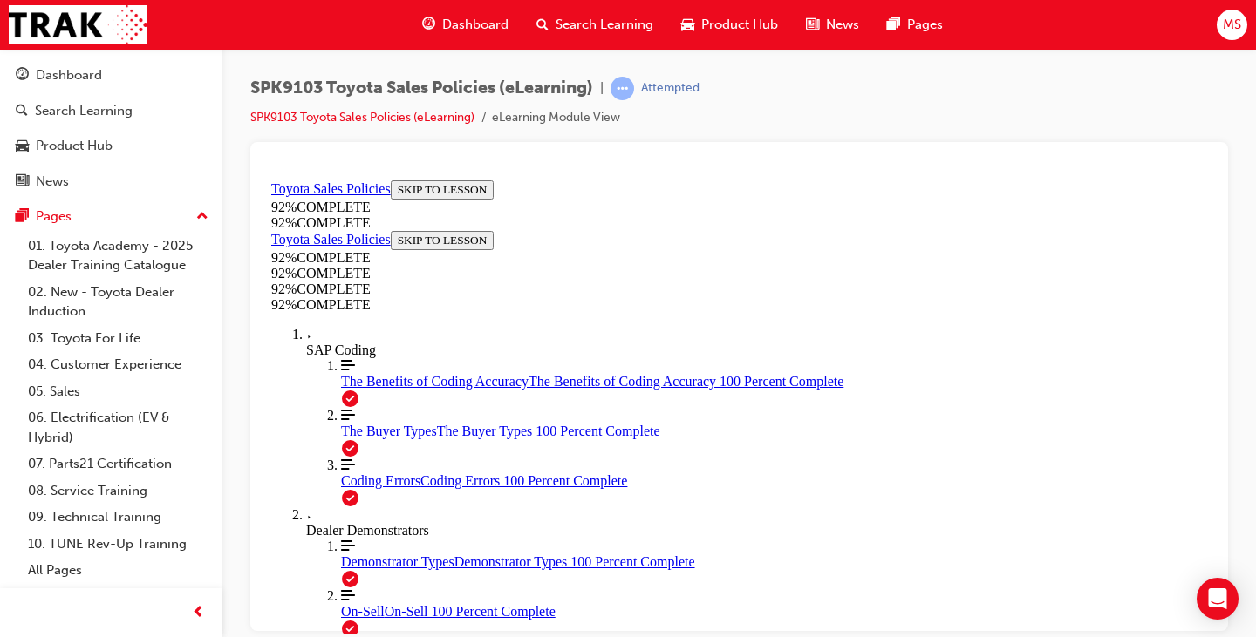
drag, startPoint x: 699, startPoint y: 261, endPoint x: 891, endPoint y: 255, distance: 191.9
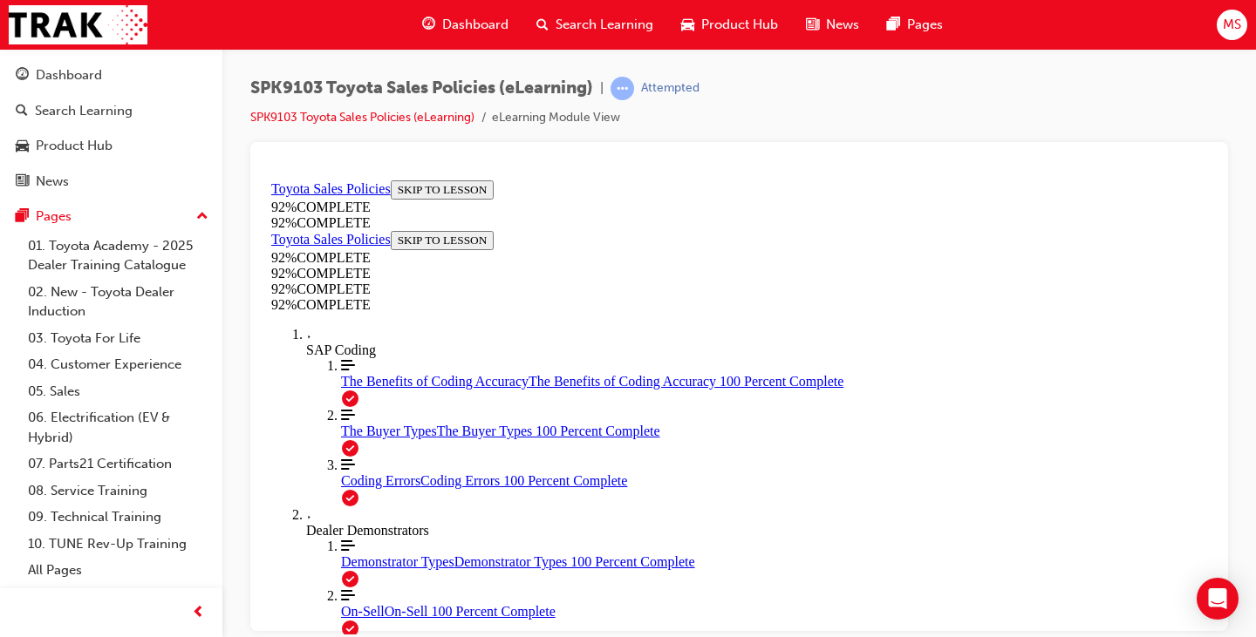
drag, startPoint x: 679, startPoint y: 257, endPoint x: 1034, endPoint y: 276, distance: 355.4
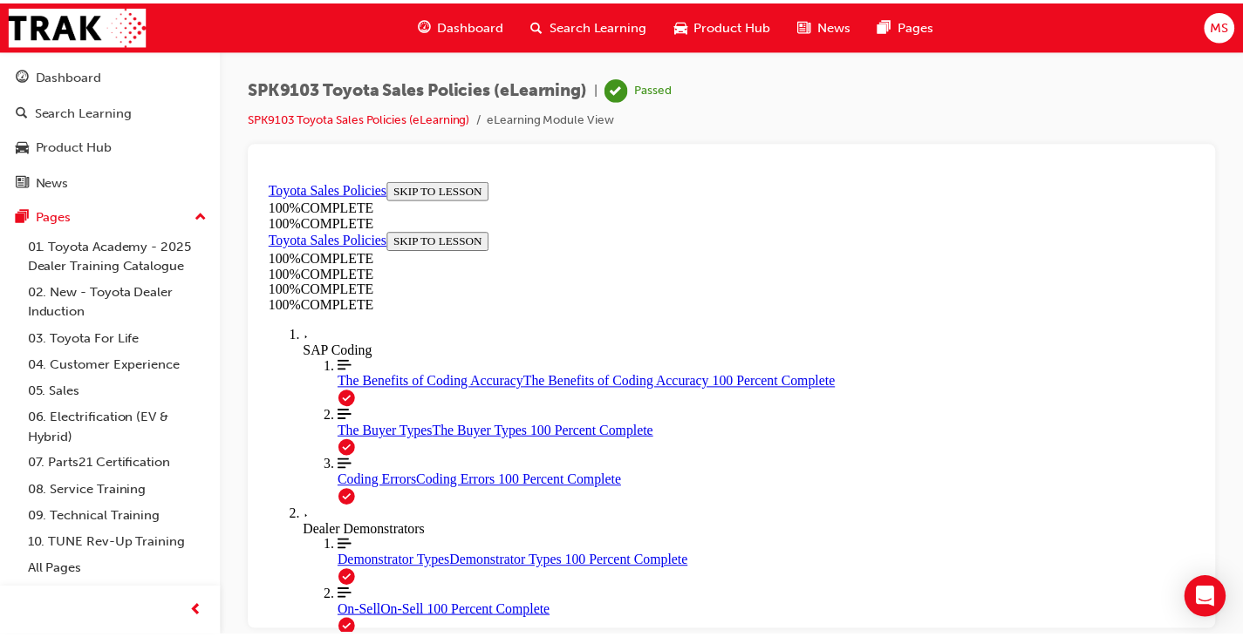
scroll to position [0, 0]
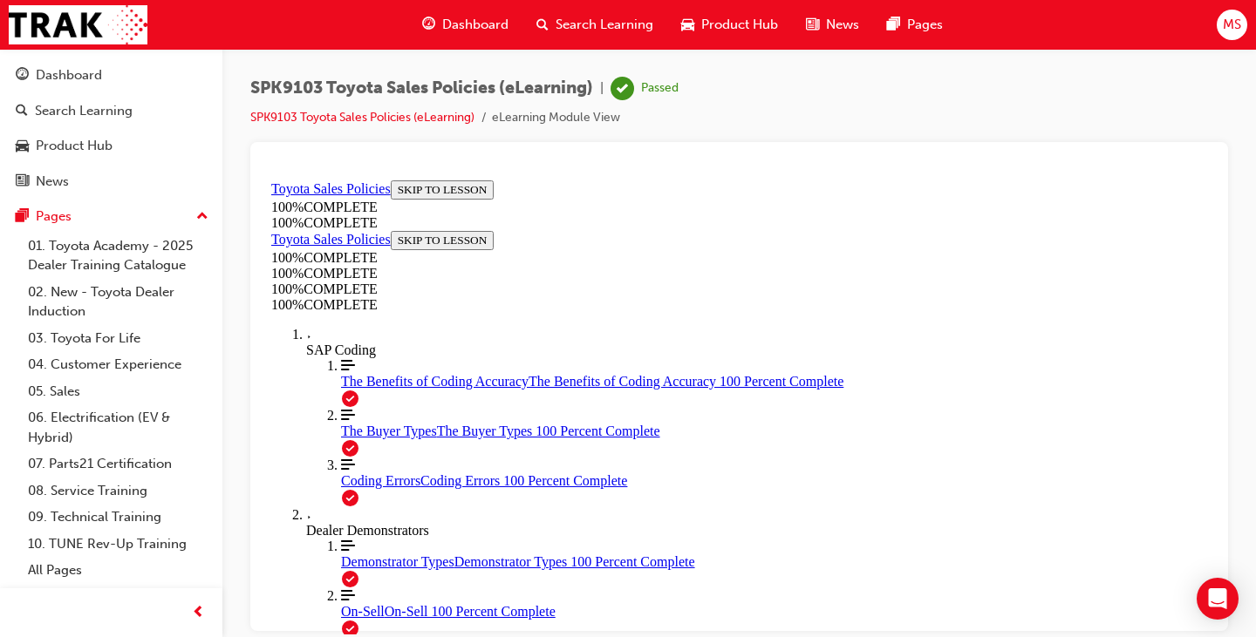
click at [448, 25] on span "Dashboard" at bounding box center [475, 25] width 66 height 20
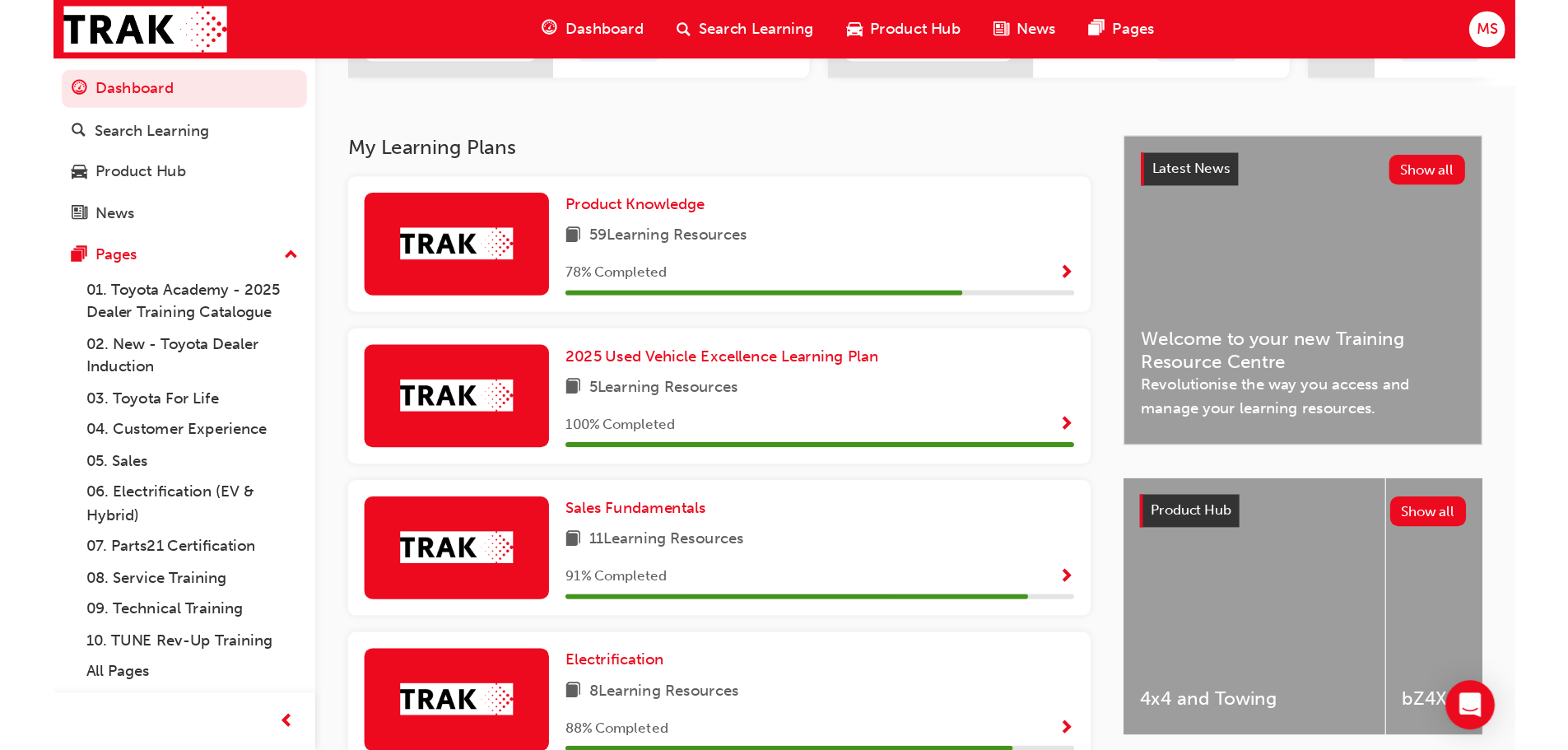
scroll to position [330, 0]
